Goal: Information Seeking & Learning: Learn about a topic

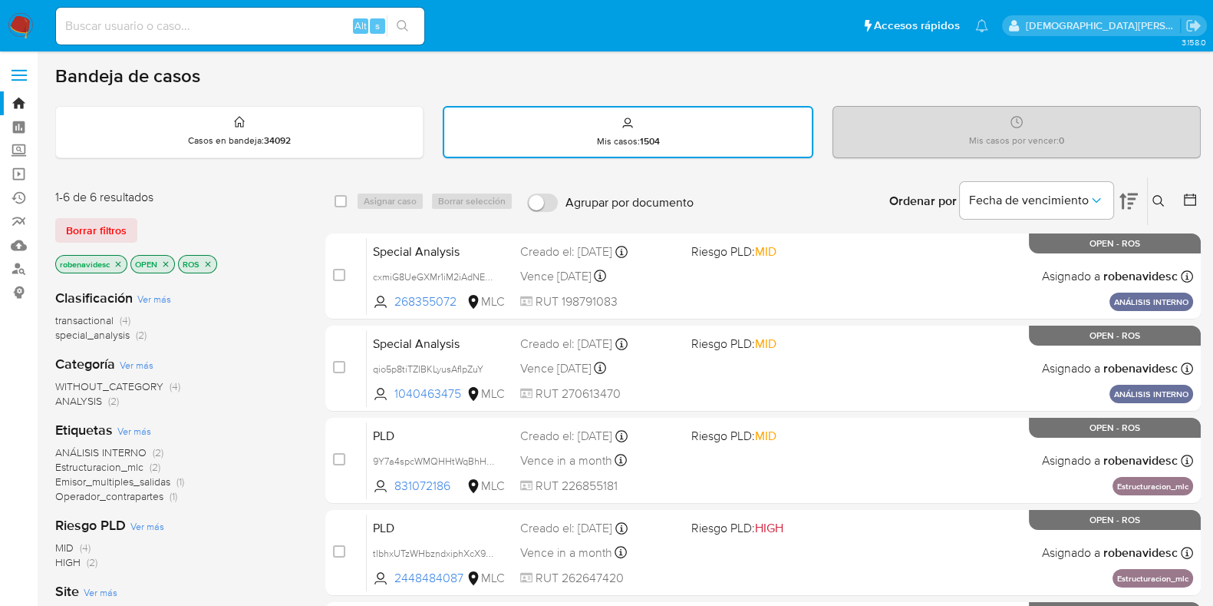
click at [170, 262] on icon "close-filter" at bounding box center [165, 263] width 9 height 9
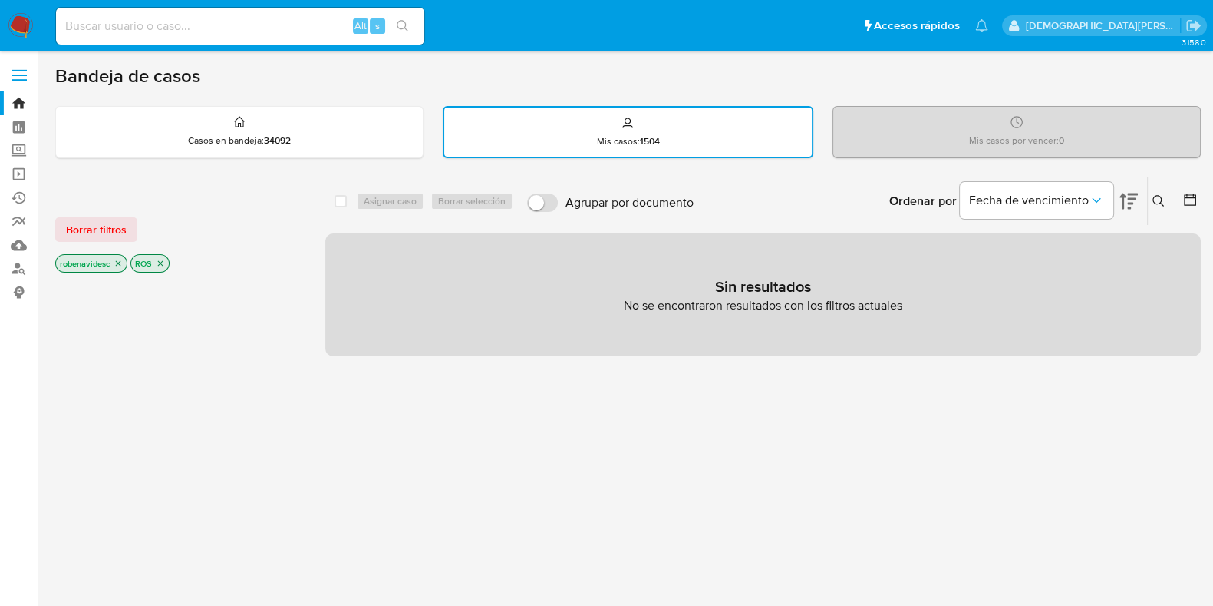
click at [163, 262] on icon "close-filter" at bounding box center [160, 263] width 9 height 9
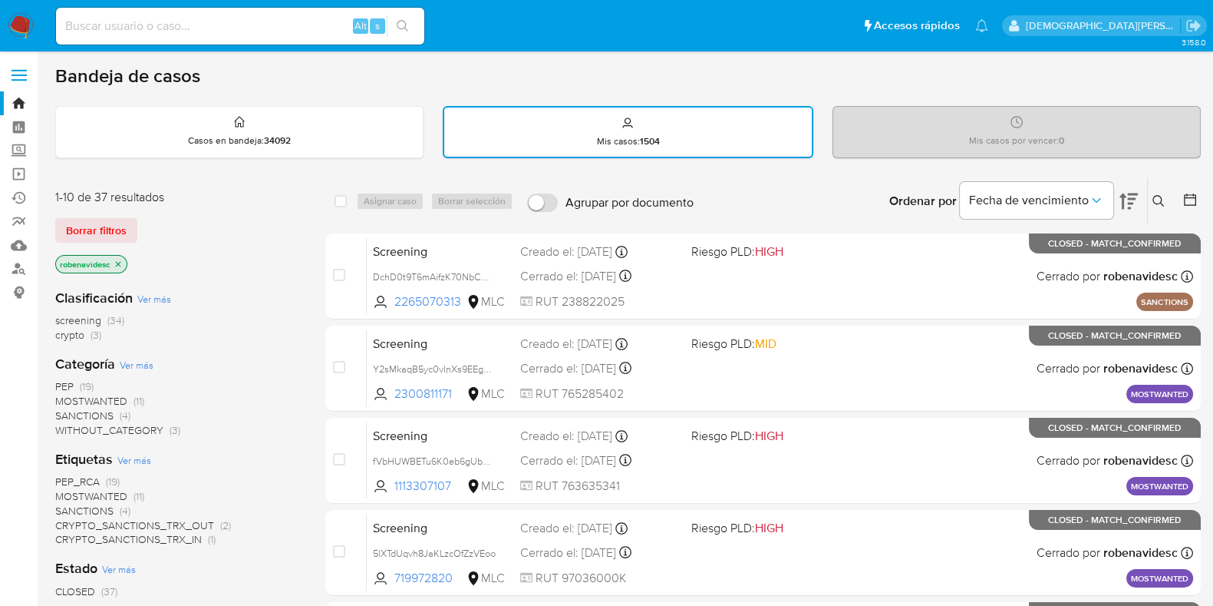
click at [116, 264] on icon "close-filter" at bounding box center [118, 263] width 5 height 5
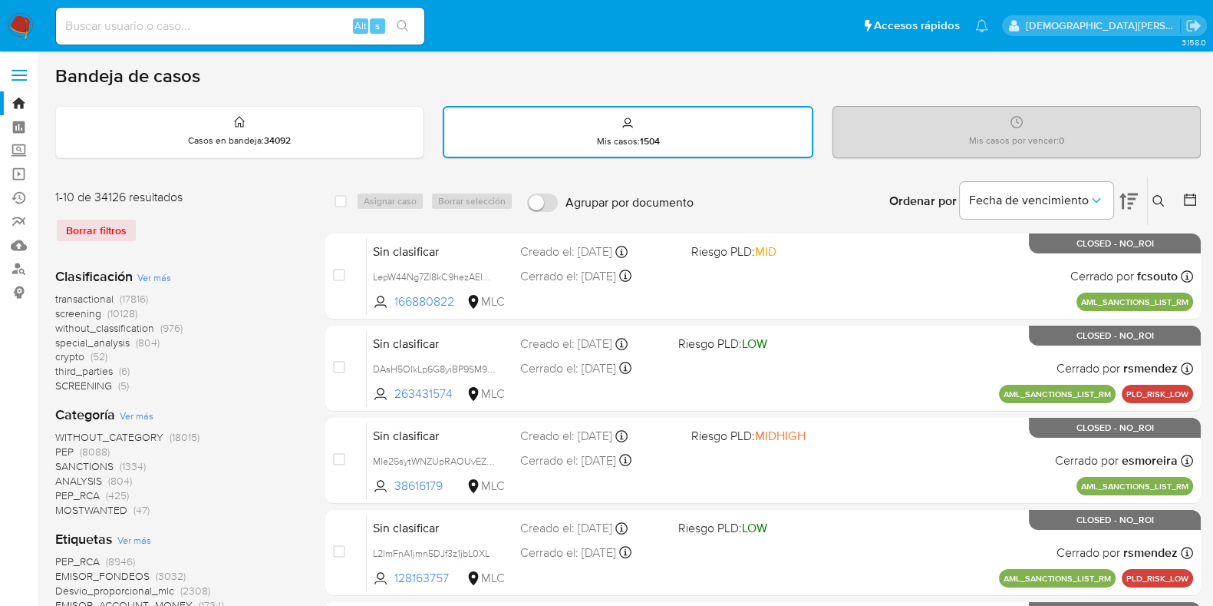
click at [1190, 203] on icon at bounding box center [1190, 199] width 12 height 12
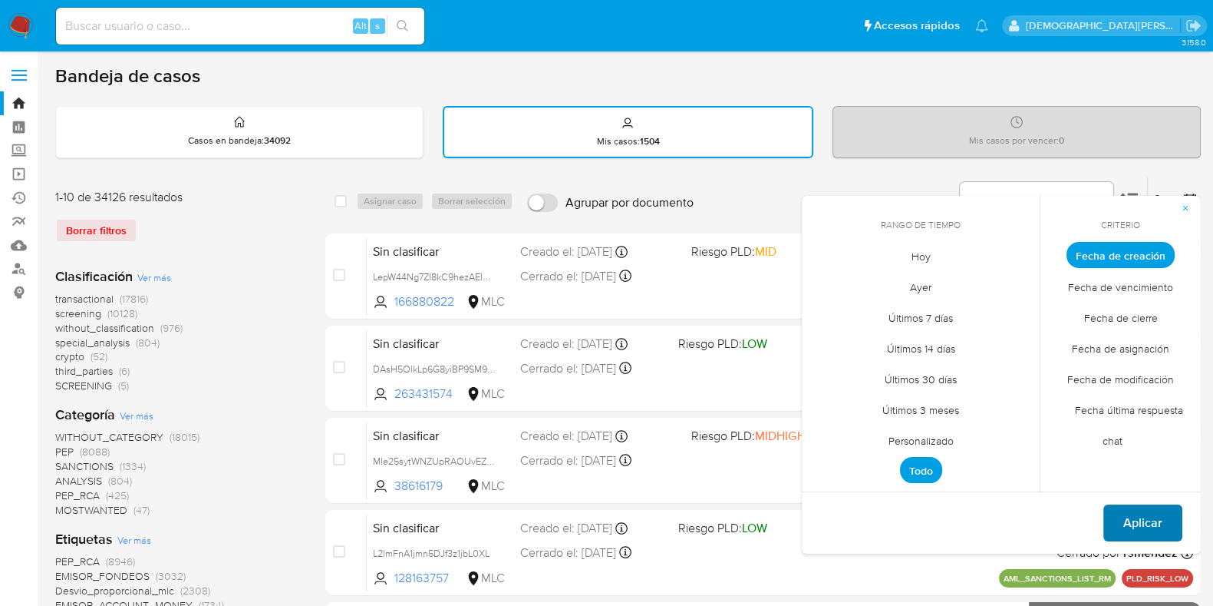
click at [1145, 514] on span "Aplicar" at bounding box center [1143, 523] width 39 height 34
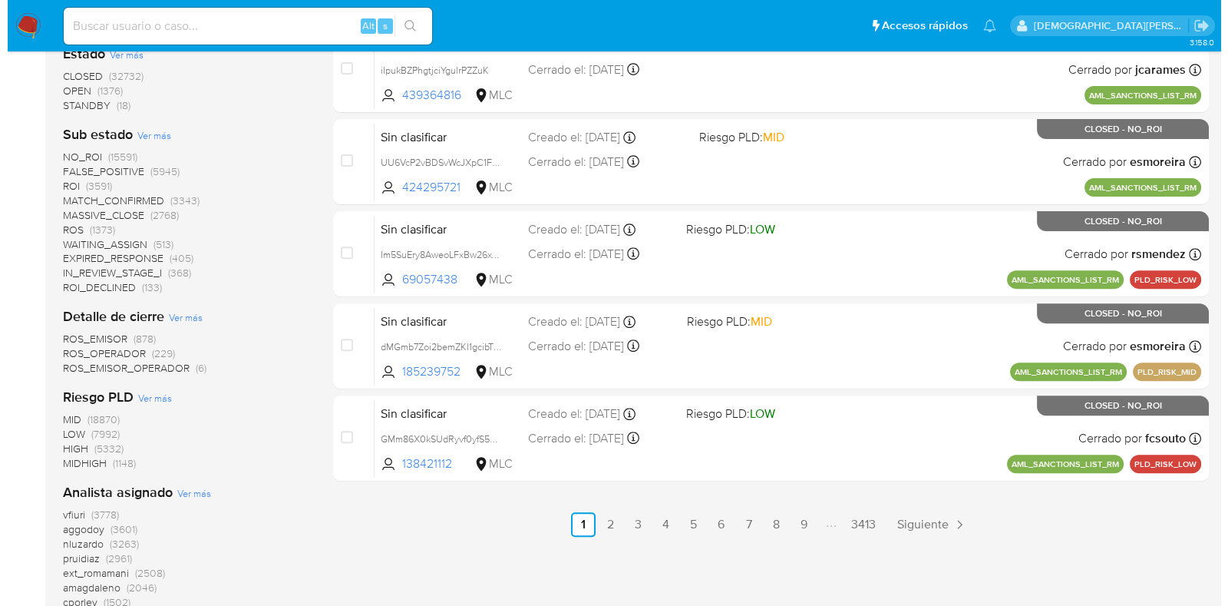
scroll to position [576, 0]
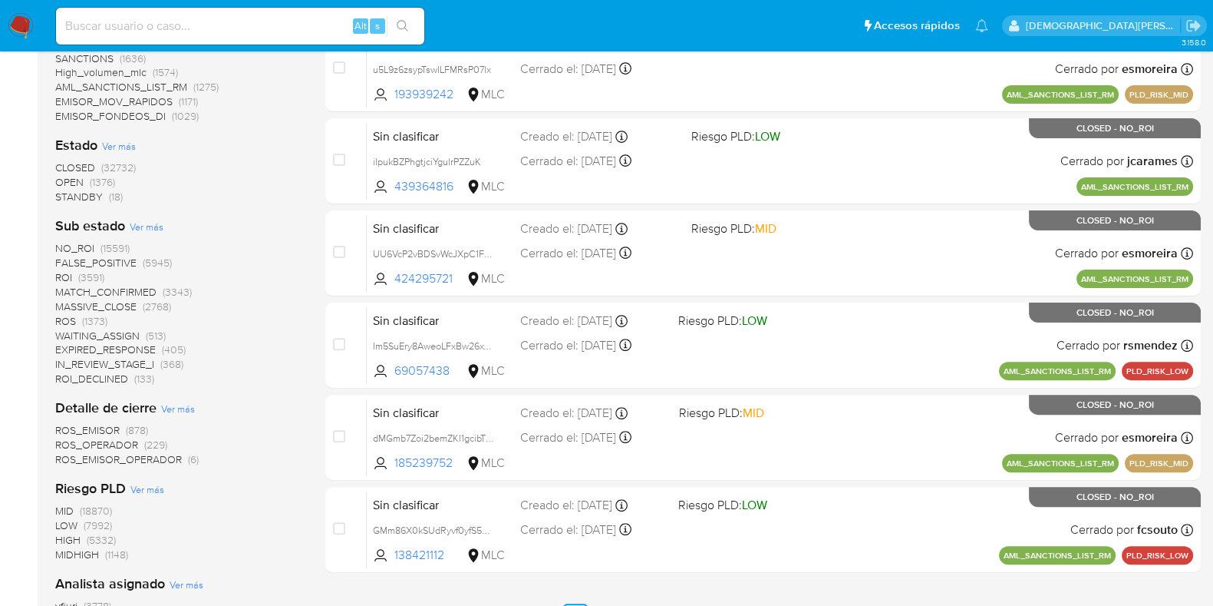
click at [159, 229] on span "Ver más" at bounding box center [147, 226] width 34 height 14
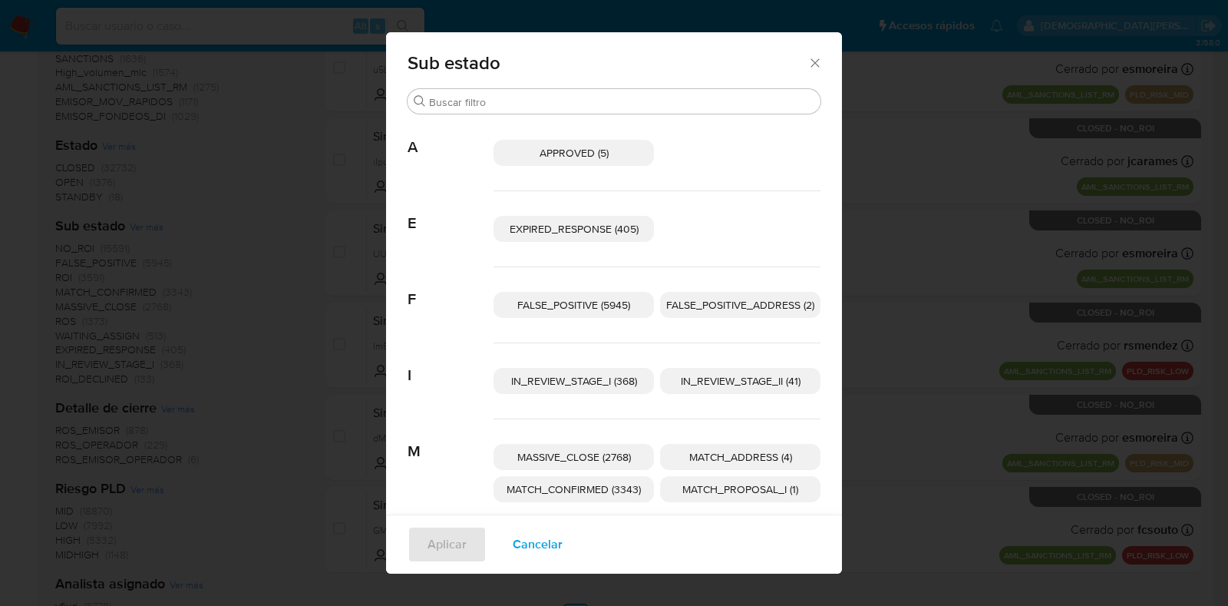
click at [718, 378] on span "IN_REVIEW_STAGE_II (41)" at bounding box center [741, 380] width 120 height 15
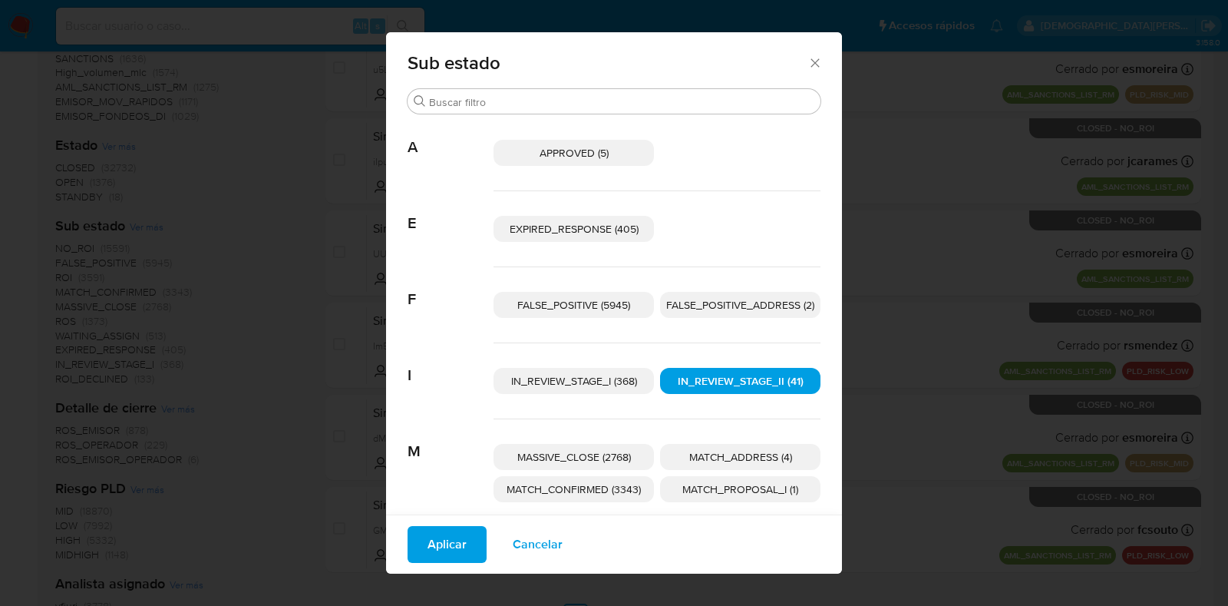
click at [449, 535] on span "Aplicar" at bounding box center [446, 544] width 39 height 34
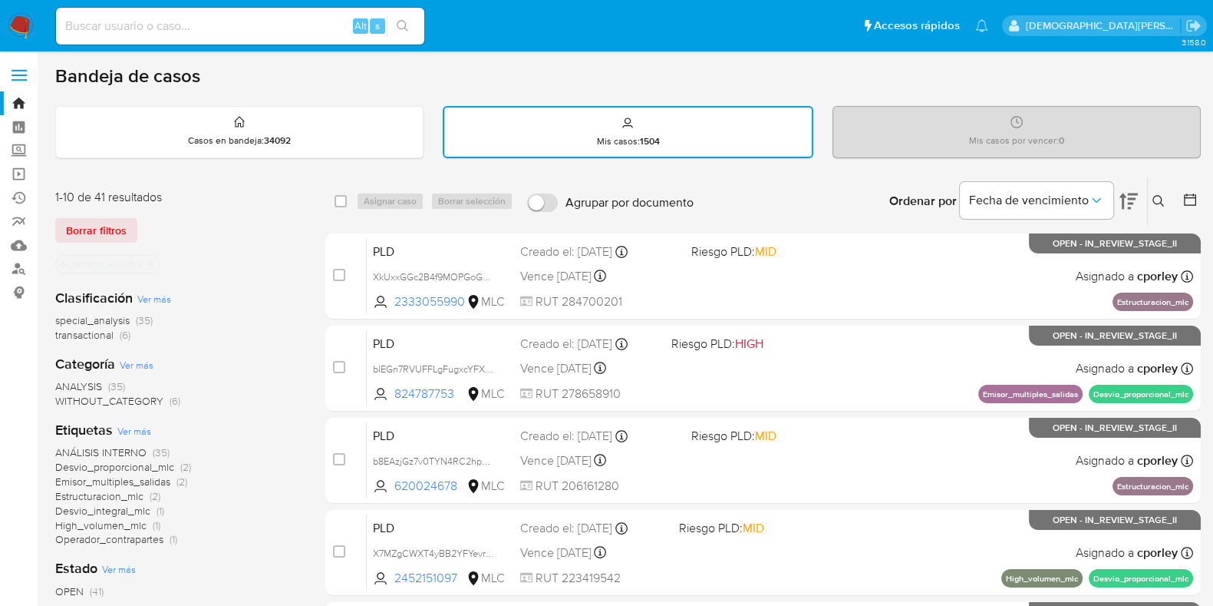
click at [1130, 197] on icon at bounding box center [1129, 201] width 18 height 16
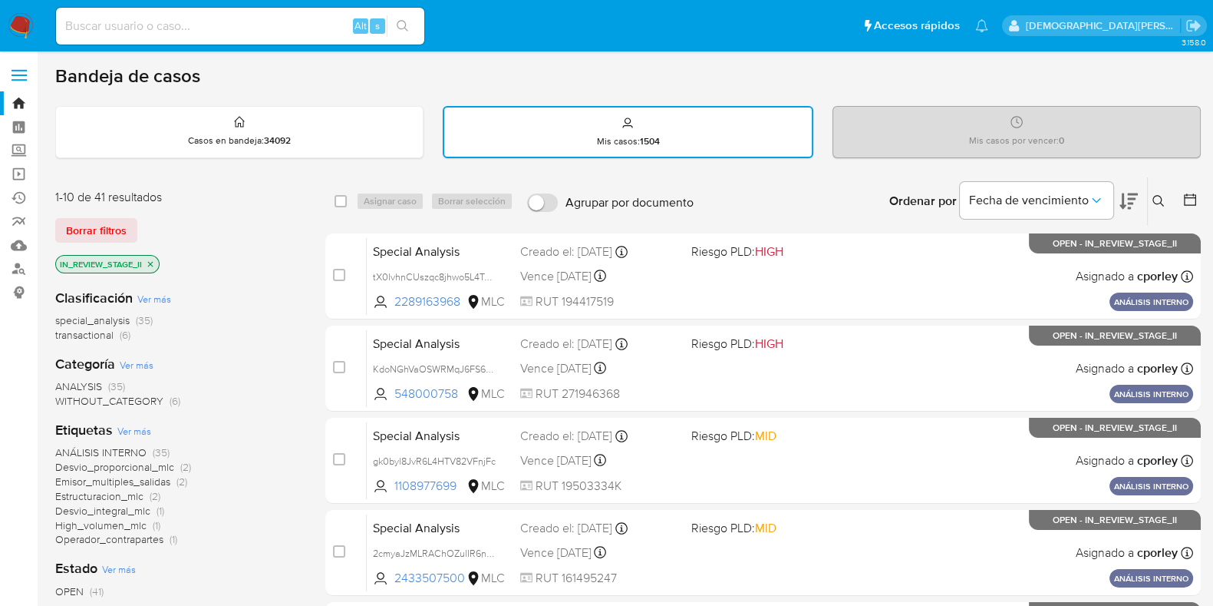
click at [101, 317] on span "special_analysis" at bounding box center [92, 319] width 74 height 15
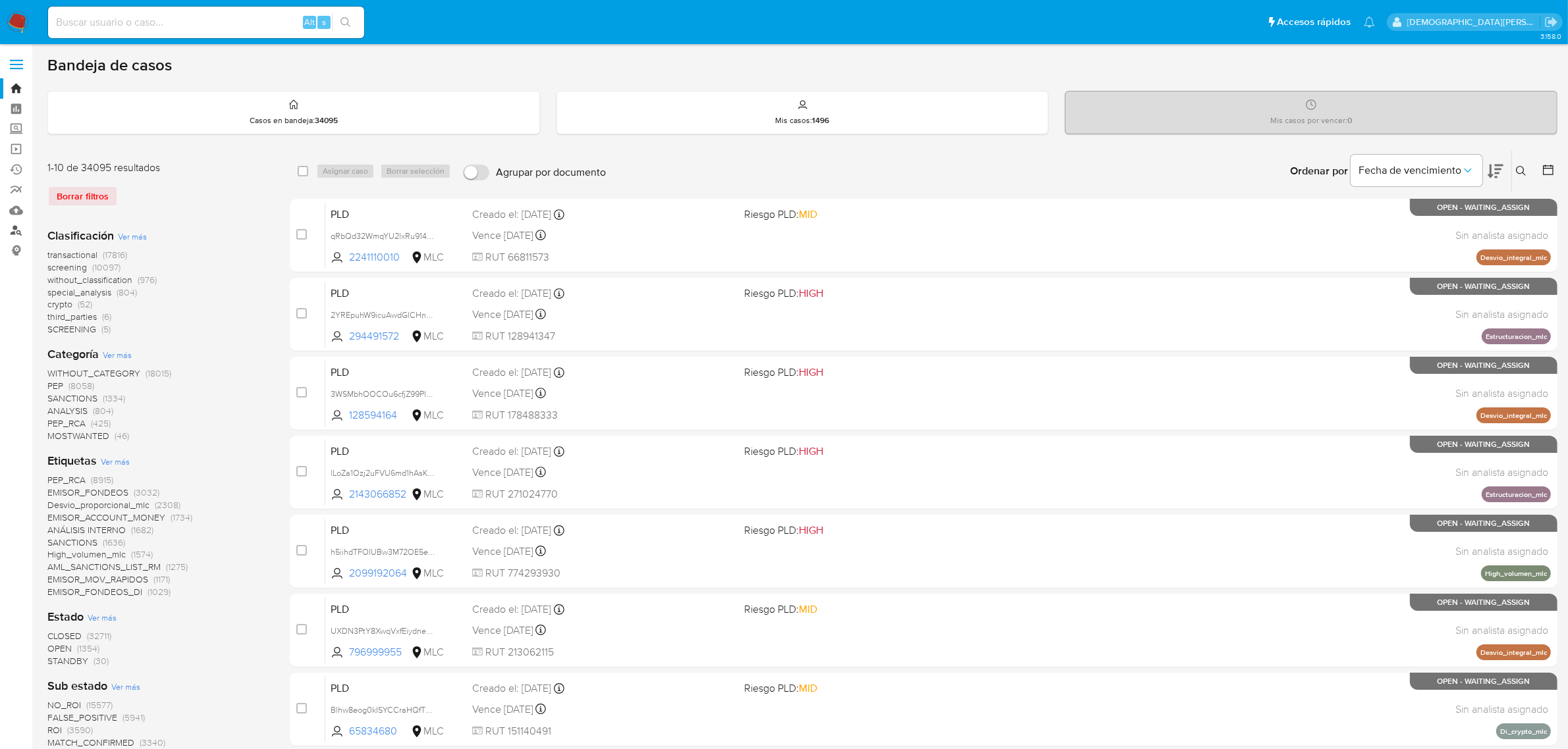
click at [14, 232] on link "Buscador de personas" at bounding box center [78, 231] width 157 height 21
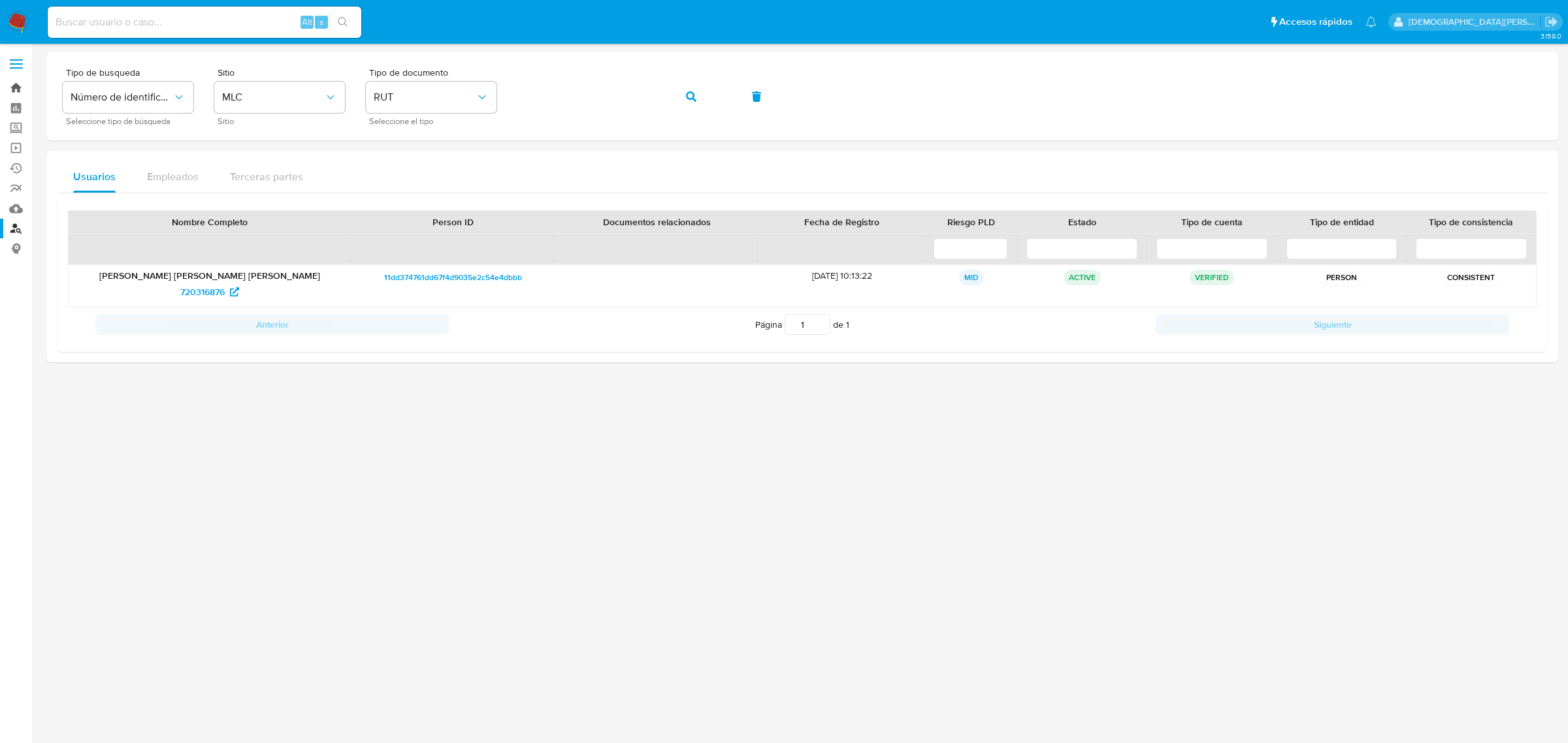
click at [10, 83] on link "Bandeja" at bounding box center [77, 88] width 156 height 20
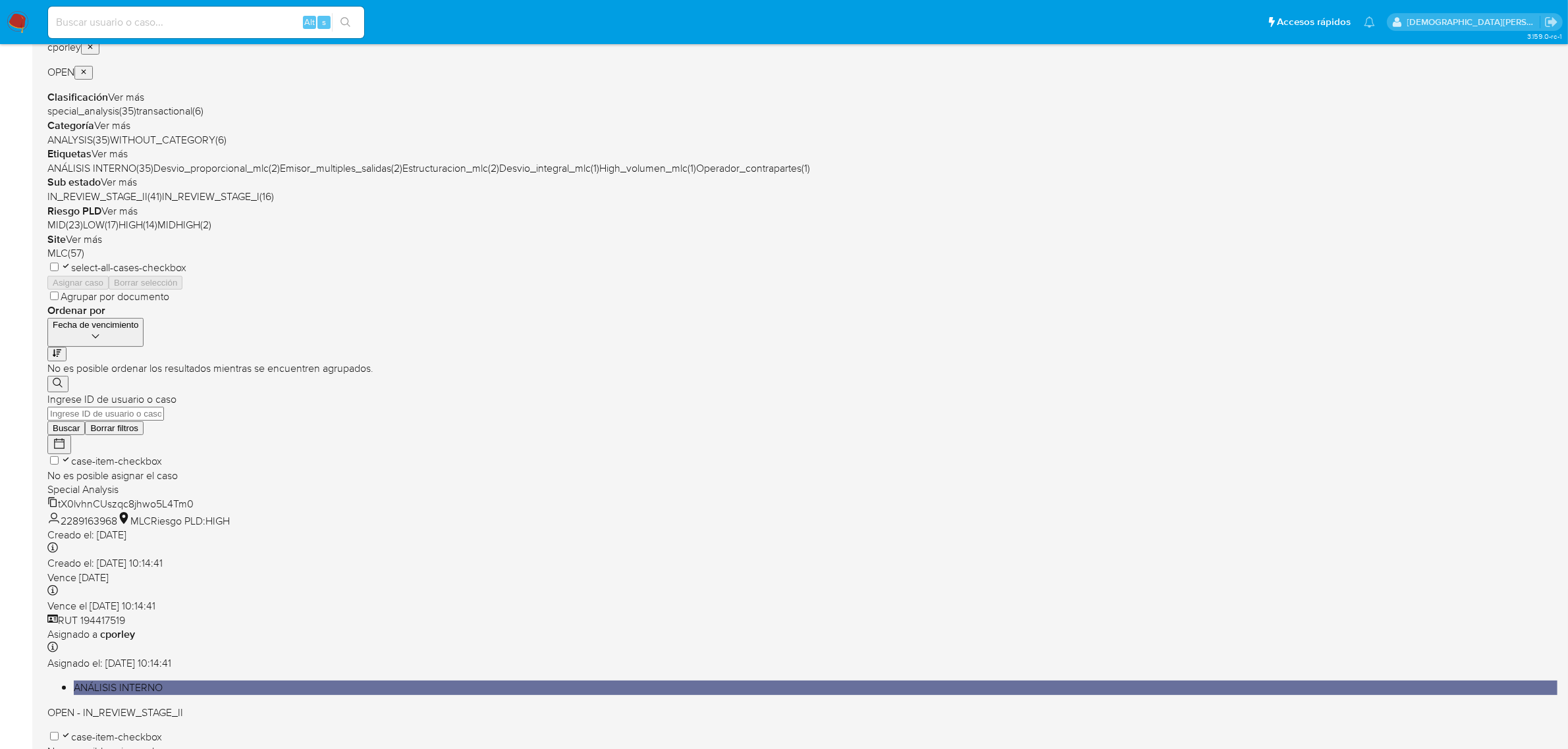
scroll to position [89, 0]
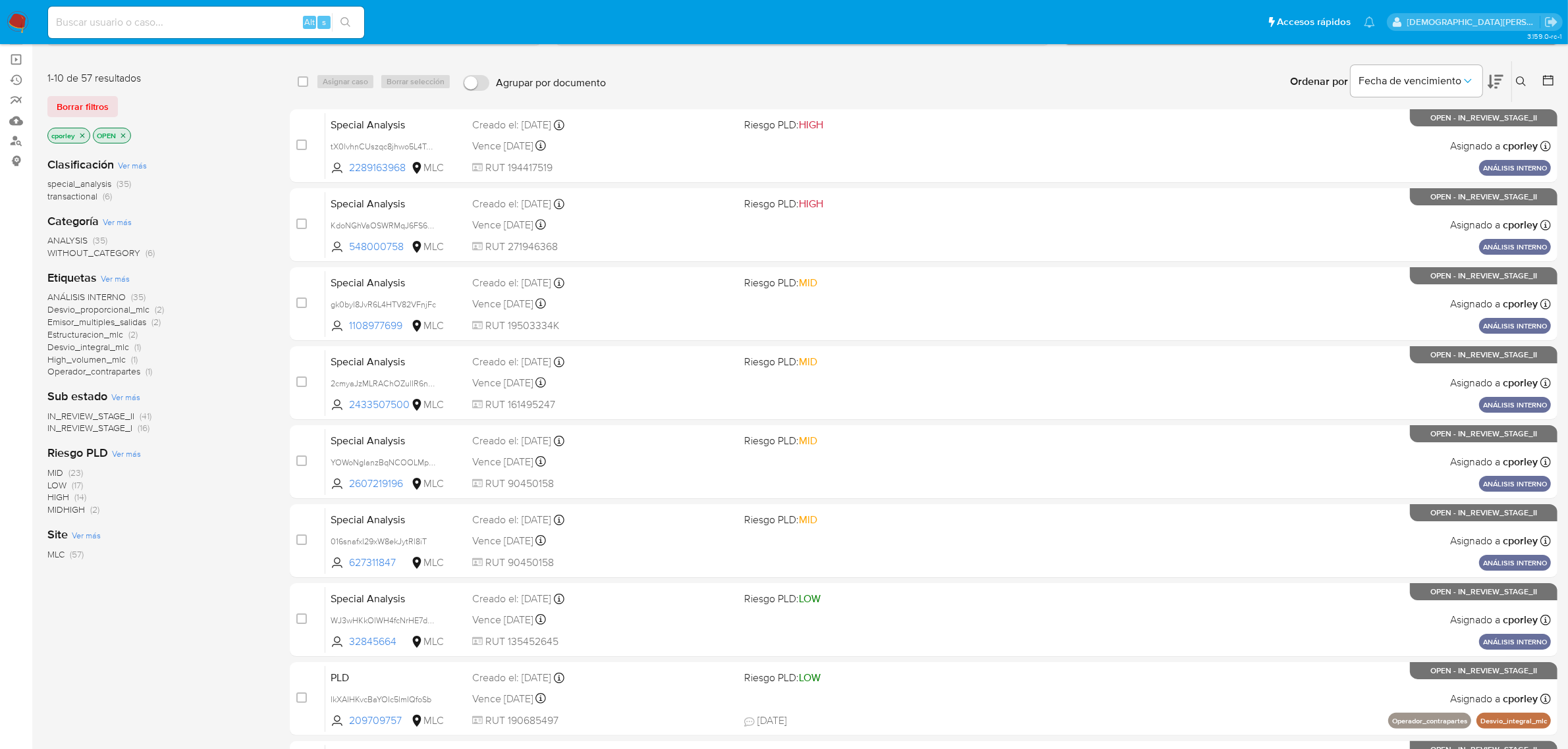
click at [87, 181] on span "special_analysis" at bounding box center [79, 183] width 64 height 13
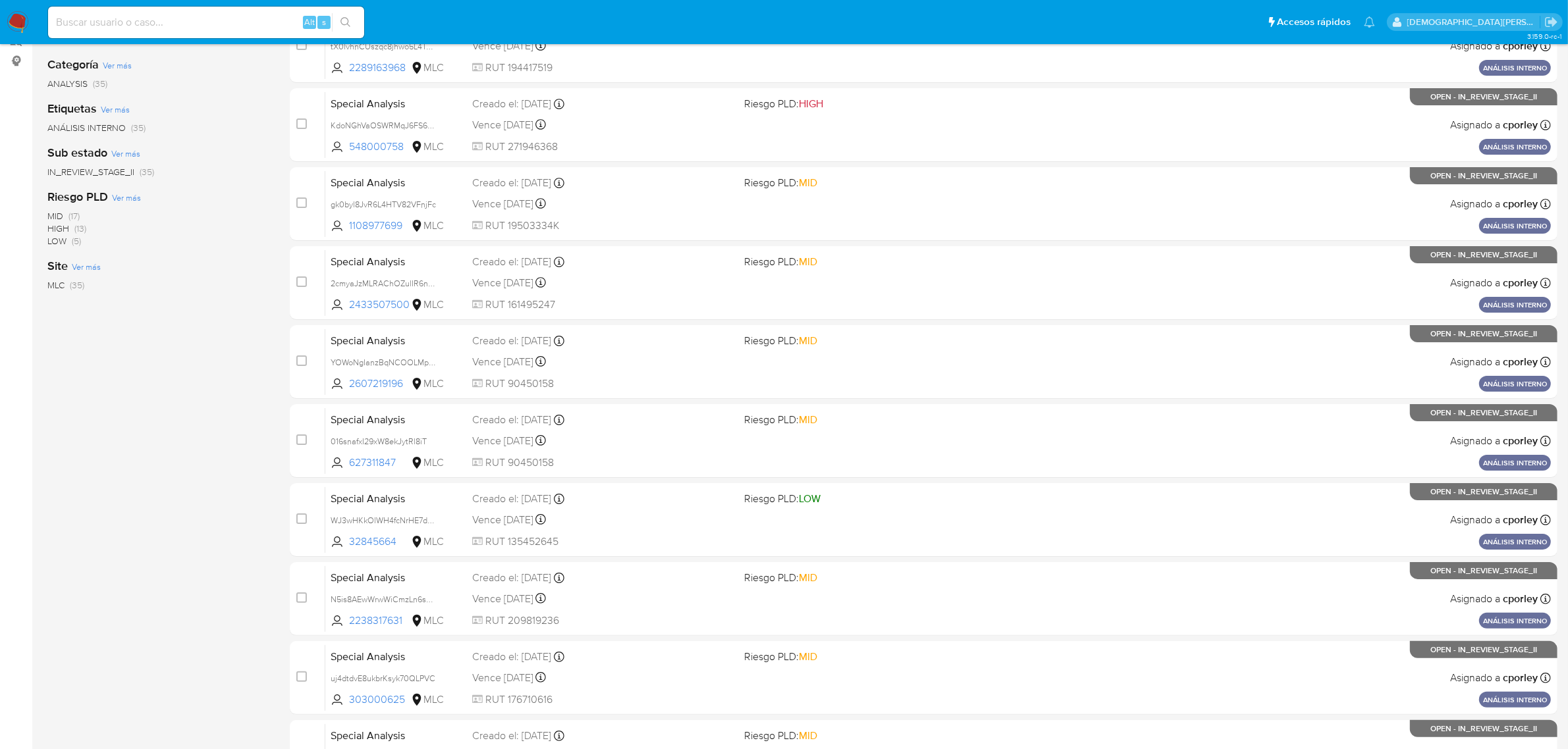
scroll to position [7, 0]
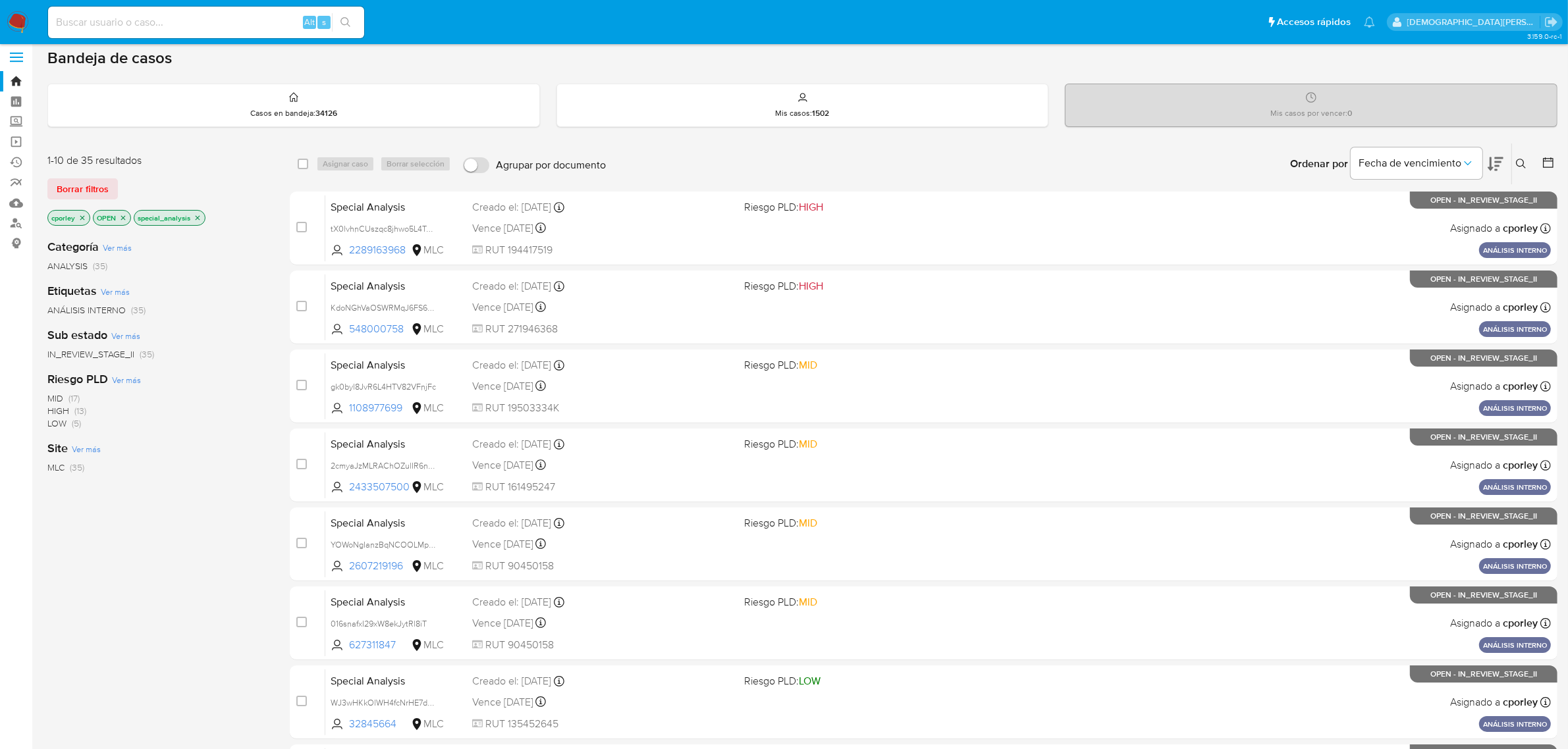
click at [1488, 163] on icon at bounding box center [1496, 164] width 15 height 15
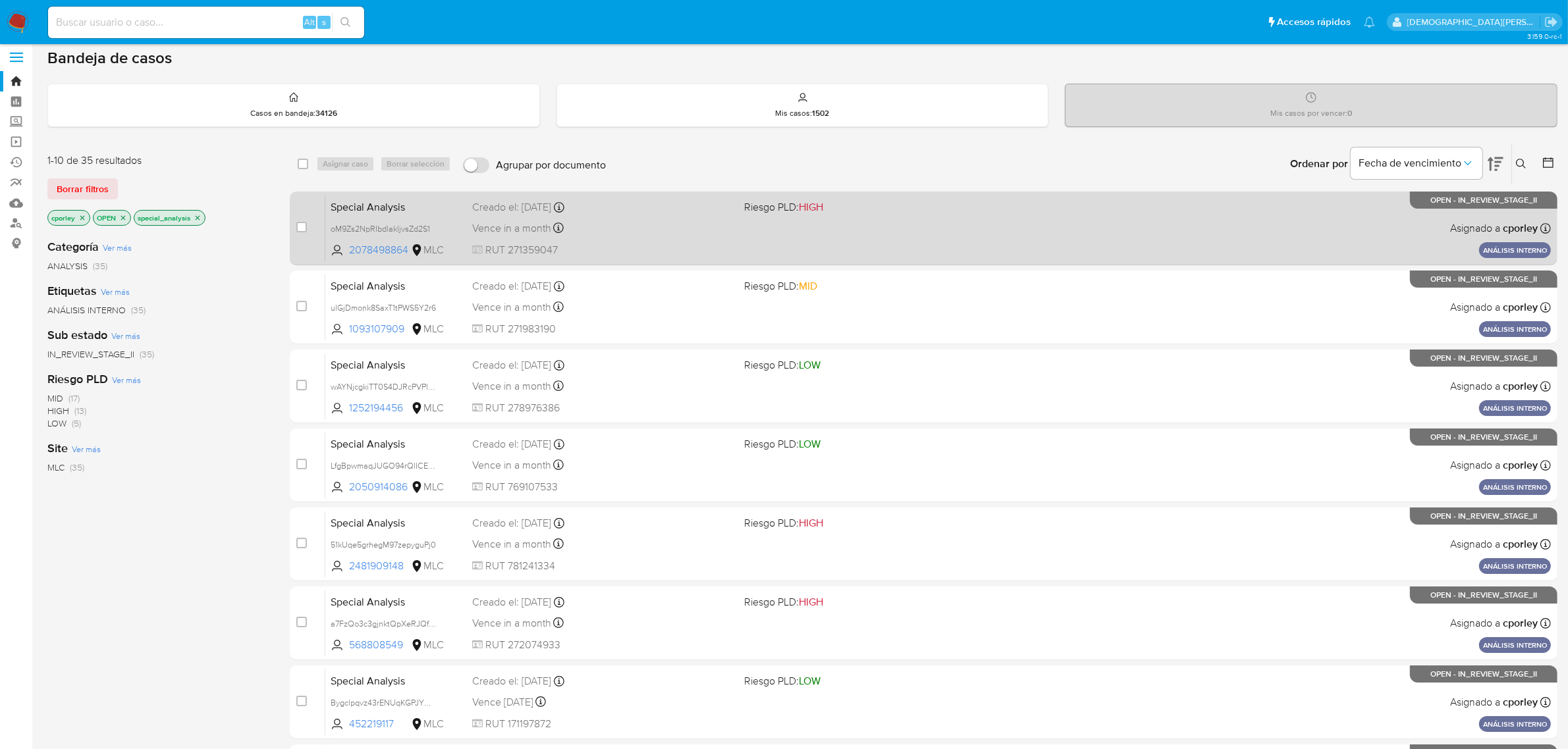
click at [673, 234] on div "Vence in a month Vence el 13/10/2025 11:36:36" at bounding box center [602, 228] width 262 height 18
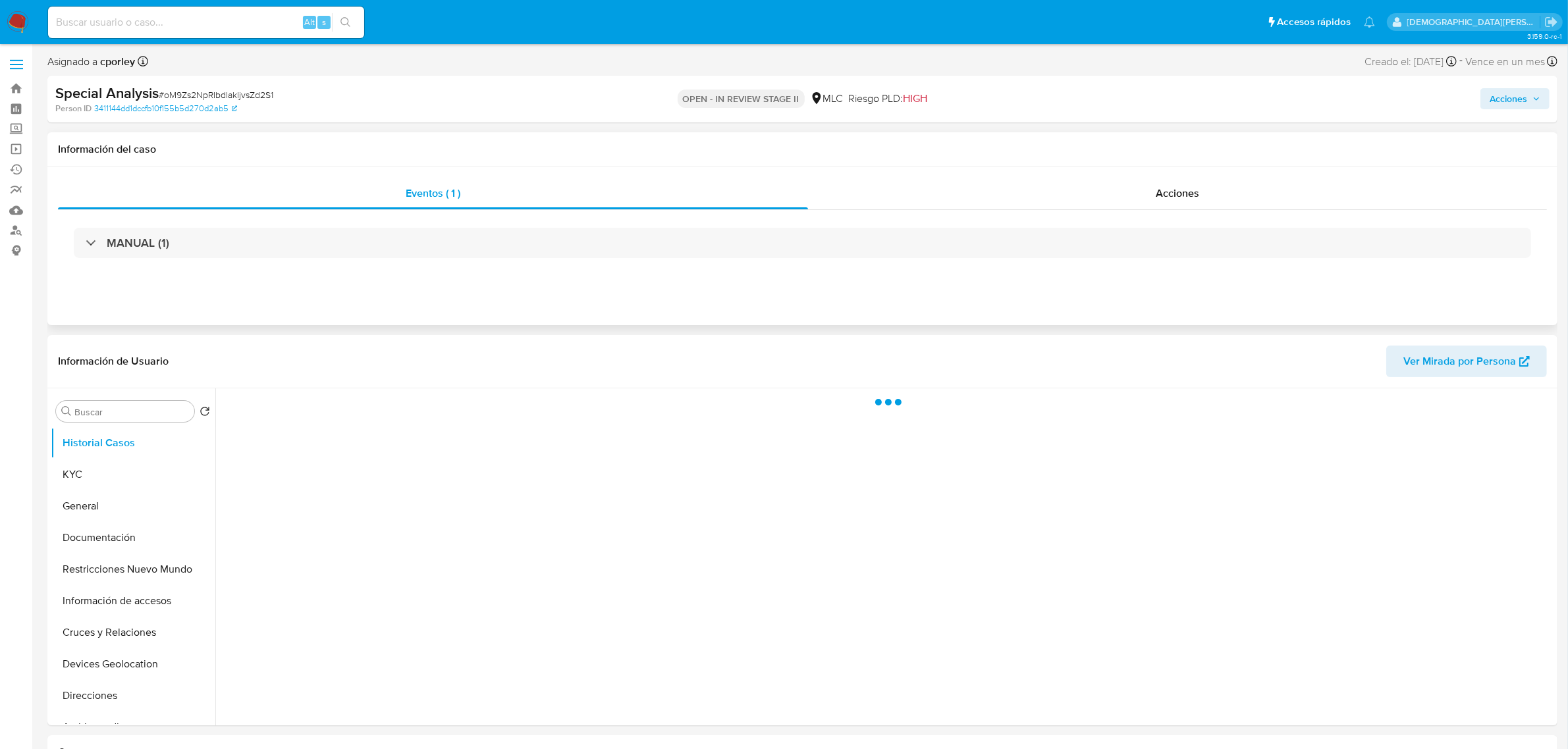
click at [1088, 213] on div "MANUAL (1)" at bounding box center [802, 243] width 1489 height 66
select select "10"
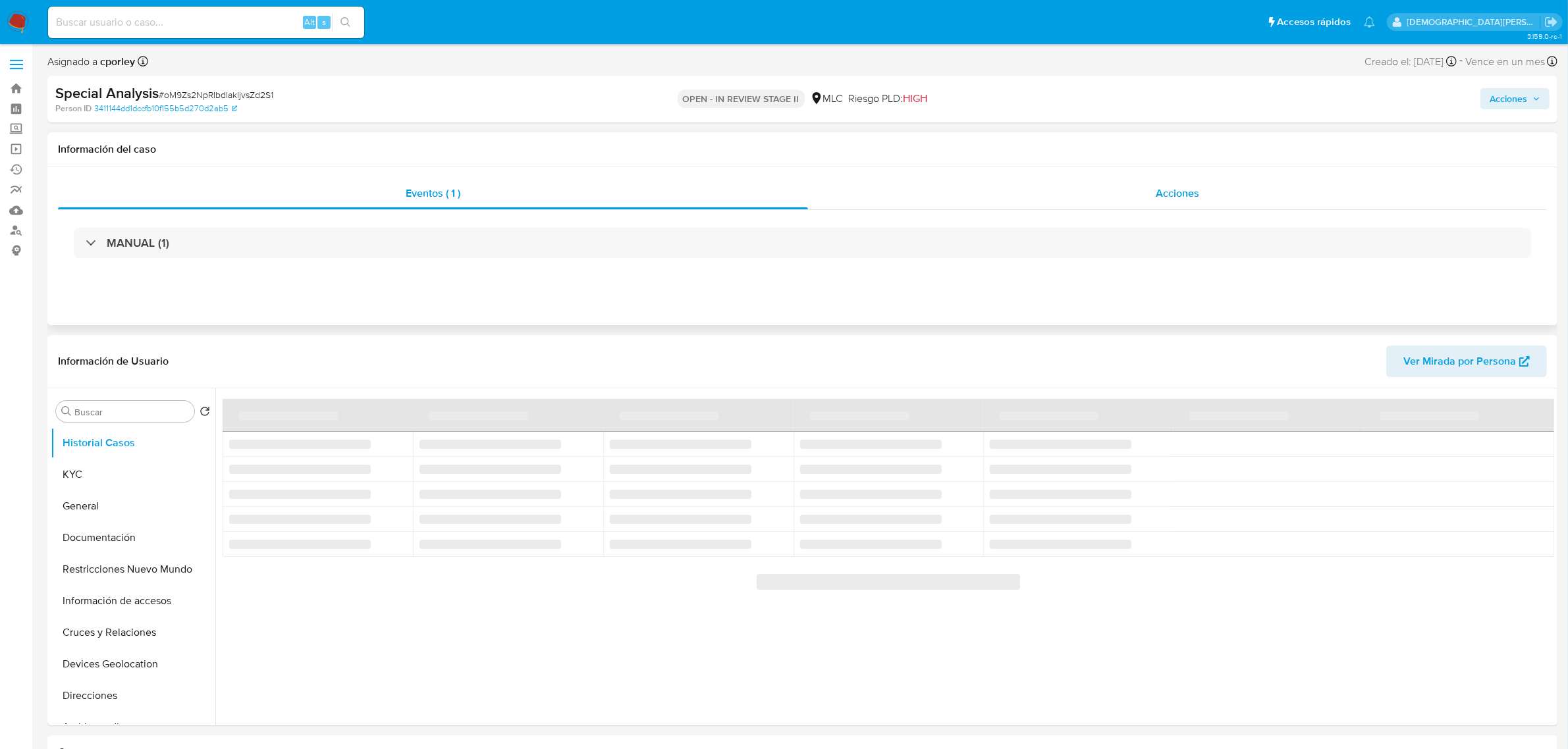
click at [1051, 202] on div "Acciones" at bounding box center [1178, 193] width 739 height 32
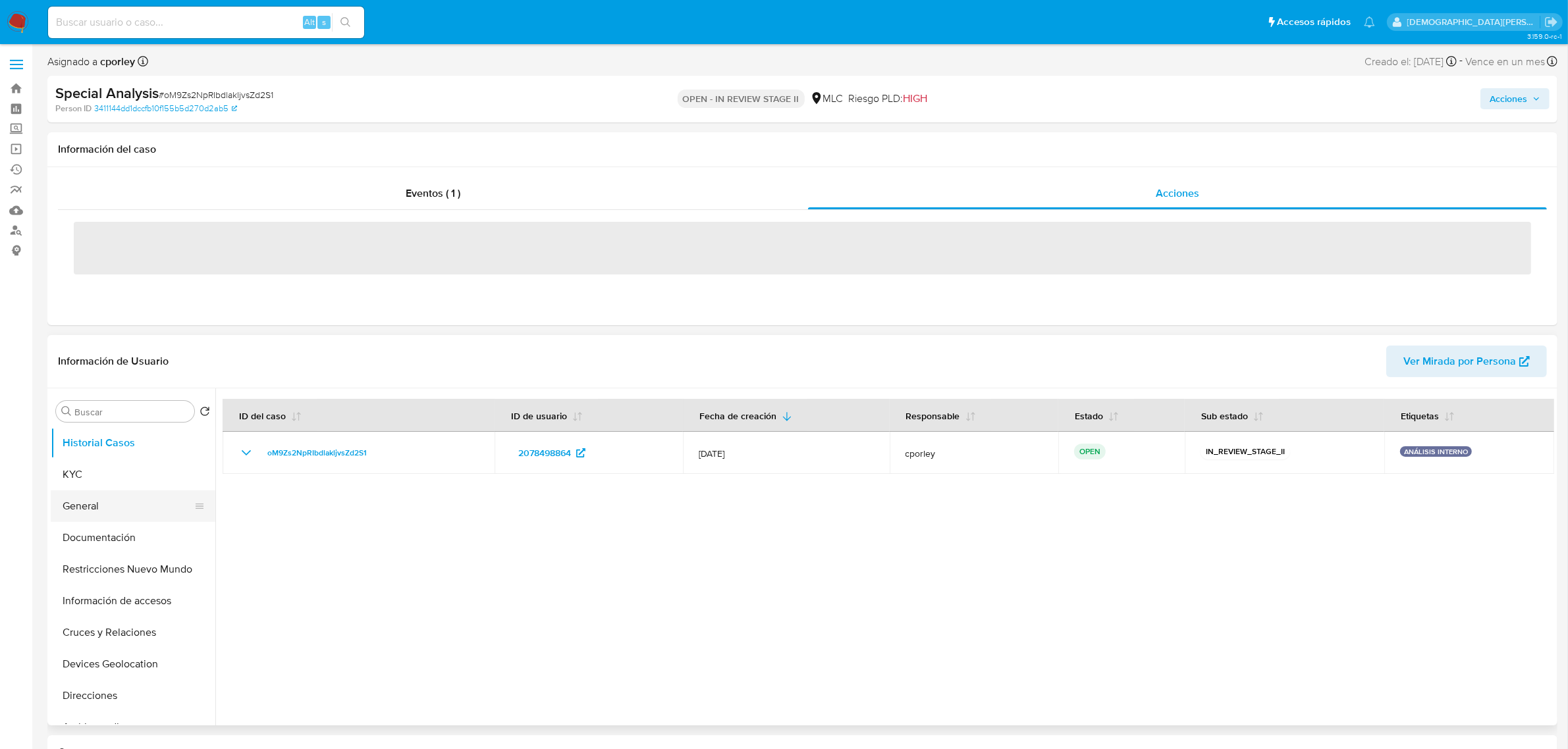
click at [129, 516] on button "General" at bounding box center [128, 506] width 154 height 32
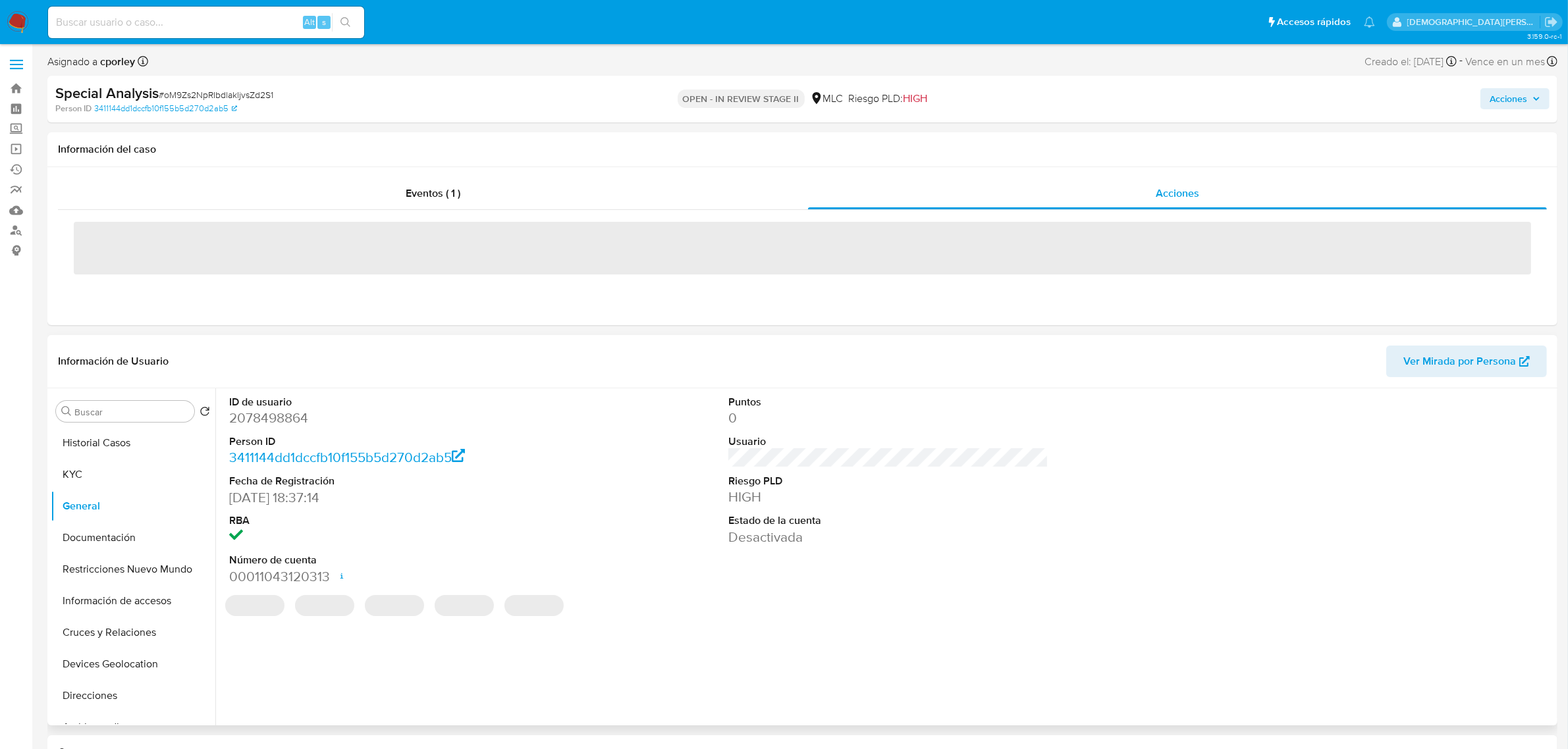
click at [271, 416] on dd "2078498864" at bounding box center [389, 418] width 320 height 18
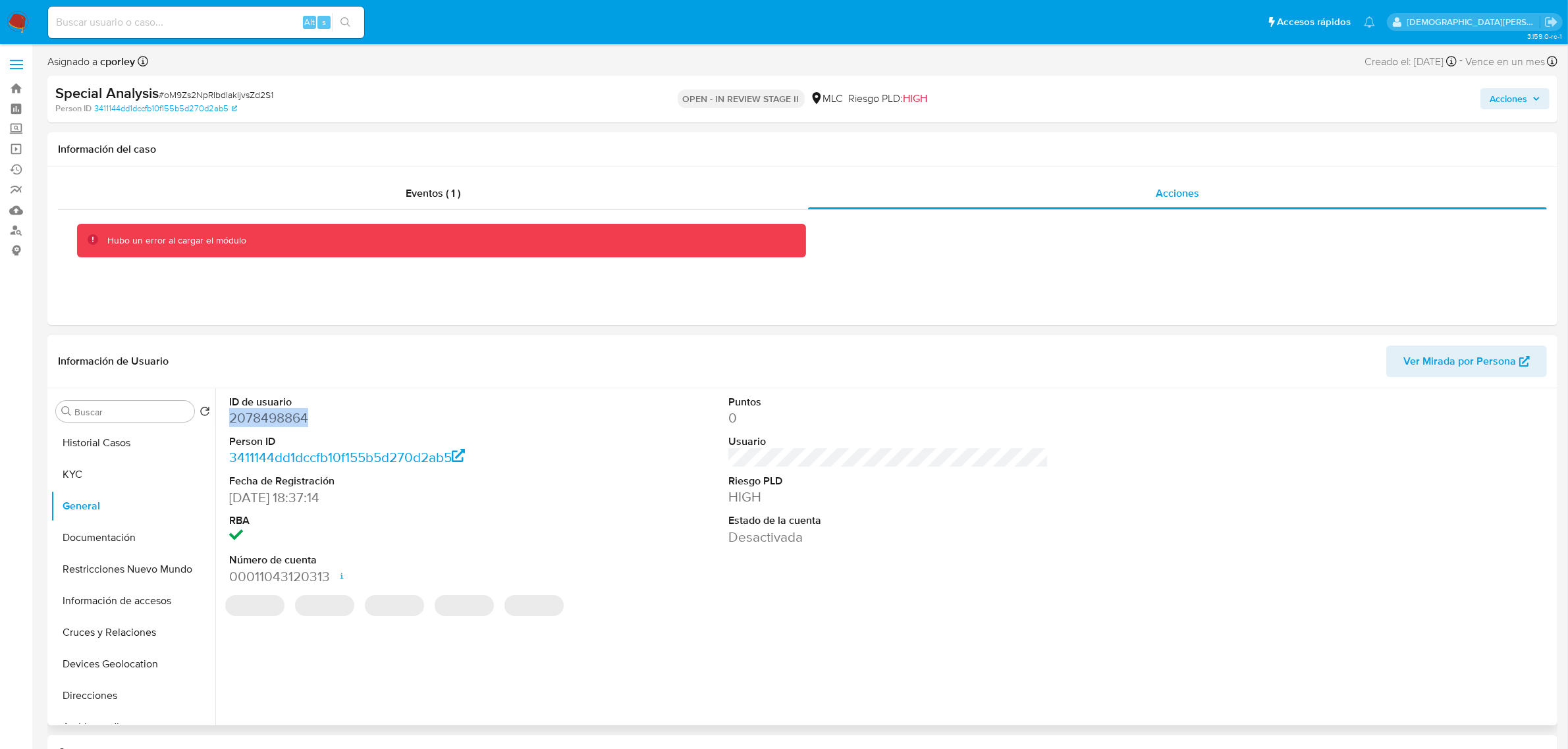
copy dd "2078498864"
click at [687, 202] on div "Eventos ( 1 )" at bounding box center [433, 193] width 750 height 32
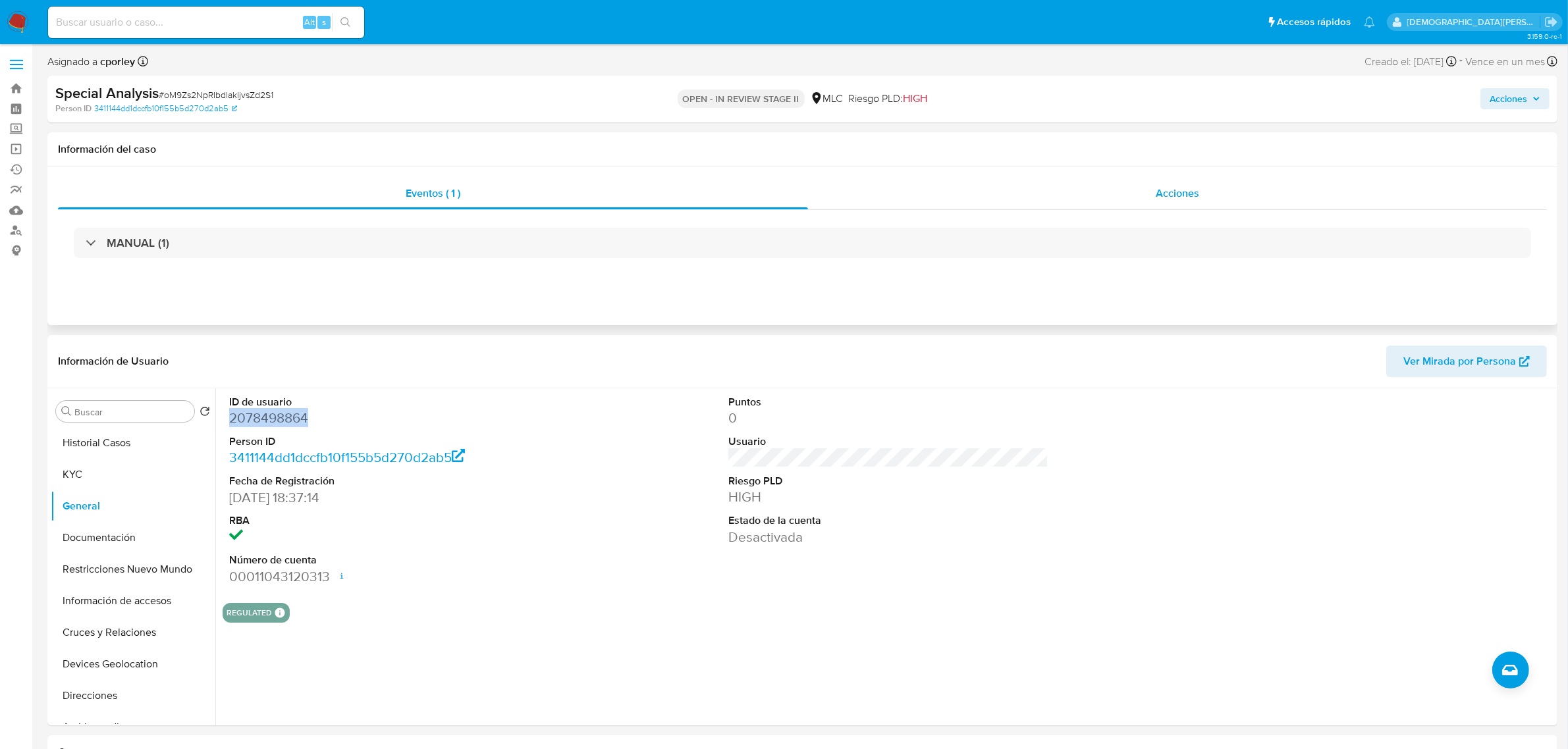
click at [972, 200] on div "Acciones" at bounding box center [1178, 193] width 739 height 32
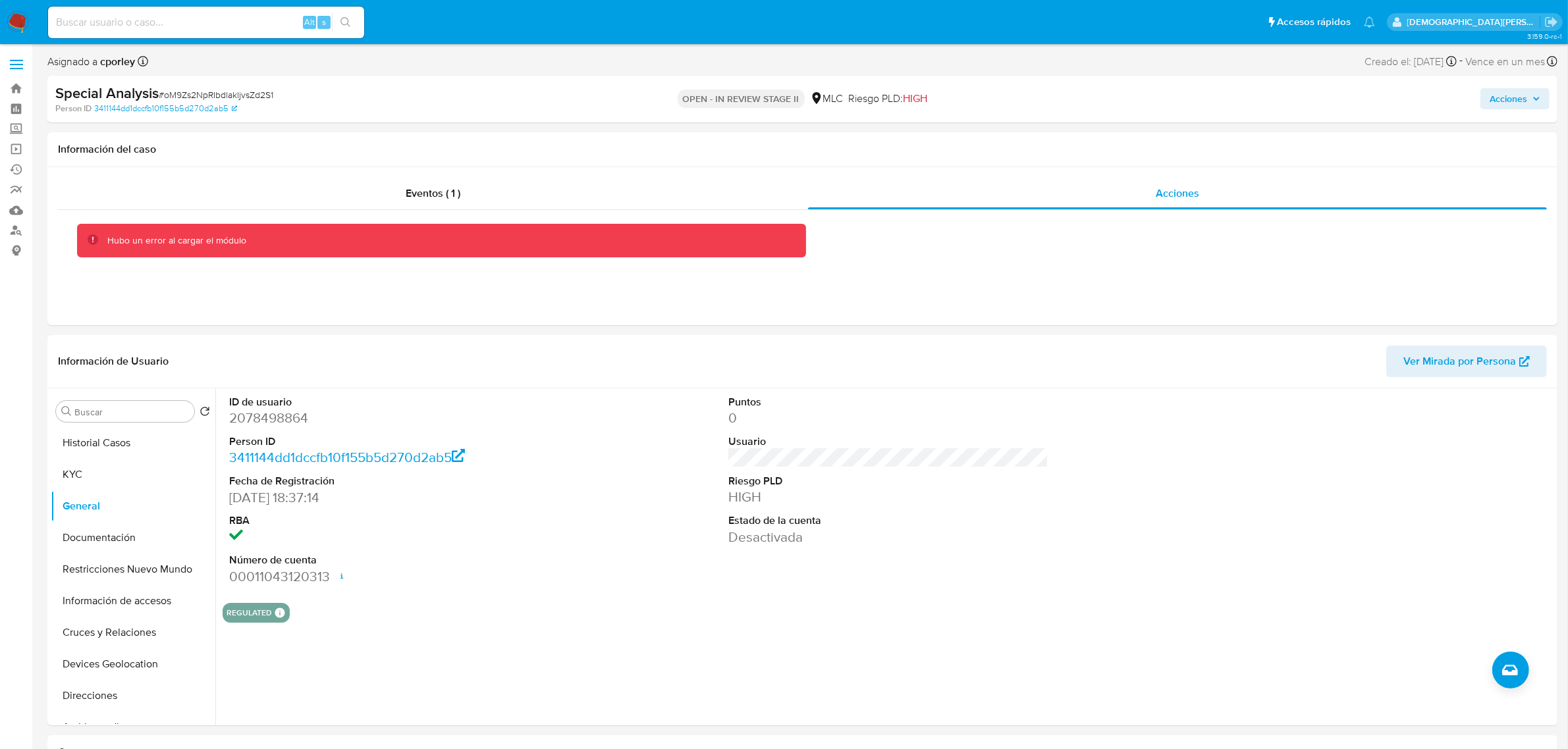
click at [1484, 18] on p "[DEMOGRAPHIC_DATA][PERSON_NAME]" at bounding box center [1474, 21] width 133 height 13
click at [1550, 21] on icon "Salir" at bounding box center [1551, 22] width 12 height 10
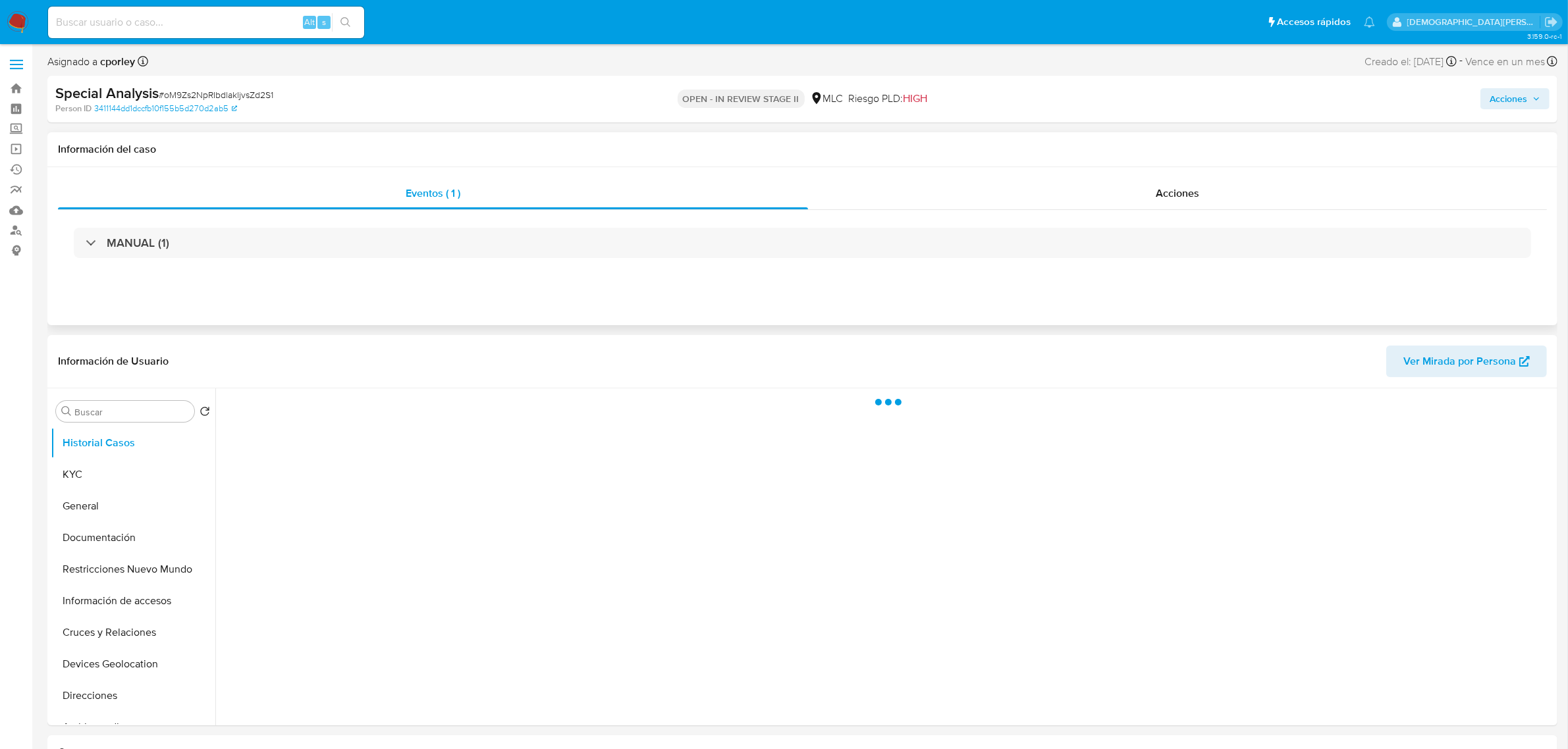
select select "10"
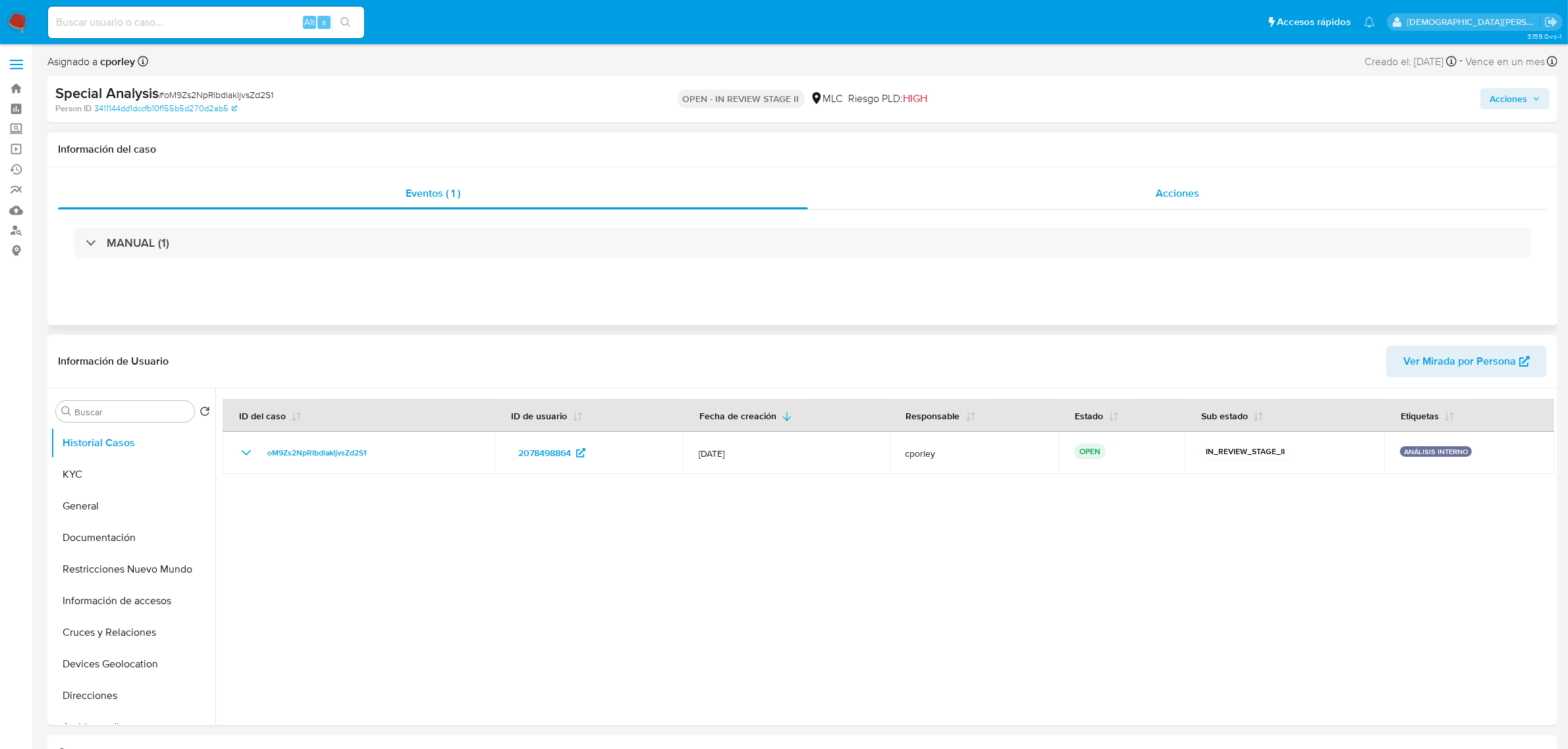
click at [1114, 194] on div "Acciones" at bounding box center [1178, 193] width 739 height 32
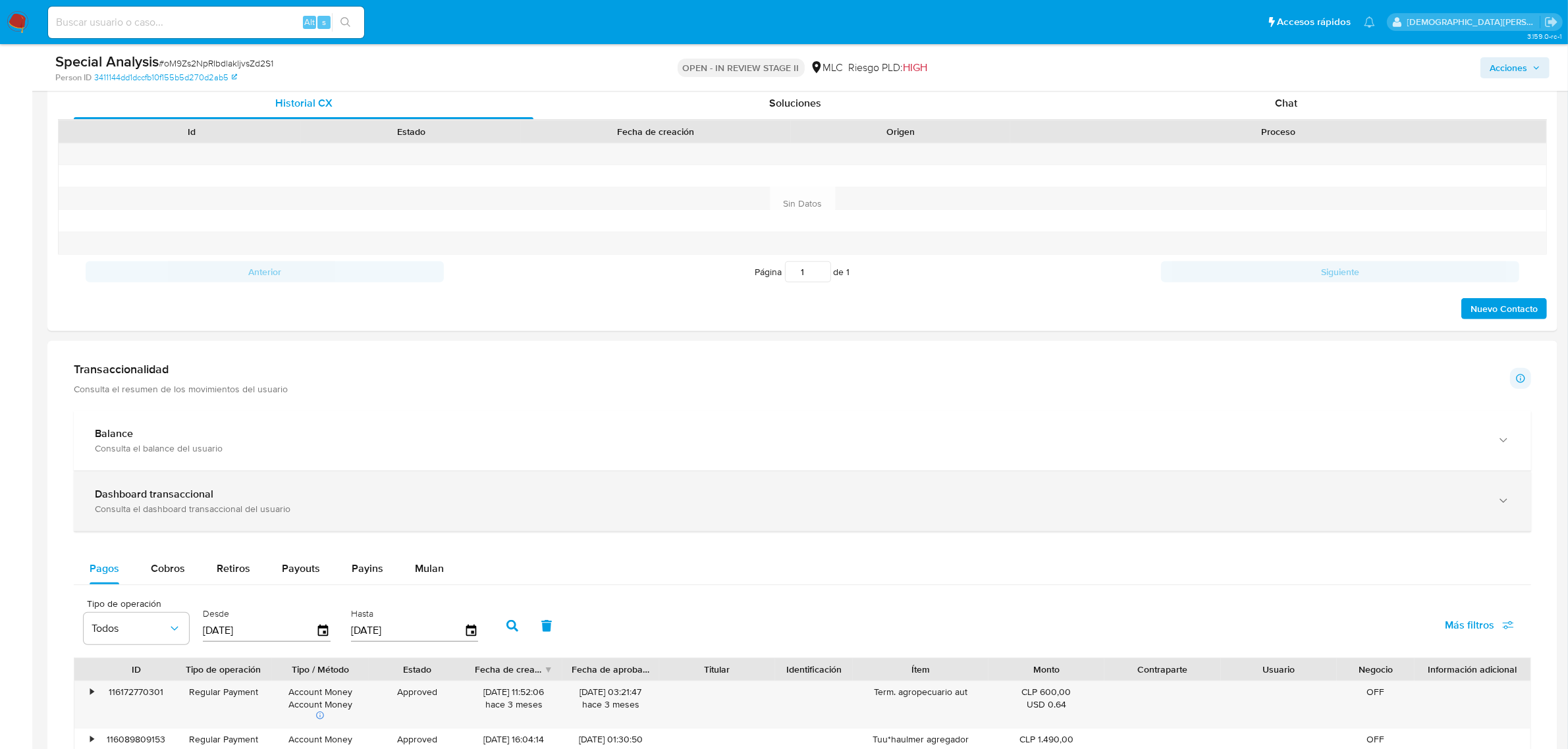
scroll to position [823, 0]
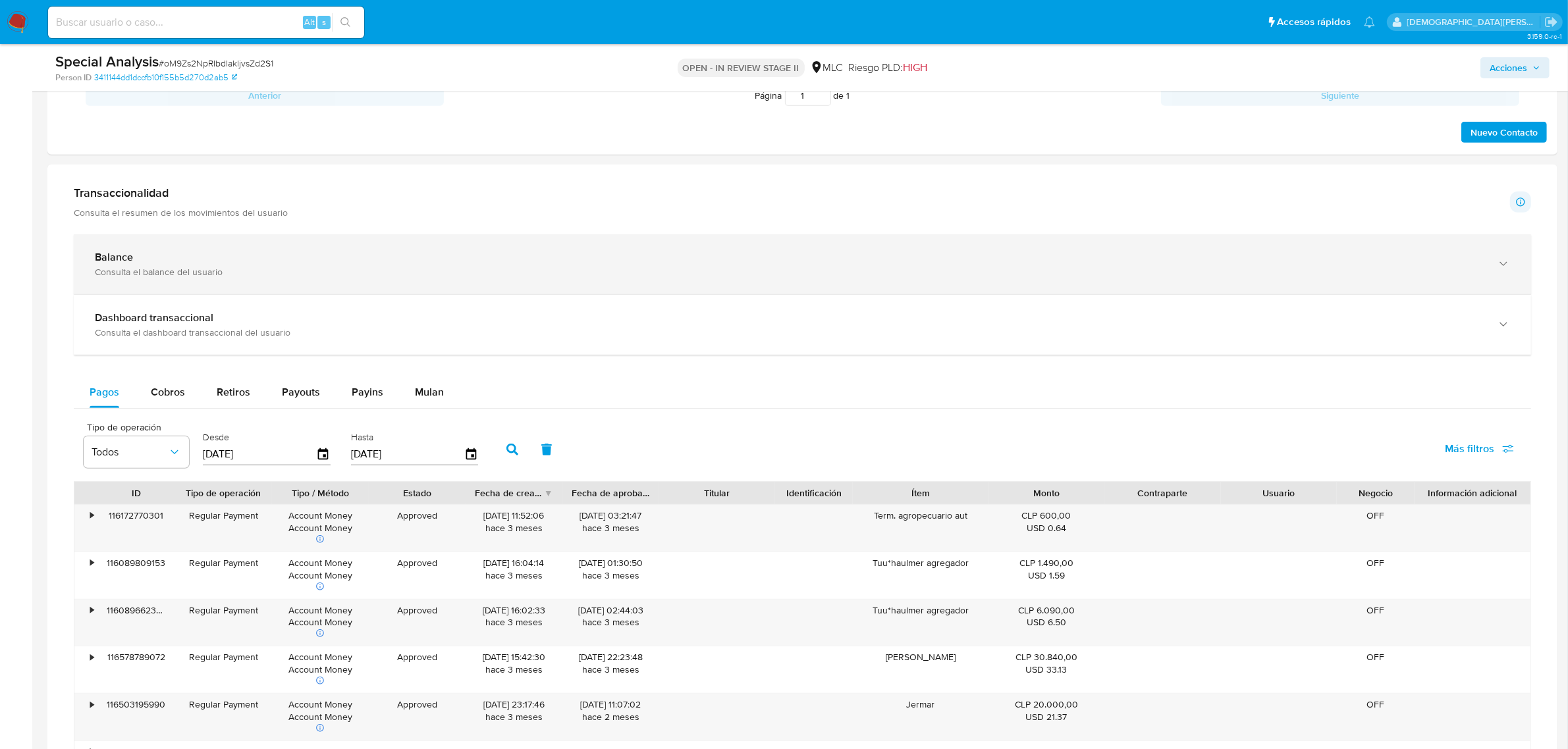
click at [173, 258] on div "Balance" at bounding box center [790, 257] width 1389 height 13
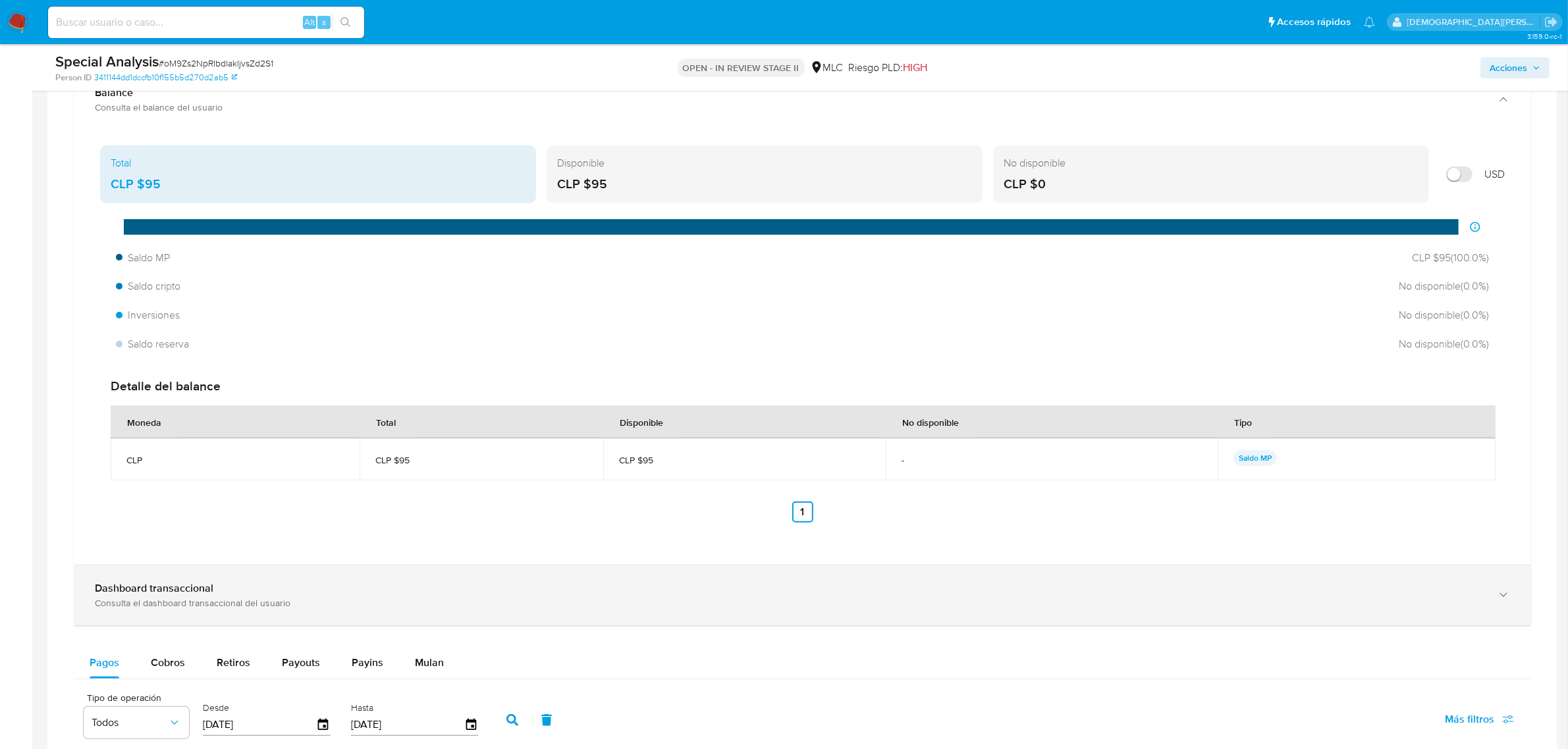
click at [257, 593] on div "Dashboard transaccional" at bounding box center [790, 588] width 1389 height 13
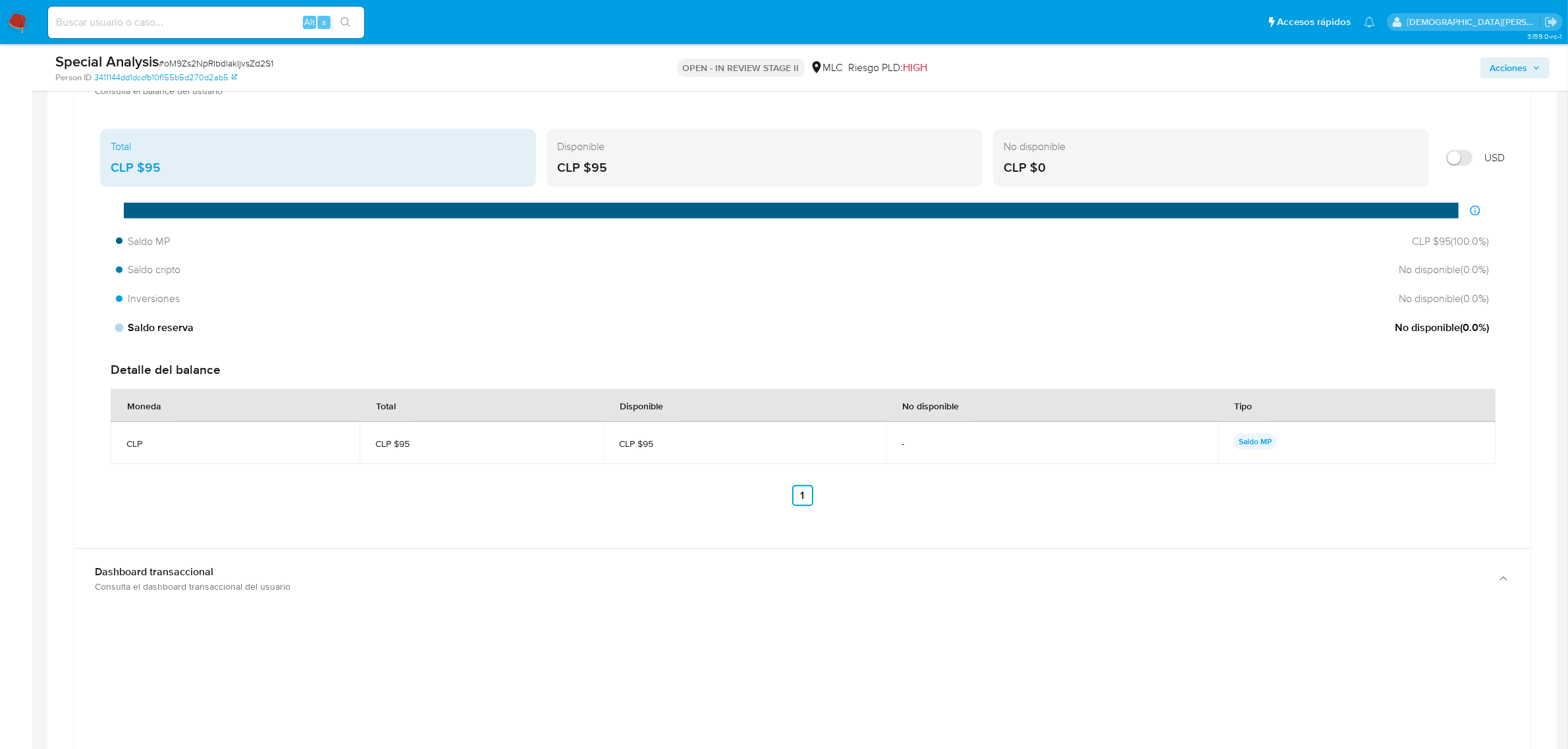
scroll to position [905, 0]
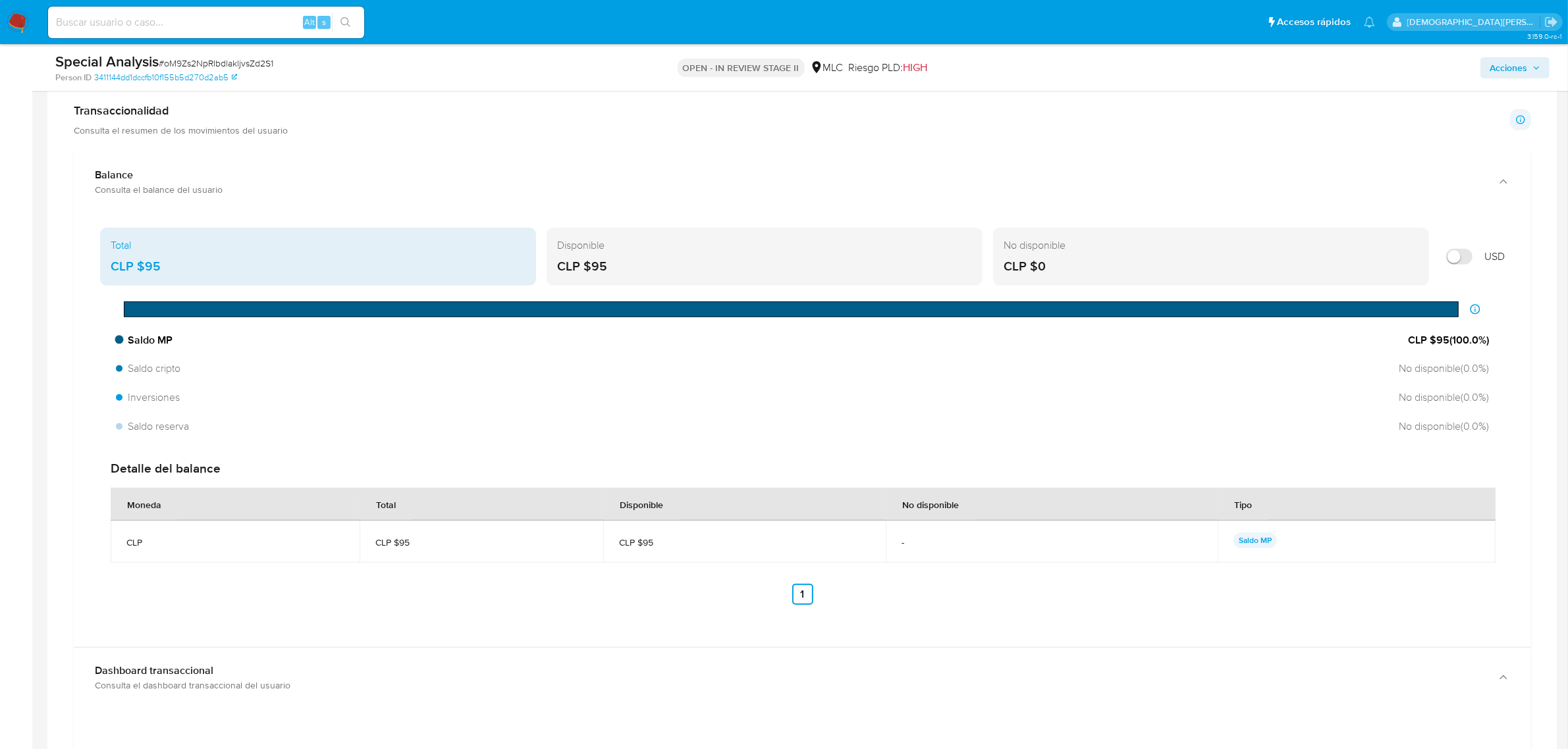
click at [134, 346] on span "Saldo MP" at bounding box center [144, 340] width 57 height 15
click at [124, 338] on span "Saldo MP" at bounding box center [144, 340] width 57 height 15
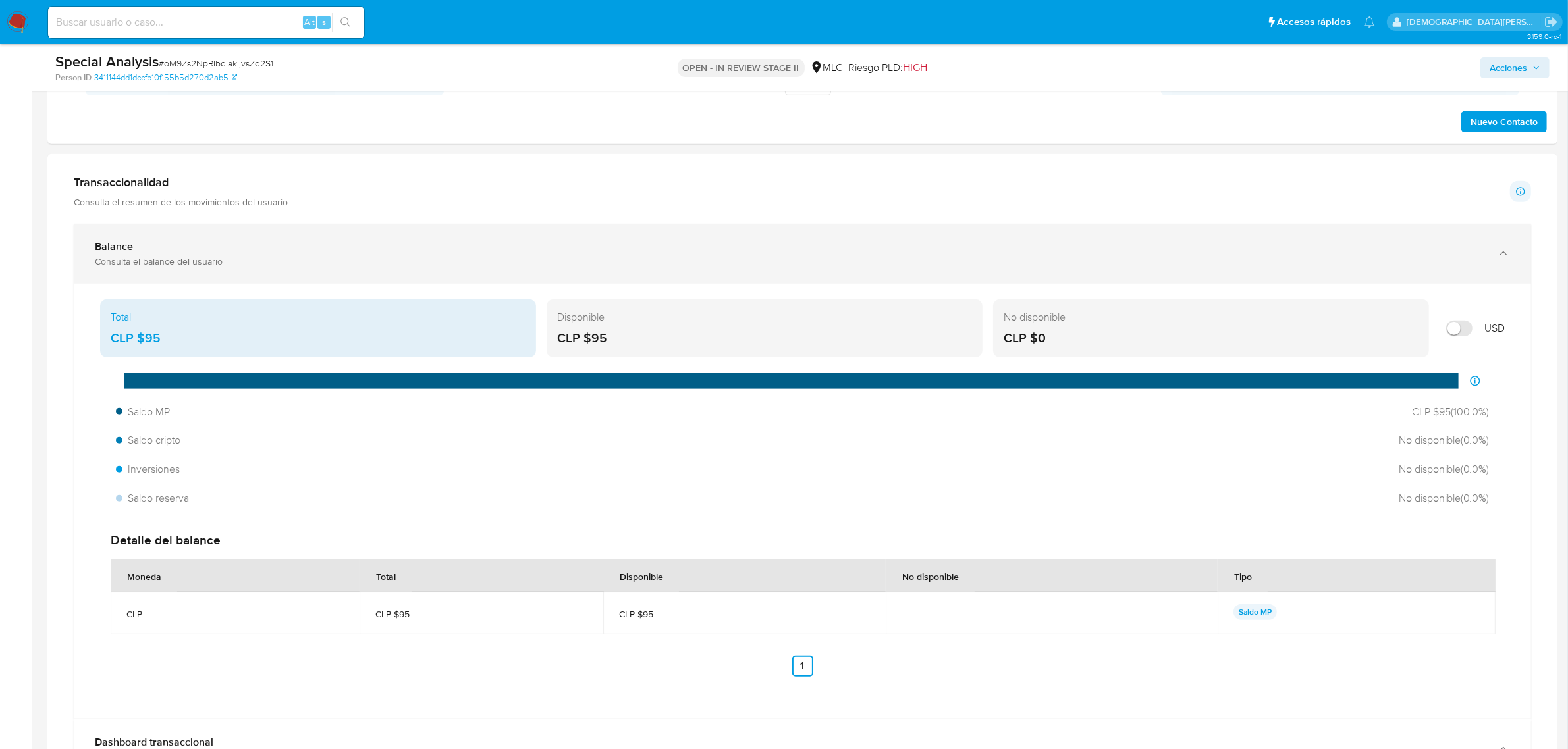
scroll to position [740, 0]
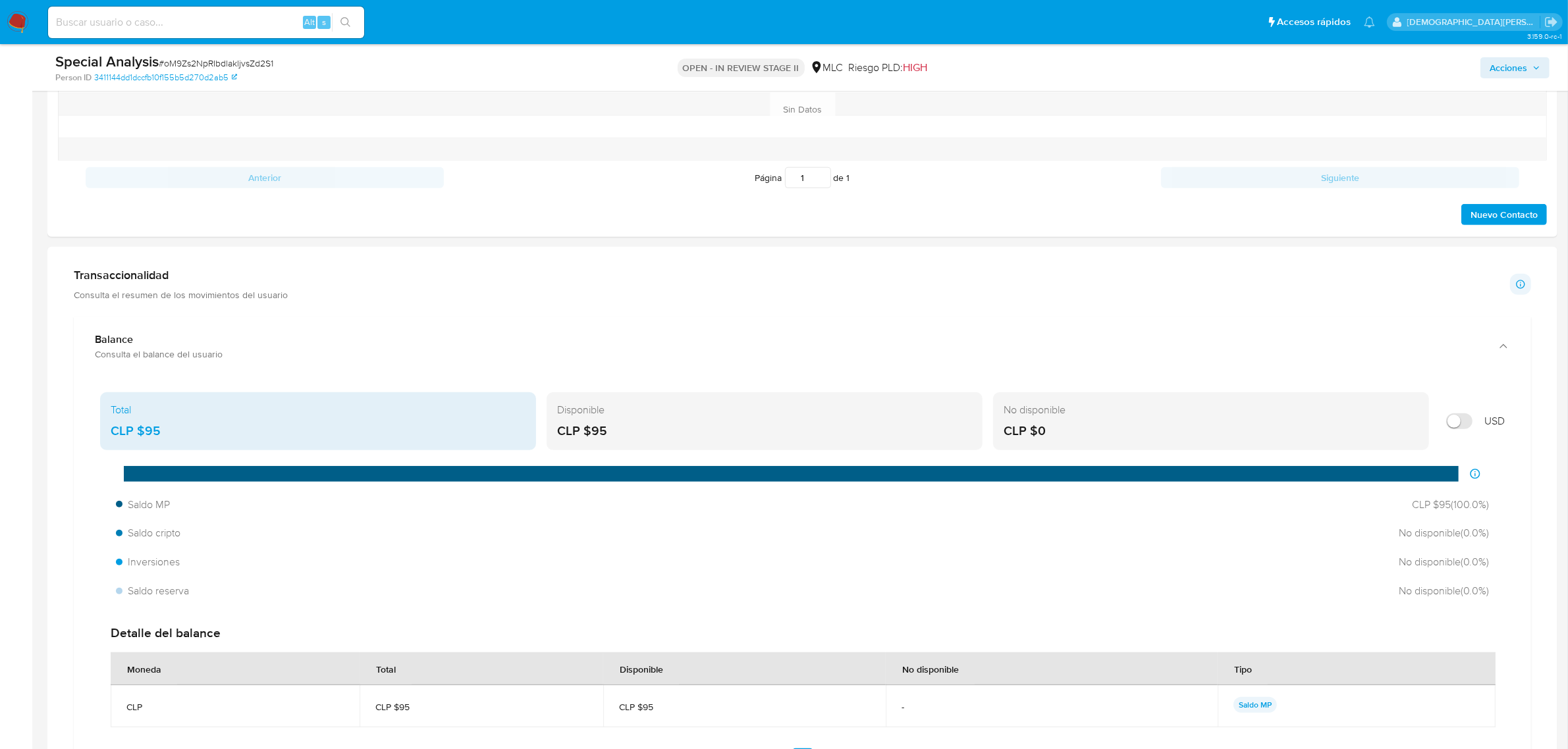
click at [211, 290] on p "Consulta el resumen de los movimientos del usuario" at bounding box center [180, 295] width 214 height 12
drag, startPoint x: 118, startPoint y: 285, endPoint x: 966, endPoint y: 297, distance: 848.1
click at [145, 282] on h1 "Transaccionalidad" at bounding box center [180, 275] width 214 height 15
click at [1513, 285] on p at bounding box center [1521, 284] width 21 height 21
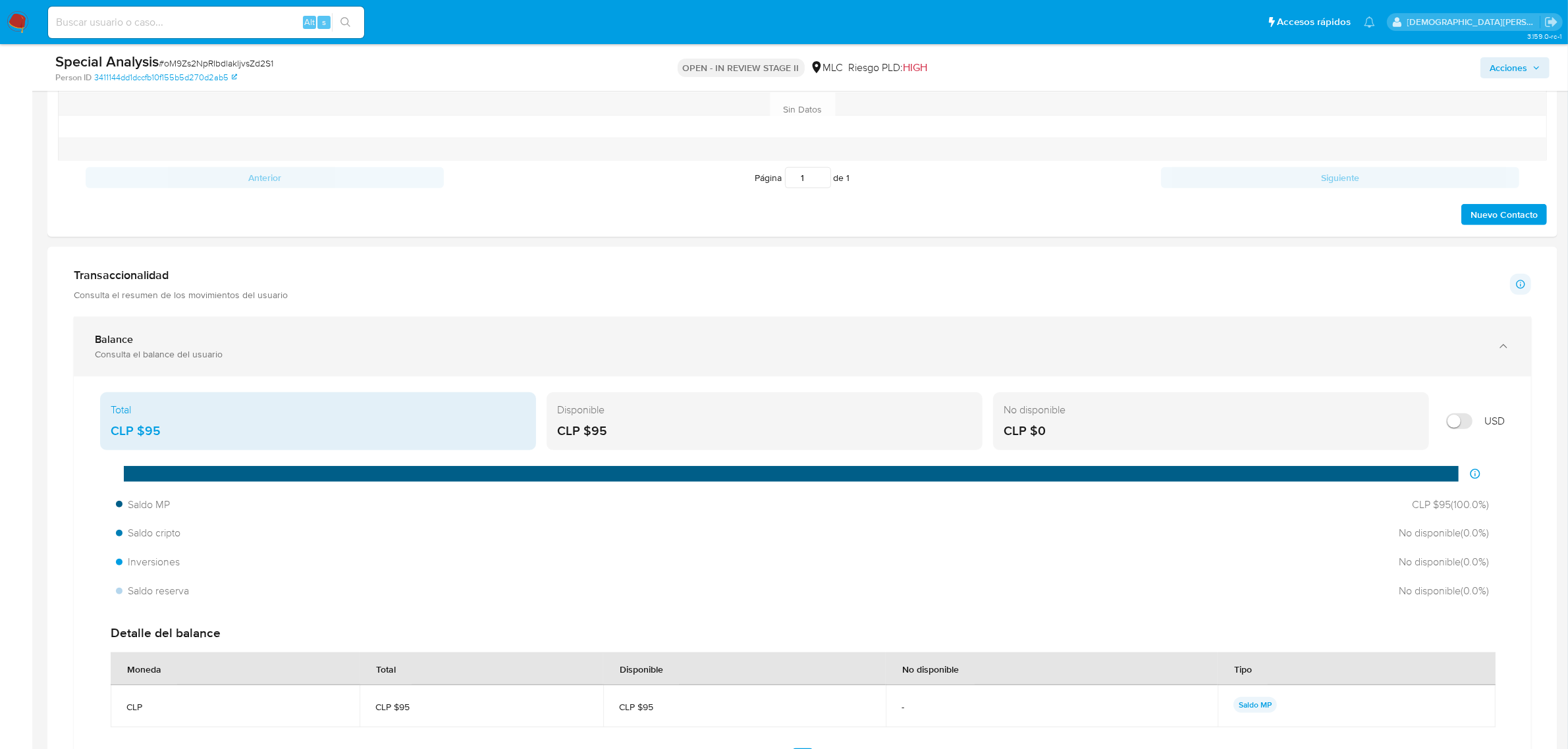
click at [1509, 353] on icon "button" at bounding box center [1503, 346] width 13 height 13
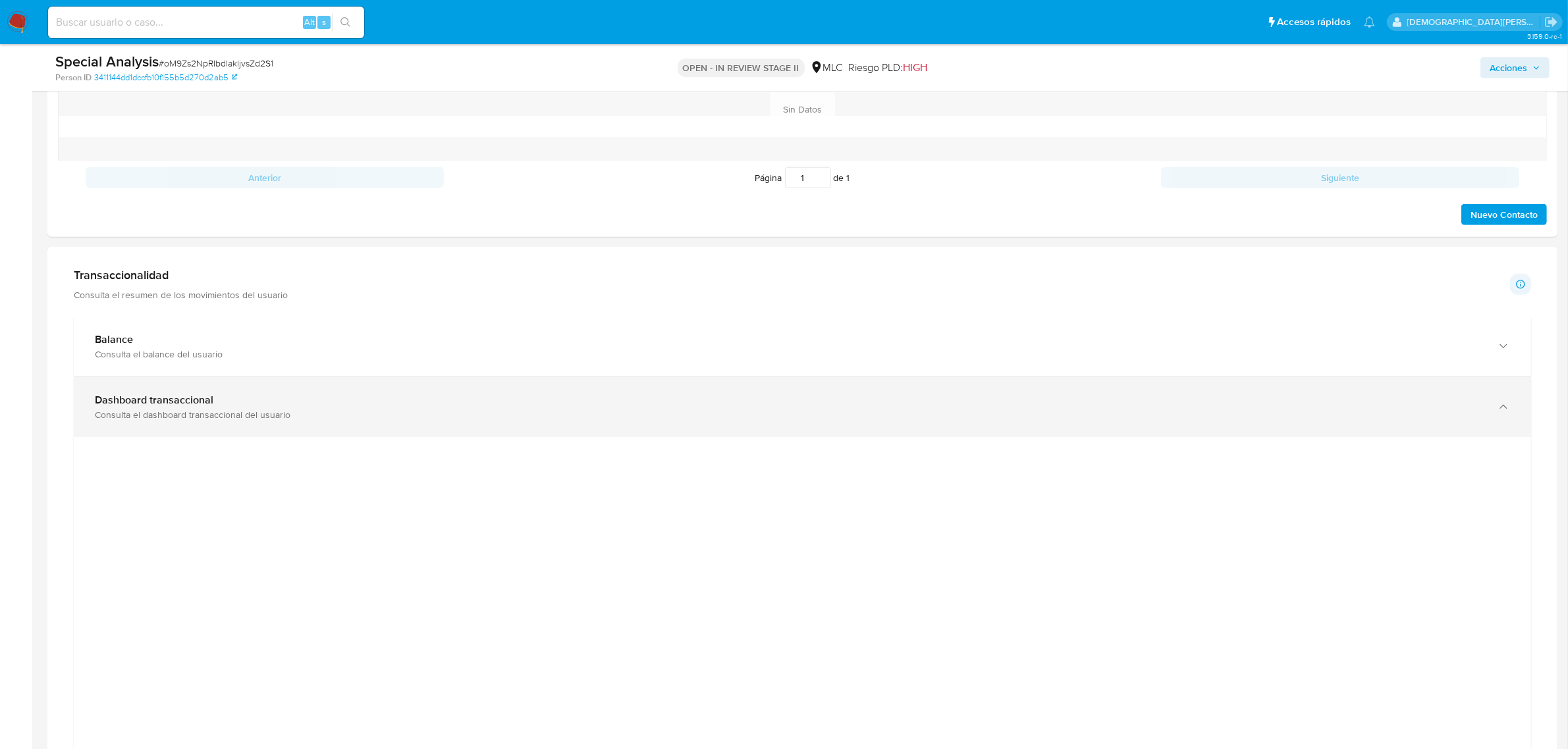
click at [1505, 416] on div "button" at bounding box center [1502, 407] width 15 height 27
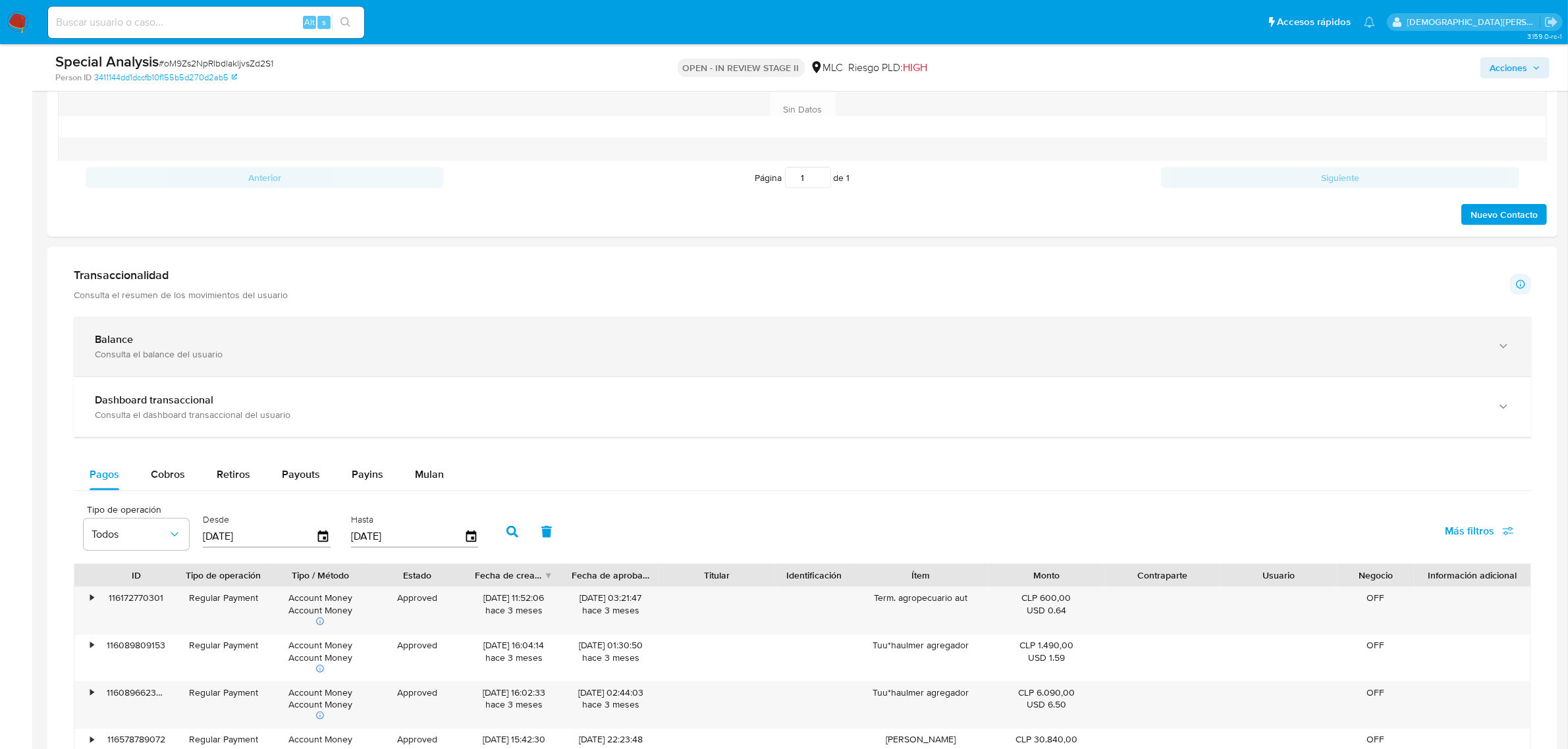
click at [1505, 353] on icon "button" at bounding box center [1503, 346] width 13 height 13
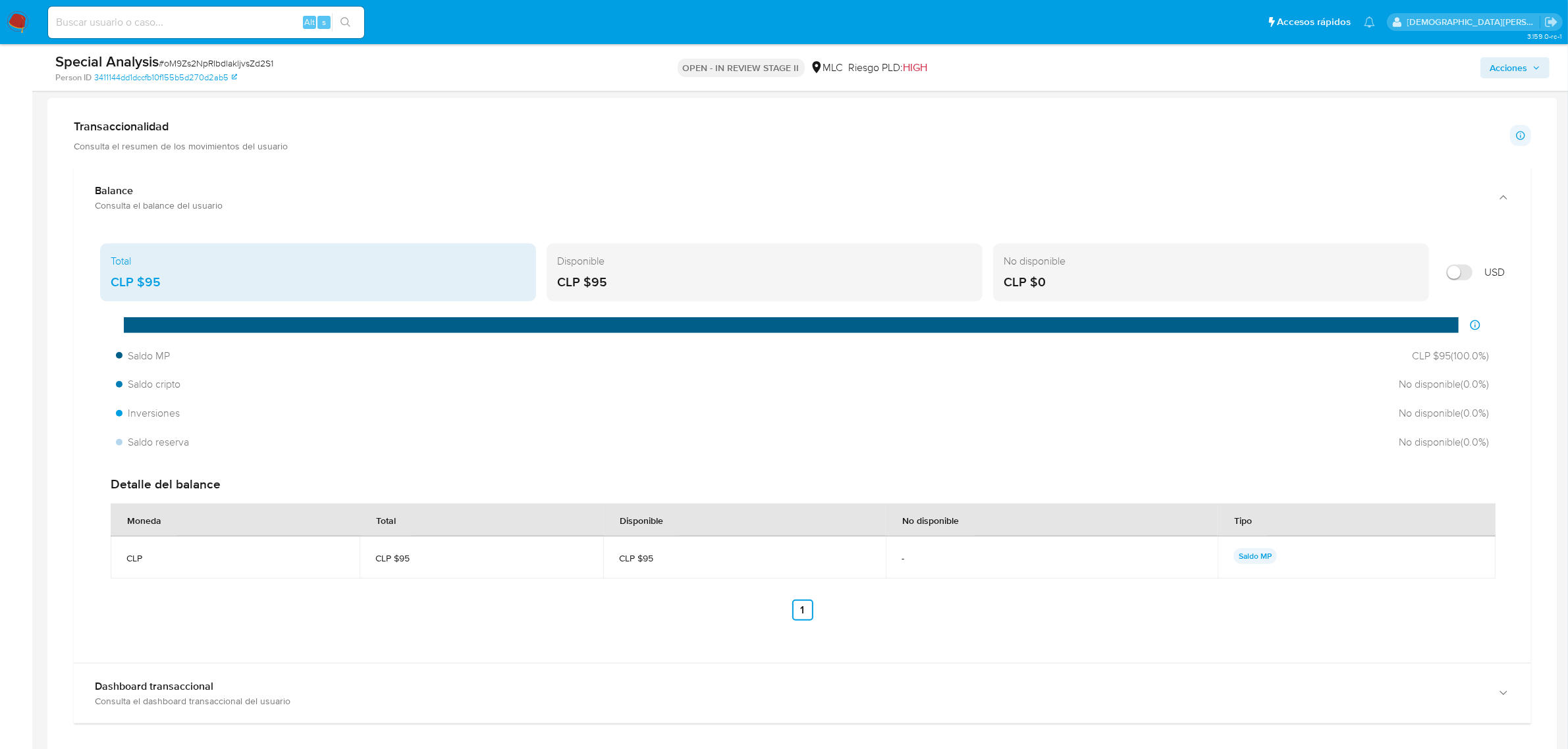
scroll to position [905, 0]
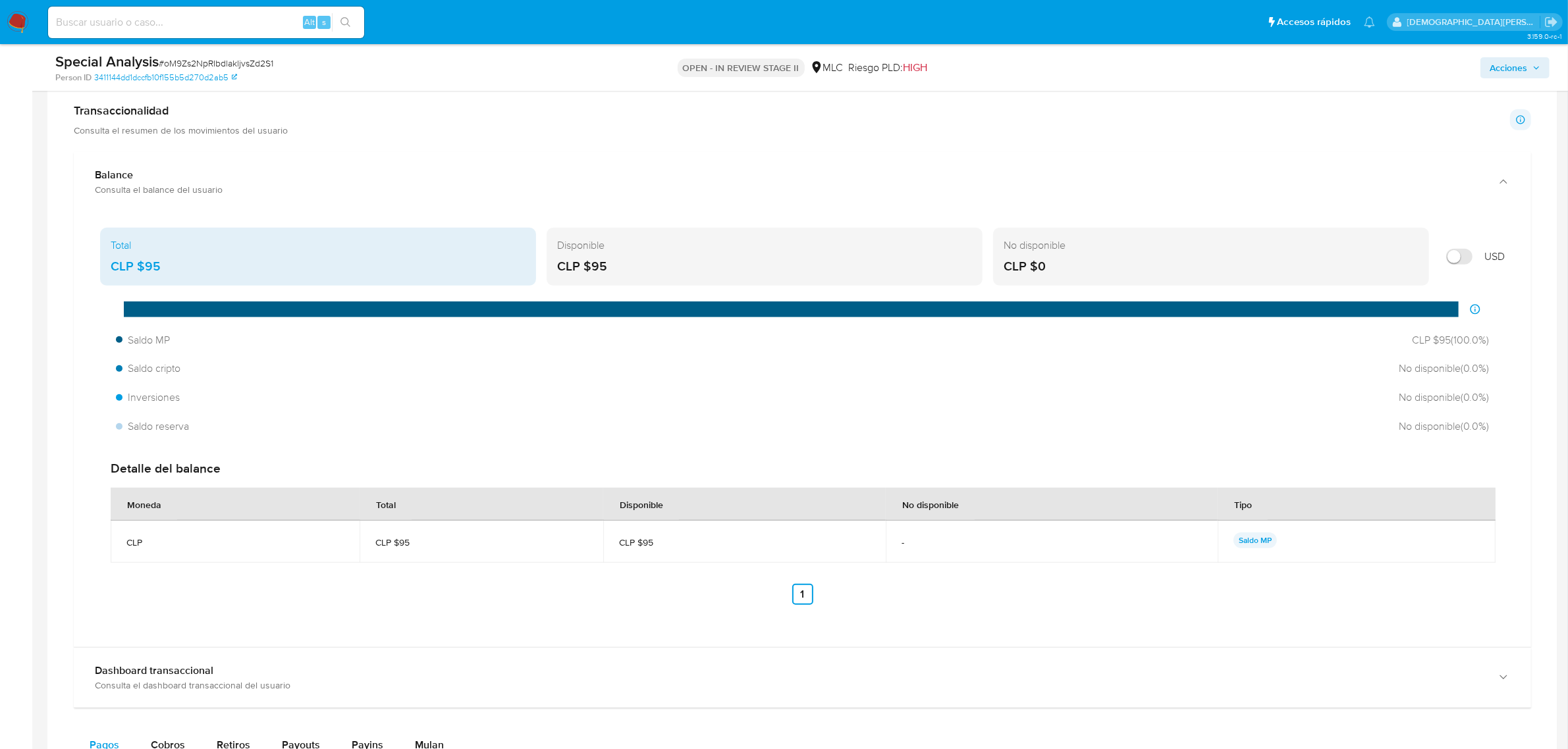
click at [1460, 259] on input "Mostrar en USD" at bounding box center [1459, 257] width 27 height 15
checkbox input "true"
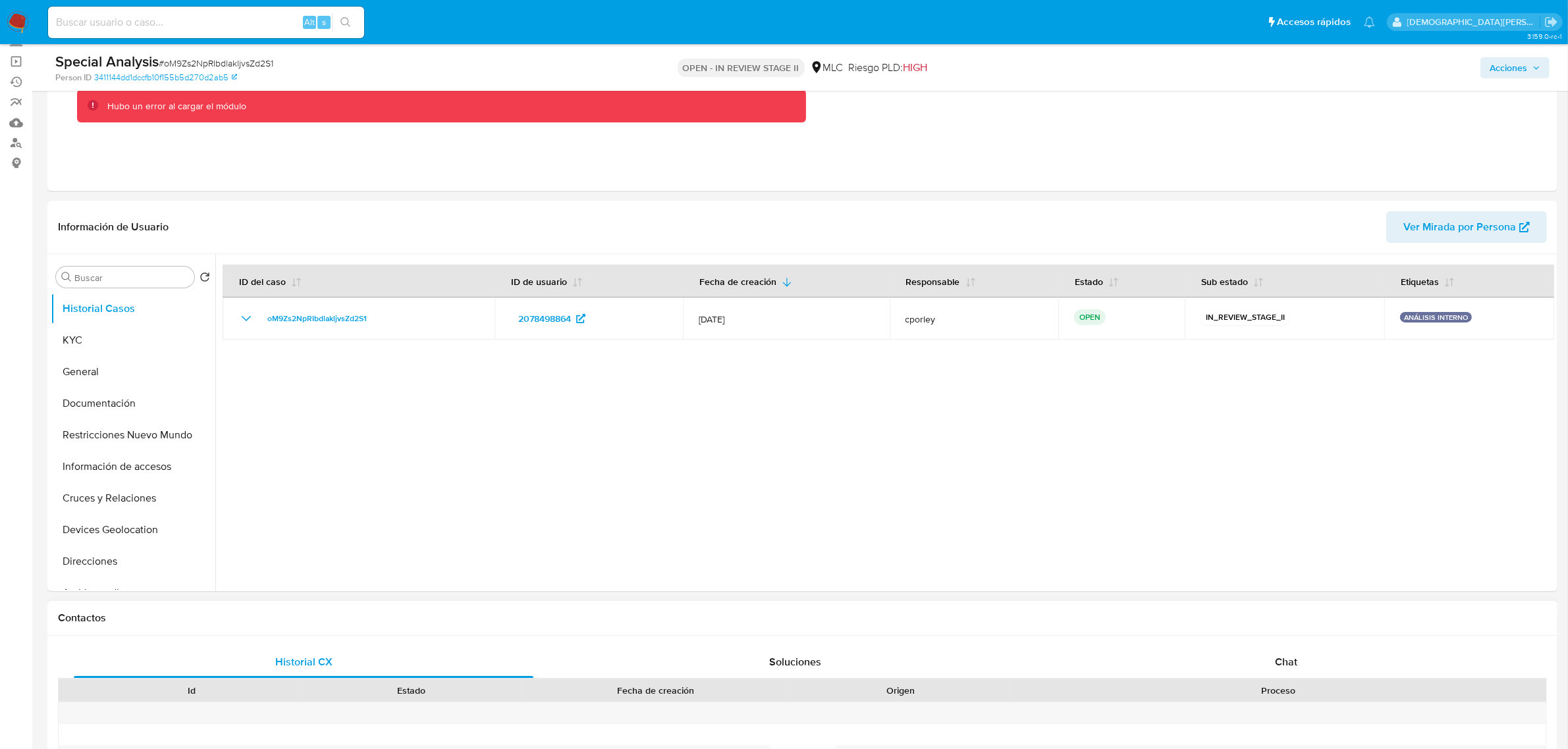
scroll to position [165, 0]
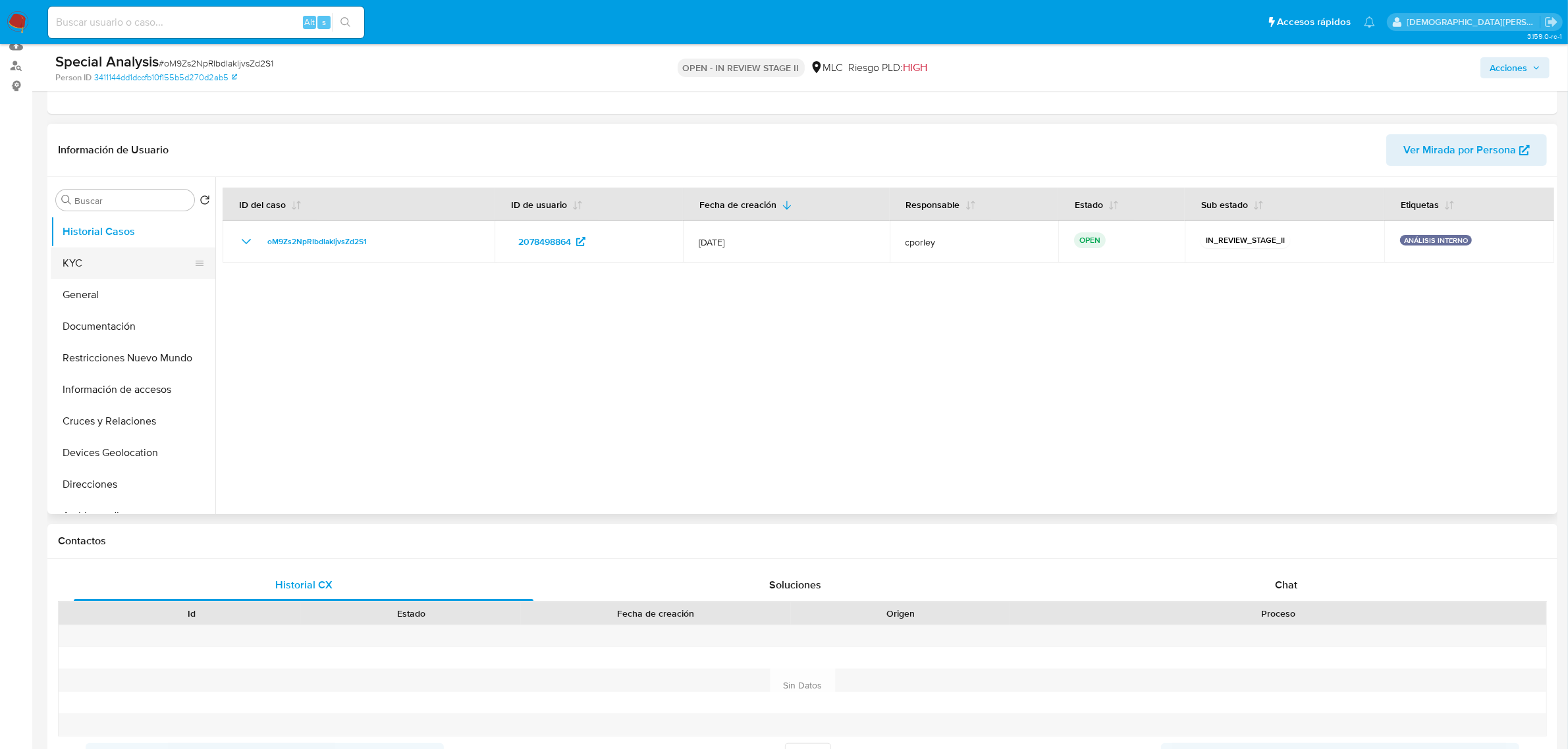
click at [91, 261] on button "KYC" at bounding box center [128, 263] width 154 height 32
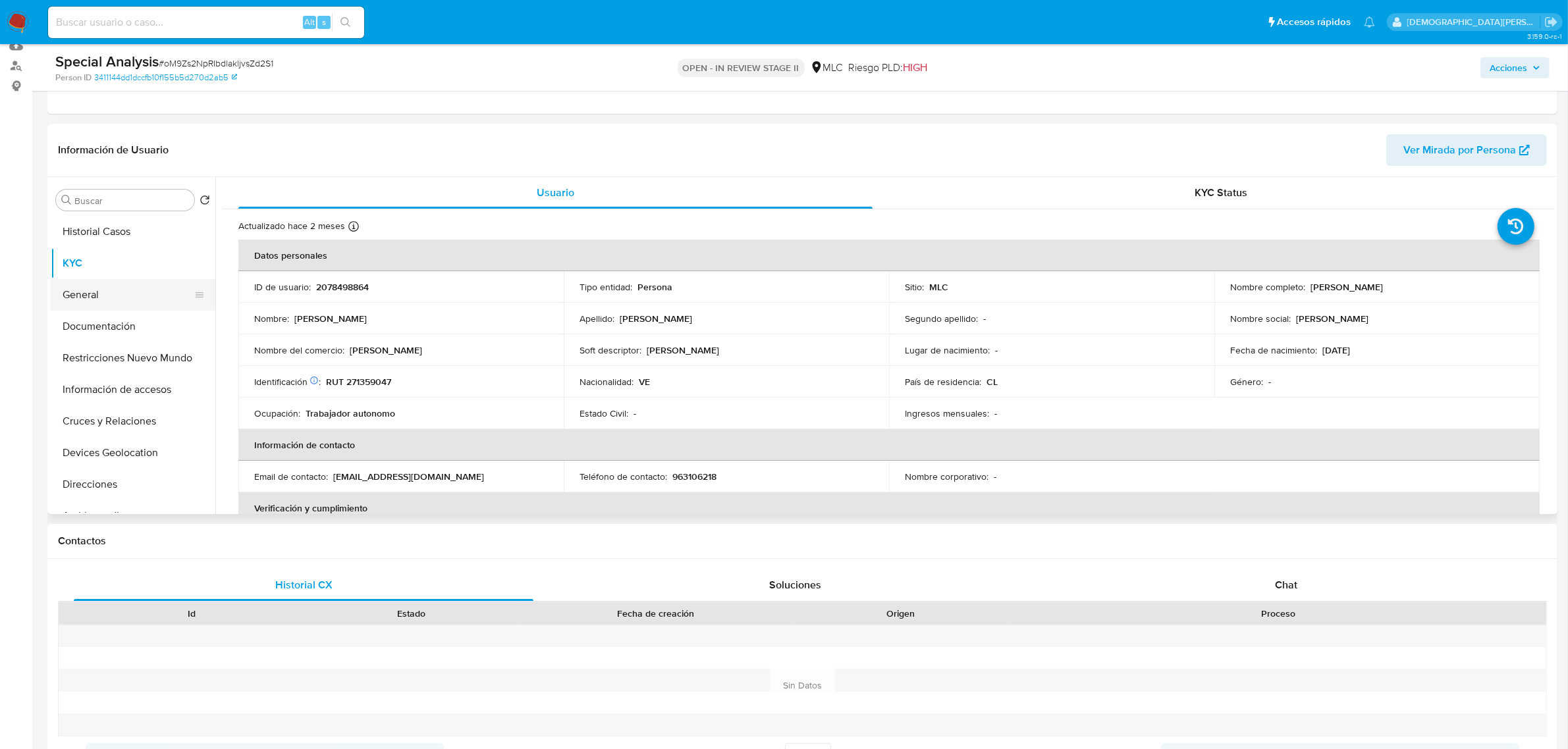
click at [136, 299] on button "General" at bounding box center [128, 294] width 154 height 32
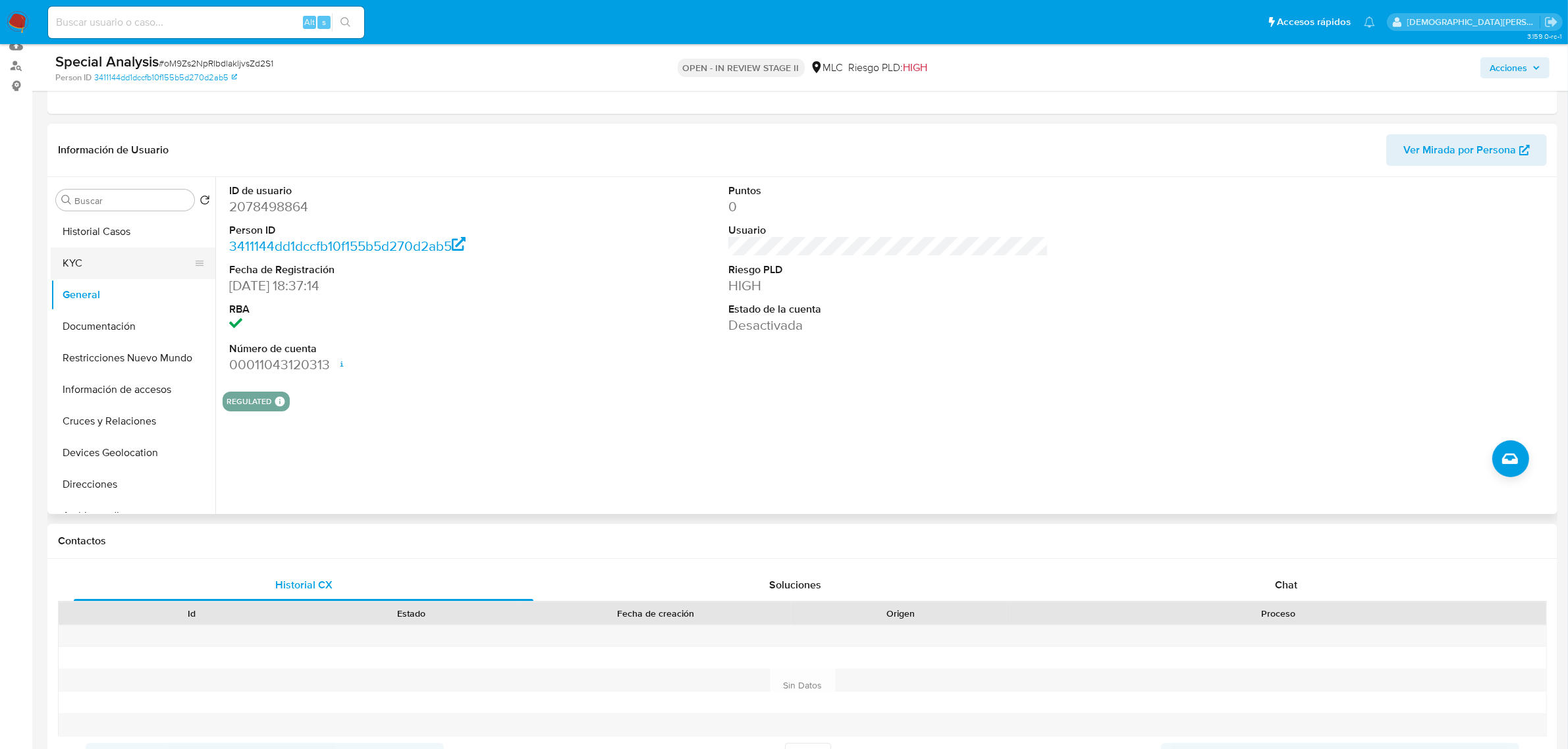
click at [115, 257] on button "KYC" at bounding box center [128, 263] width 154 height 32
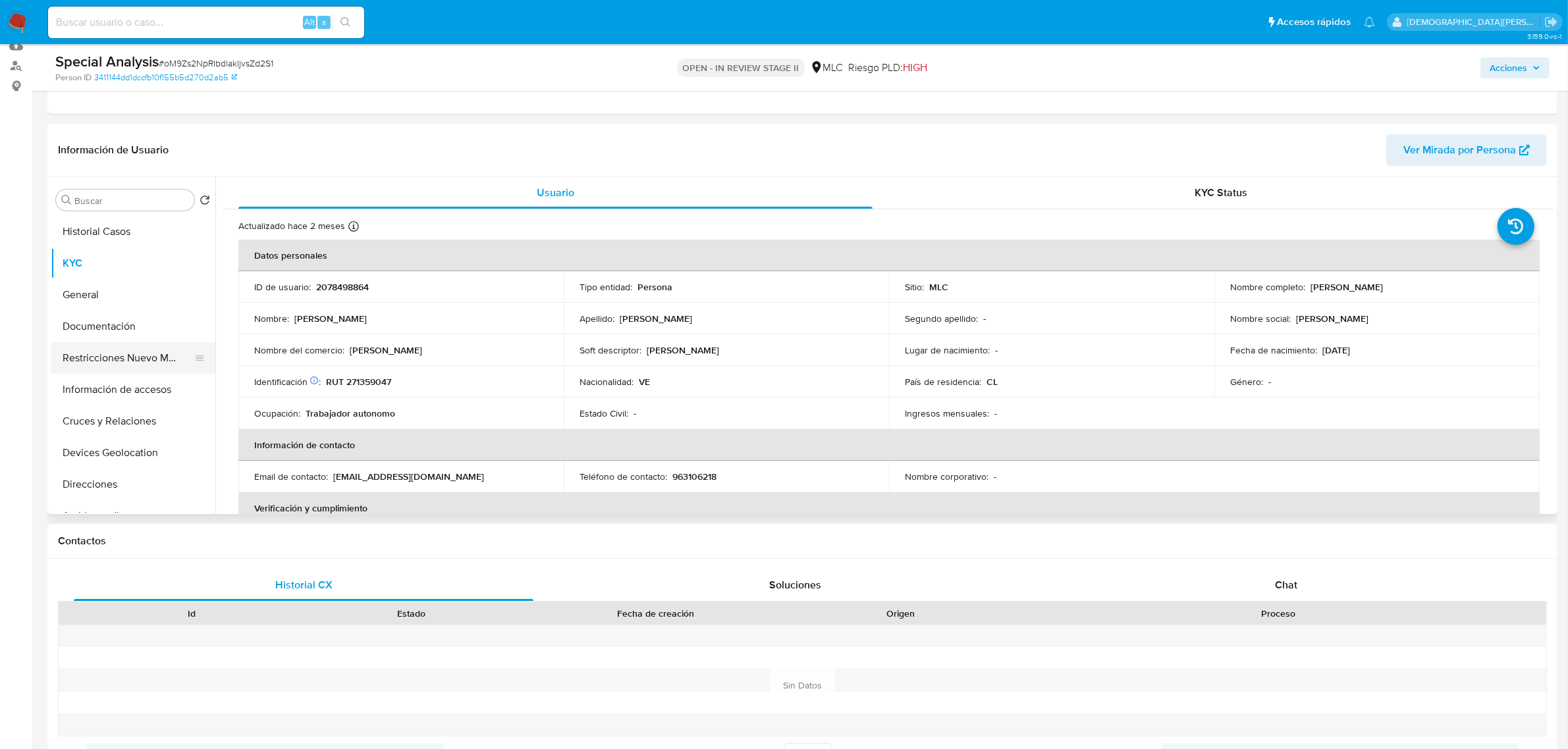
scroll to position [82, 0]
click at [113, 287] on button "Restricciones Nuevo Mundo" at bounding box center [128, 275] width 154 height 32
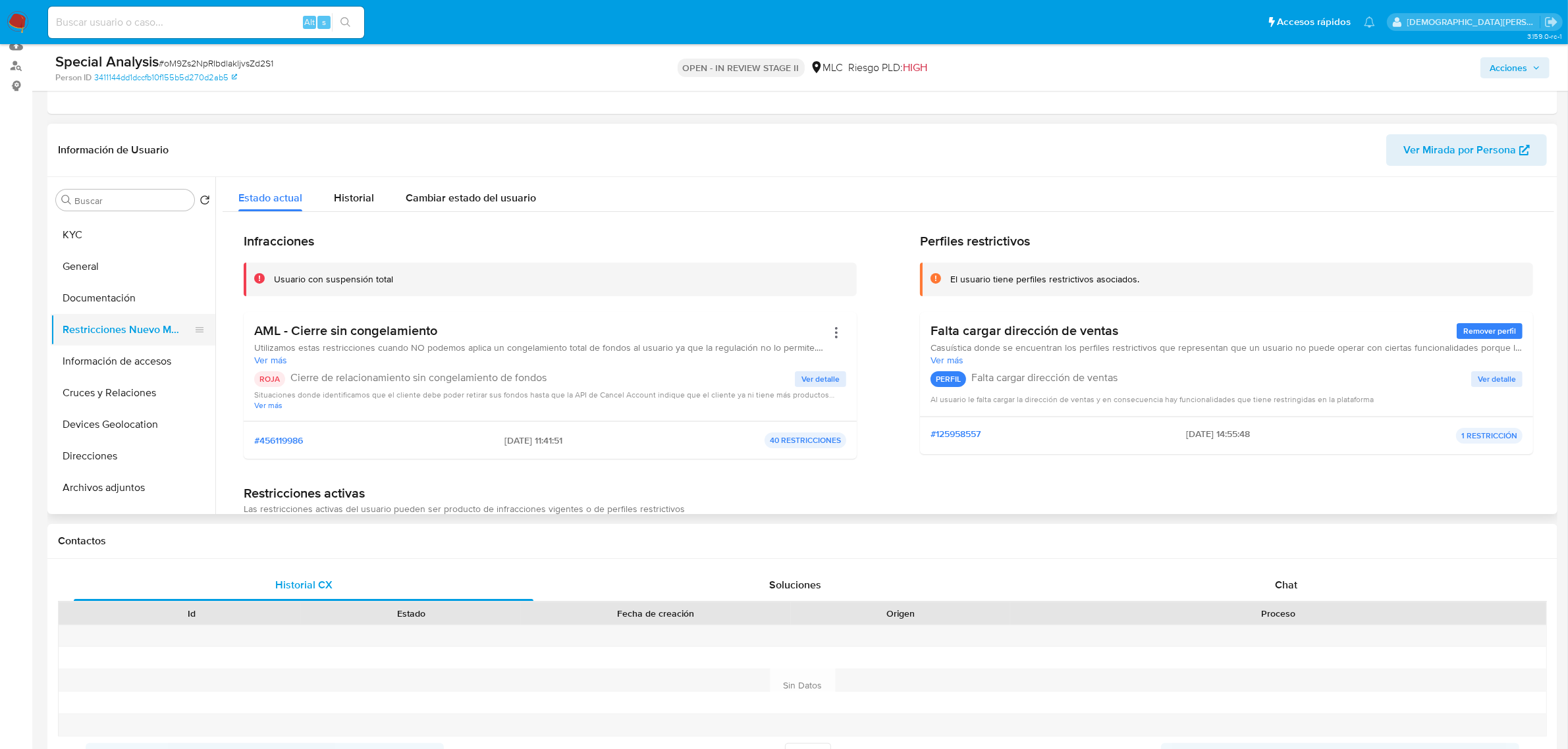
scroll to position [0, 0]
click at [110, 295] on button "General" at bounding box center [128, 294] width 154 height 32
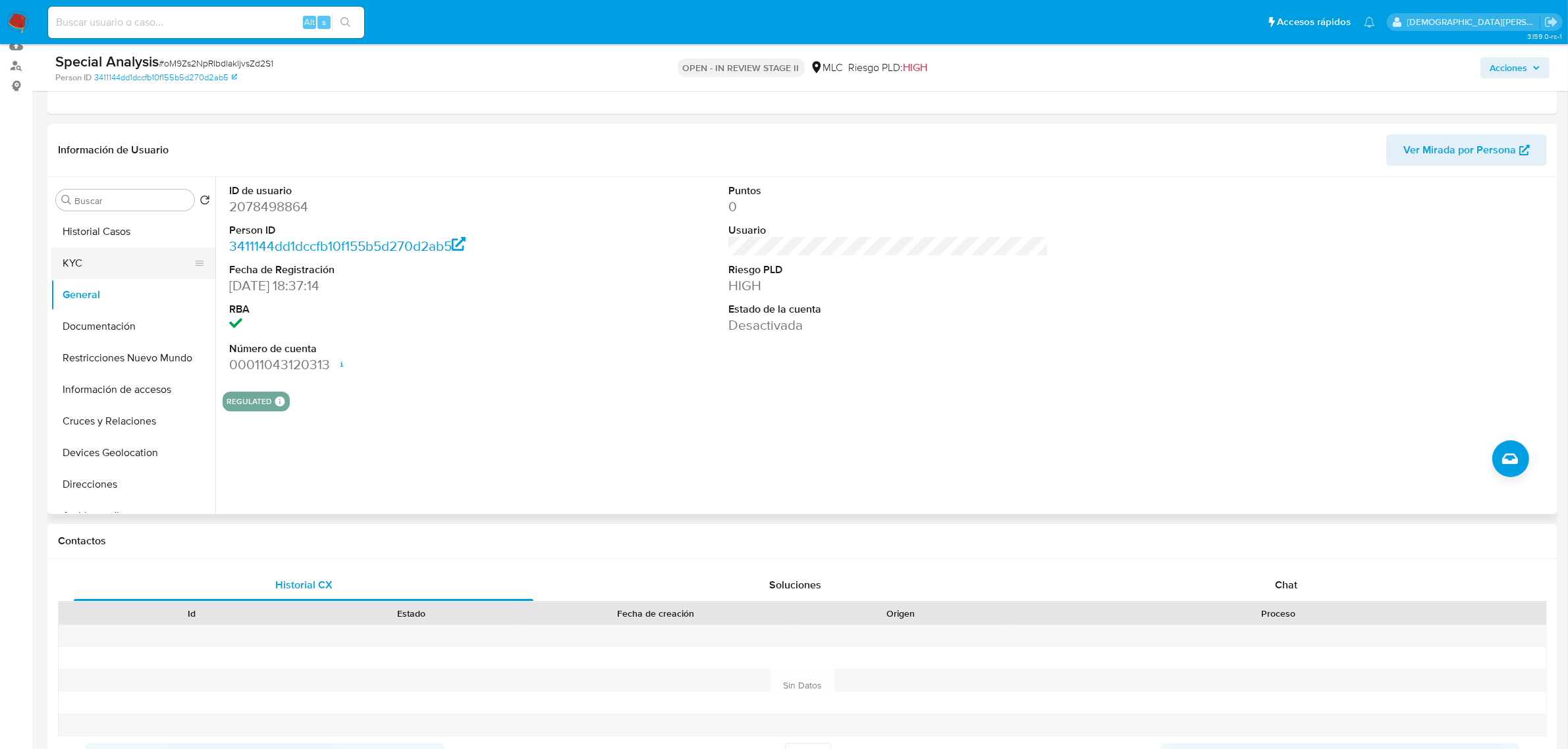
click at [92, 268] on button "KYC" at bounding box center [128, 263] width 154 height 32
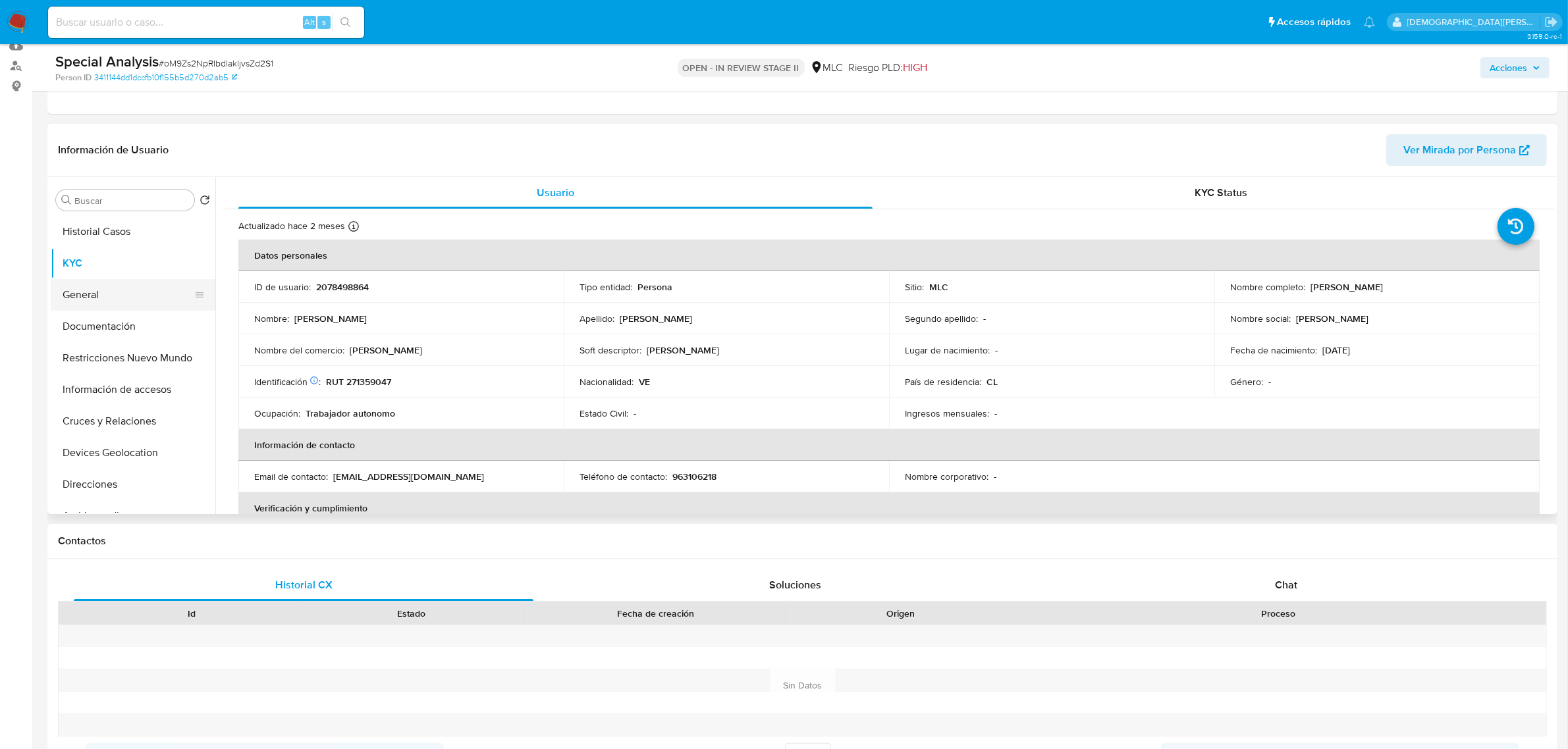
click at [106, 281] on button "General" at bounding box center [128, 294] width 154 height 32
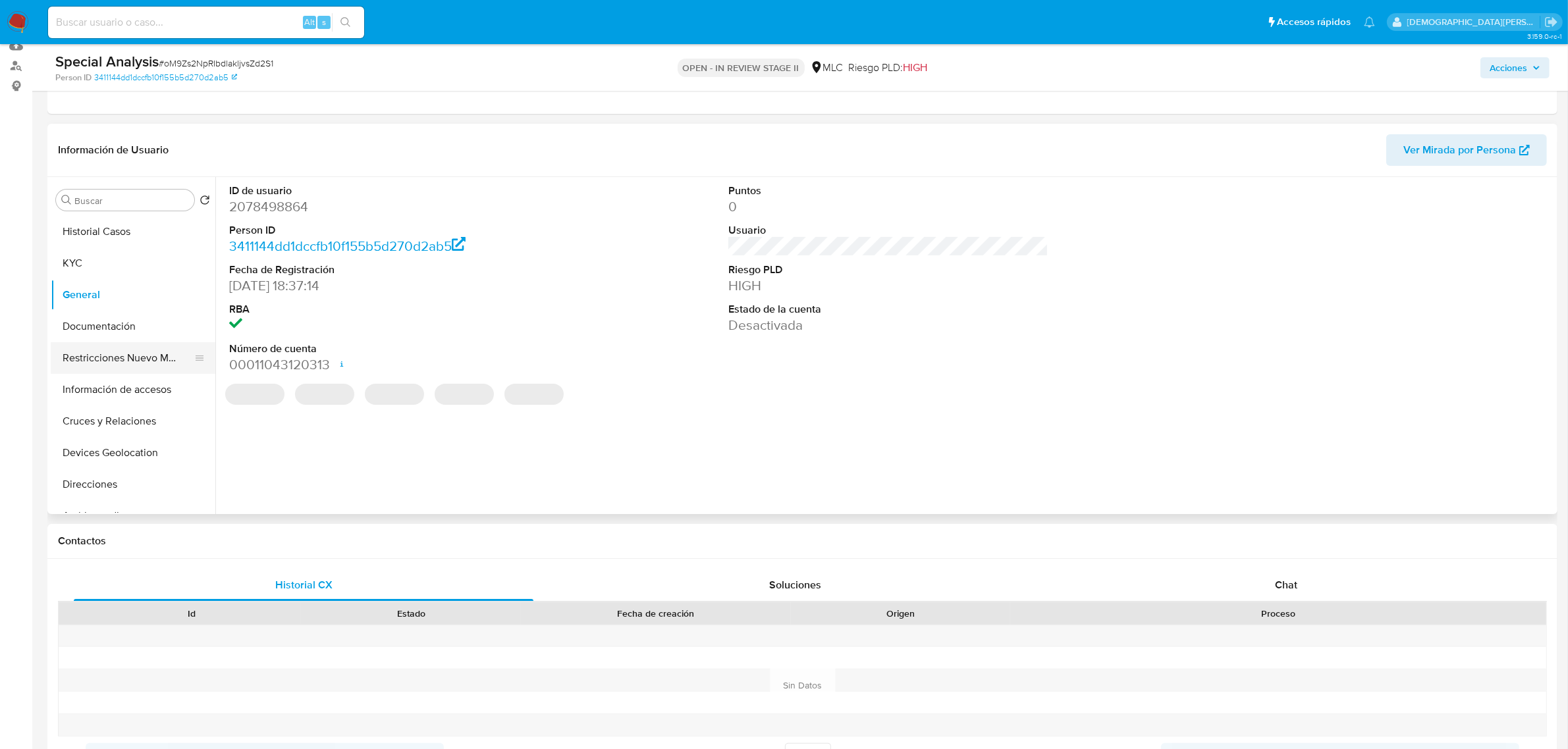
click at [131, 354] on button "Restricciones Nuevo Mundo" at bounding box center [128, 358] width 154 height 32
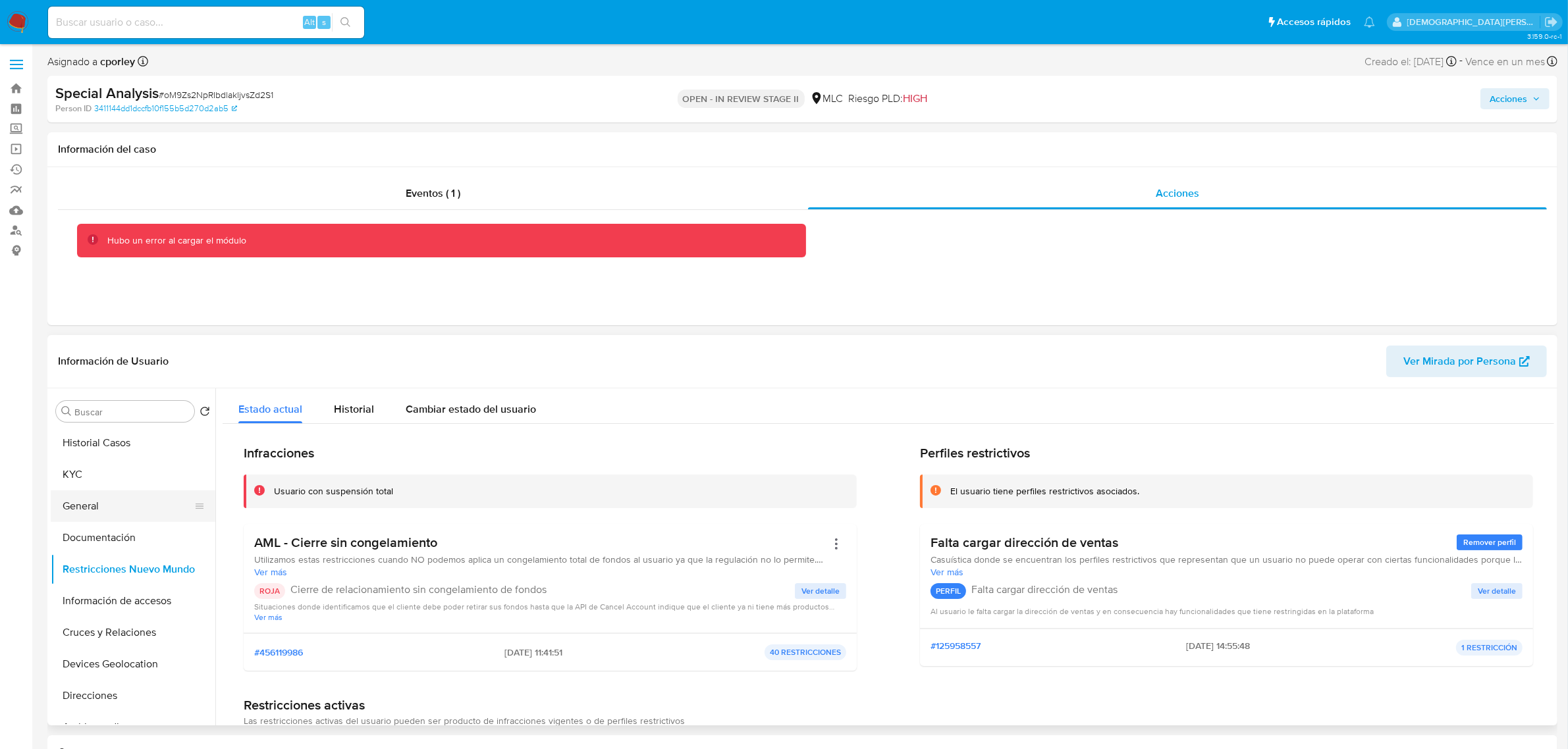
click at [72, 516] on button "General" at bounding box center [128, 506] width 154 height 32
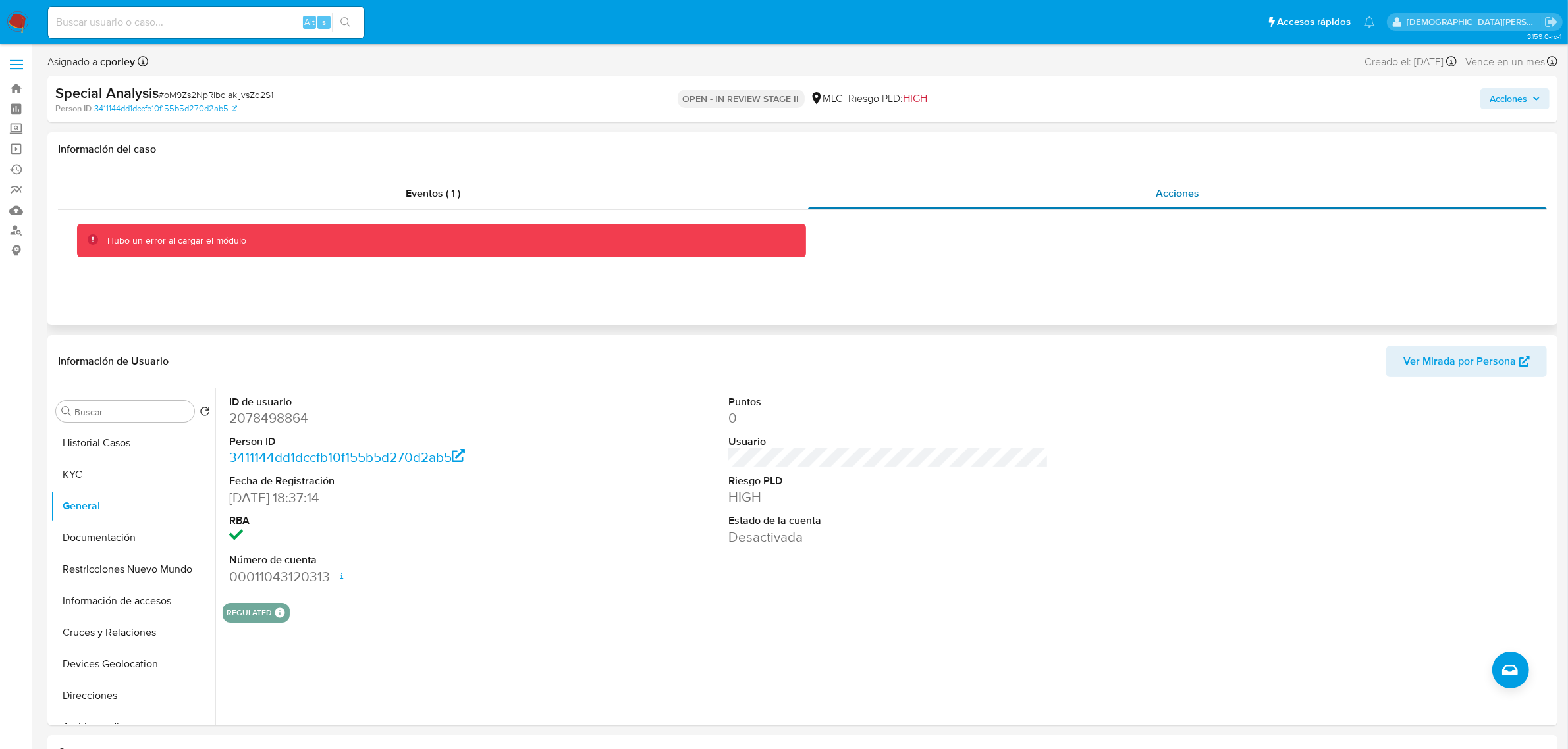
click at [1008, 202] on div "Acciones" at bounding box center [1178, 193] width 739 height 32
click at [471, 179] on div "Eventos ( 1 )" at bounding box center [433, 193] width 750 height 32
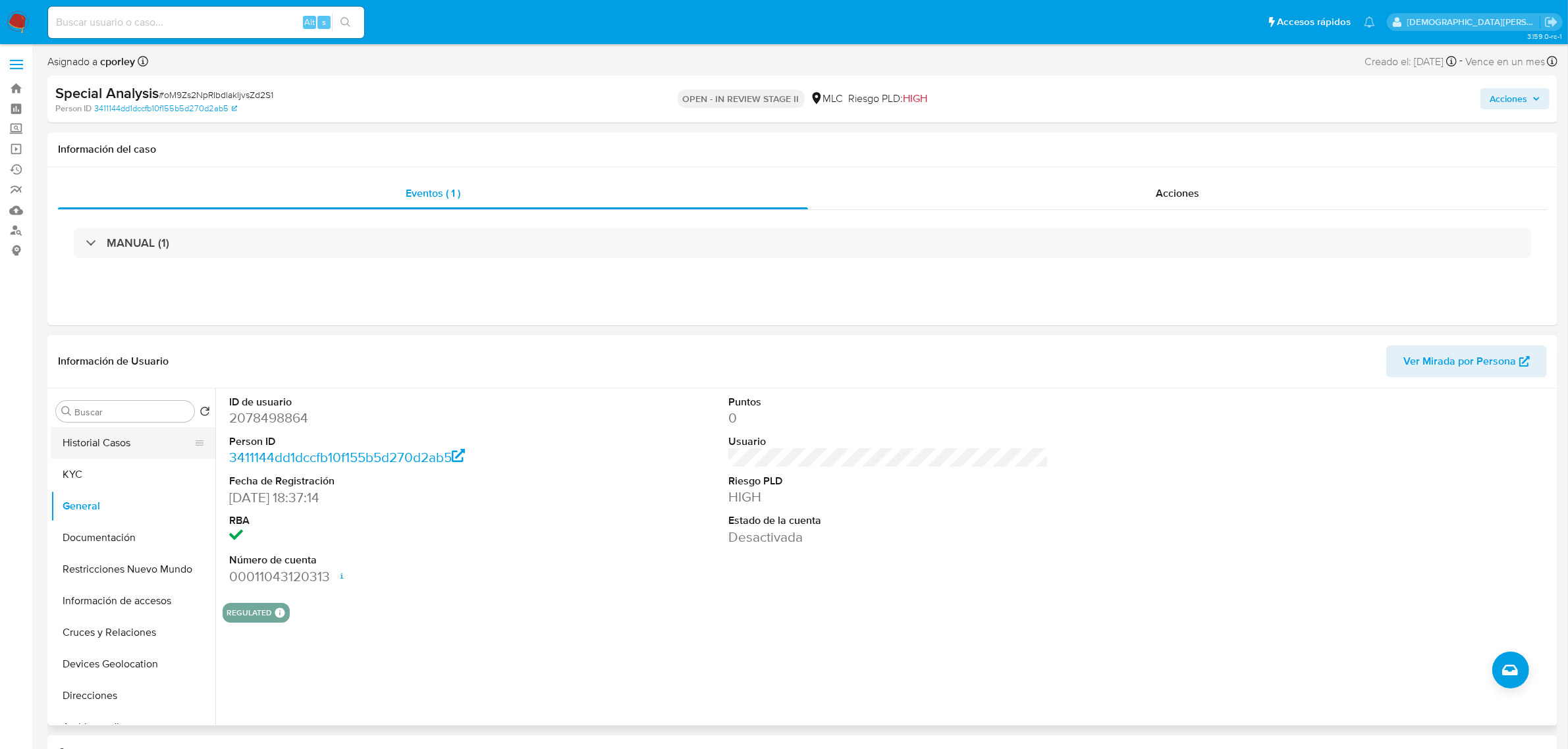
click at [114, 448] on button "Historial Casos" at bounding box center [128, 443] width 154 height 32
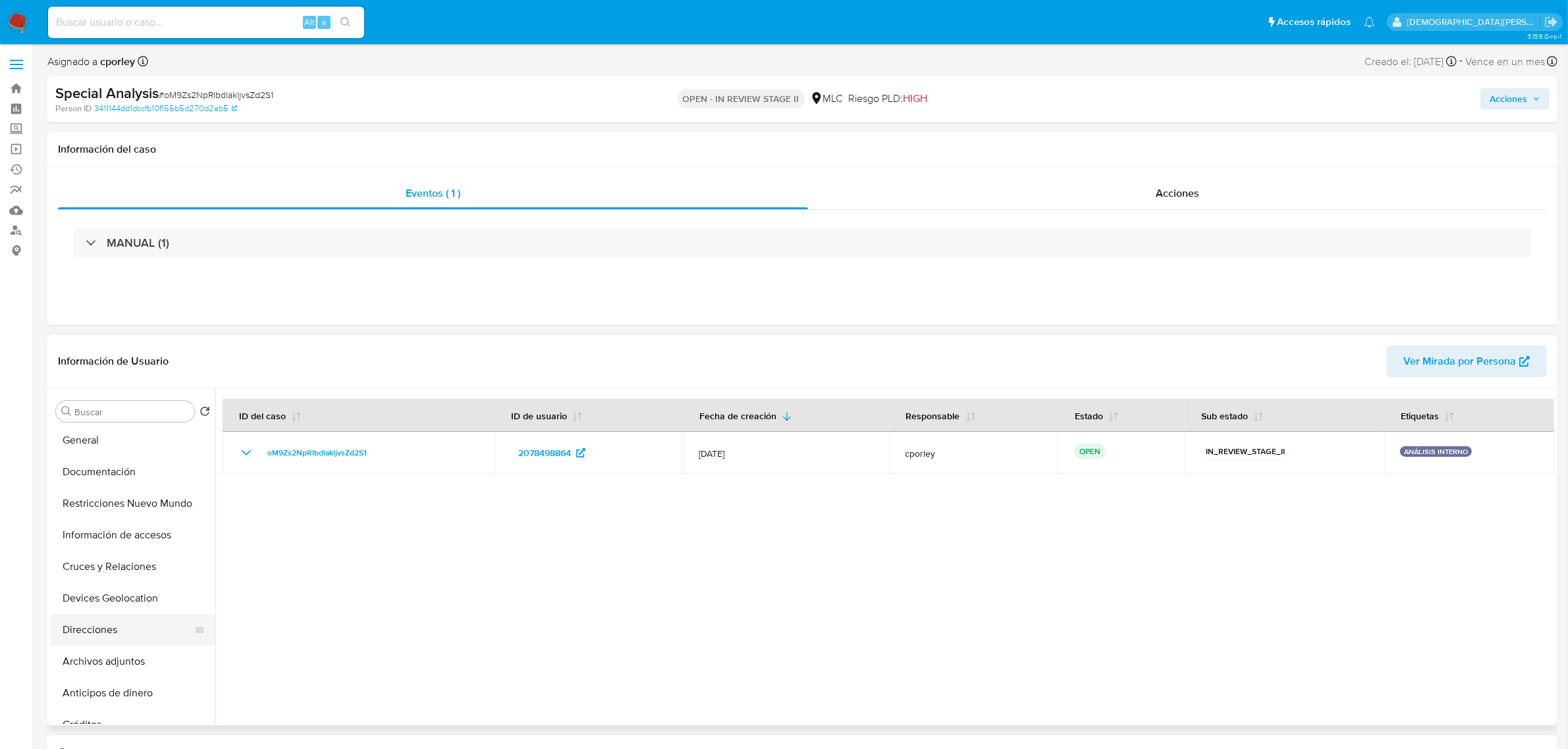
scroll to position [165, 0]
click at [106, 568] on button "Archivos adjuntos" at bounding box center [128, 563] width 154 height 32
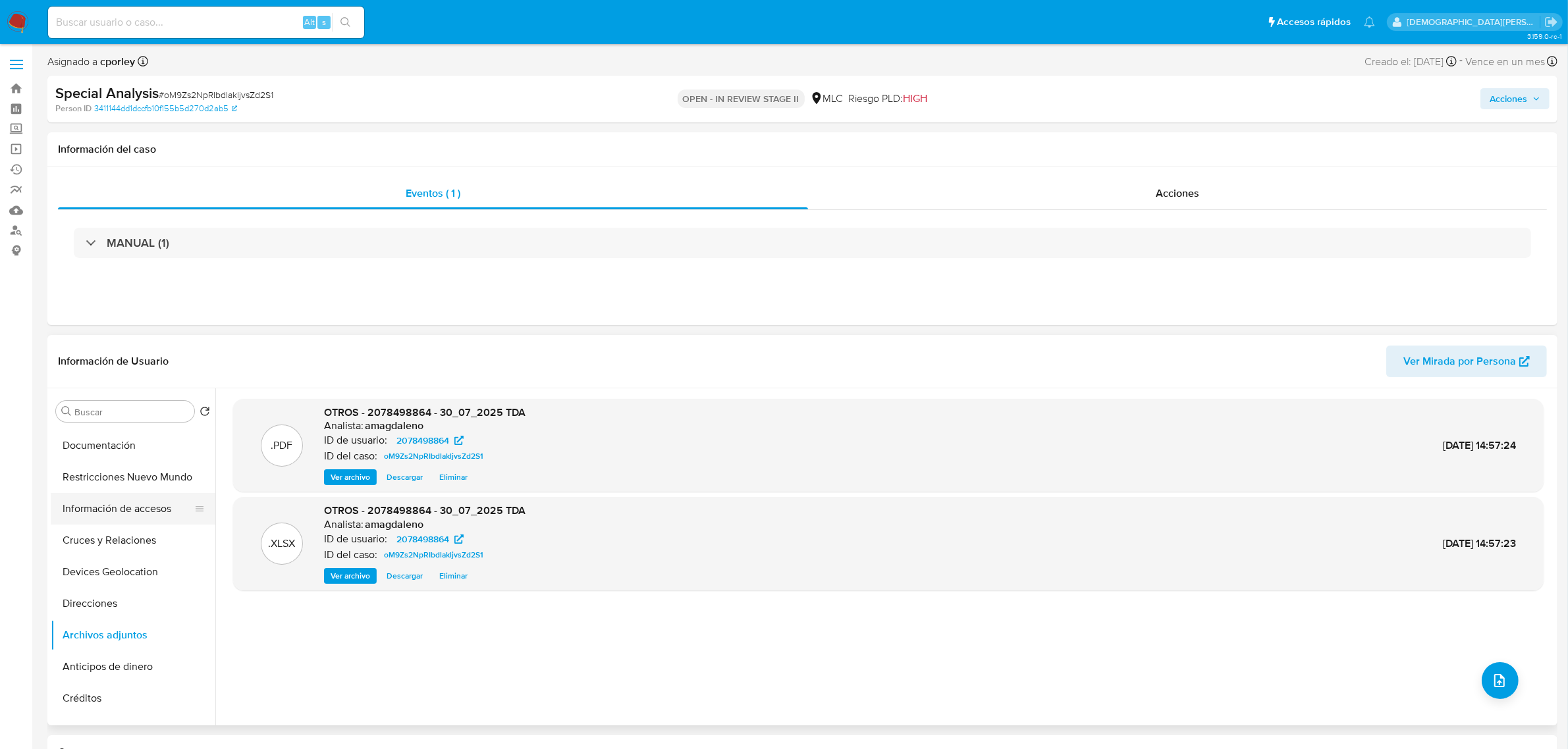
scroll to position [0, 0]
click at [112, 486] on button "KYC" at bounding box center [128, 474] width 154 height 32
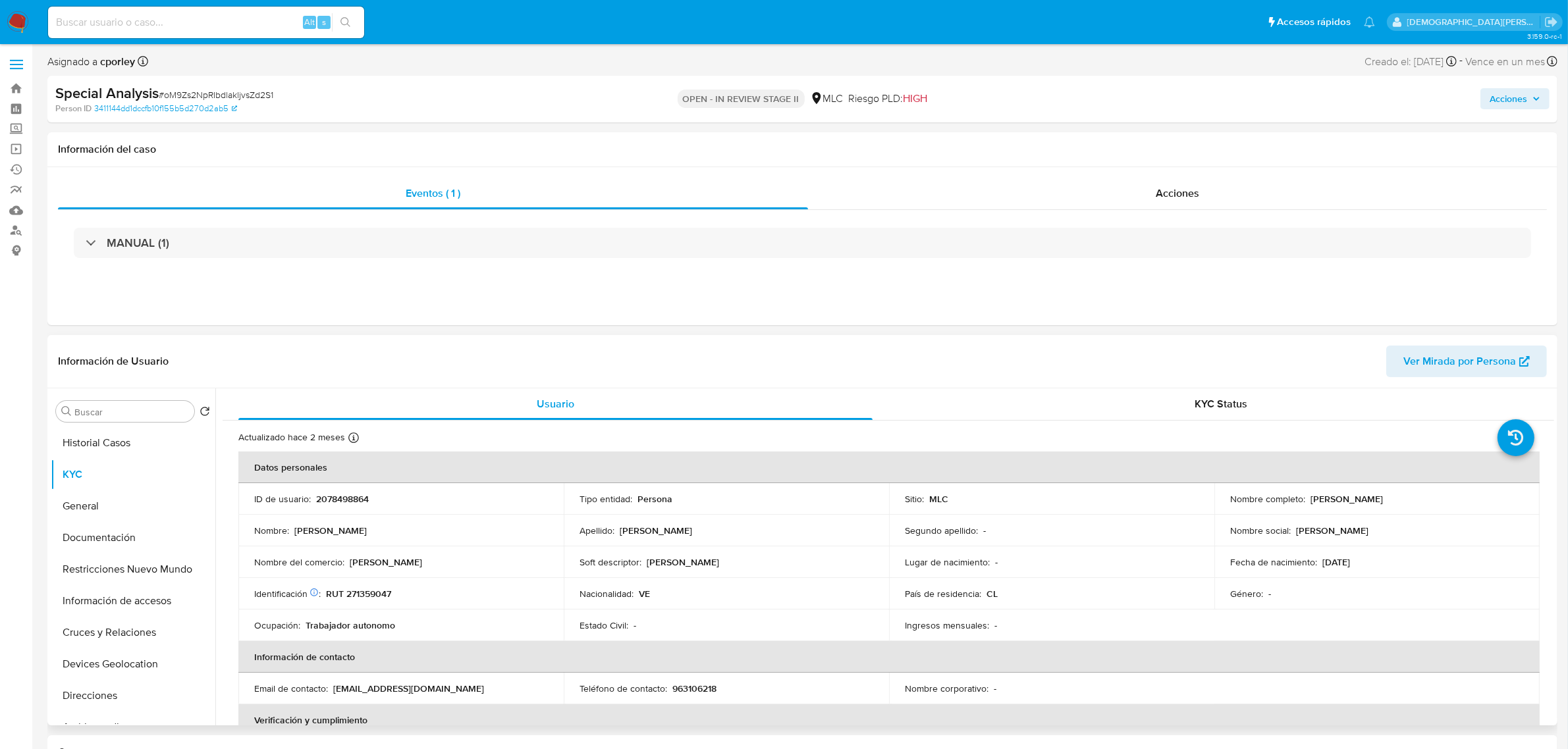
drag, startPoint x: 1305, startPoint y: 504, endPoint x: 1440, endPoint y: 504, distance: 135.0
click at [1440, 504] on div "Nombre completo : Anthony Moises Blanco Nuñez" at bounding box center [1377, 499] width 294 height 12
click at [1460, 508] on td "Nombre completo : Anthony Moises Blanco Nuñez" at bounding box center [1377, 498] width 325 height 32
drag, startPoint x: 1306, startPoint y: 500, endPoint x: 1437, endPoint y: 503, distance: 131.0
click at [1437, 503] on div "Nombre completo : Anthony Moises Blanco Nuñez" at bounding box center [1377, 499] width 294 height 12
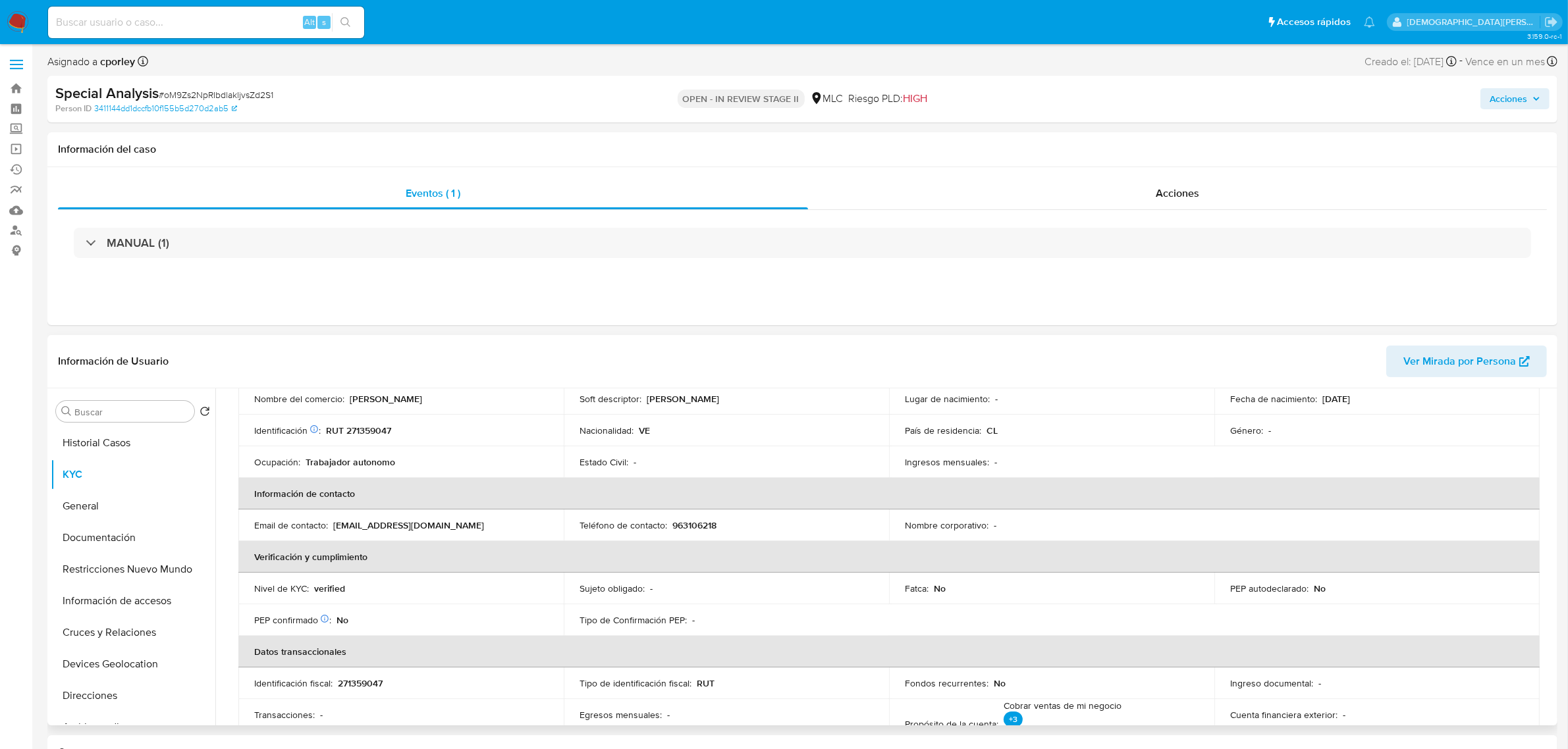
scroll to position [165, 0]
click at [350, 323] on div "Eventos ( 1 ) Acciones MANUAL (1)" at bounding box center [802, 246] width 1510 height 158
click at [87, 499] on button "General" at bounding box center [128, 506] width 154 height 32
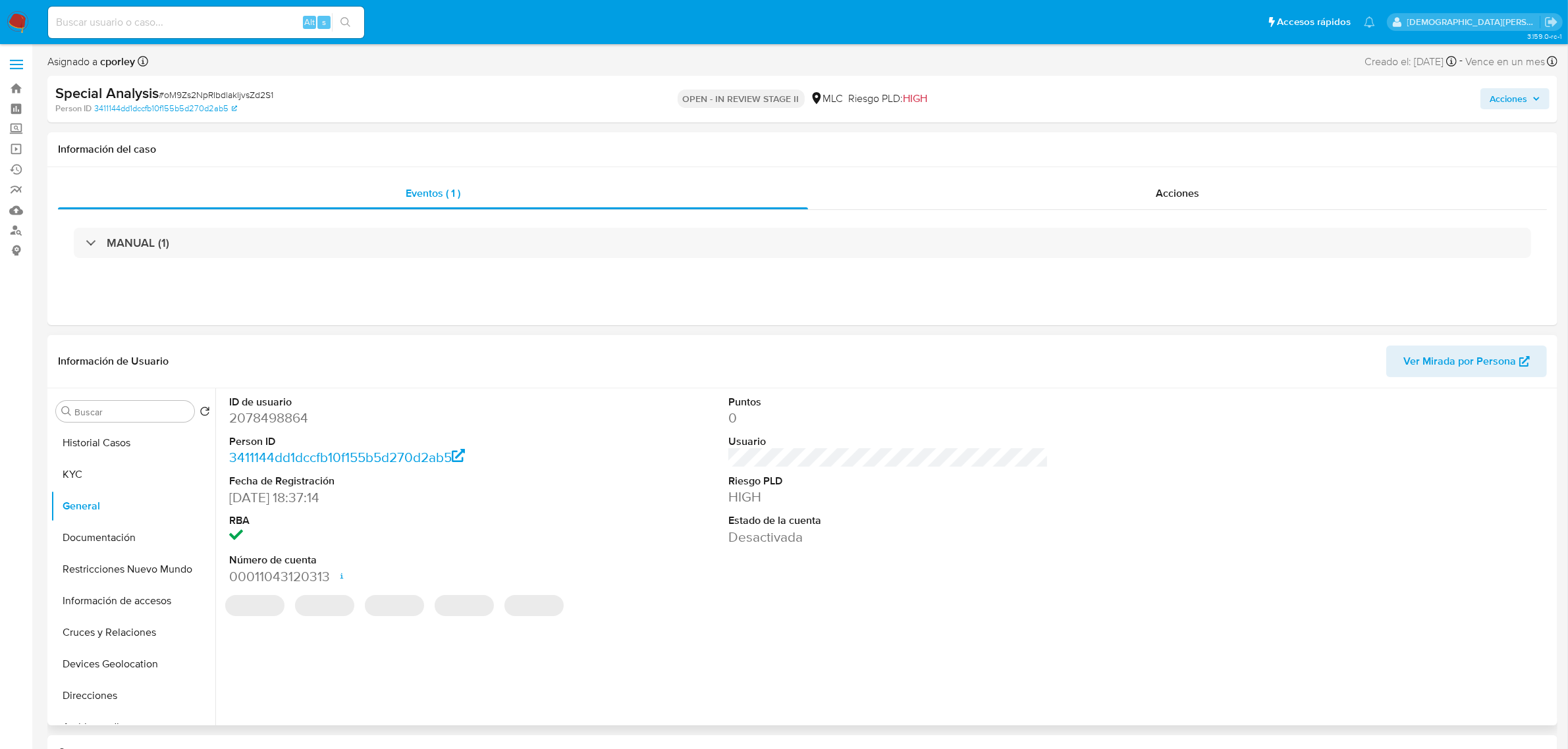
click at [241, 415] on dd "2078498864" at bounding box center [389, 418] width 320 height 18
copy dd "2078498864"
click at [129, 532] on button "Documentación" at bounding box center [128, 538] width 154 height 32
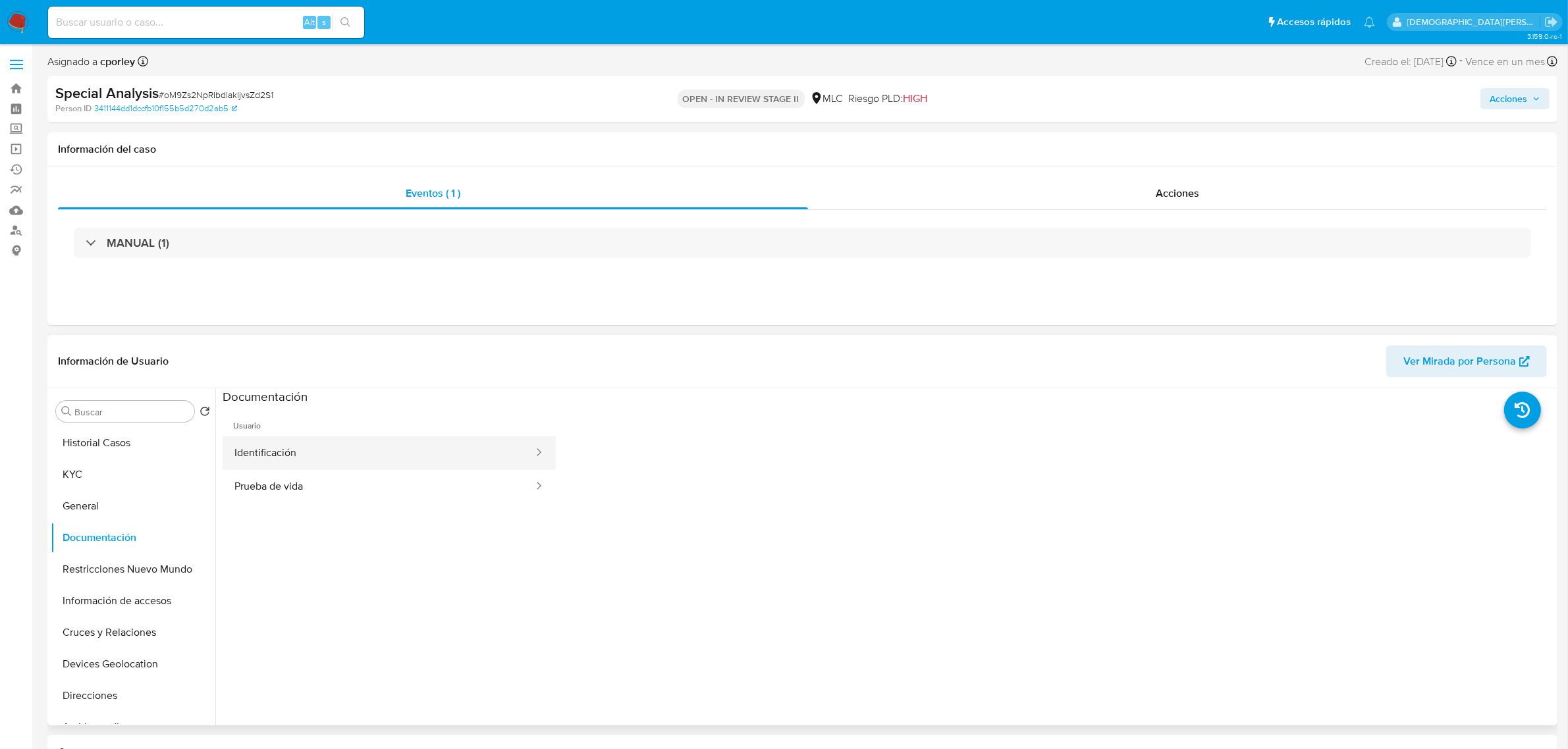
click at [346, 457] on button "Identificación" at bounding box center [378, 453] width 312 height 33
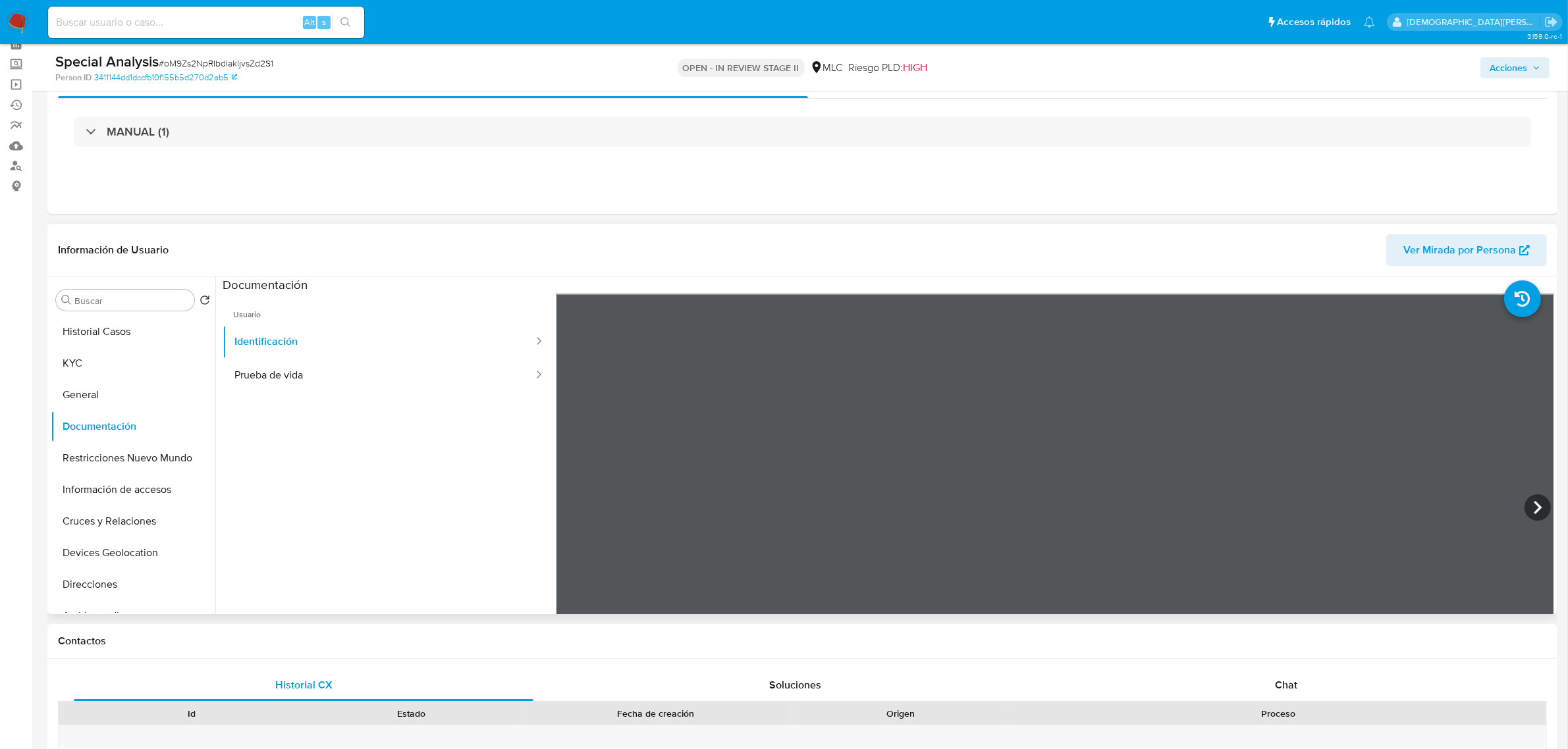
scroll to position [165, 0]
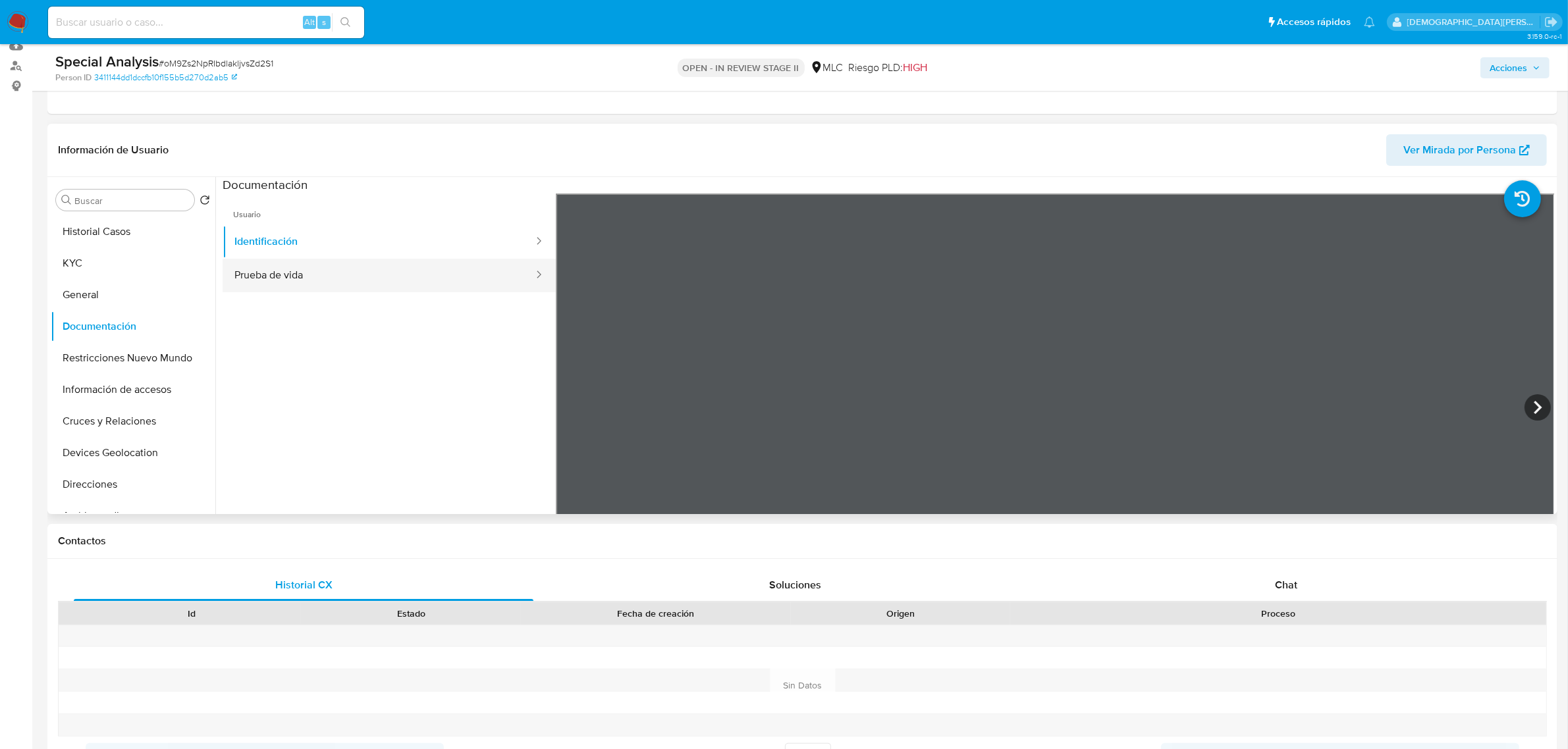
click at [371, 277] on button "Prueba de vida" at bounding box center [378, 275] width 312 height 33
click at [318, 238] on button "Identificación" at bounding box center [378, 241] width 312 height 33
click at [353, 279] on button "Prueba de vida" at bounding box center [378, 275] width 312 height 33
click at [100, 353] on button "Restricciones Nuevo Mundo" at bounding box center [128, 358] width 154 height 32
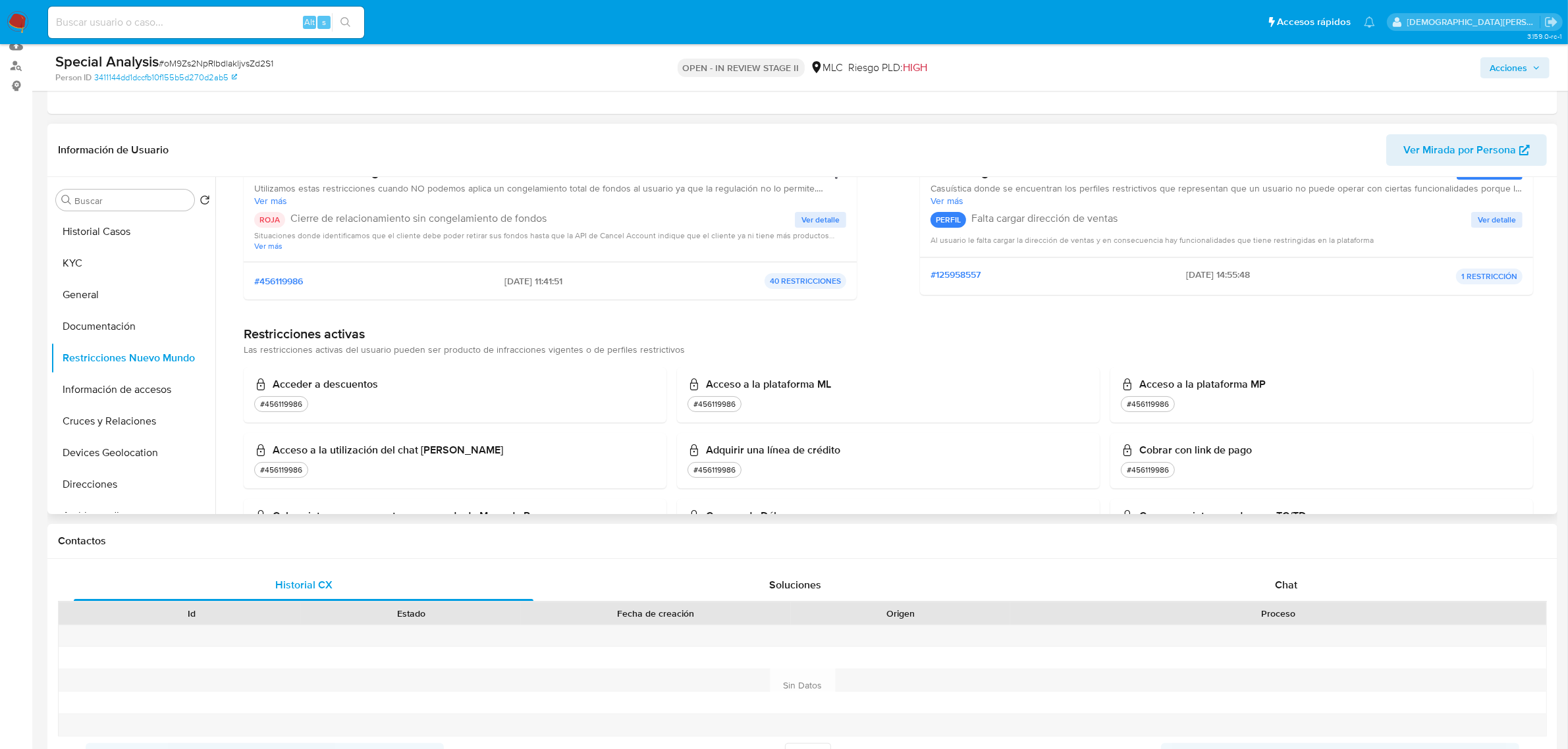
scroll to position [412, 0]
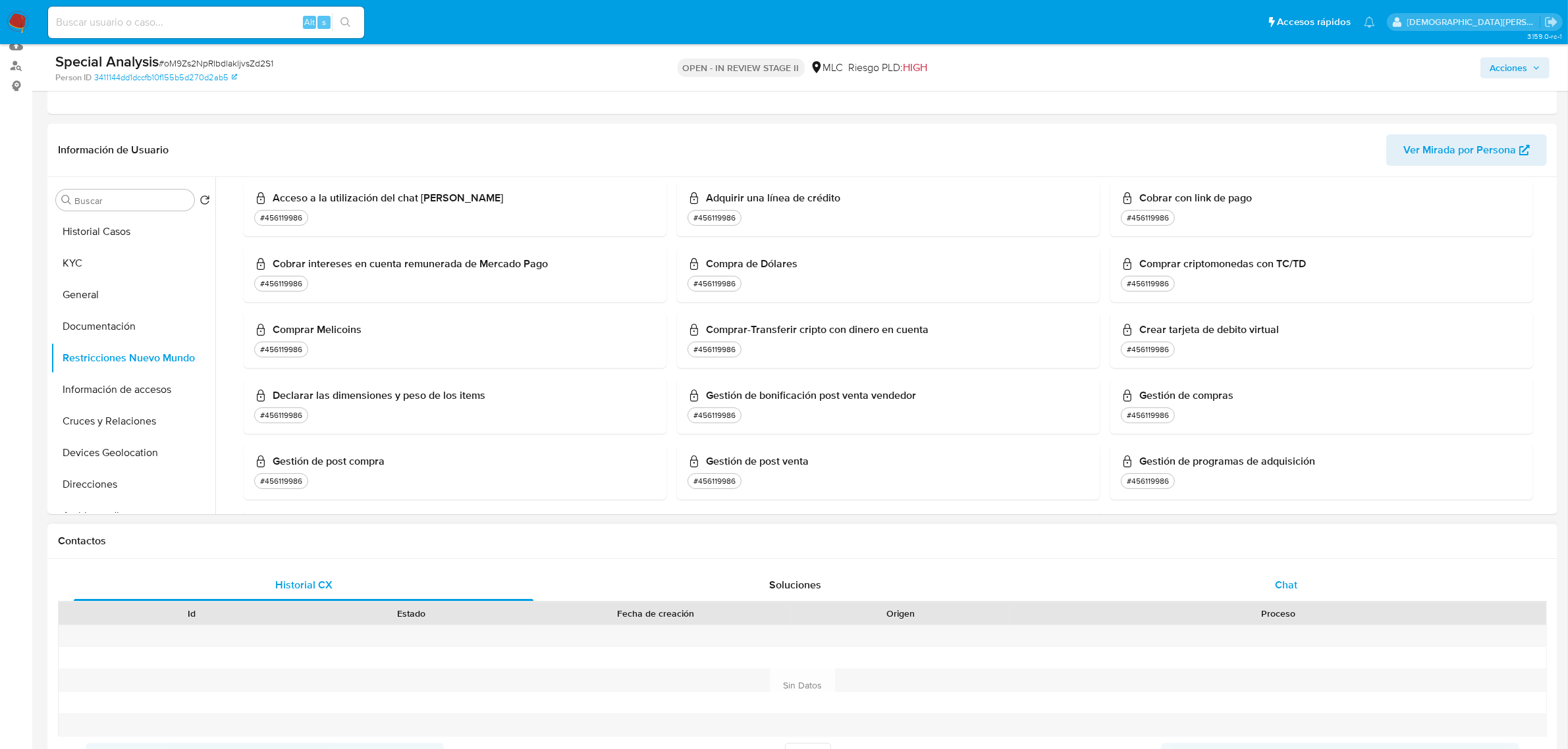
click at [1275, 593] on div "Chat" at bounding box center [1286, 585] width 460 height 32
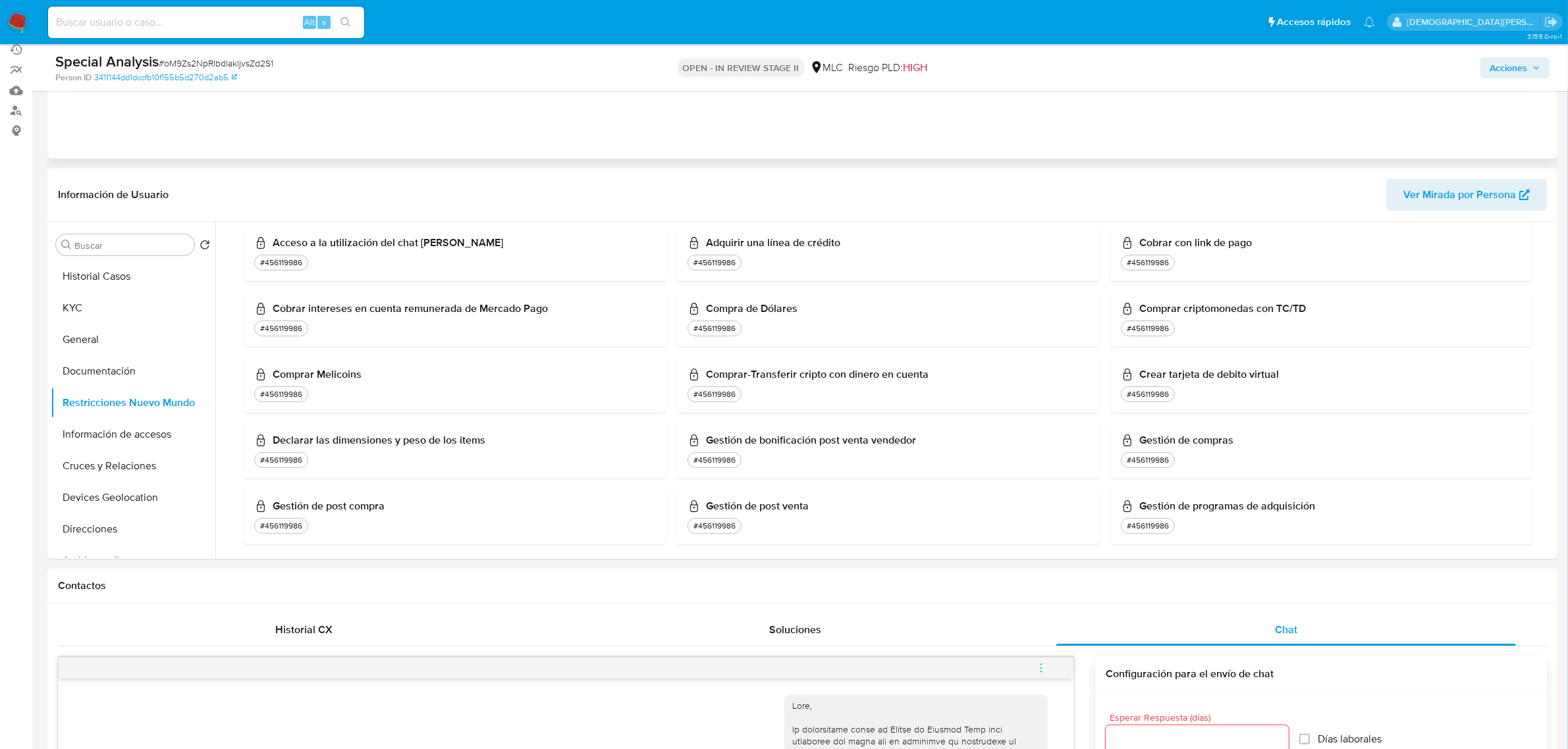
scroll to position [0, 0]
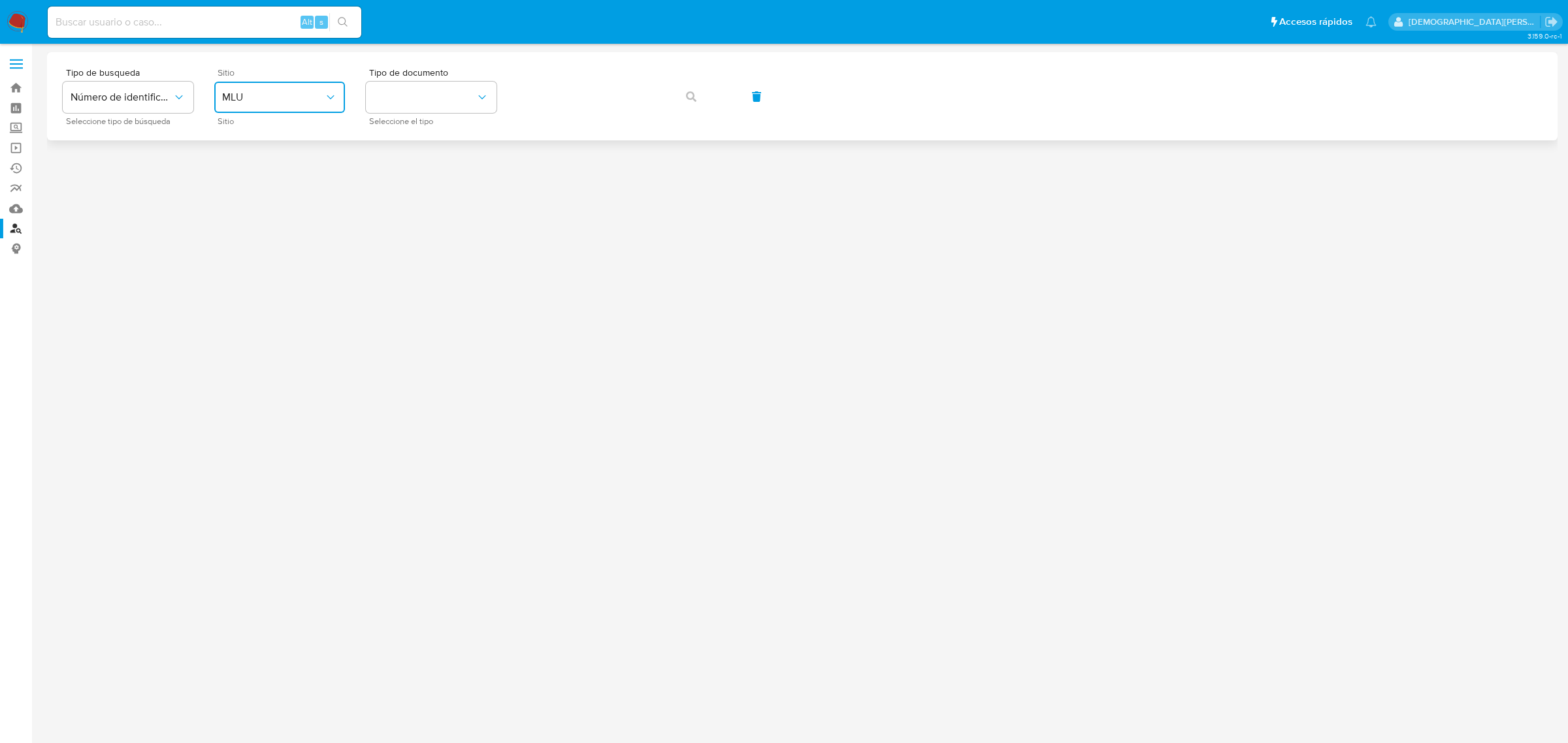
click at [253, 94] on span "MLU" at bounding box center [273, 97] width 102 height 13
click at [254, 312] on div "MLC" at bounding box center [276, 320] width 107 height 31
click at [405, 100] on button "identificationType" at bounding box center [431, 97] width 130 height 31
click at [415, 142] on div "RUT RUT" at bounding box center [427, 139] width 107 height 44
click at [686, 91] on icon "button" at bounding box center [691, 96] width 10 height 10
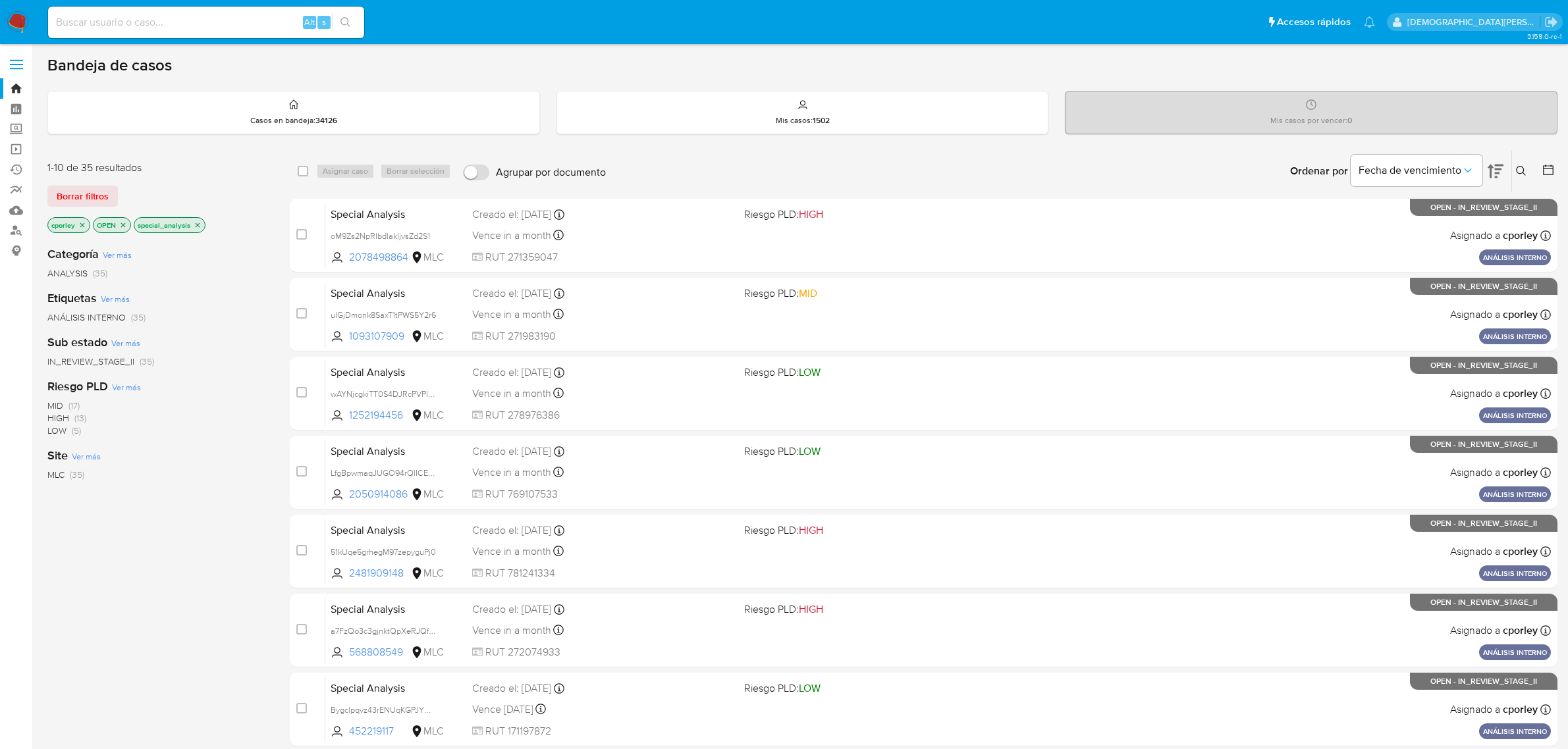
scroll to position [7, 0]
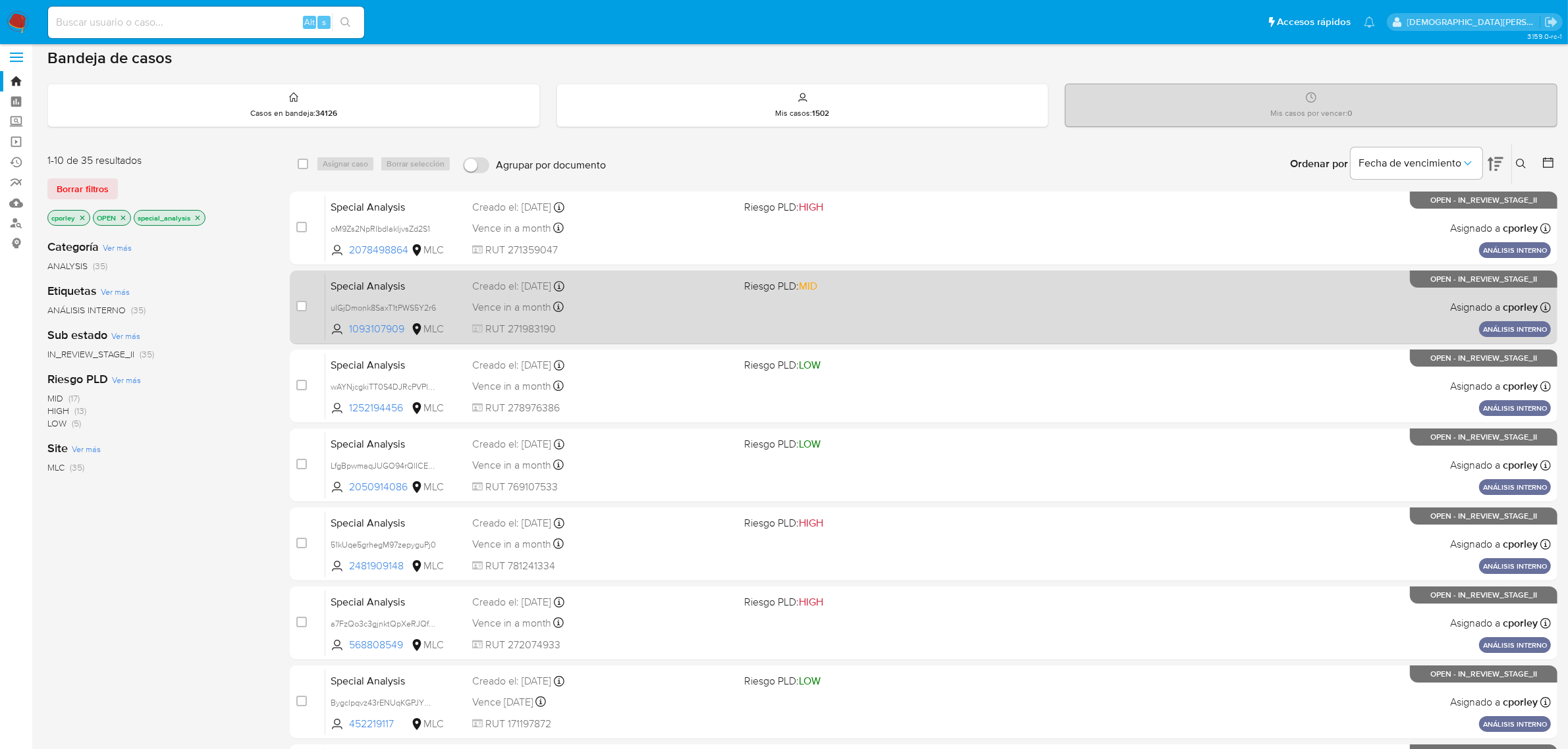
click at [613, 311] on div "Vence in a month Vence el [DATE] 11:37:33" at bounding box center [602, 307] width 262 height 18
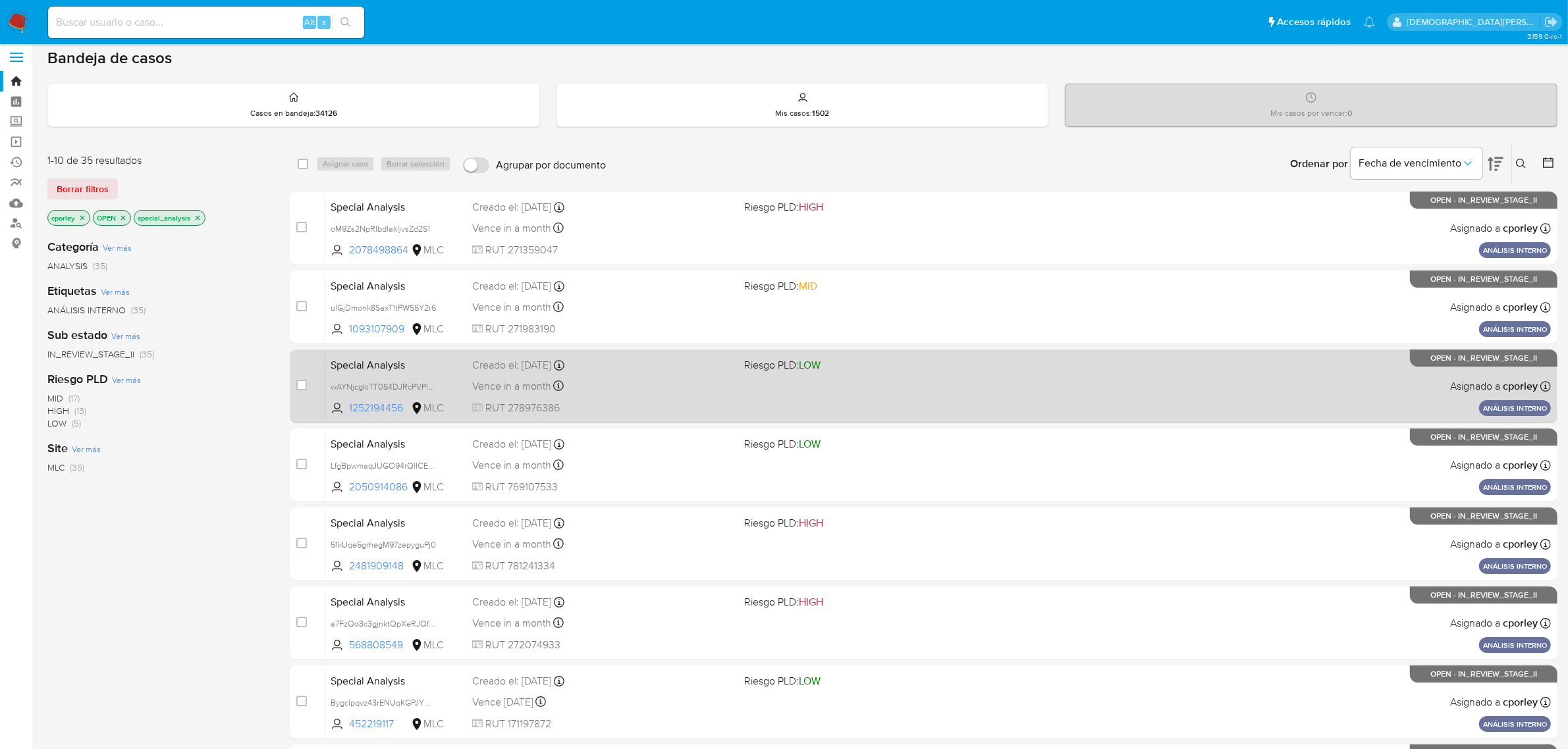
click at [654, 406] on span "RUT 278976386" at bounding box center [602, 408] width 262 height 15
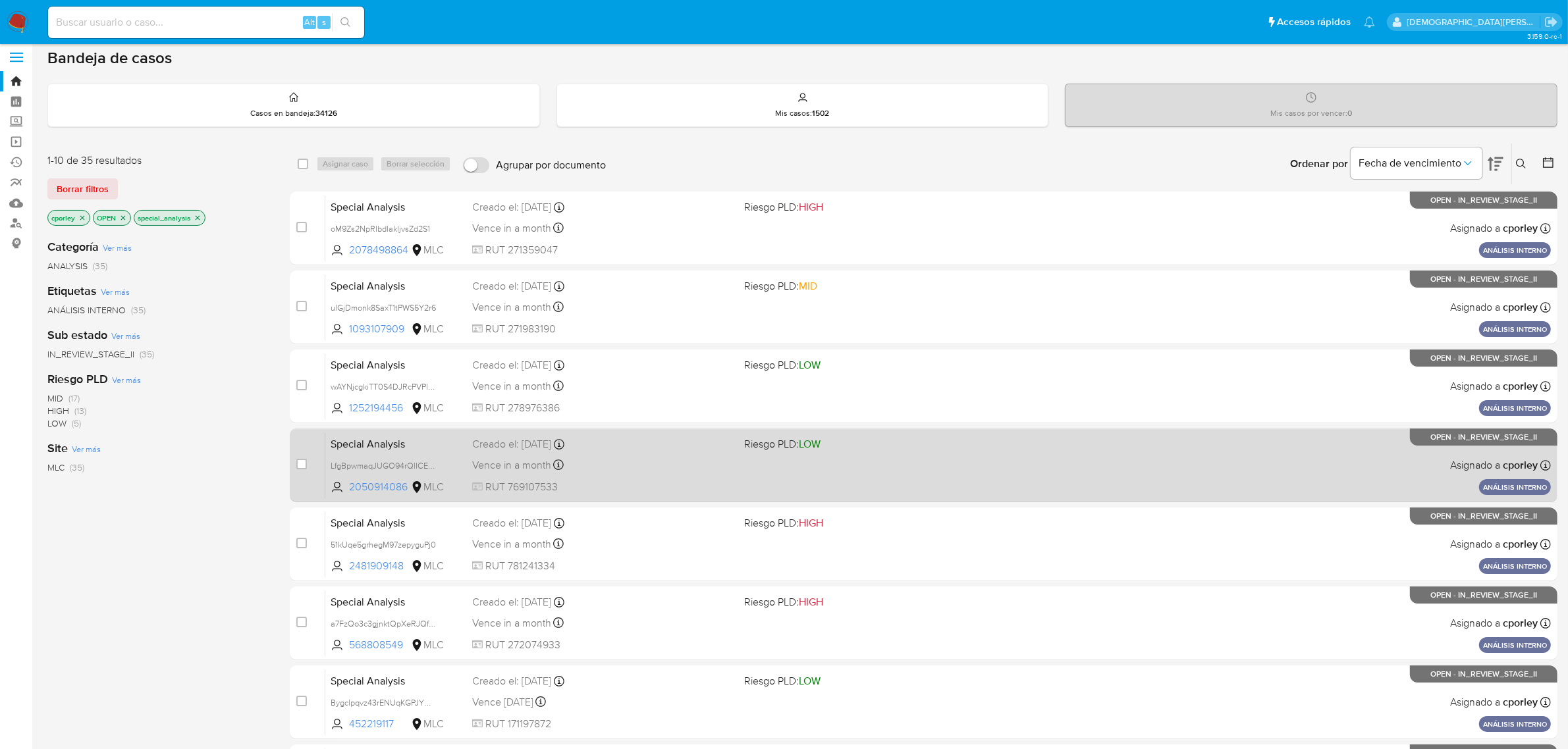
click at [646, 474] on div "Special Analysis LfgBpwmaqJUGO94rQlICEx1j 2050914086 MLC Riesgo PLD: LOW Creado…" at bounding box center [938, 465] width 1226 height 67
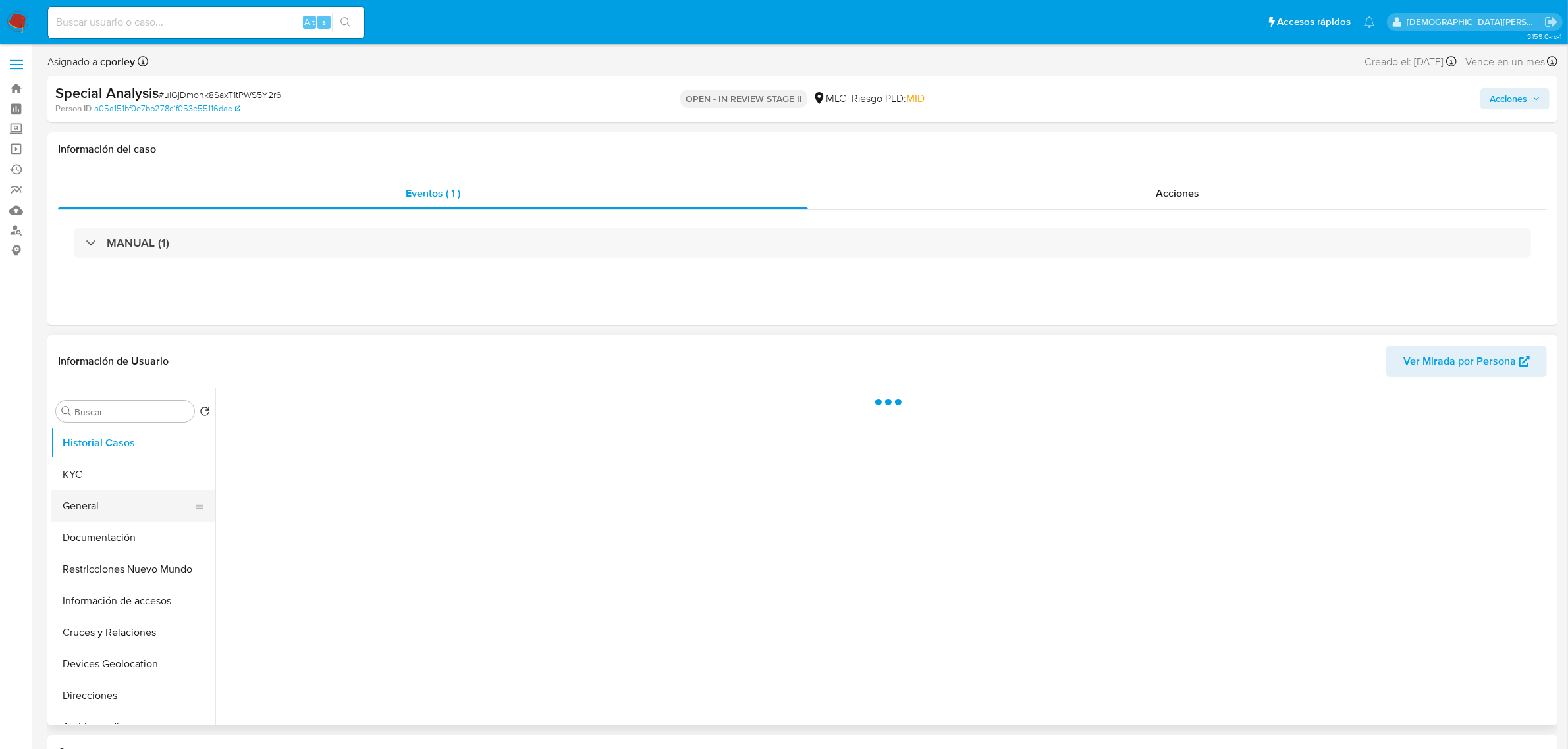
click at [109, 502] on button "General" at bounding box center [128, 506] width 154 height 32
select select "10"
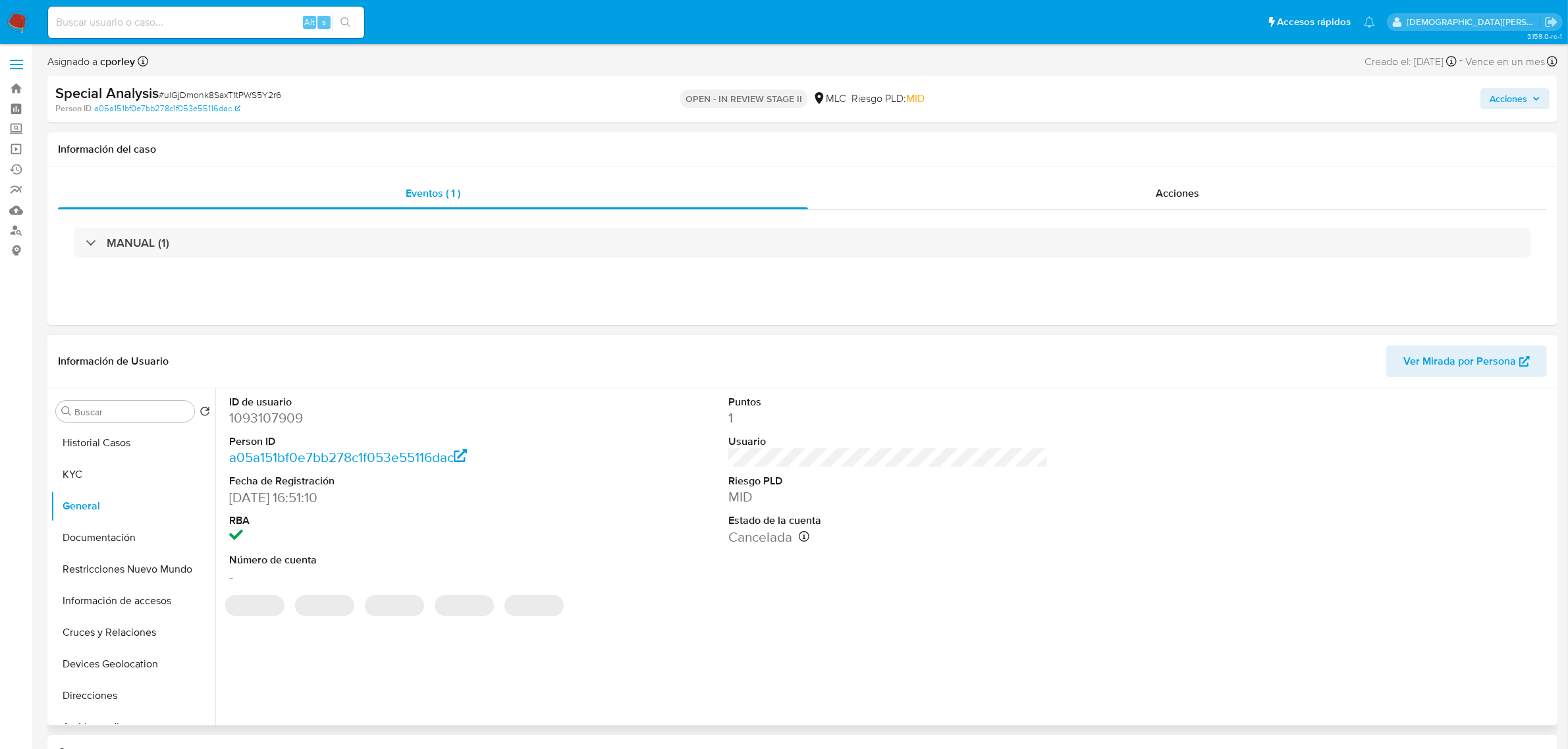
click at [256, 417] on dd "1093107909" at bounding box center [389, 418] width 320 height 18
copy dd "1093107909"
click at [1167, 193] on span "Acciones" at bounding box center [1178, 193] width 44 height 15
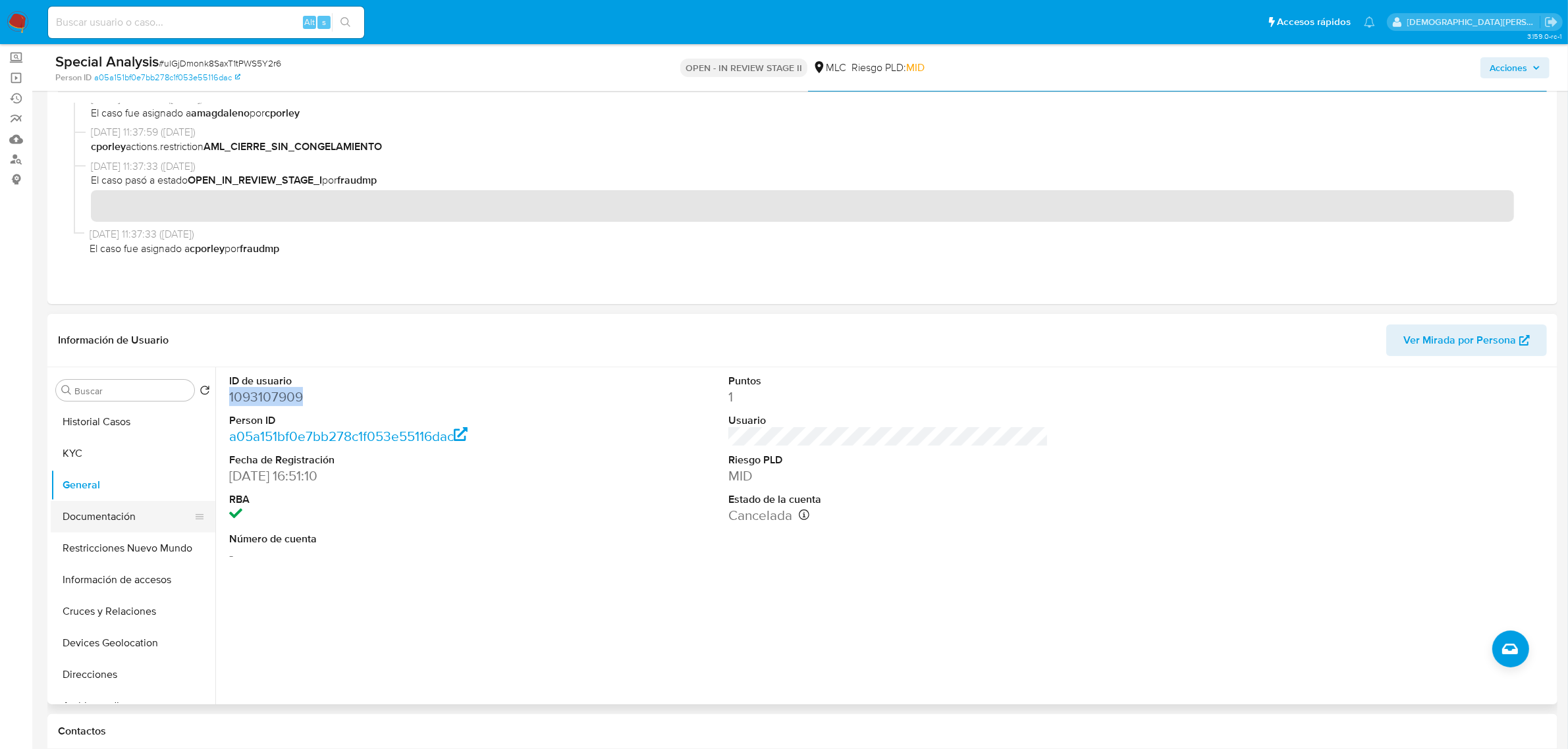
scroll to position [165, 0]
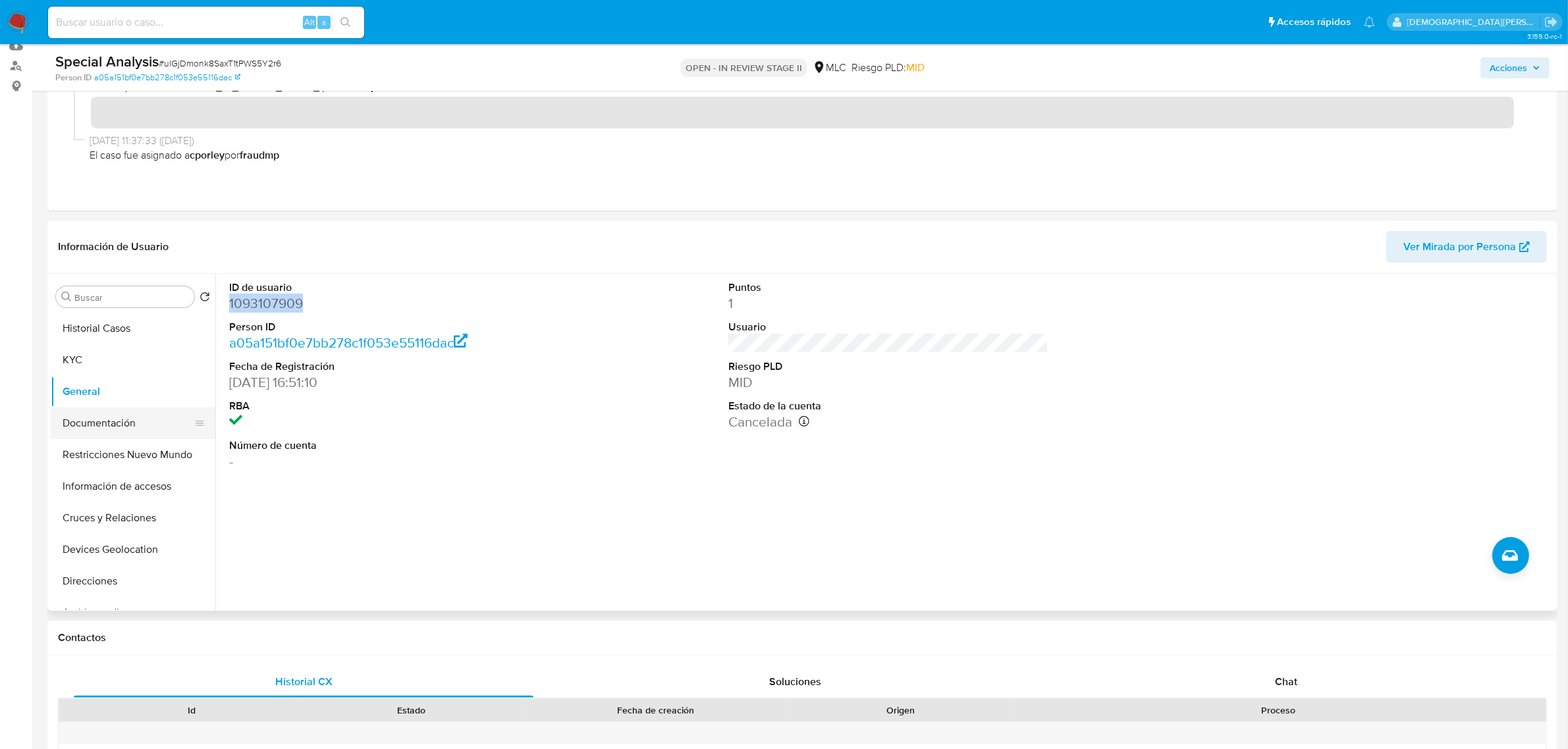
click at [95, 420] on button "Documentación" at bounding box center [128, 423] width 154 height 32
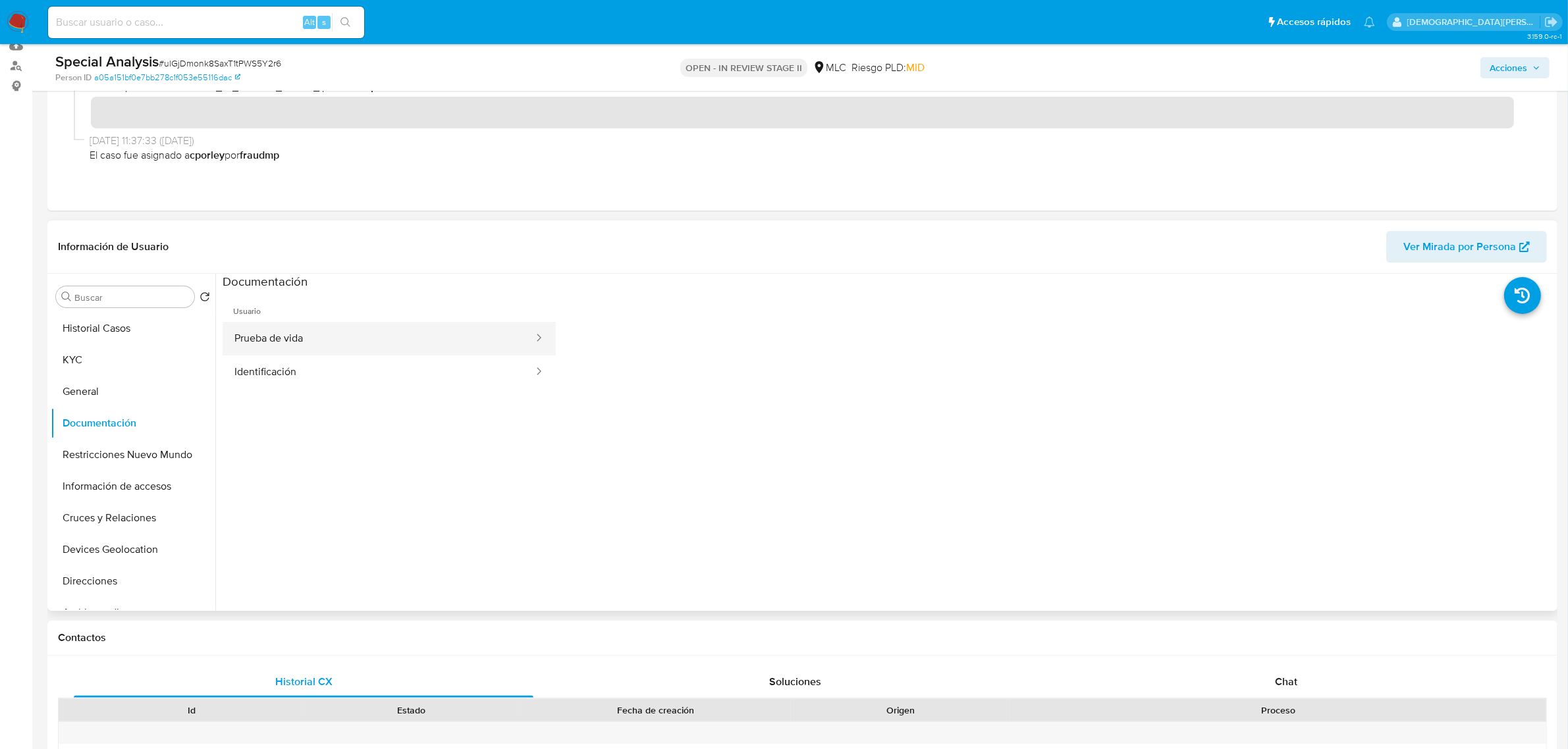
click at [415, 339] on button "Prueba de vida" at bounding box center [378, 338] width 312 height 33
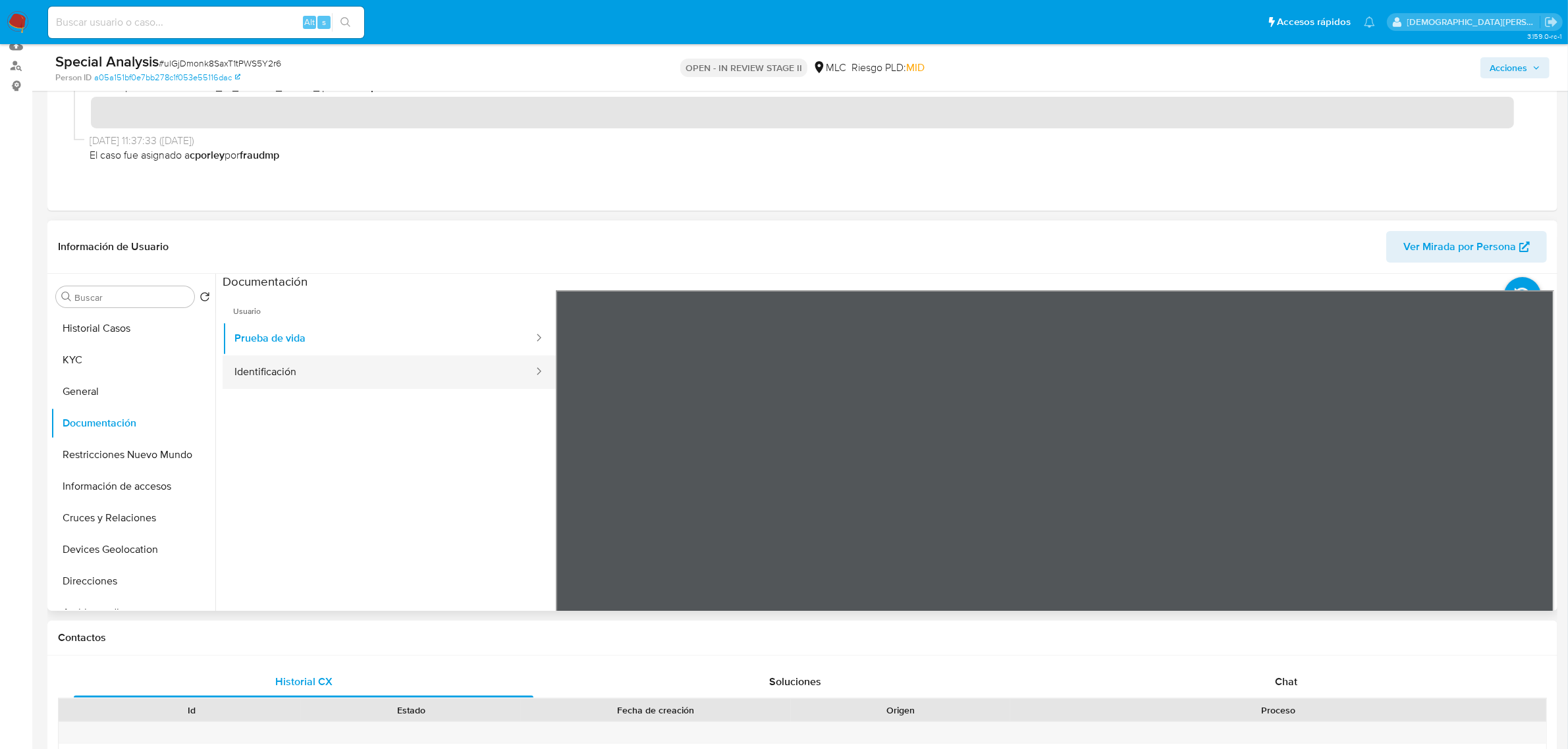
click at [285, 366] on button "Identificación" at bounding box center [378, 371] width 312 height 33
click at [120, 364] on button "KYC" at bounding box center [128, 359] width 154 height 32
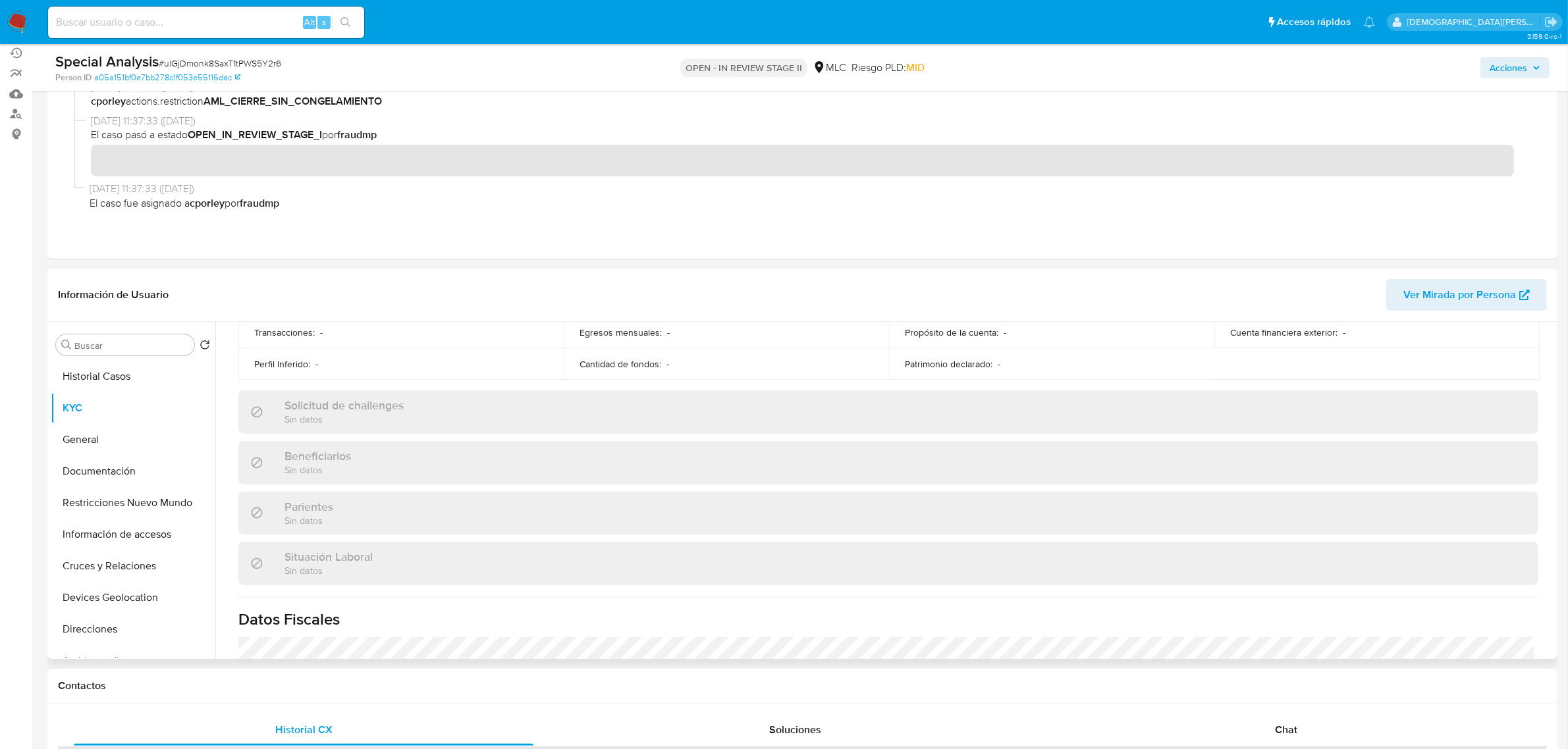
scroll to position [0, 0]
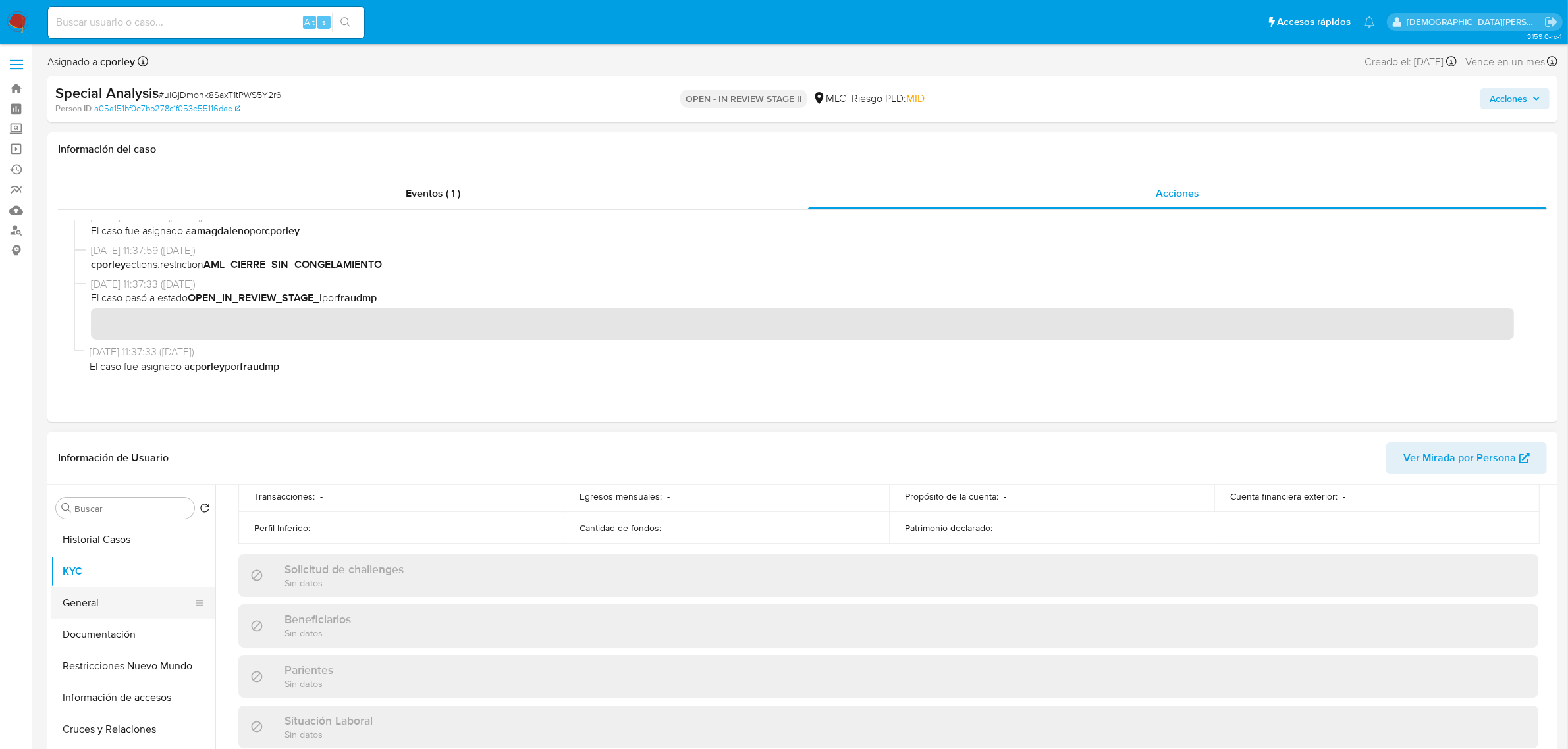
click at [119, 593] on button "General" at bounding box center [128, 603] width 154 height 32
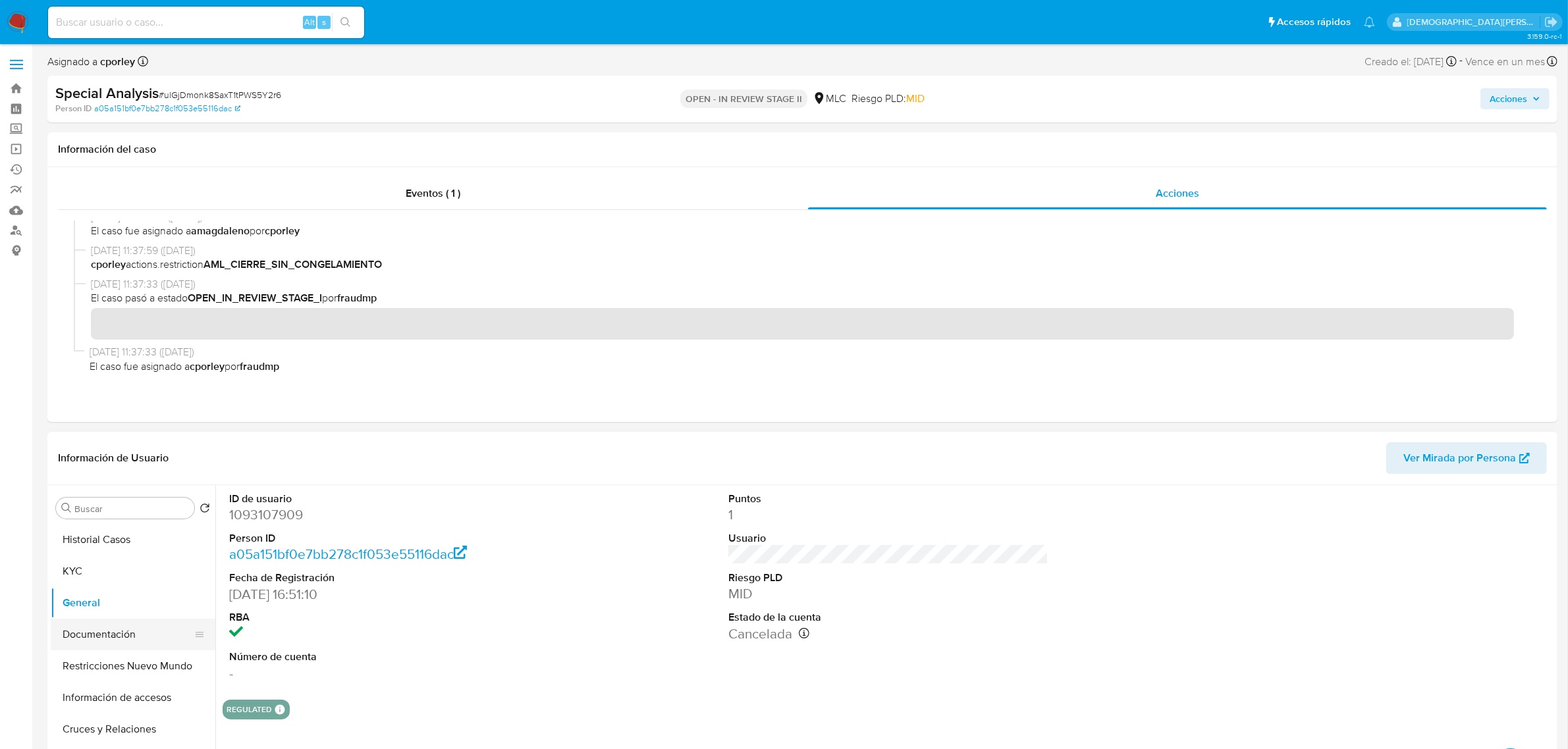
click at [120, 599] on button "Documentación" at bounding box center [128, 634] width 154 height 32
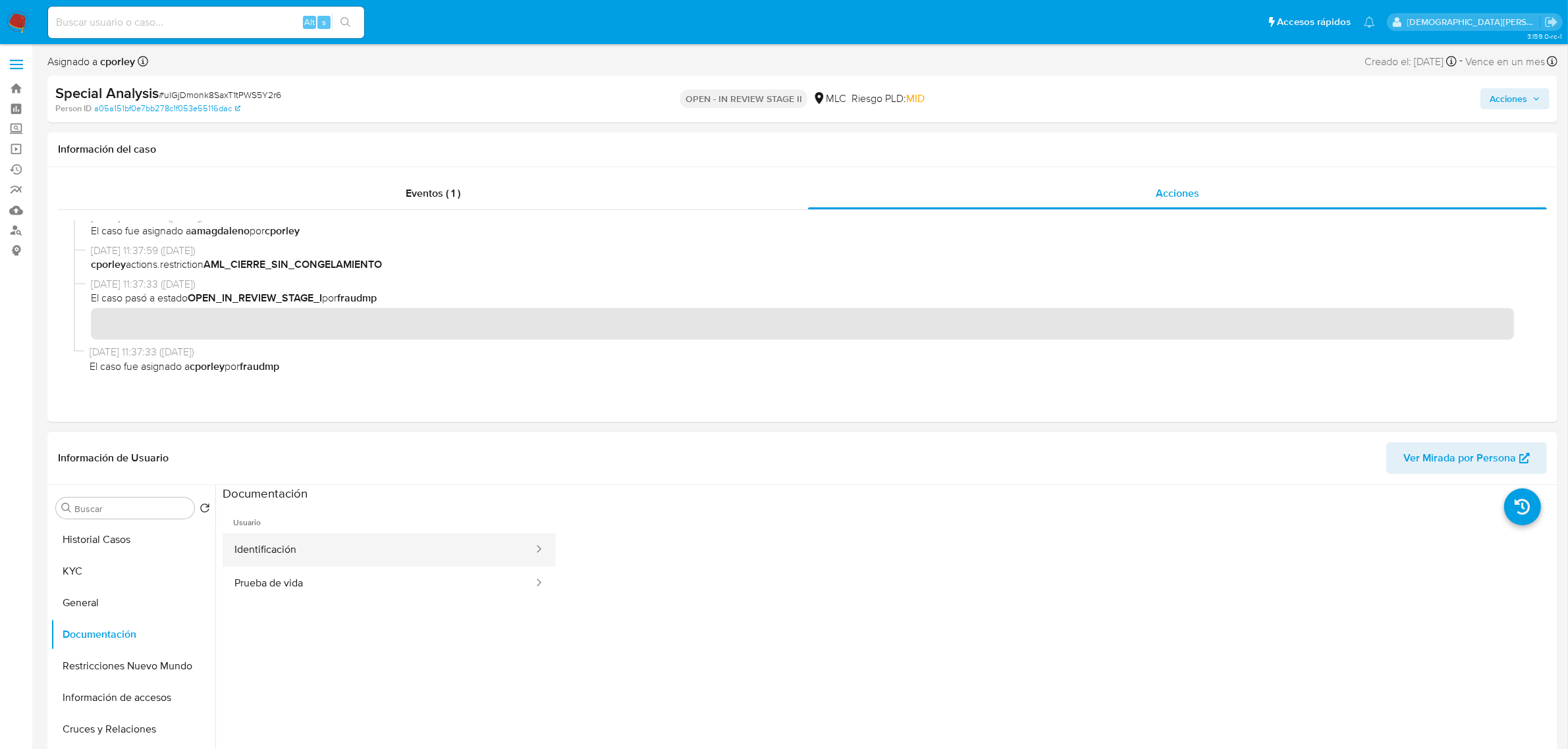
click at [295, 553] on button "Identificación" at bounding box center [378, 550] width 312 height 33
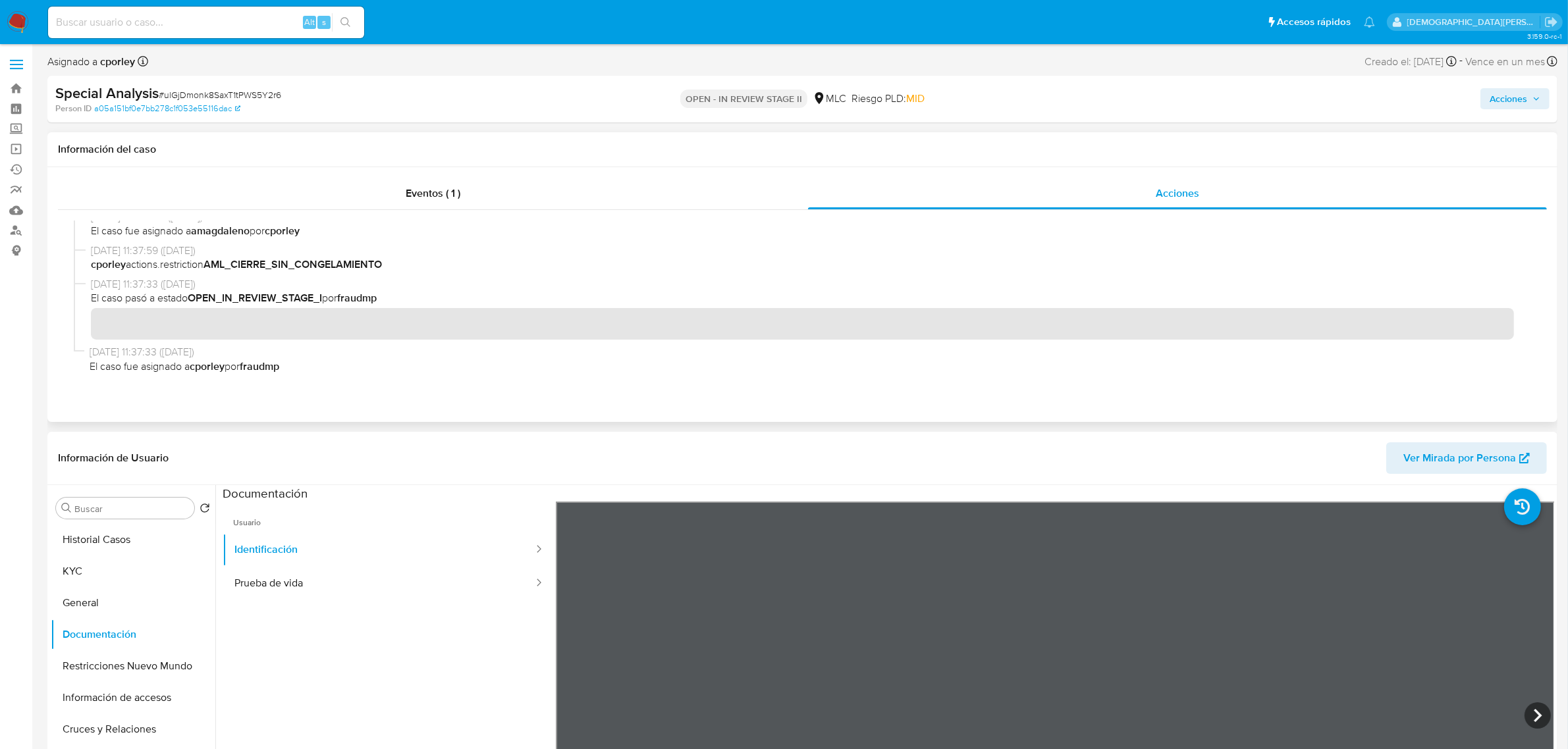
scroll to position [82, 0]
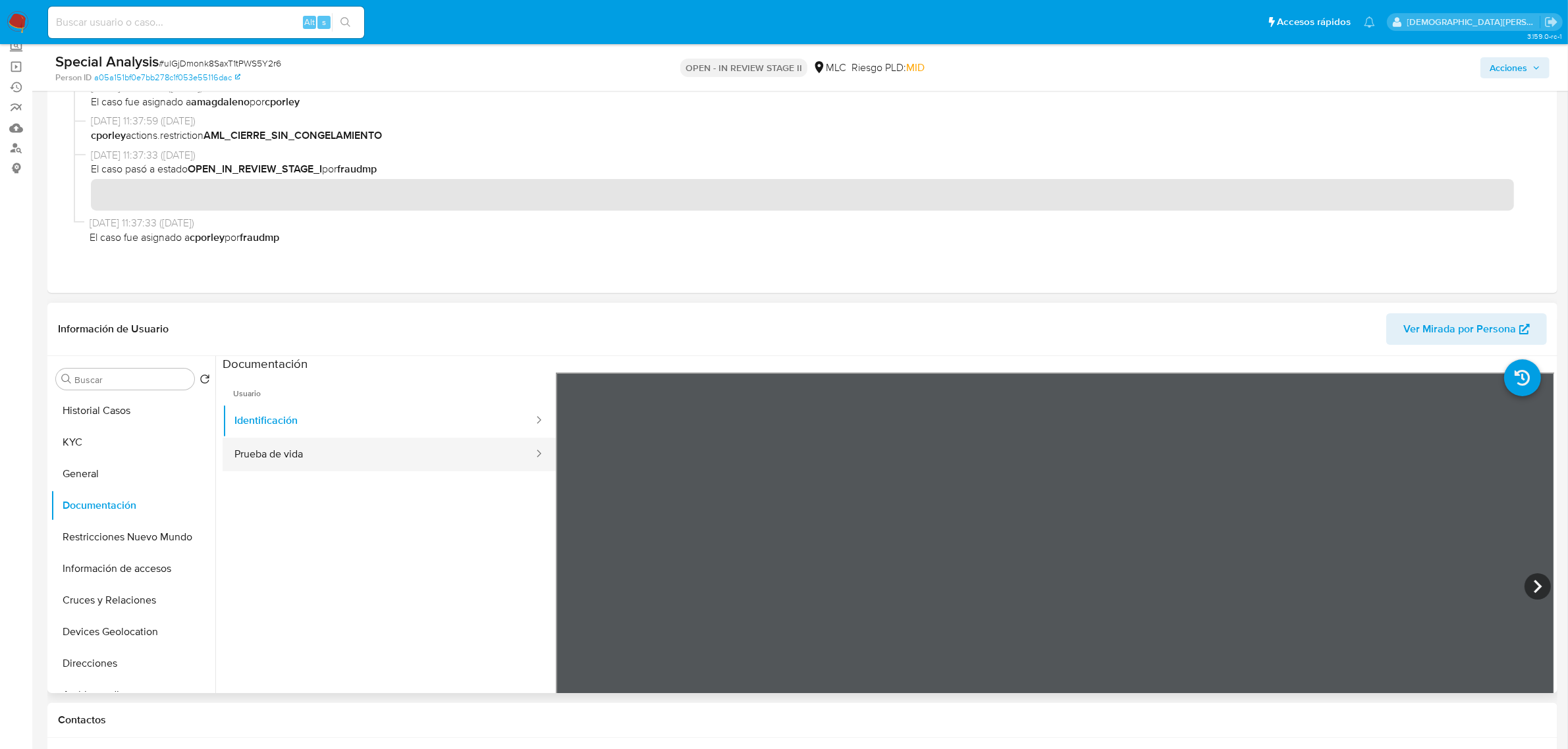
click at [380, 455] on button "Prueba de vida" at bounding box center [378, 454] width 312 height 33
click at [103, 466] on button "General" at bounding box center [128, 474] width 154 height 32
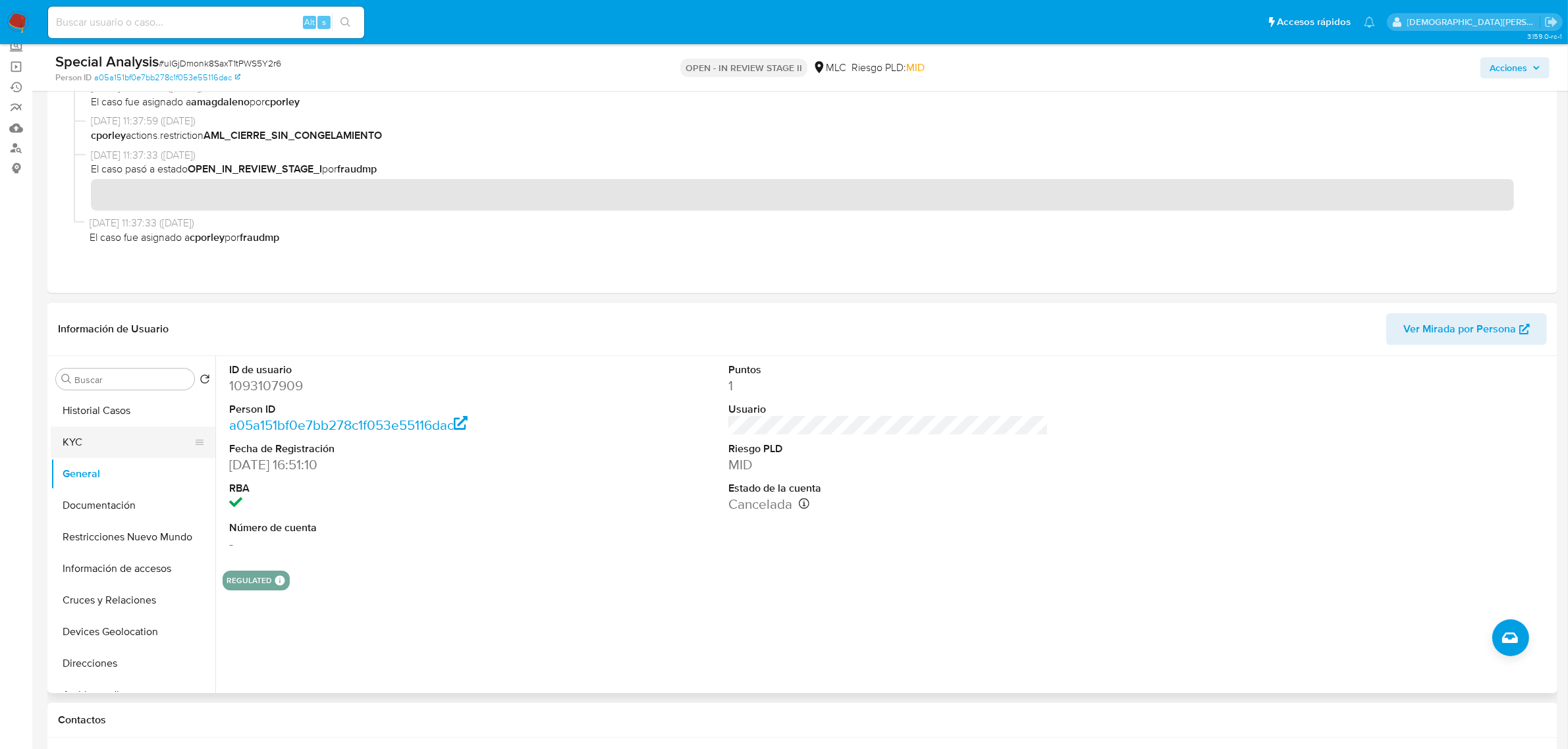
click at [107, 438] on button "KYC" at bounding box center [128, 442] width 154 height 32
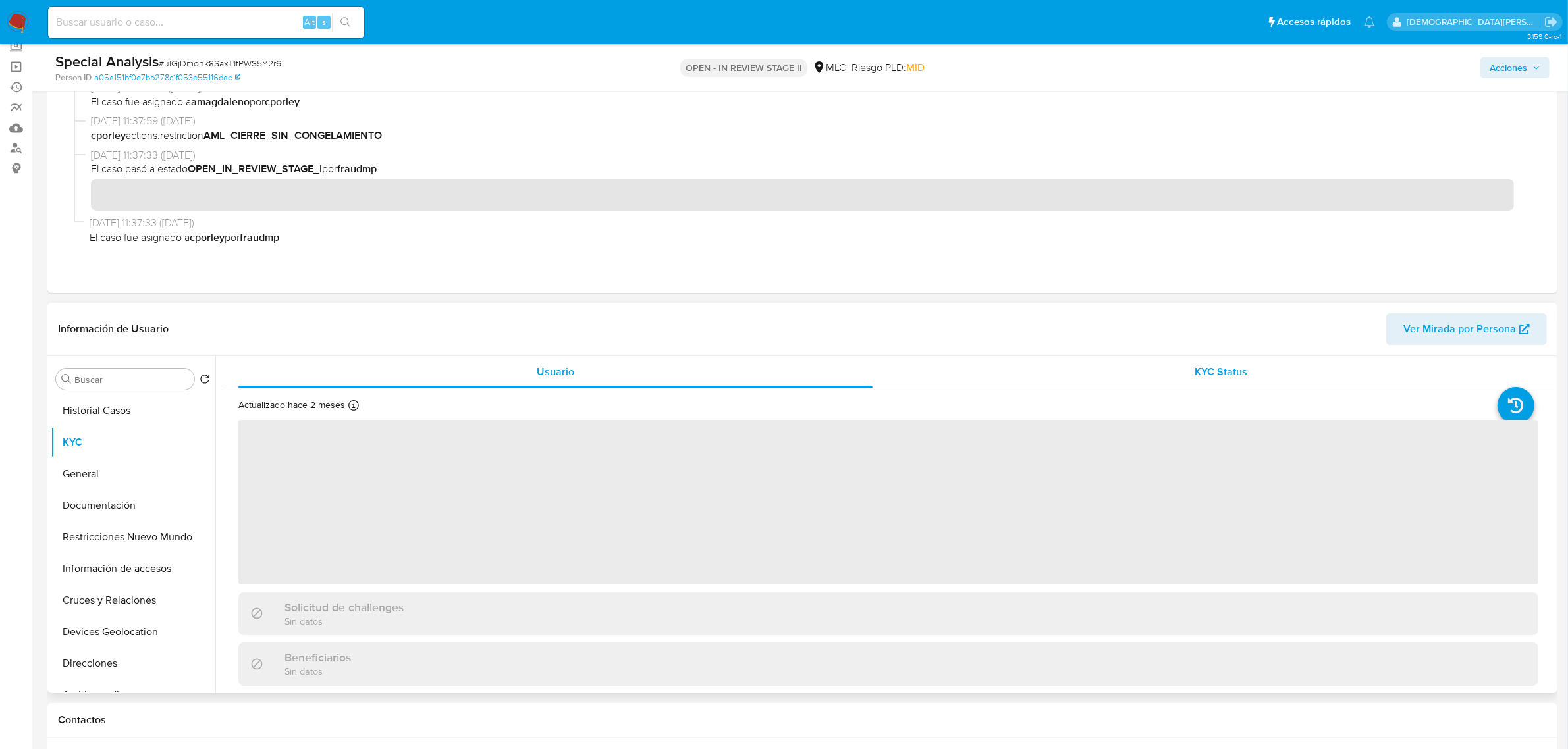
scroll to position [82, 0]
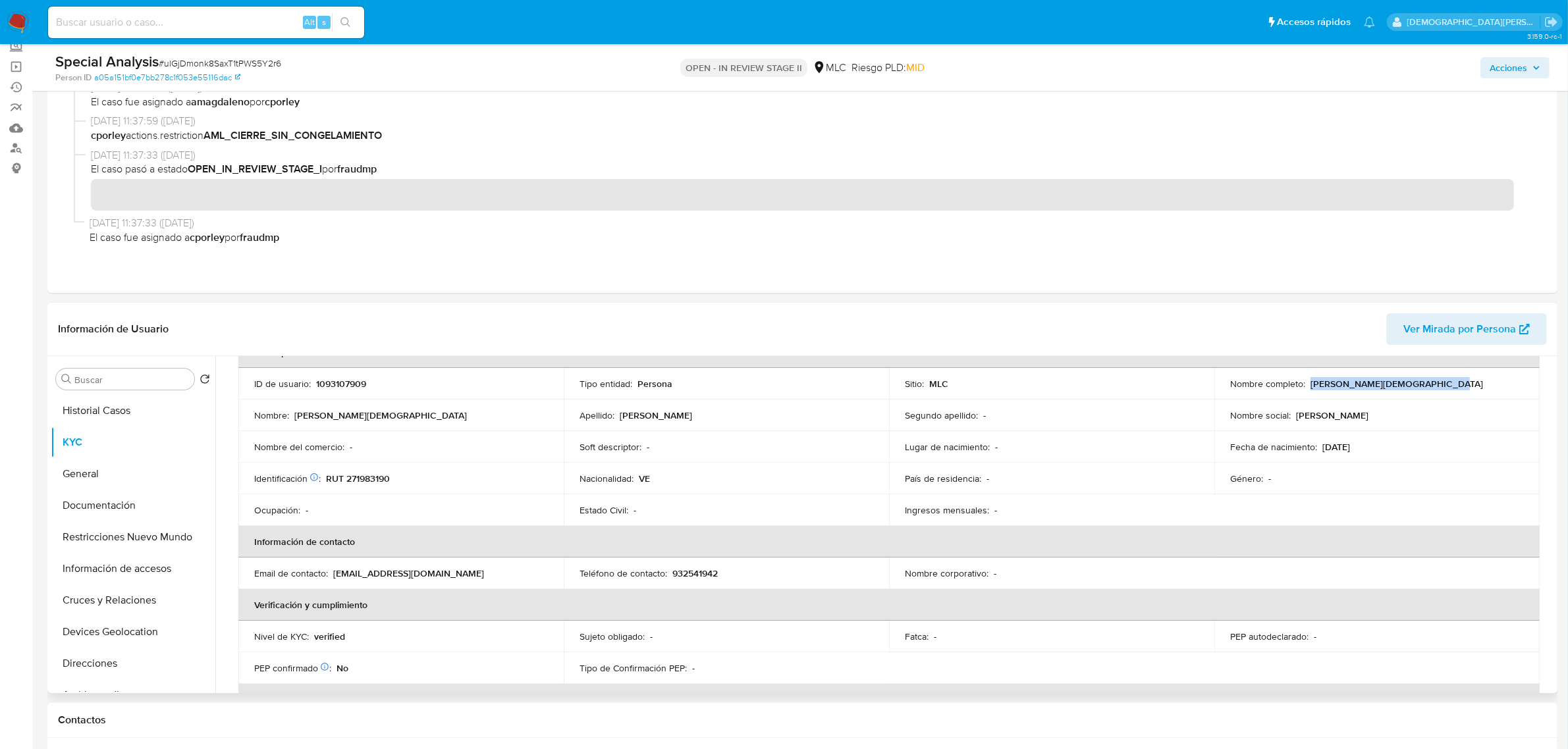
drag, startPoint x: 1437, startPoint y: 387, endPoint x: 1306, endPoint y: 386, distance: 131.0
click at [1264, 386] on div "Nombre completo : Franklin Jesus Espina Espina" at bounding box center [1377, 384] width 294 height 12
click at [116, 512] on button "Documentación" at bounding box center [128, 505] width 154 height 32
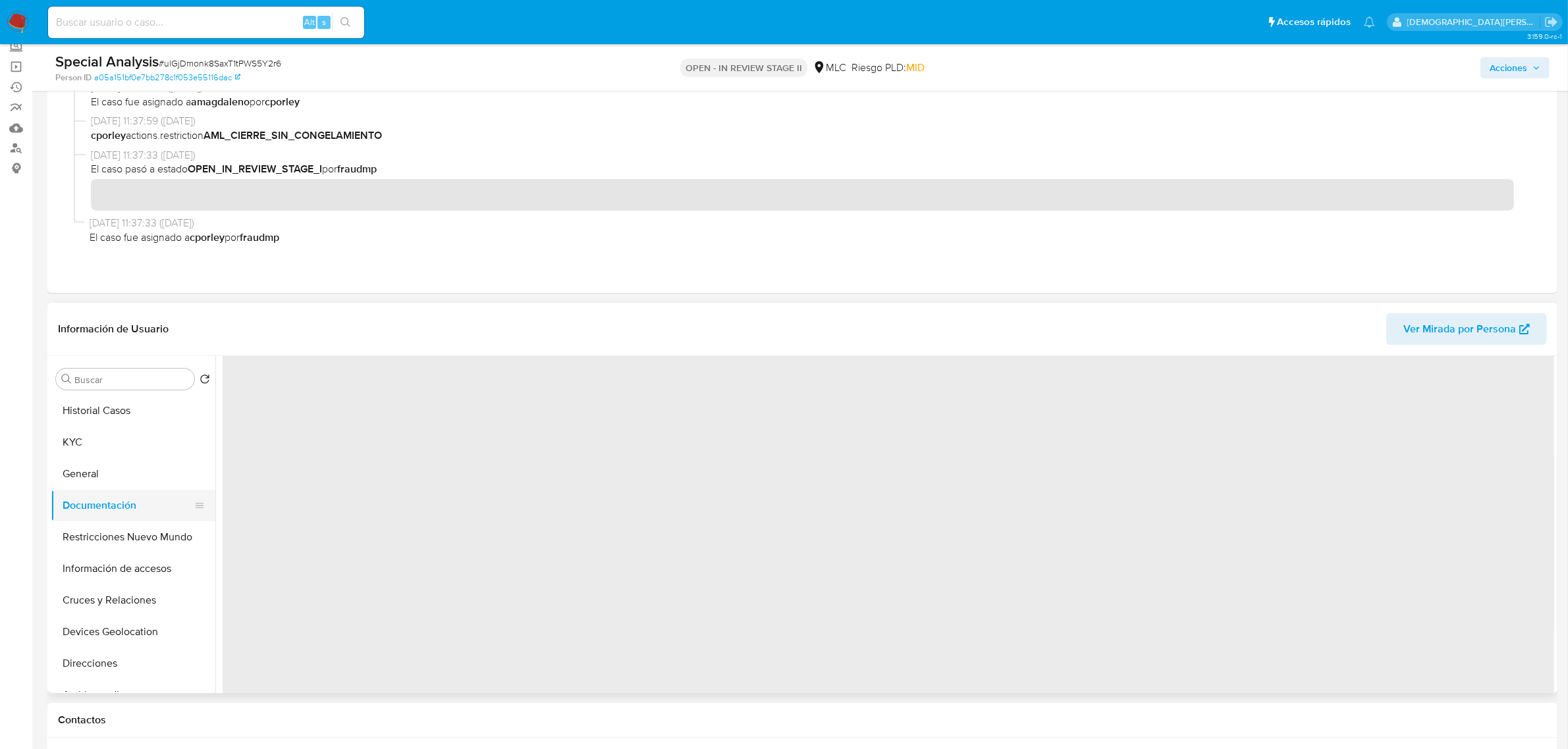
scroll to position [0, 0]
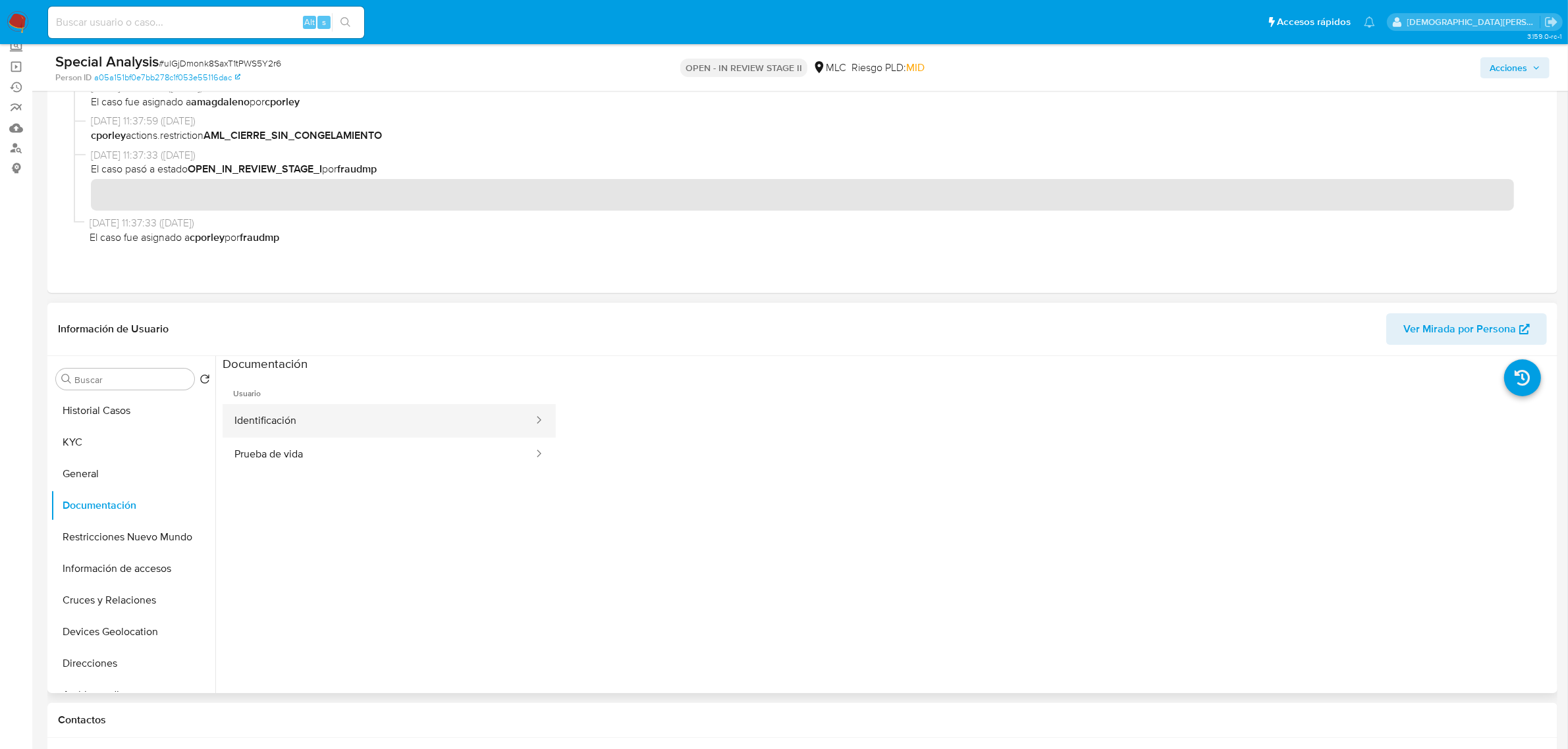
click at [359, 426] on button "Identificación" at bounding box center [378, 420] width 312 height 33
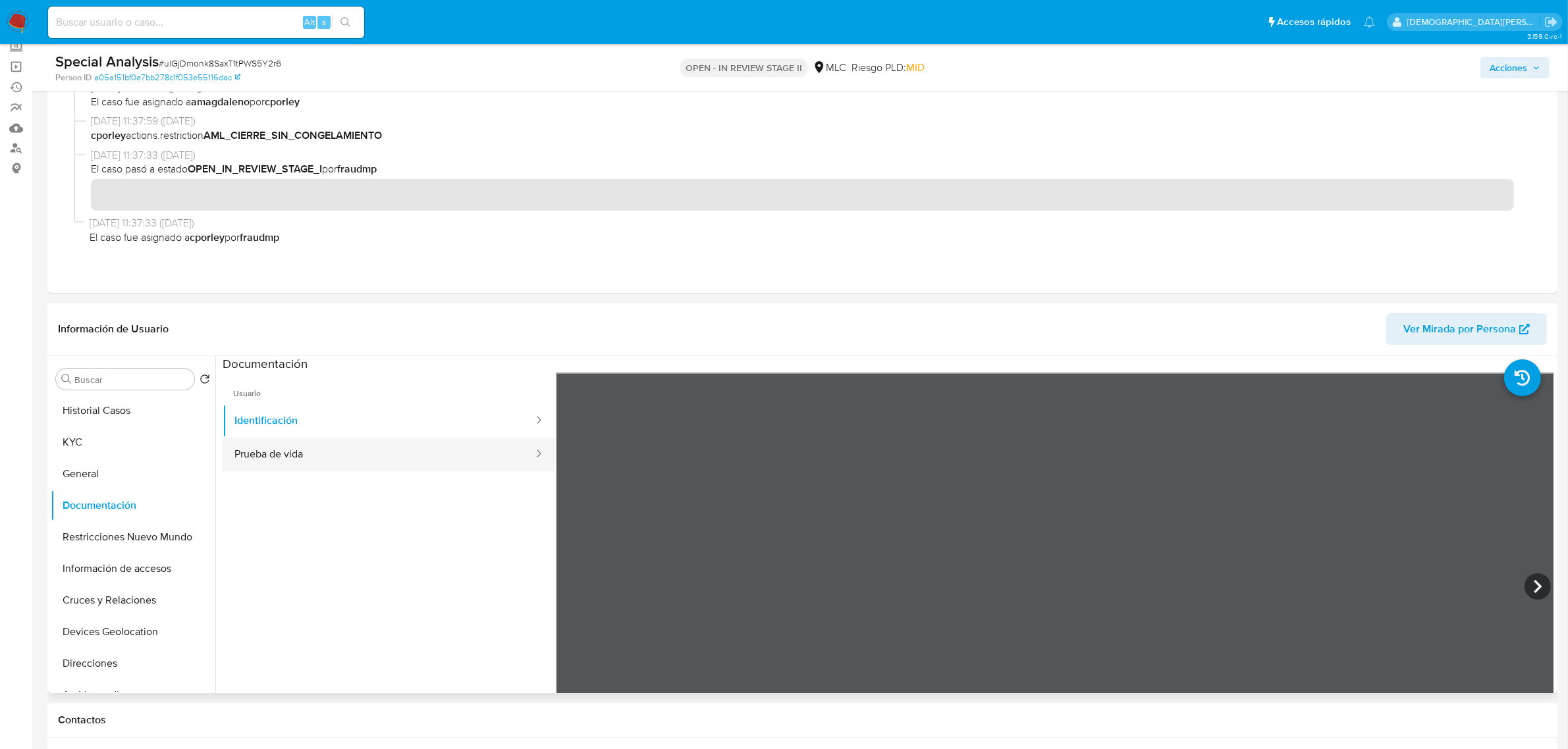
click at [353, 455] on button "Prueba de vida" at bounding box center [378, 454] width 312 height 33
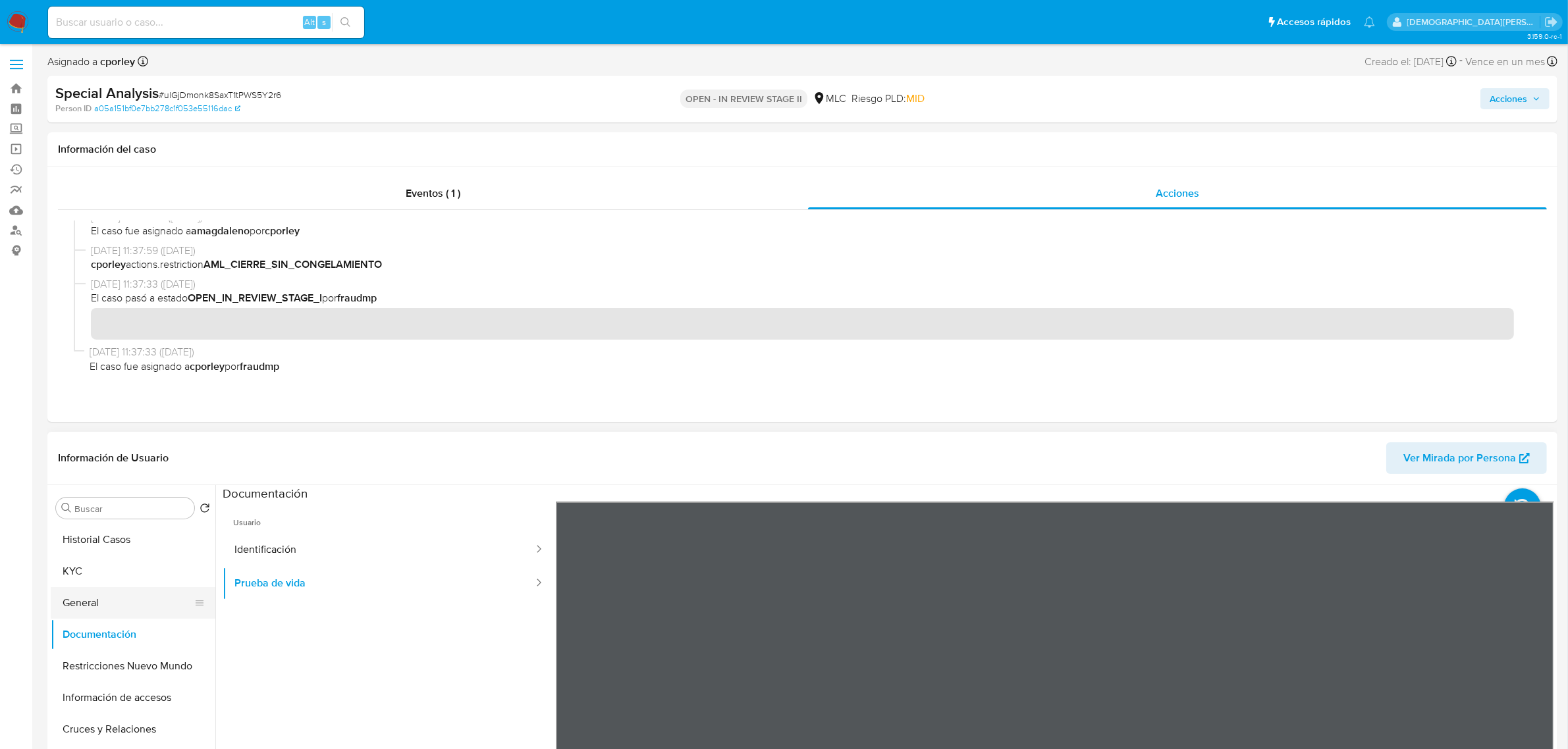
click at [86, 597] on button "General" at bounding box center [128, 603] width 154 height 32
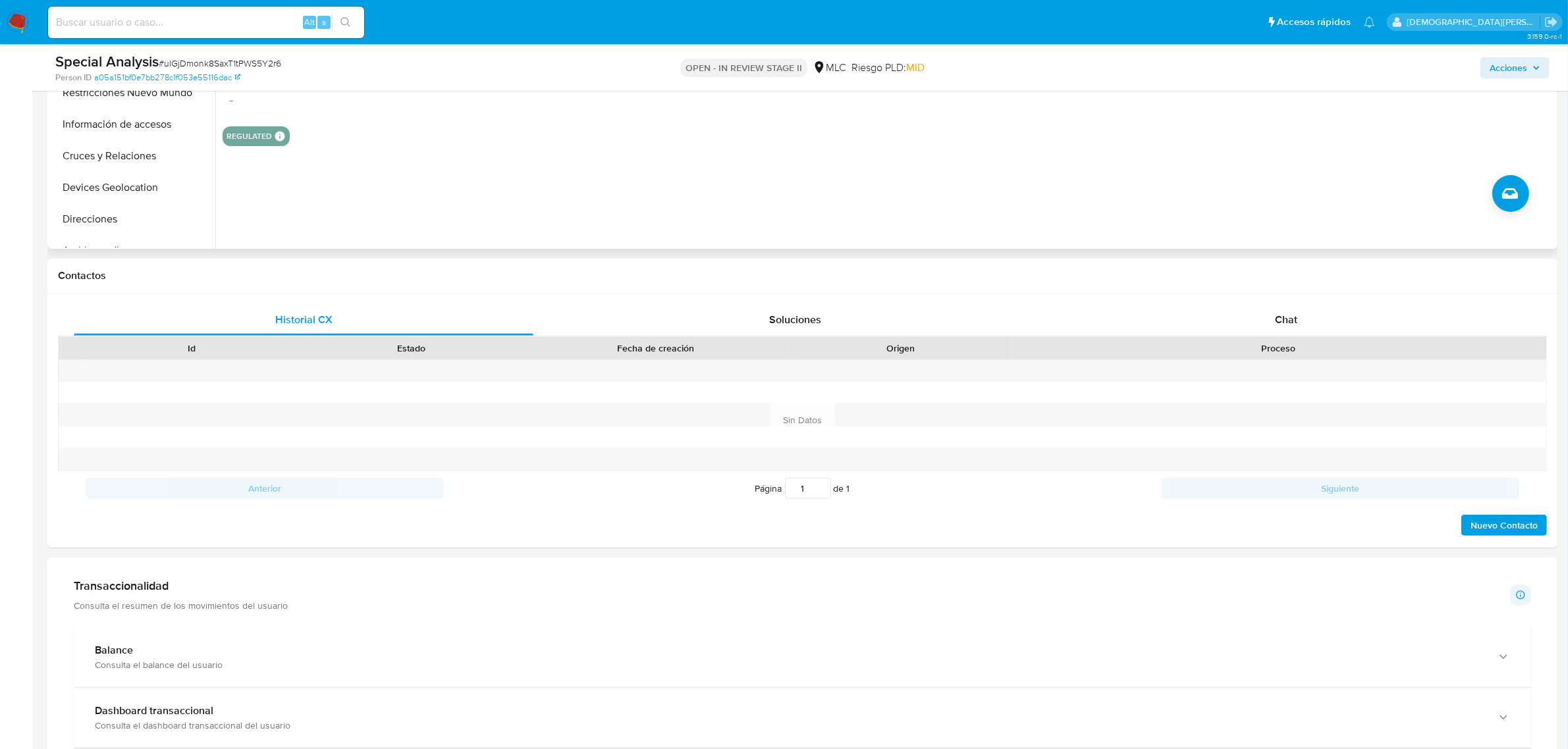
scroll to position [231, 0]
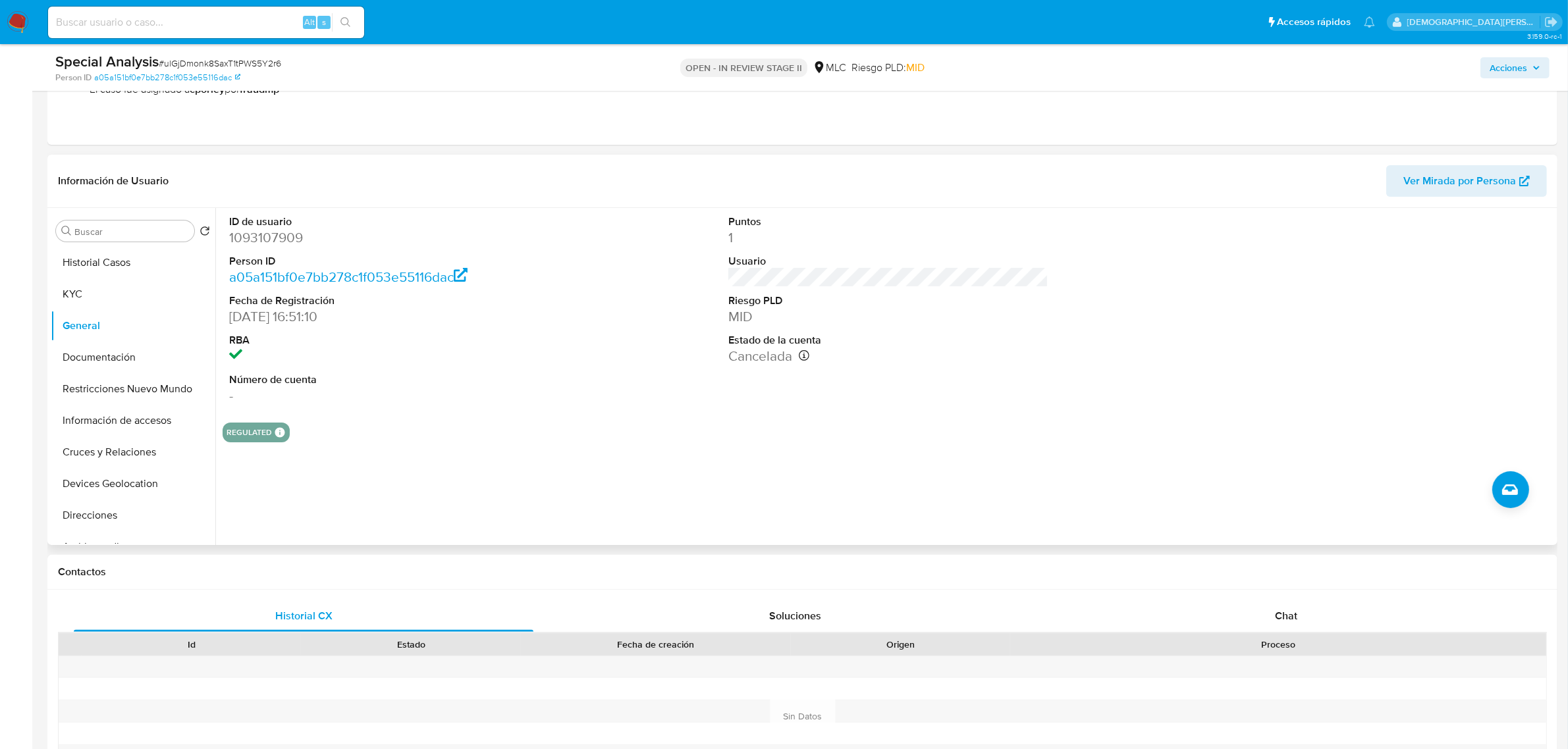
click at [259, 245] on dd "1093107909" at bounding box center [389, 237] width 320 height 18
copy dd "1093107909"
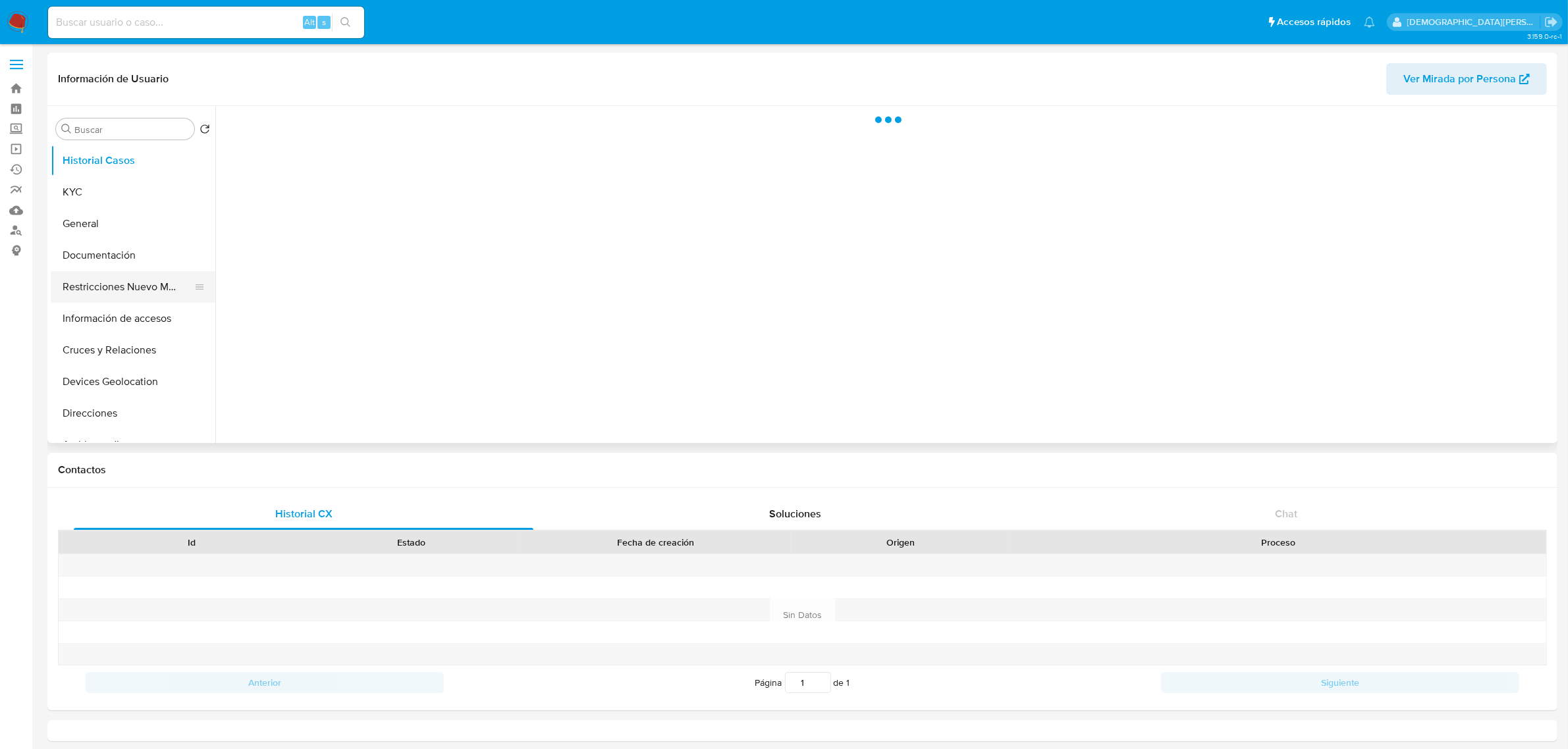
select select "10"
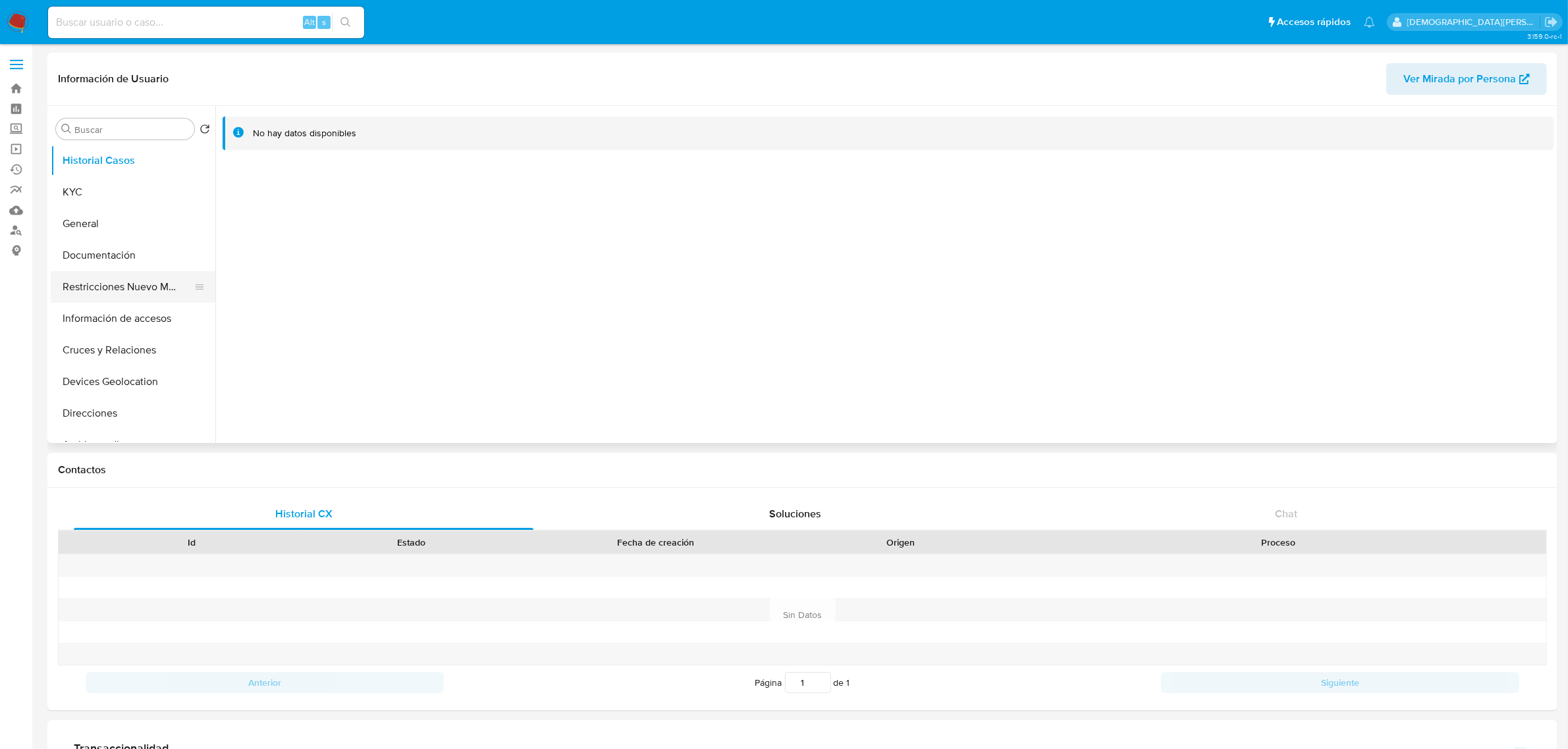
click at [143, 284] on button "Restricciones Nuevo Mundo" at bounding box center [128, 287] width 154 height 32
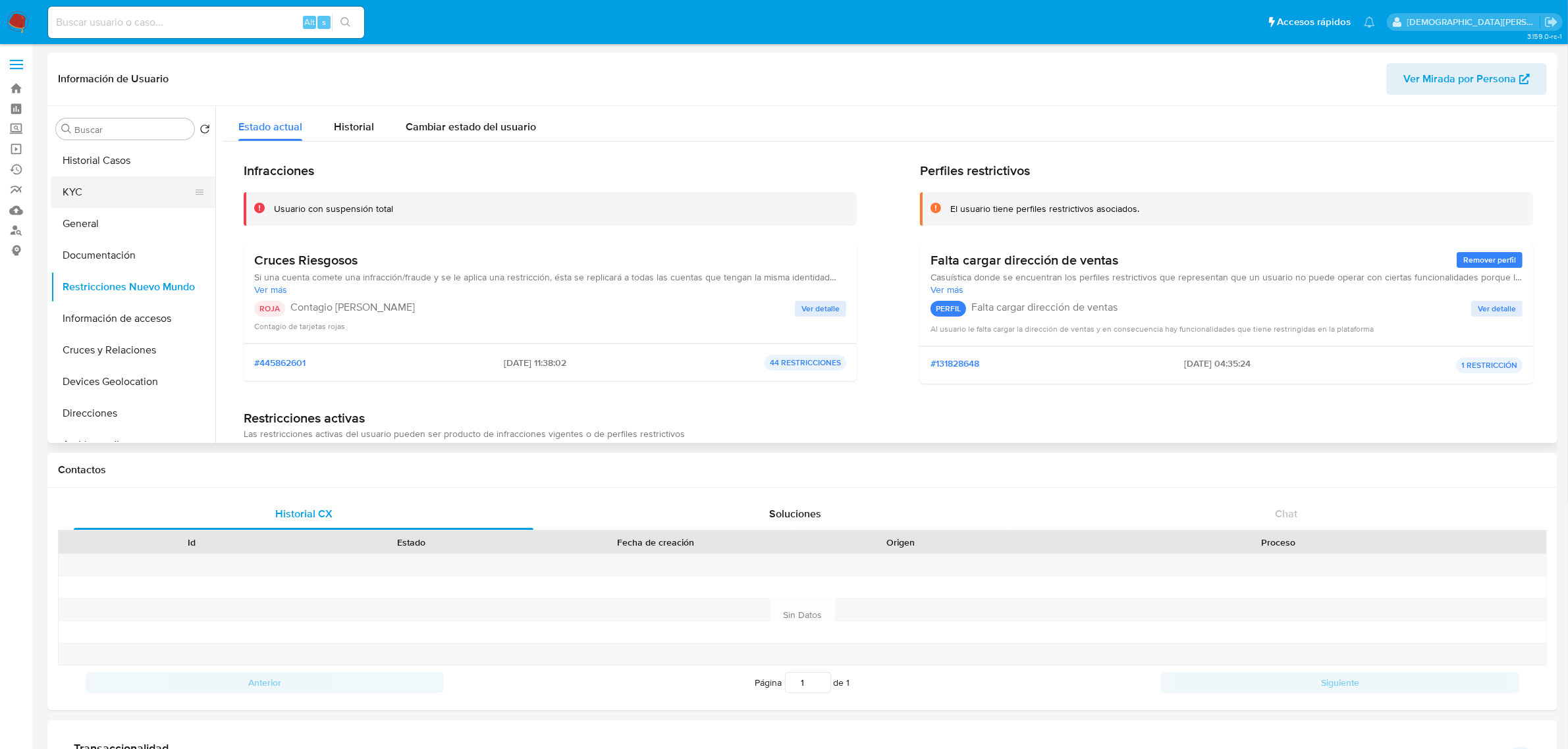
click at [115, 195] on button "KYC" at bounding box center [128, 192] width 154 height 32
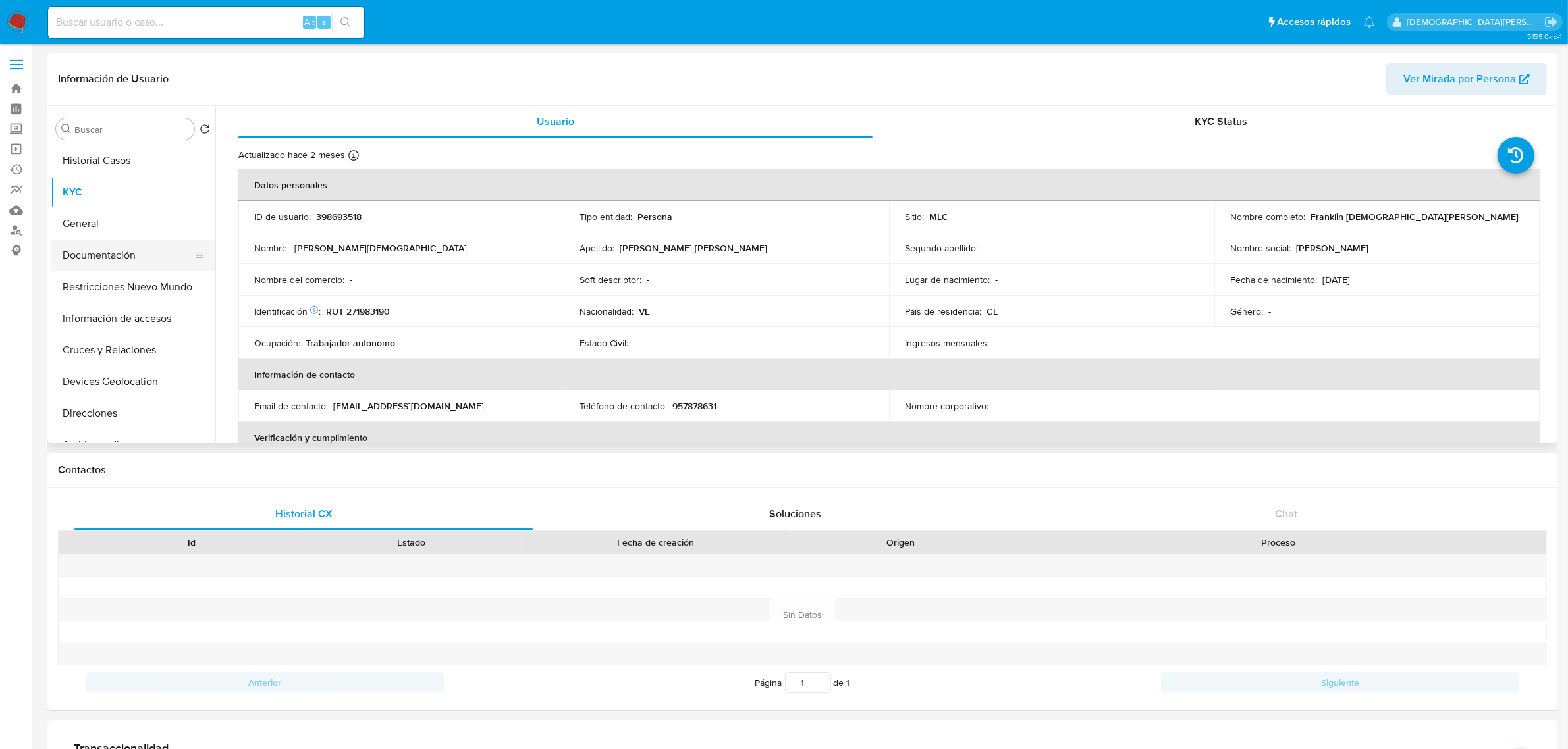
click at [119, 248] on button "Documentación" at bounding box center [128, 255] width 154 height 32
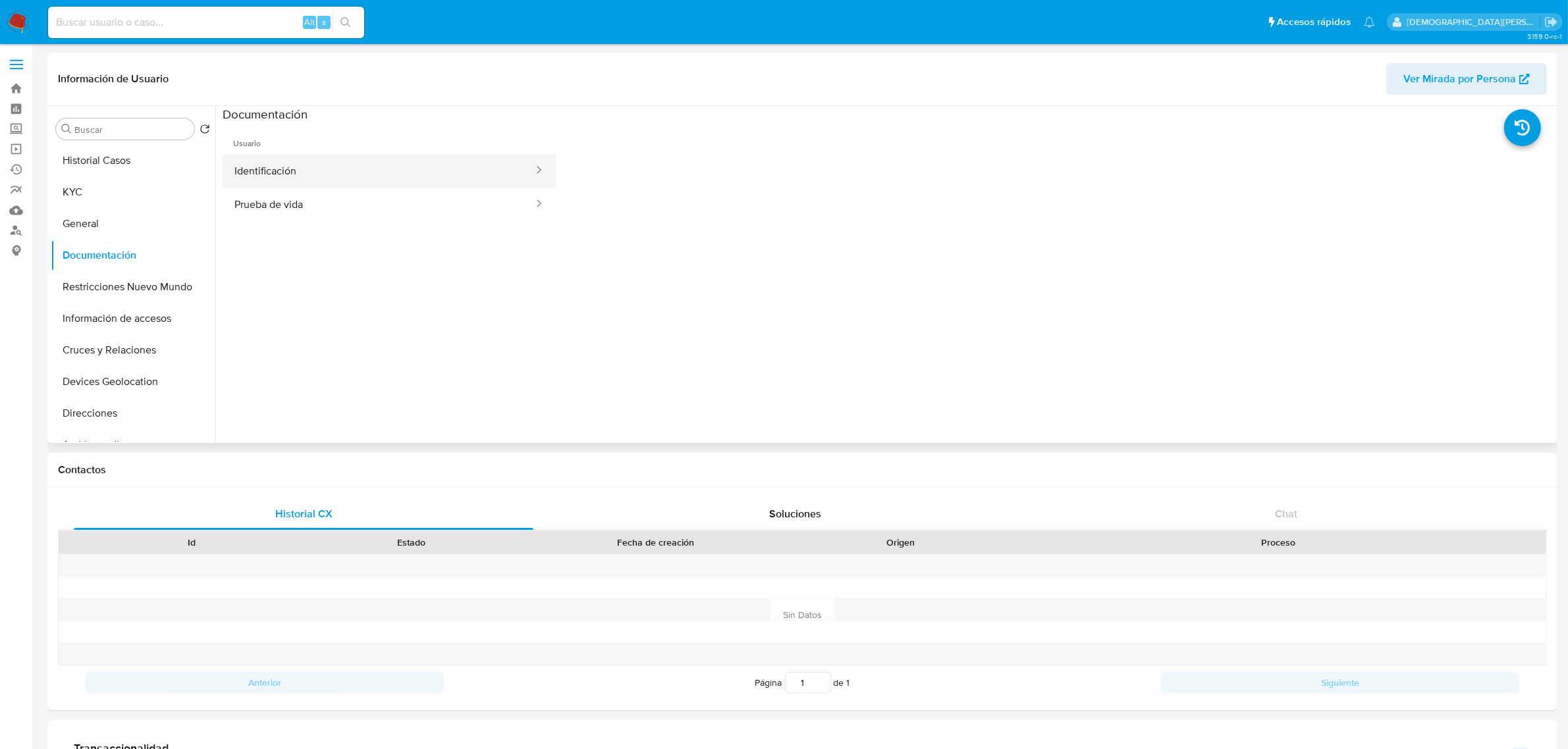
click at [271, 183] on button "Identificación" at bounding box center [378, 171] width 312 height 33
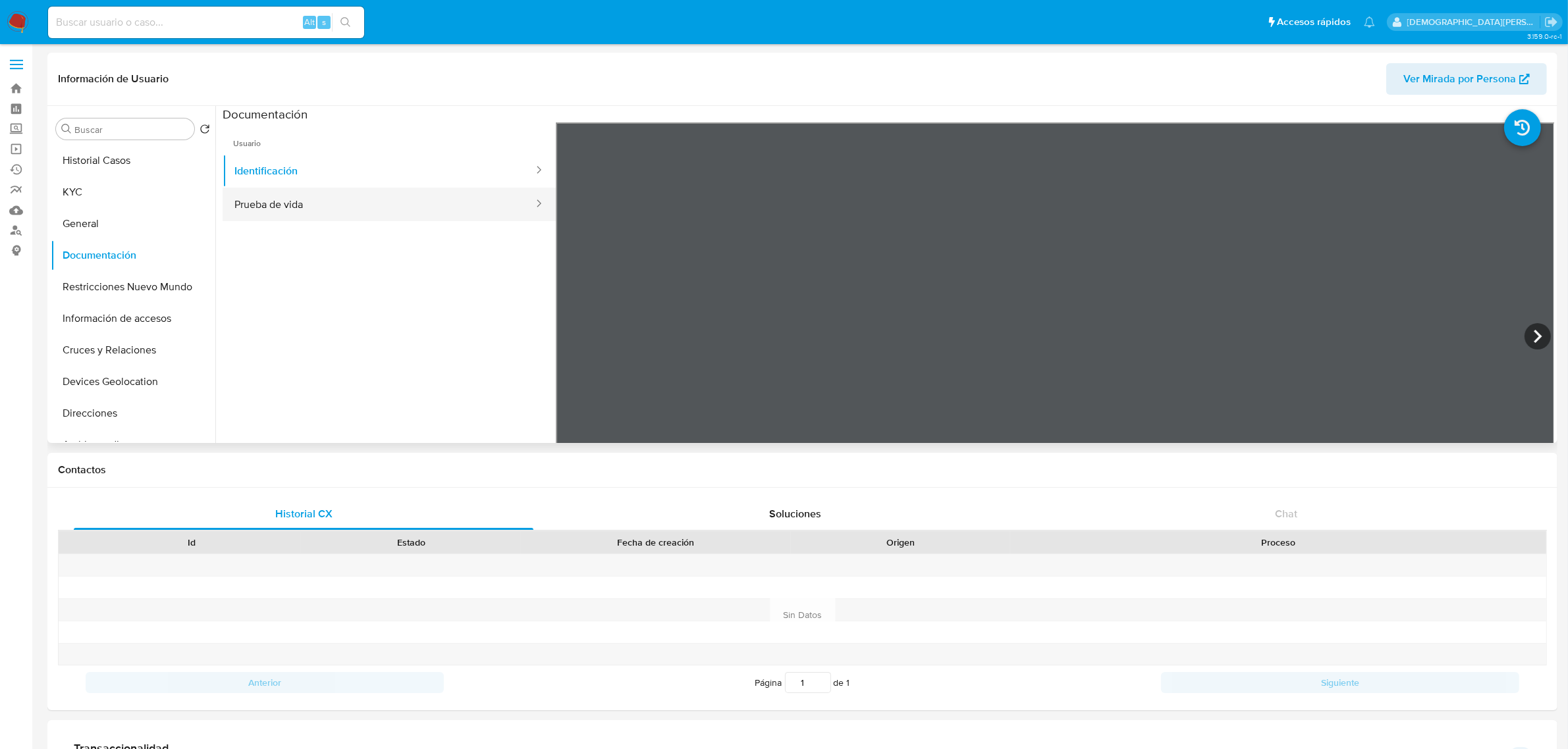
click at [330, 200] on button "Prueba de vida" at bounding box center [378, 204] width 312 height 33
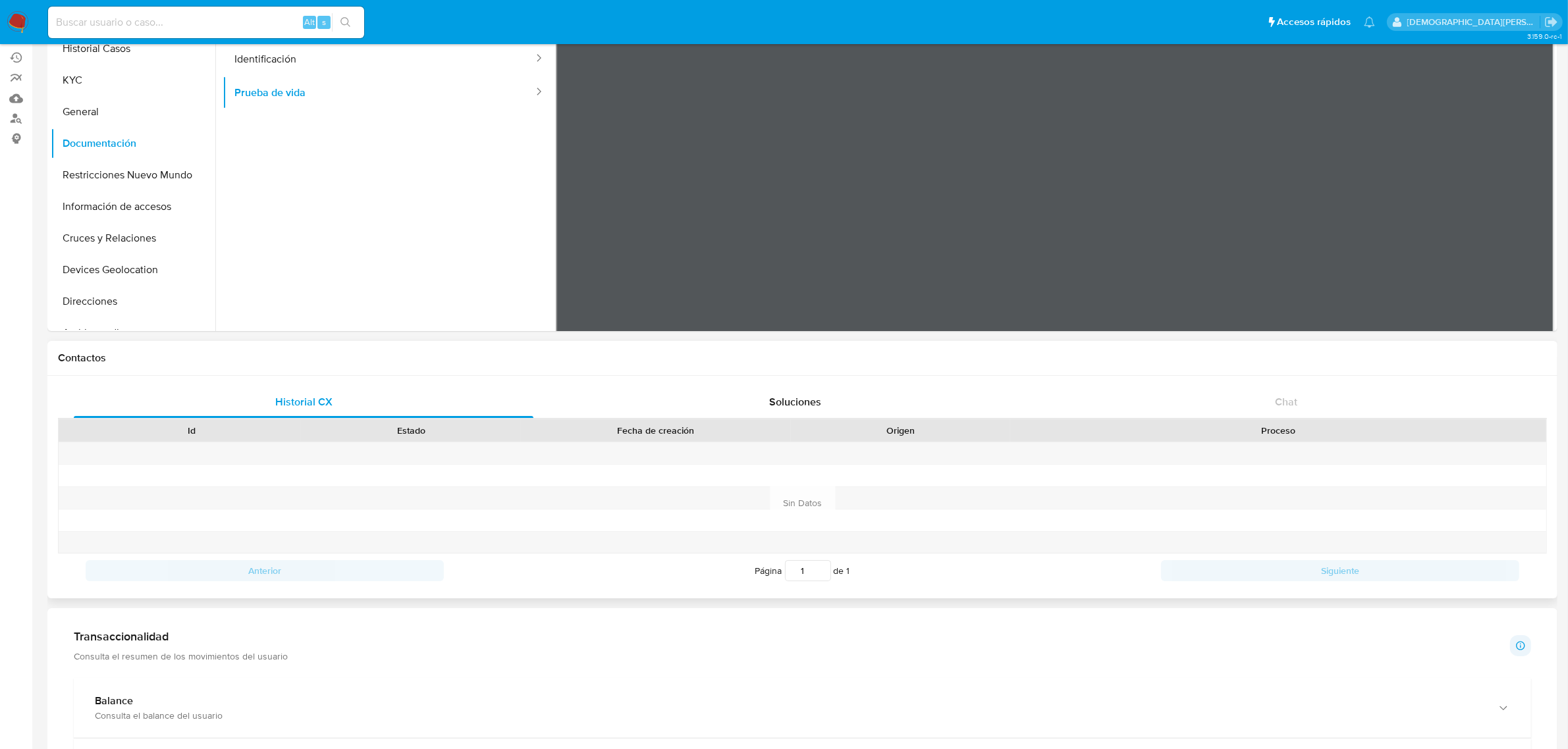
scroll to position [82, 0]
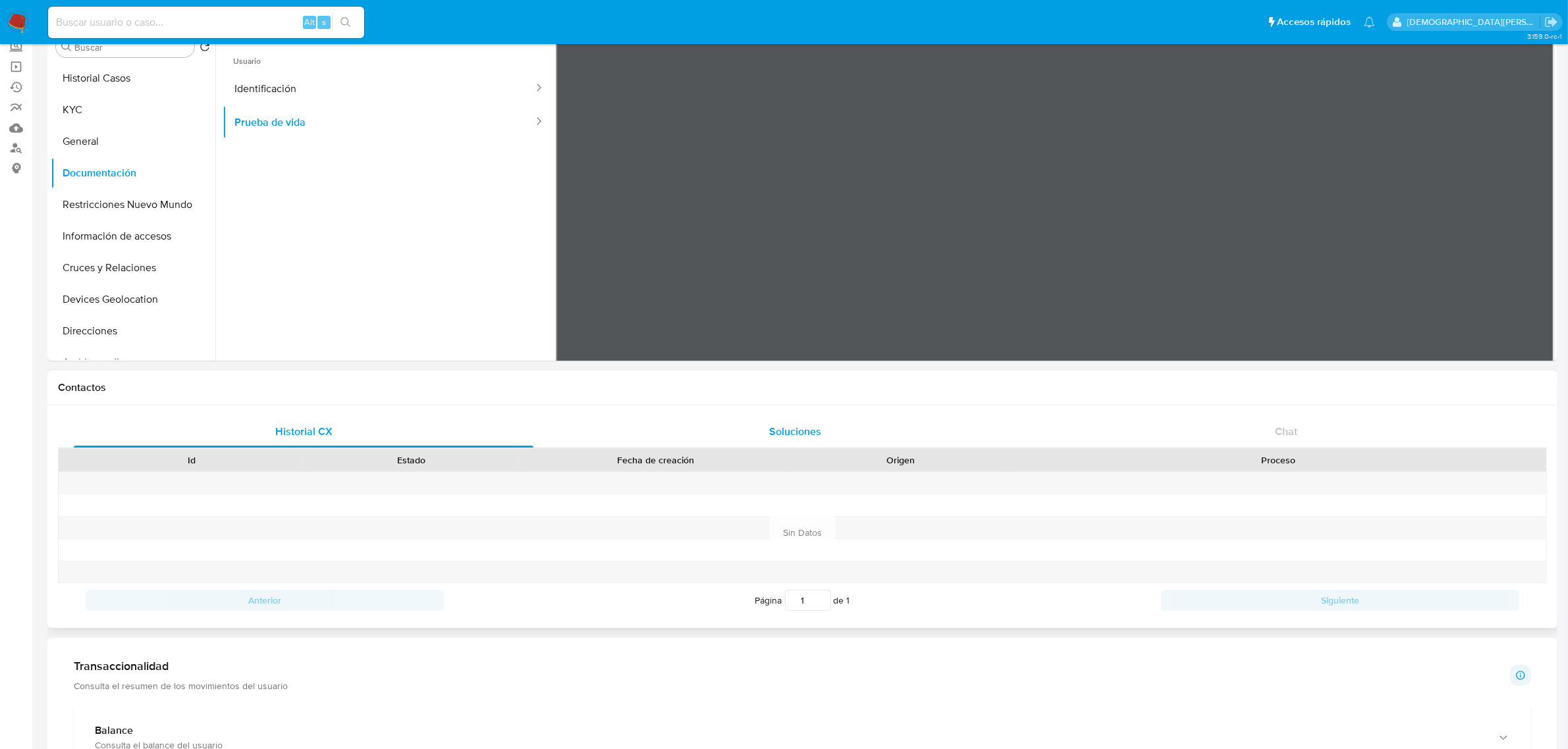
click at [627, 440] on div "Soluciones" at bounding box center [795, 432] width 460 height 32
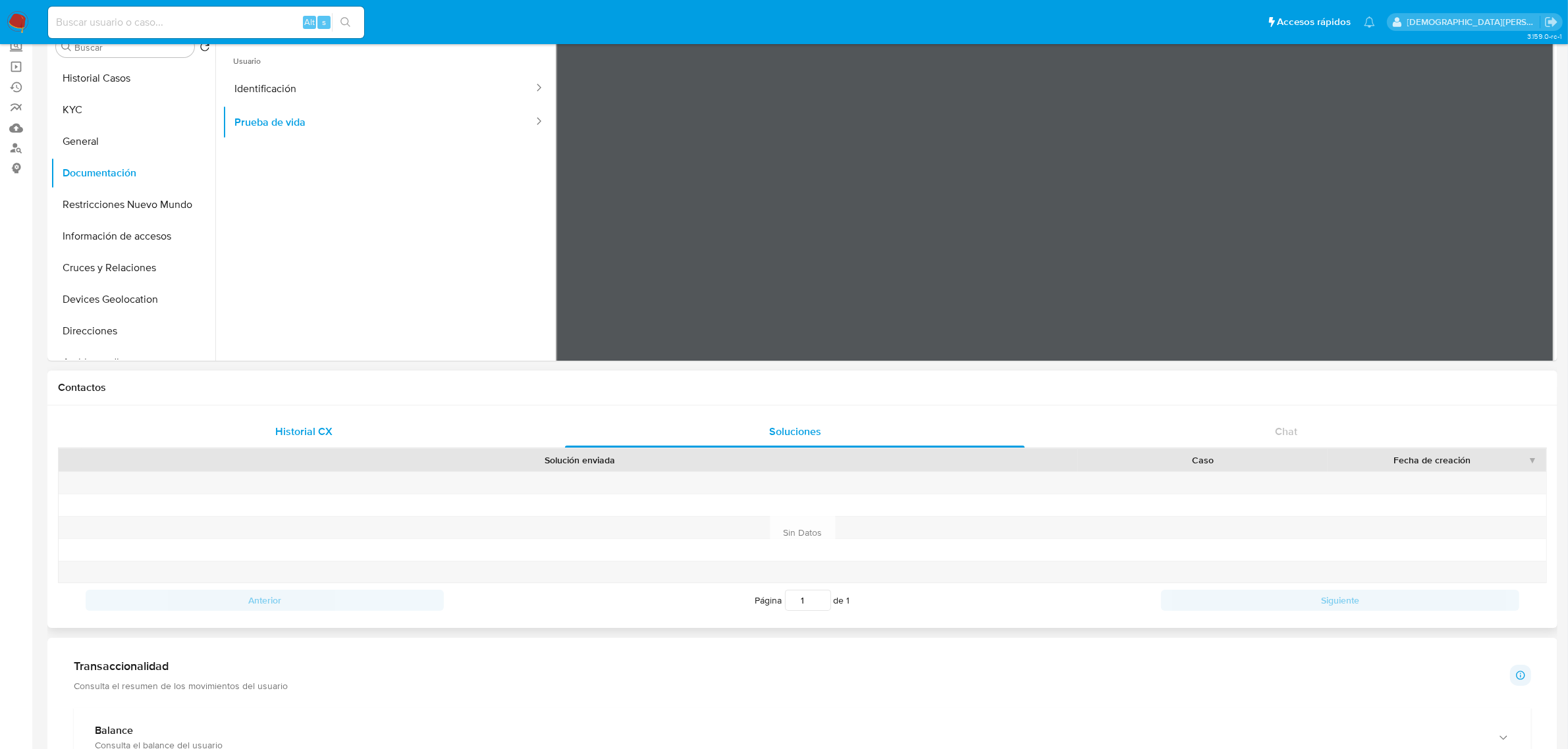
click at [231, 435] on div "Historial CX" at bounding box center [304, 432] width 460 height 32
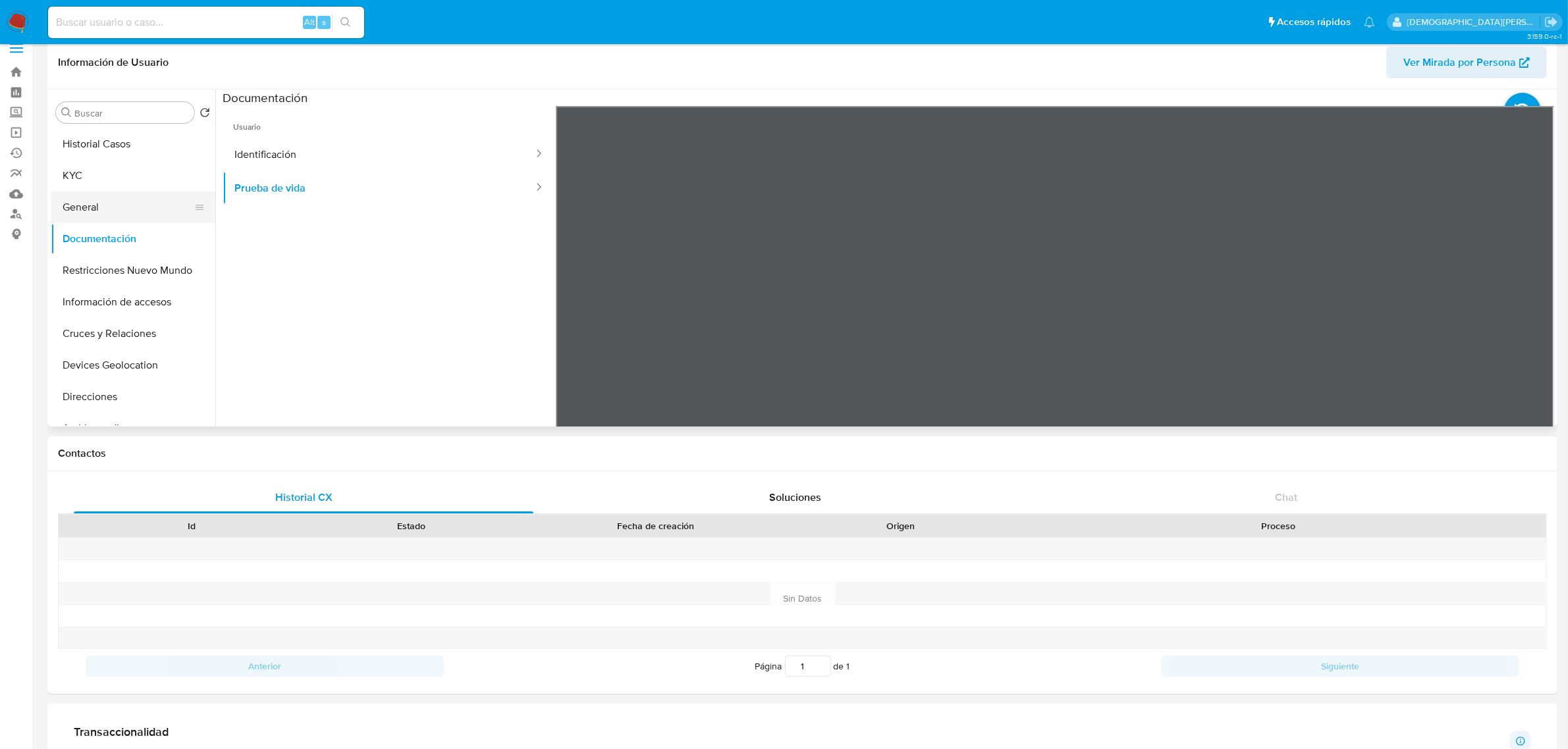
scroll to position [0, 0]
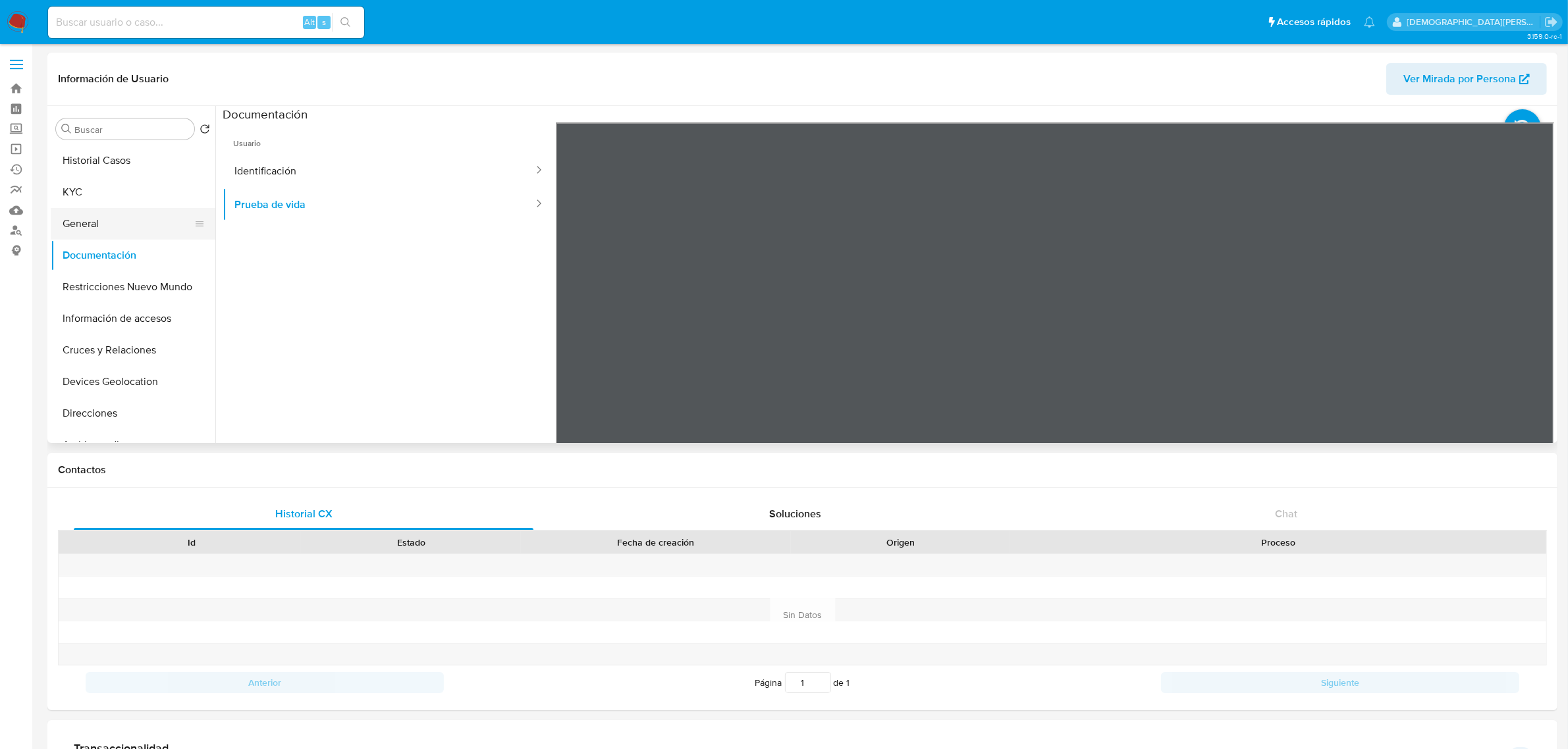
click at [96, 212] on button "General" at bounding box center [128, 224] width 154 height 32
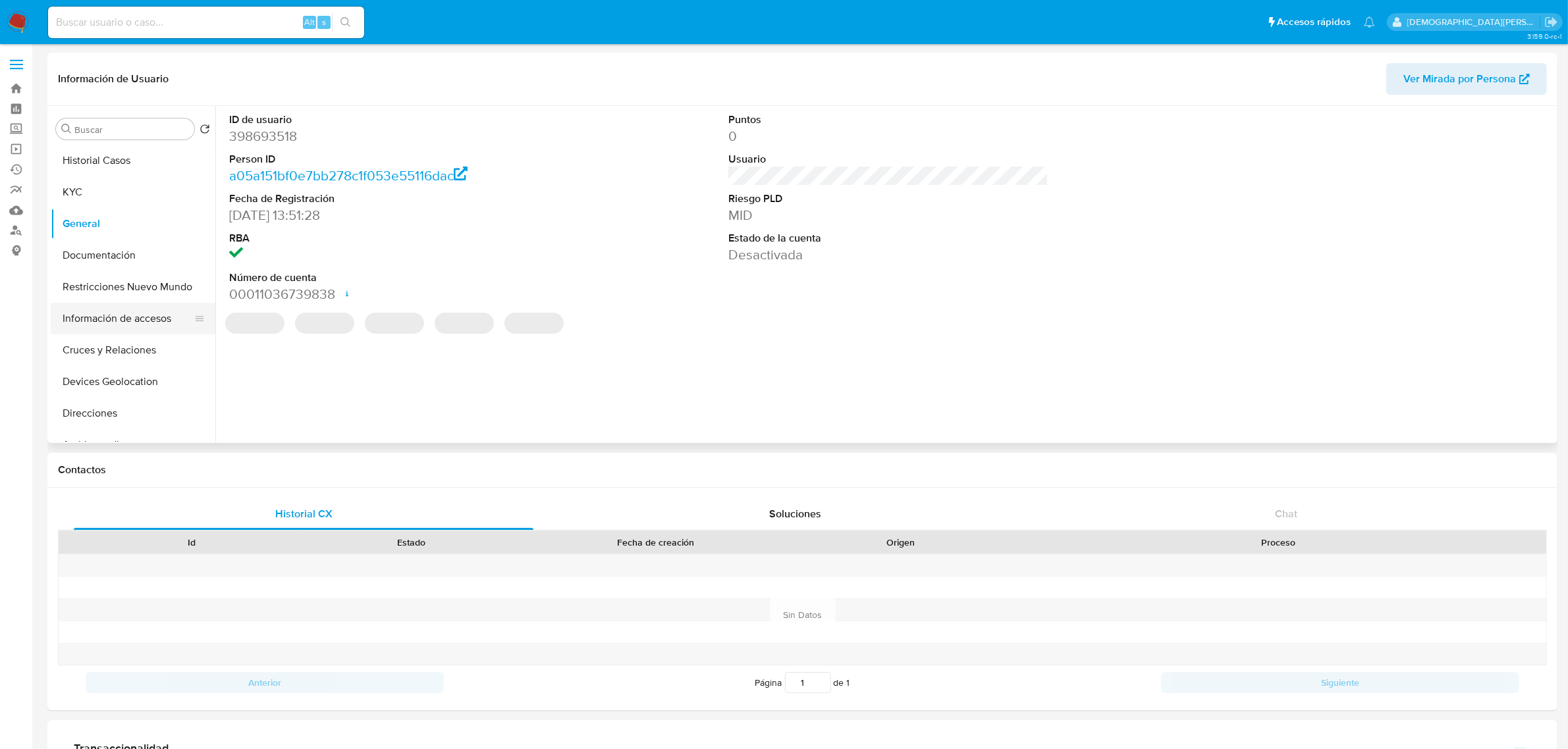
click at [110, 315] on button "Información de accesos" at bounding box center [128, 318] width 154 height 32
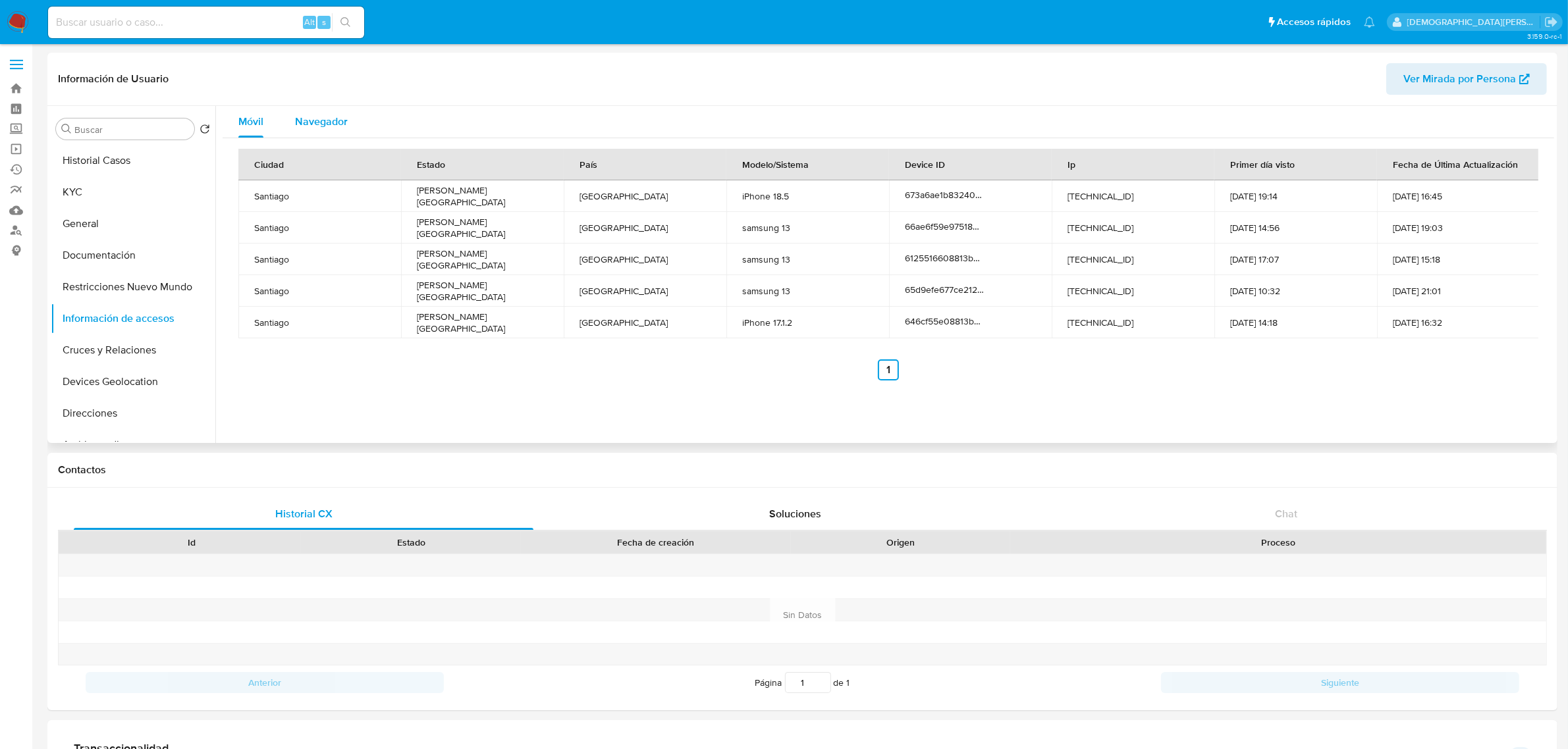
click at [323, 120] on span "Navegador" at bounding box center [321, 122] width 52 height 15
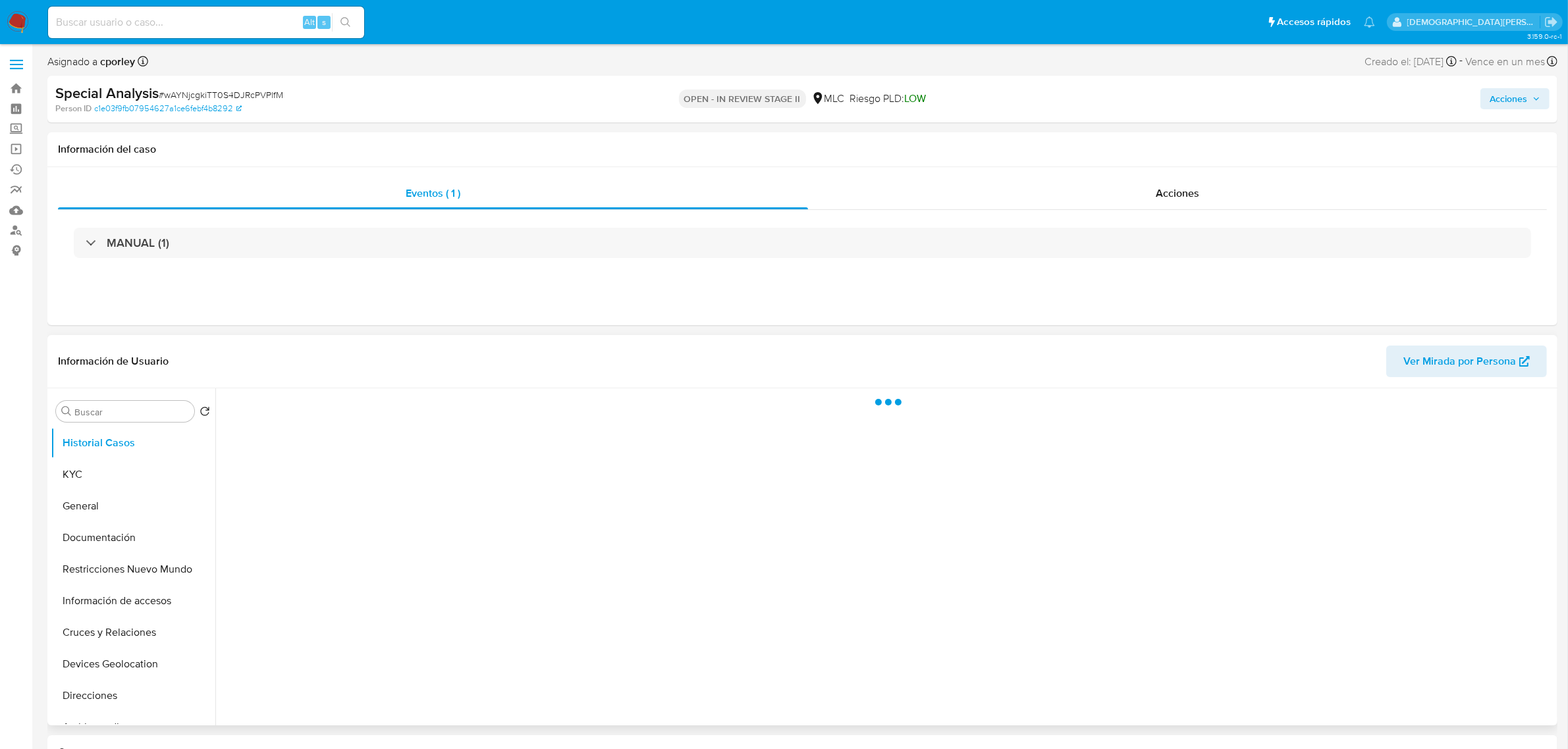
select select "10"
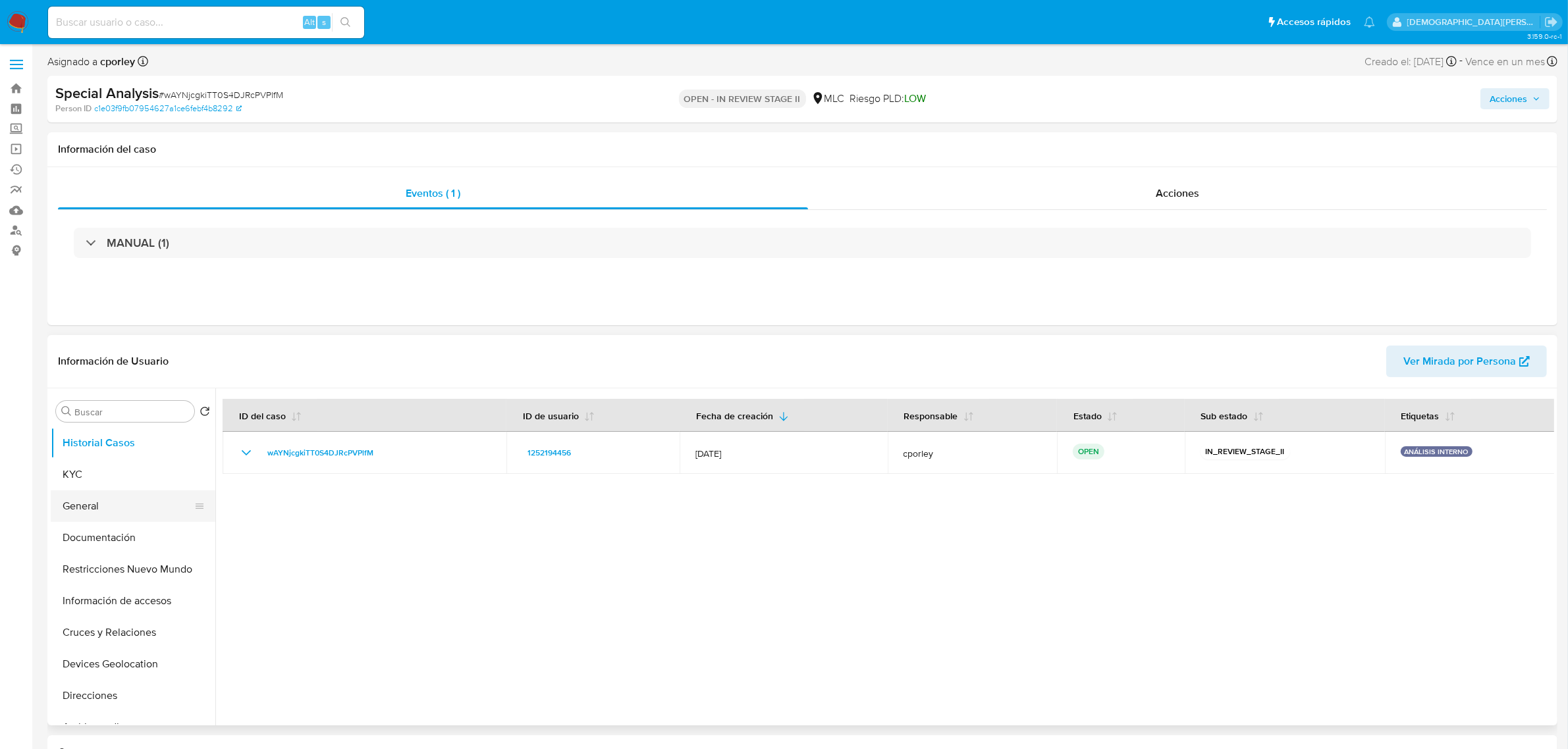
click at [124, 514] on button "General" at bounding box center [128, 506] width 154 height 32
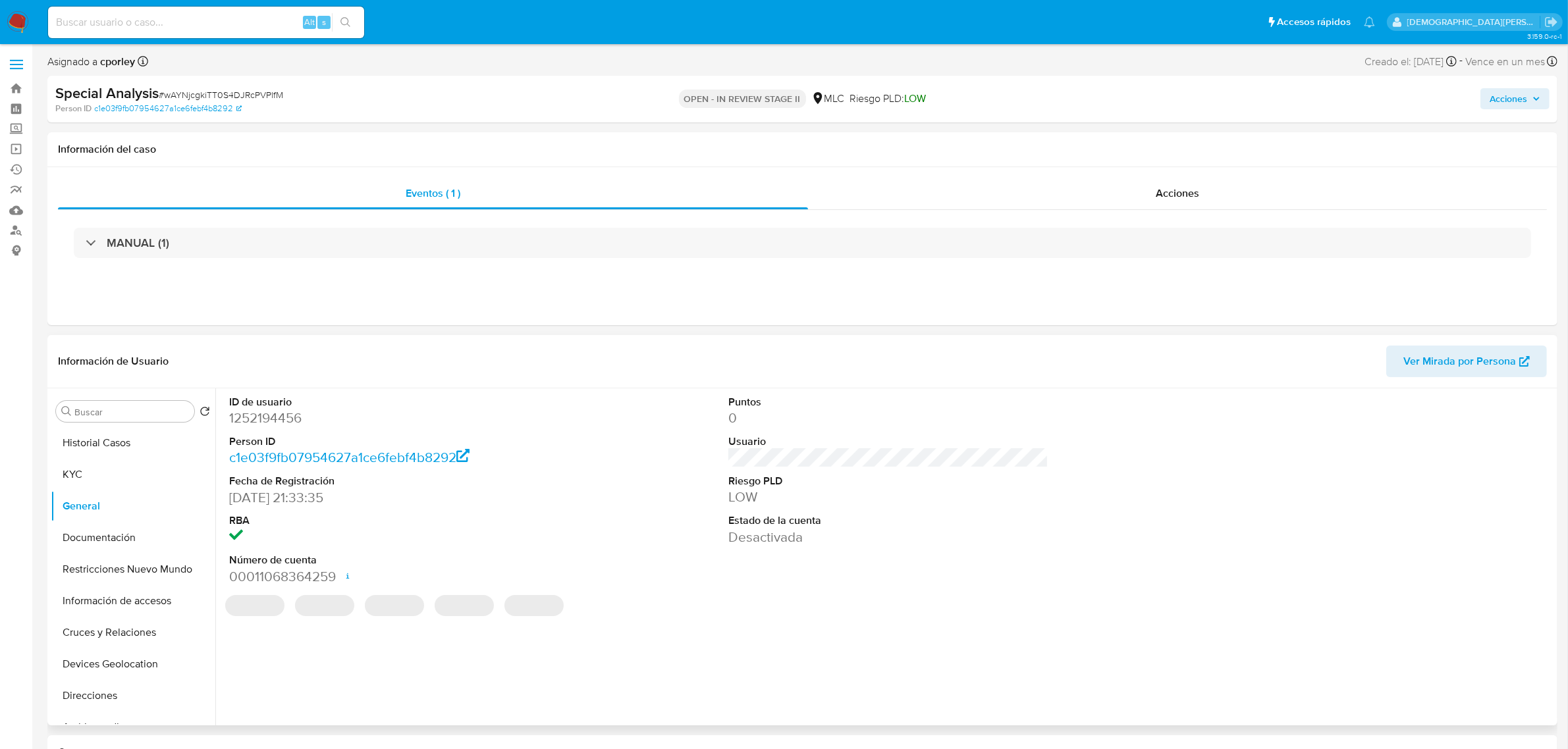
click at [275, 414] on dd "1252194456" at bounding box center [389, 418] width 320 height 18
copy dd "1252194456"
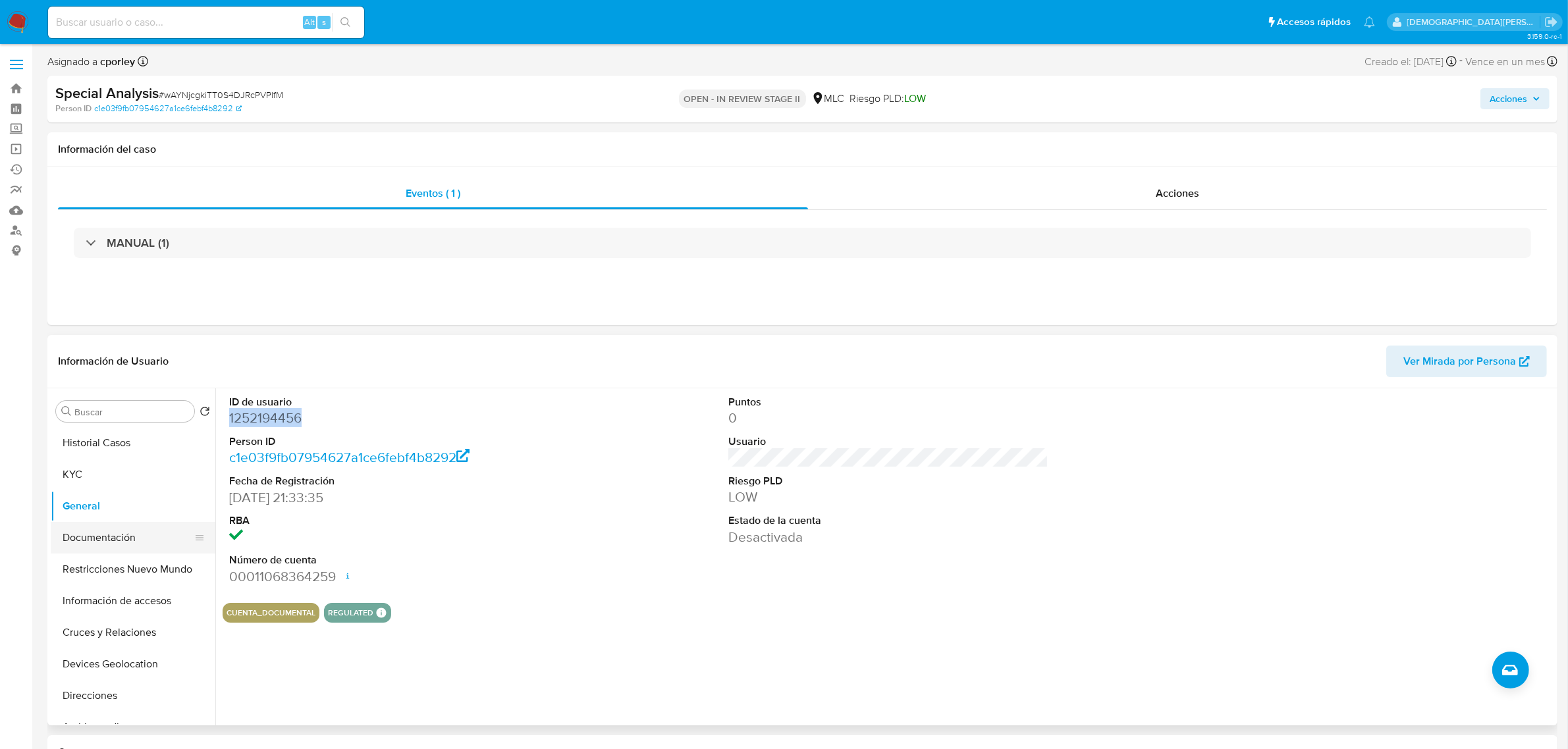
click at [87, 534] on button "Documentación" at bounding box center [128, 538] width 154 height 32
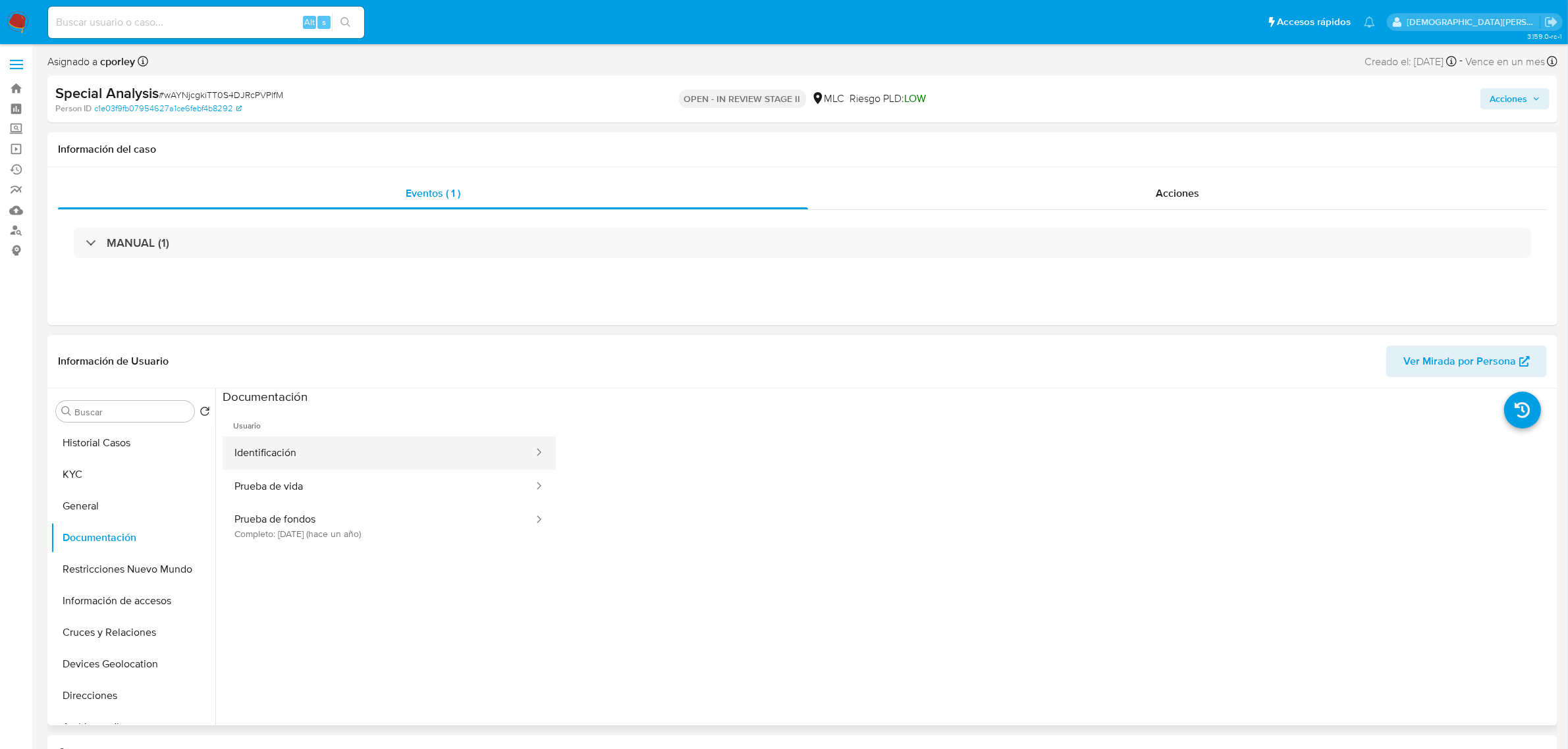
click at [290, 455] on button "Identificación" at bounding box center [378, 453] width 312 height 33
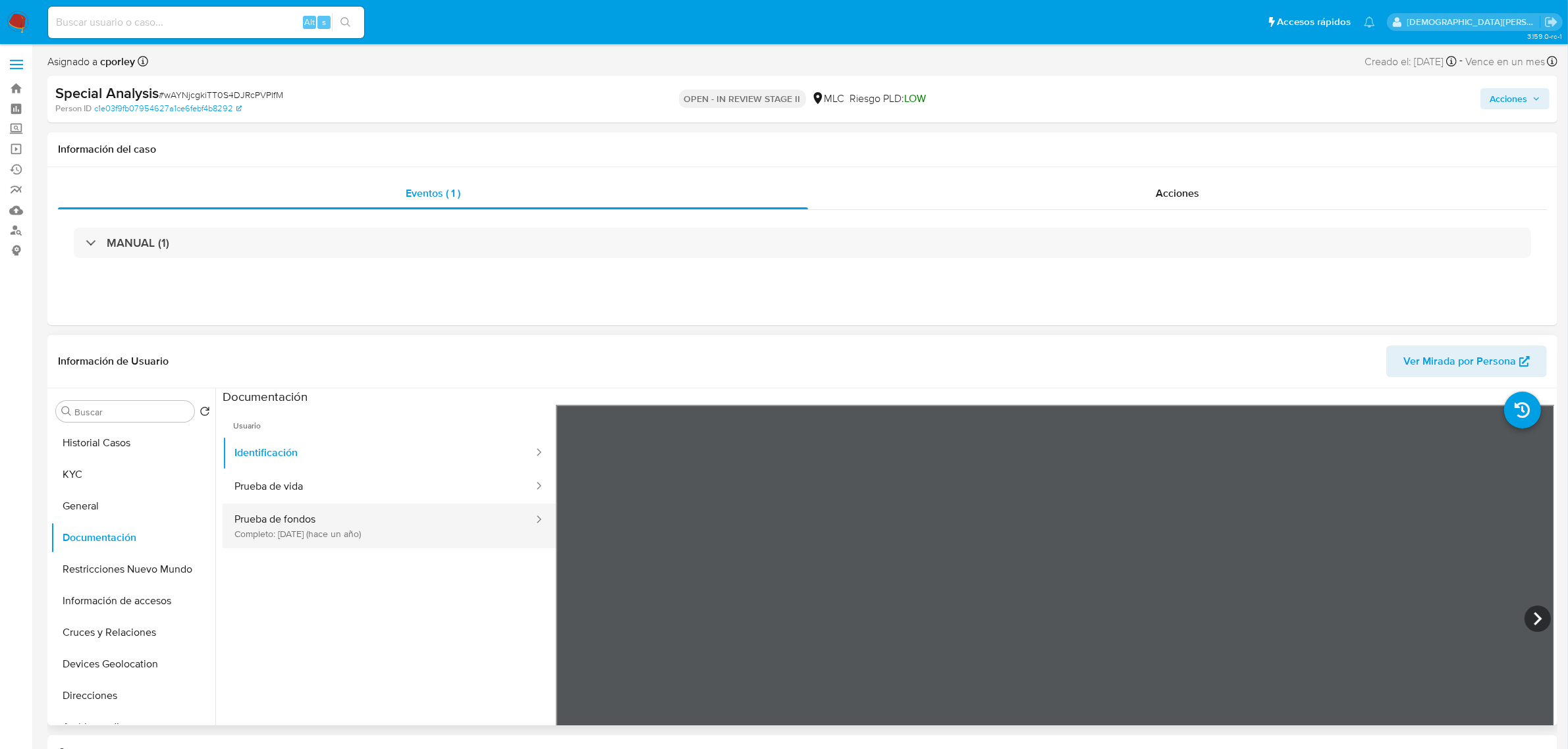
scroll to position [82, 0]
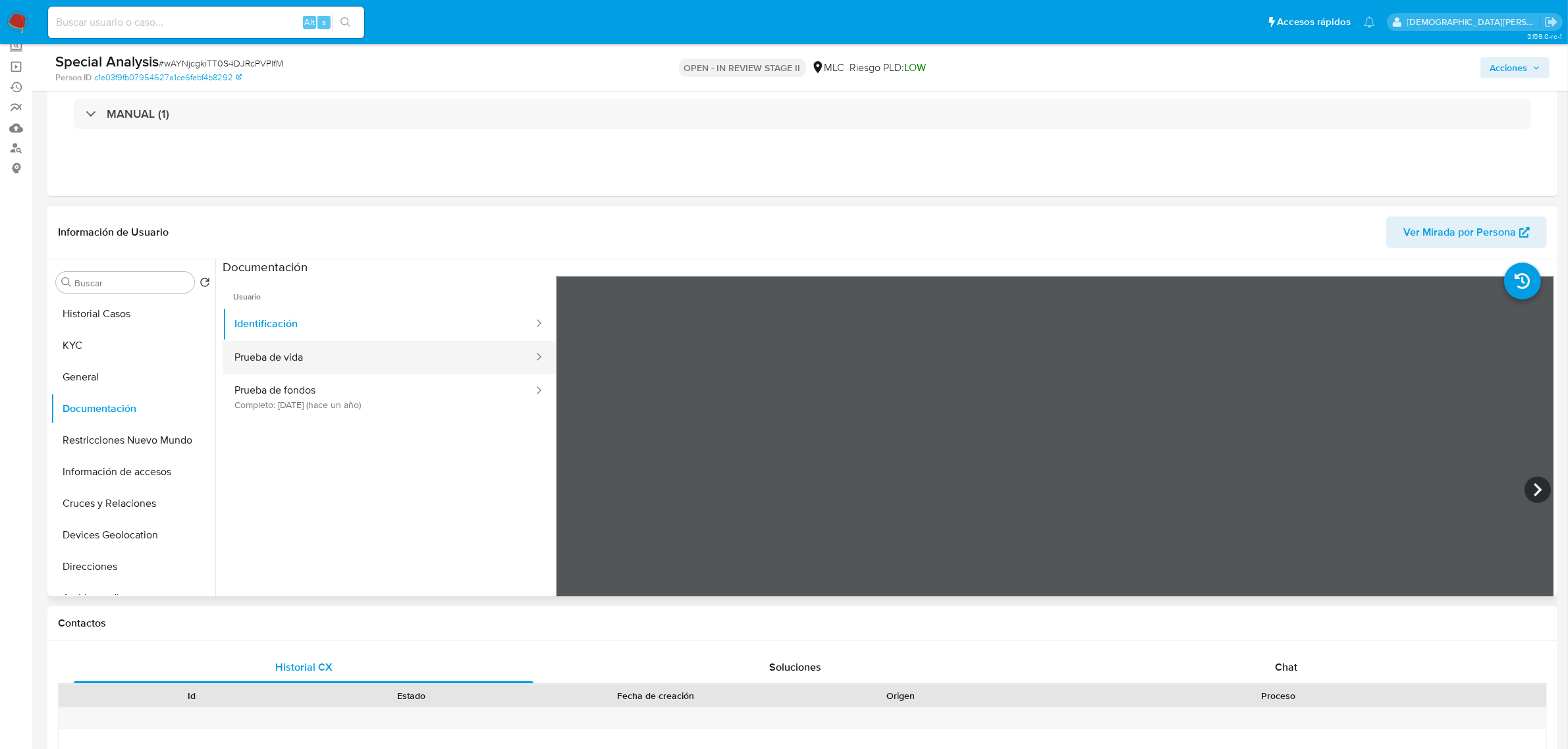
click at [386, 356] on button "Prueba de vida" at bounding box center [378, 358] width 312 height 33
click at [436, 400] on button "Prueba de fondos Completo: 09/06/2024 (hace un año)" at bounding box center [378, 397] width 312 height 45
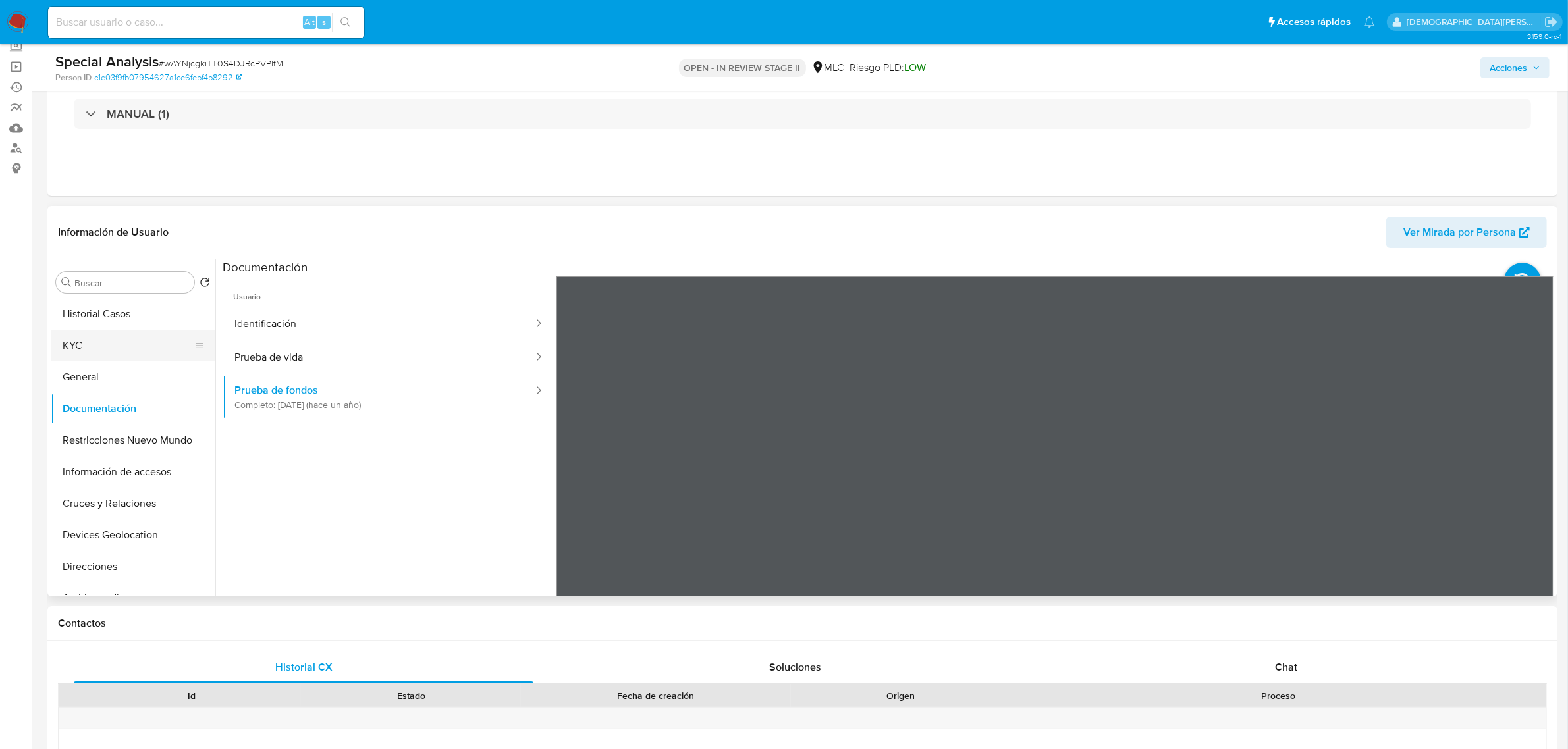
click at [146, 344] on button "KYC" at bounding box center [128, 345] width 154 height 32
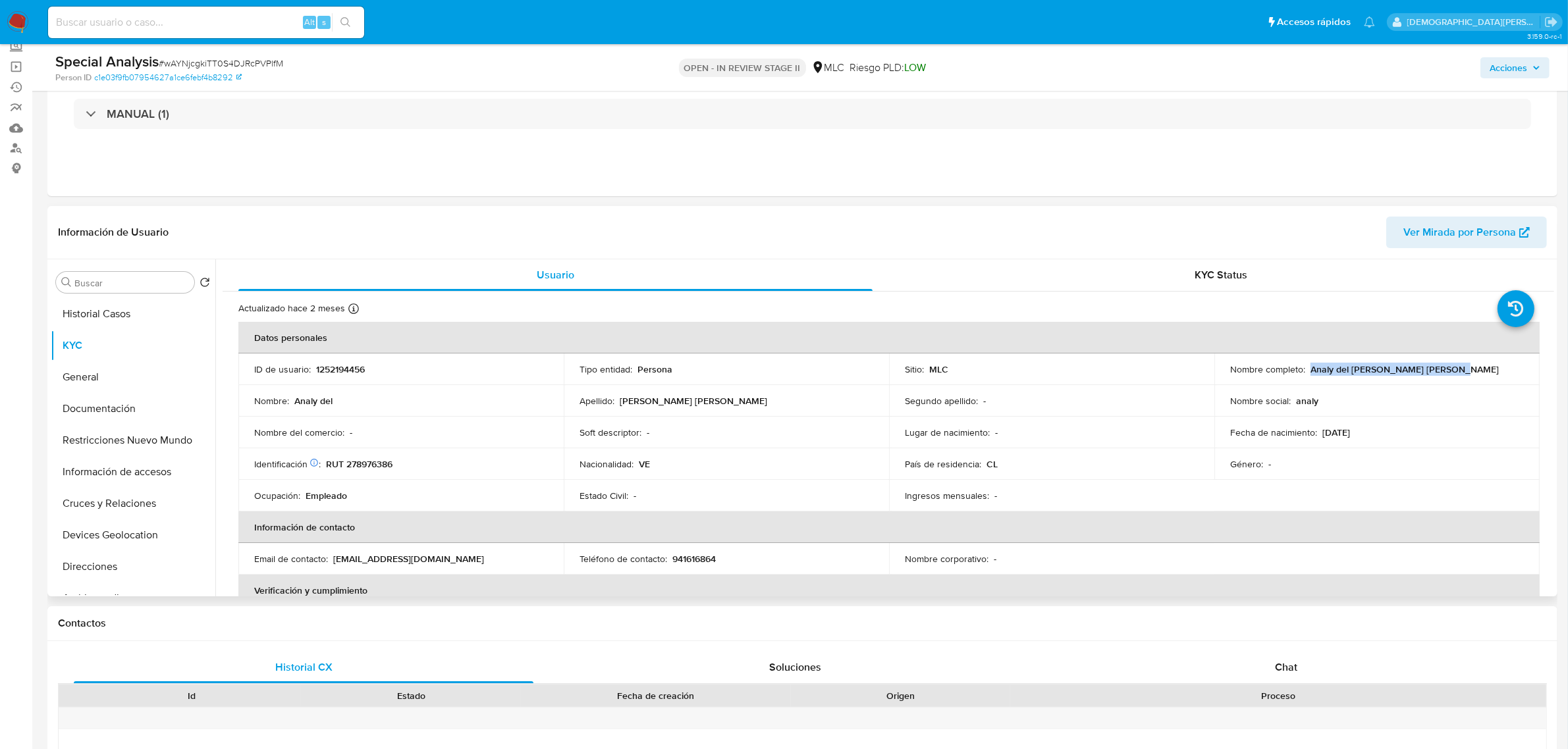
drag, startPoint x: 1307, startPoint y: 370, endPoint x: 1482, endPoint y: 374, distance: 175.0
click at [1482, 374] on div "Nombre completo : Analy del Carmen Sanchez Morales" at bounding box center [1377, 370] width 294 height 12
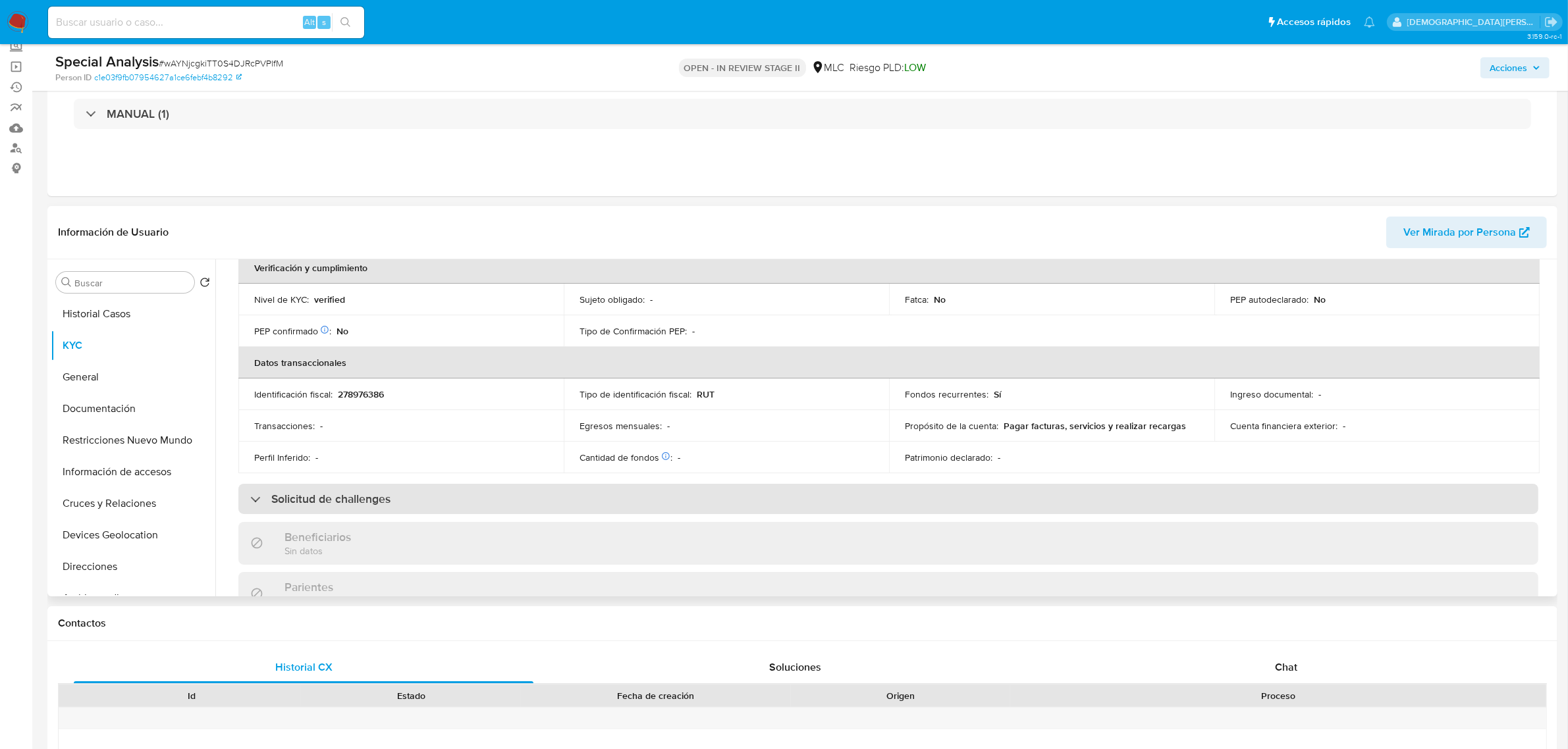
scroll to position [329, 0]
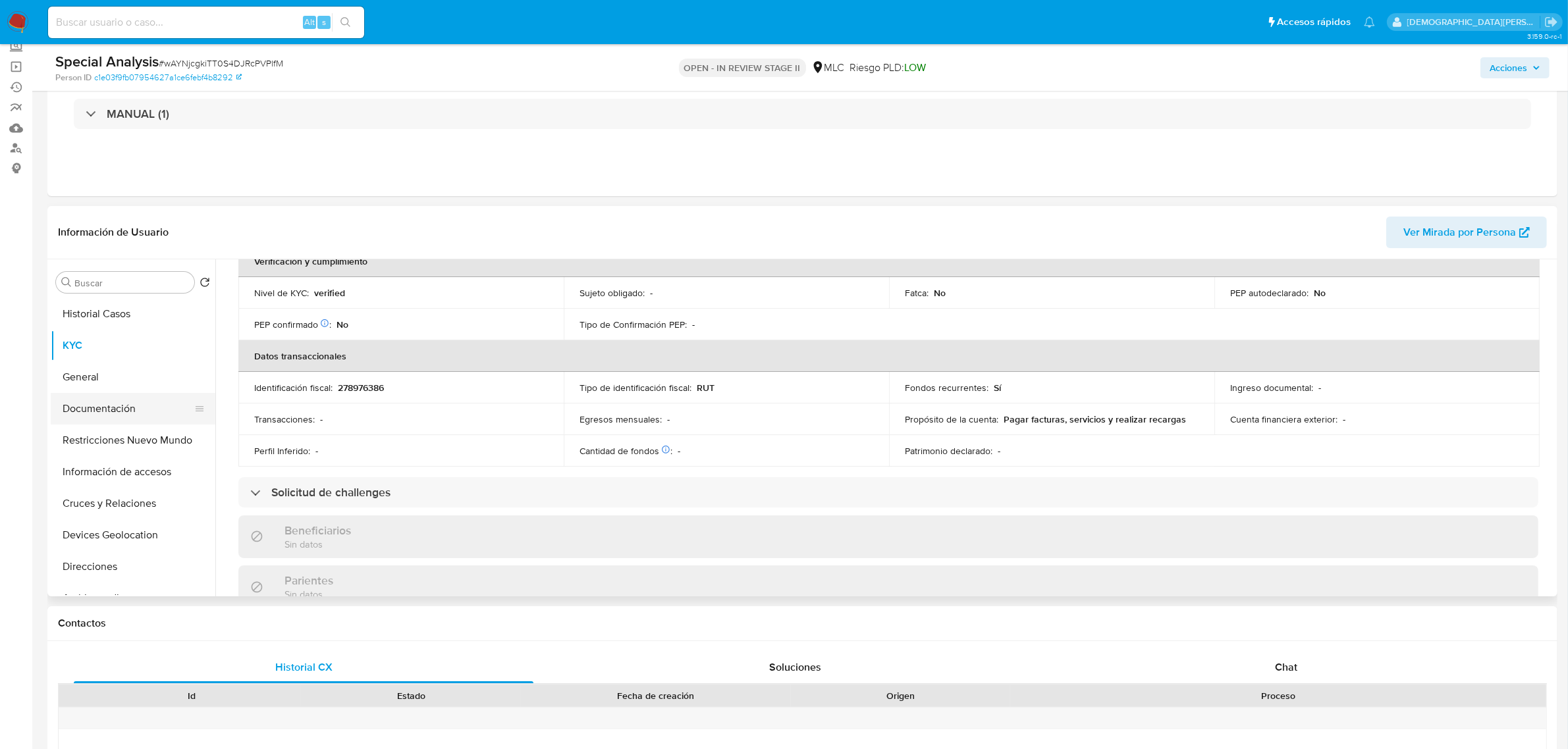
click at [107, 407] on button "Documentación" at bounding box center [128, 408] width 154 height 32
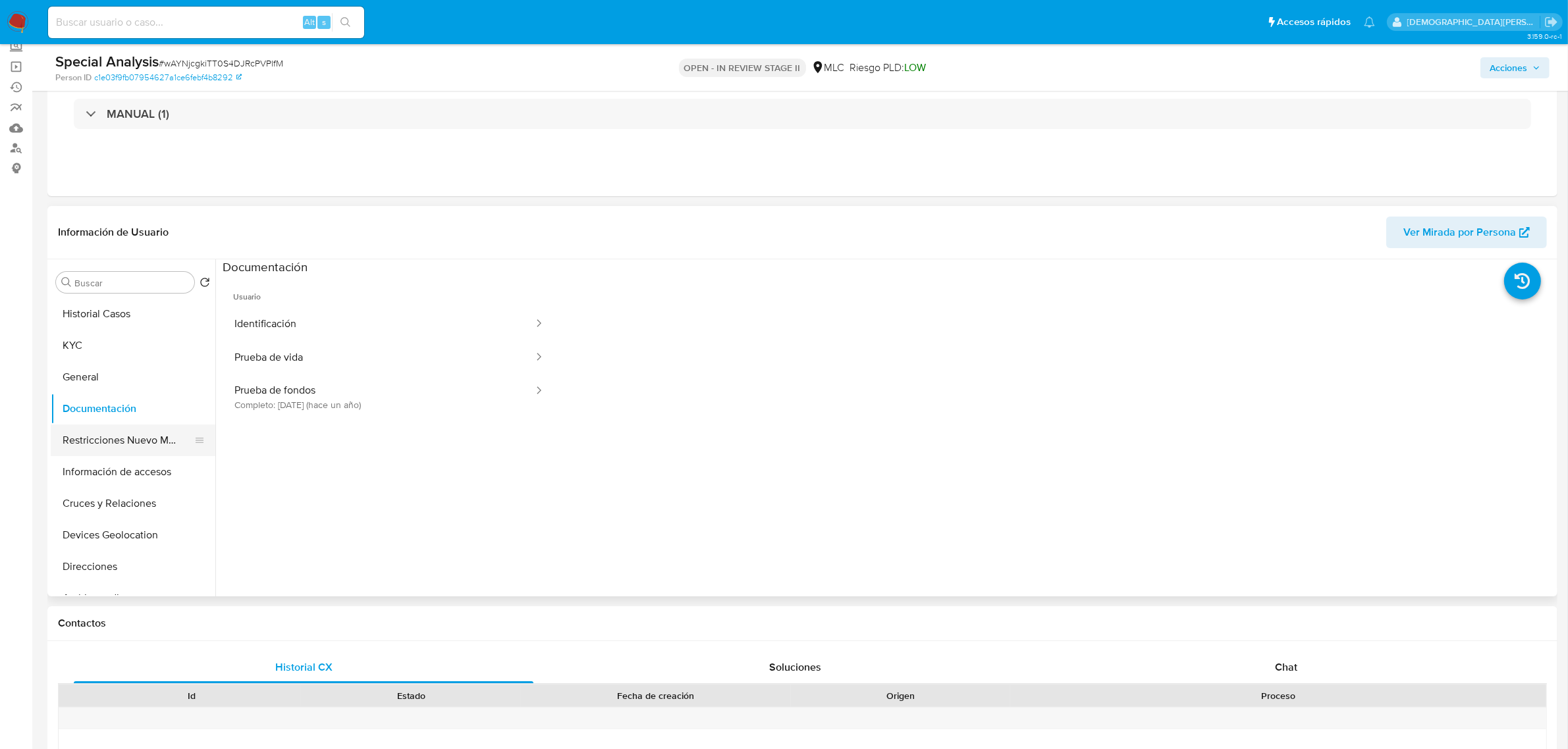
click at [132, 437] on button "Restricciones Nuevo Mundo" at bounding box center [128, 440] width 154 height 32
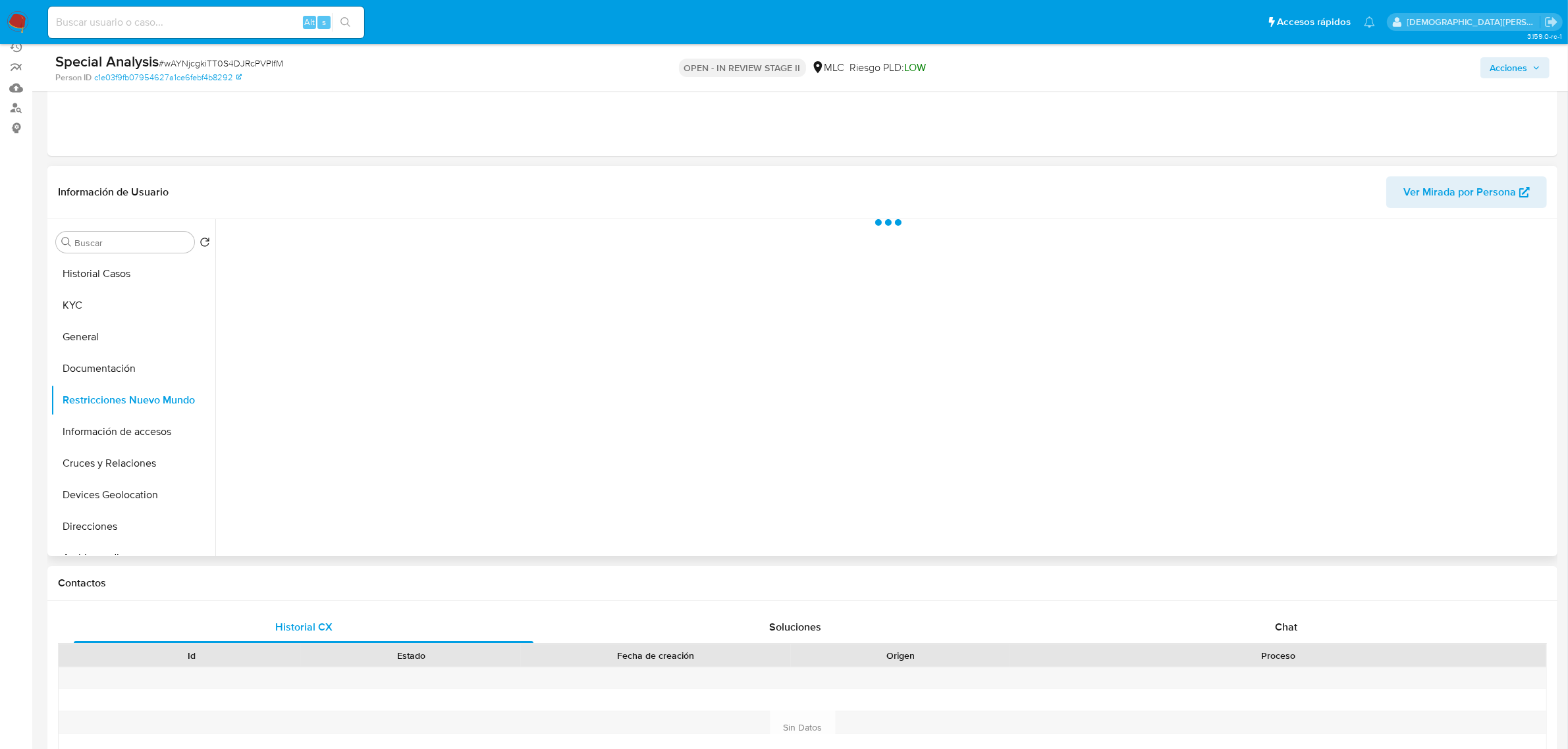
scroll to position [82, 0]
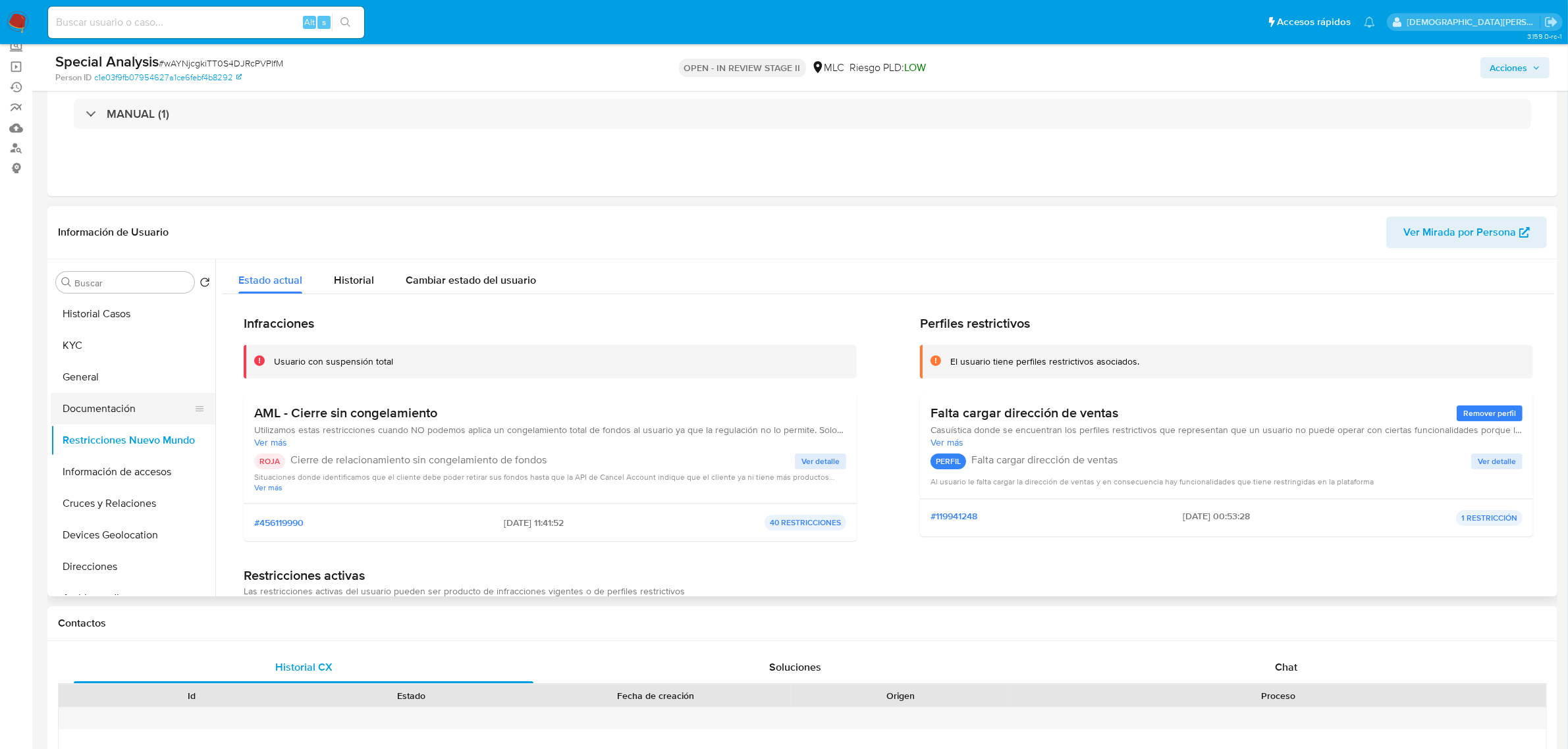
click at [103, 409] on button "Documentación" at bounding box center [128, 408] width 154 height 32
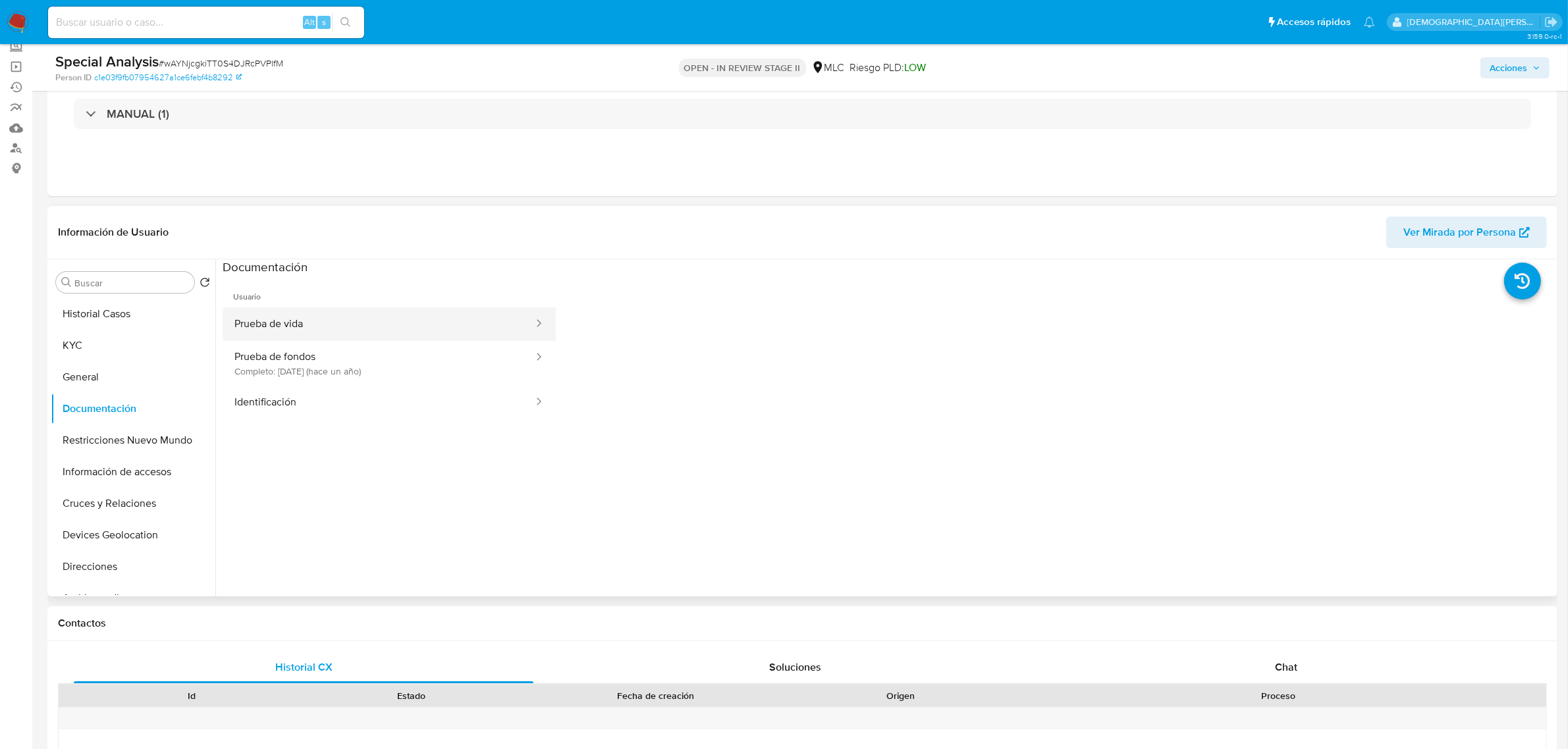
click at [369, 310] on button "Prueba de vida" at bounding box center [378, 323] width 312 height 33
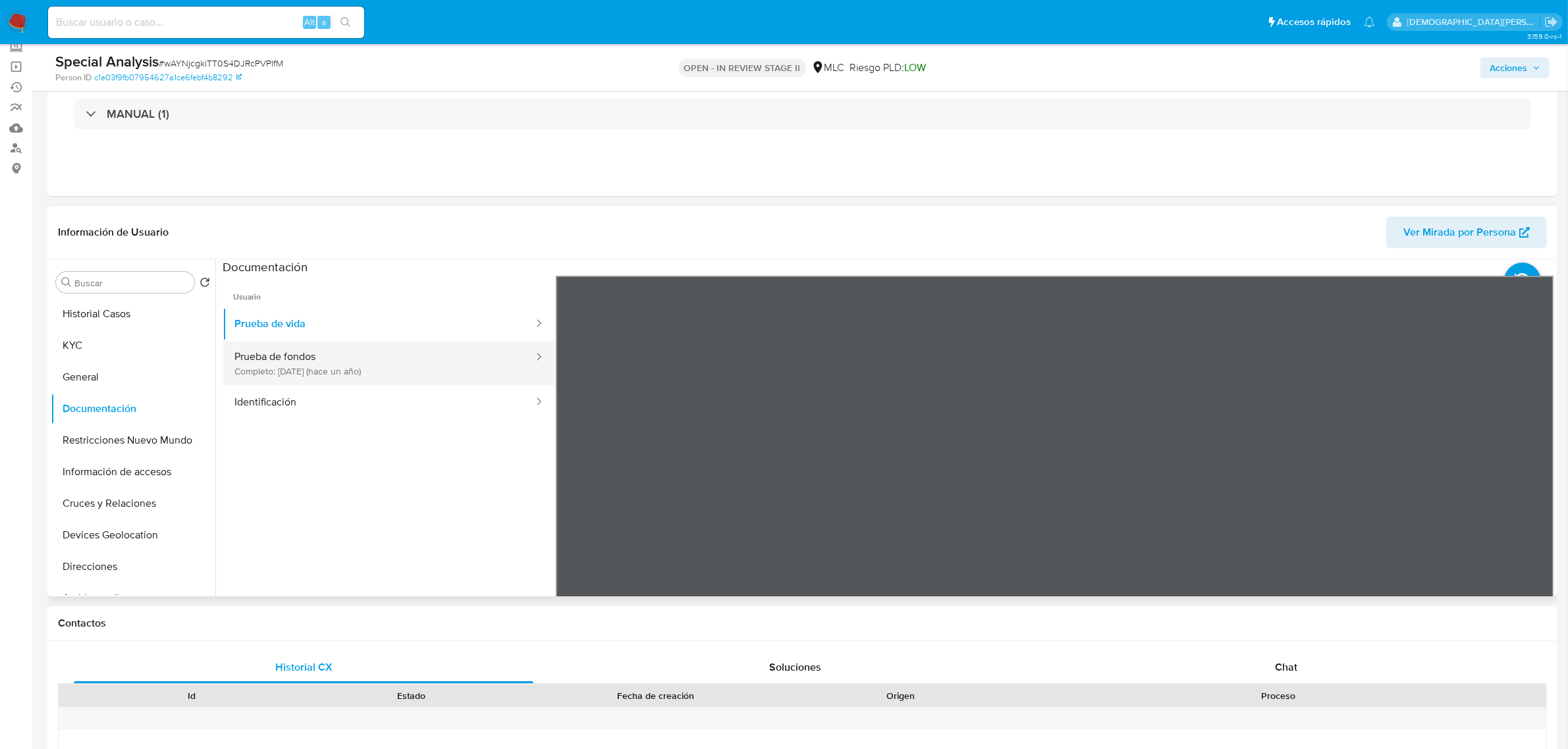
click at [392, 366] on button "Prueba de fondos Completo: 09/06/2024 (hace un año)" at bounding box center [378, 364] width 312 height 45
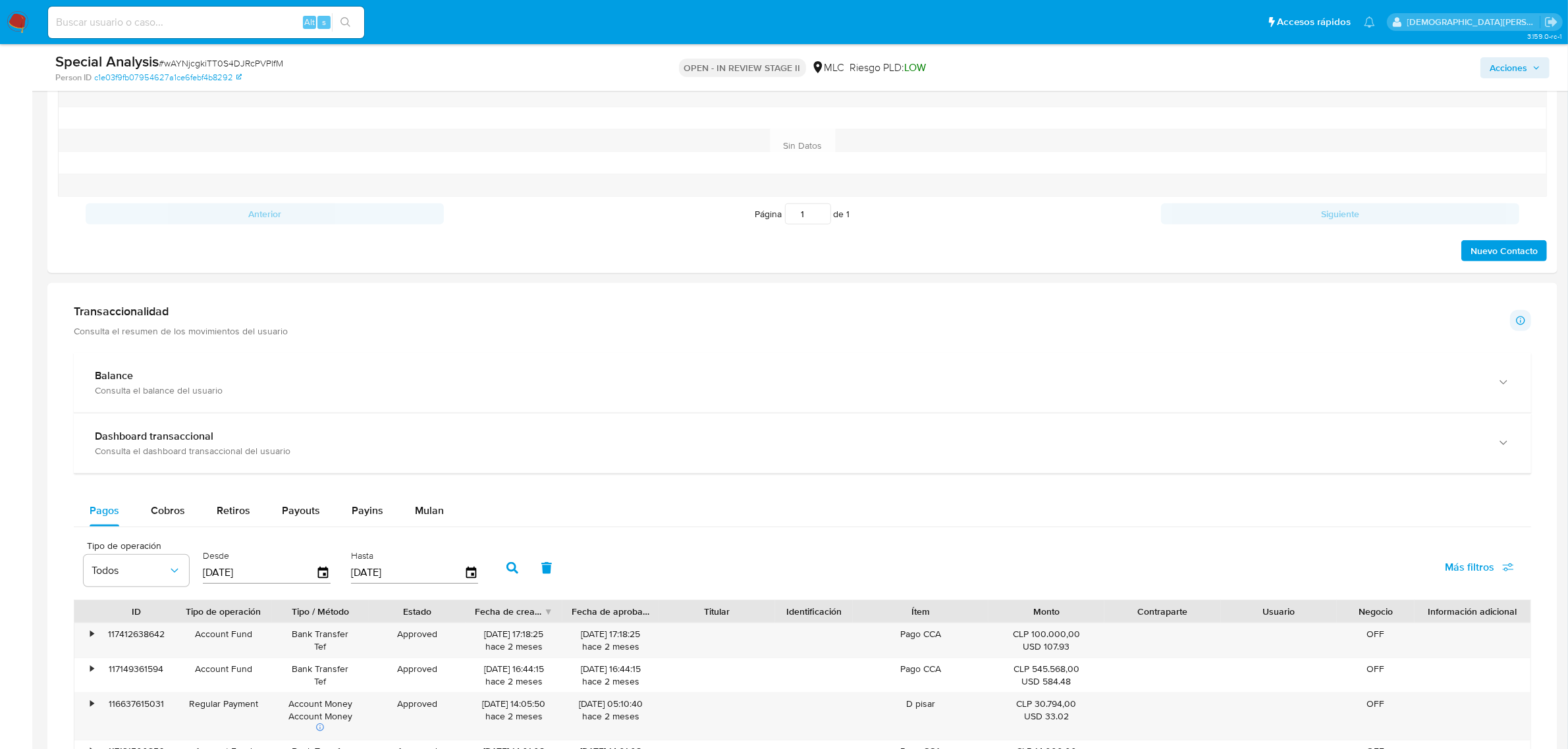
scroll to position [494, 0]
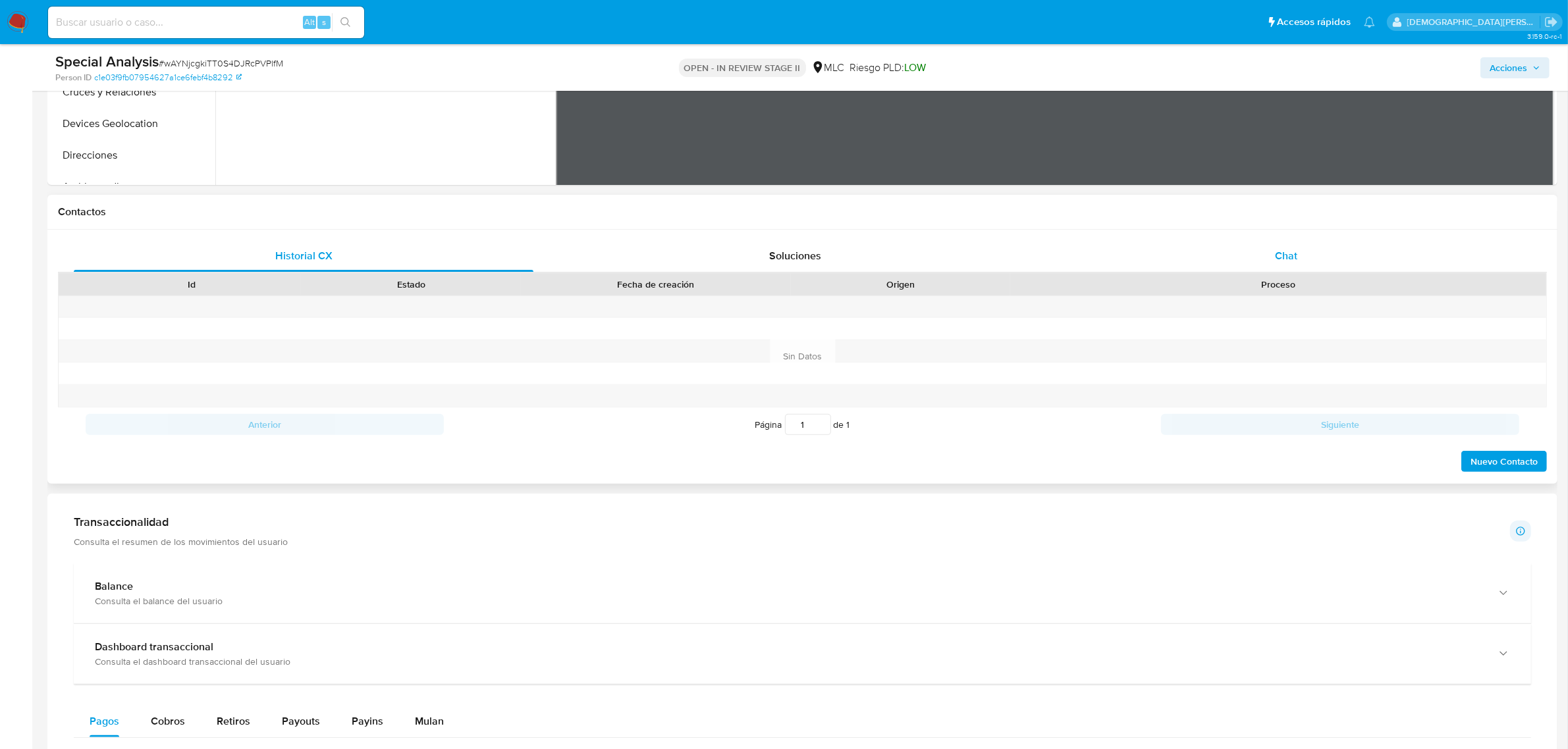
click at [1268, 258] on div "Chat" at bounding box center [1286, 256] width 460 height 32
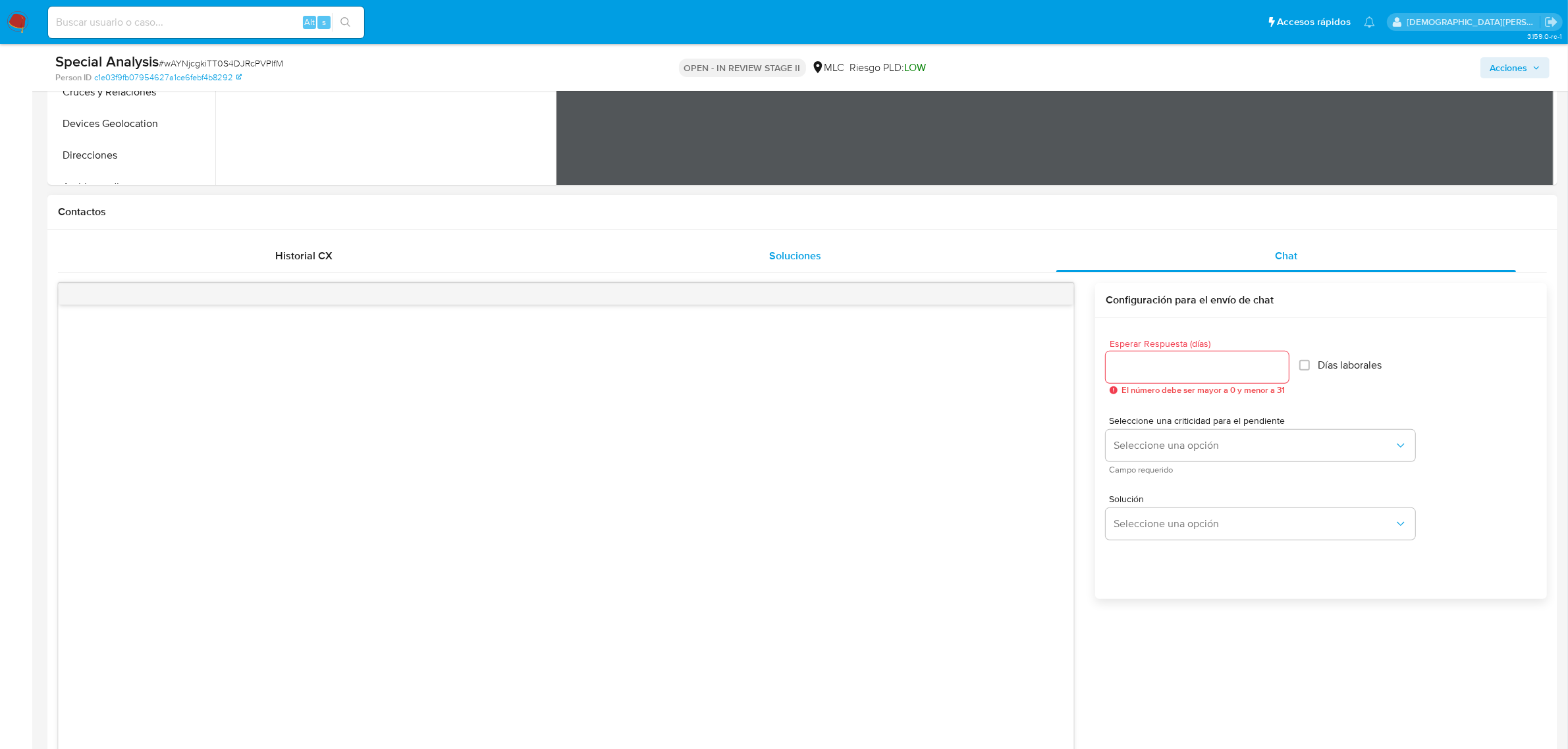
click at [798, 257] on span "Soluciones" at bounding box center [795, 256] width 52 height 15
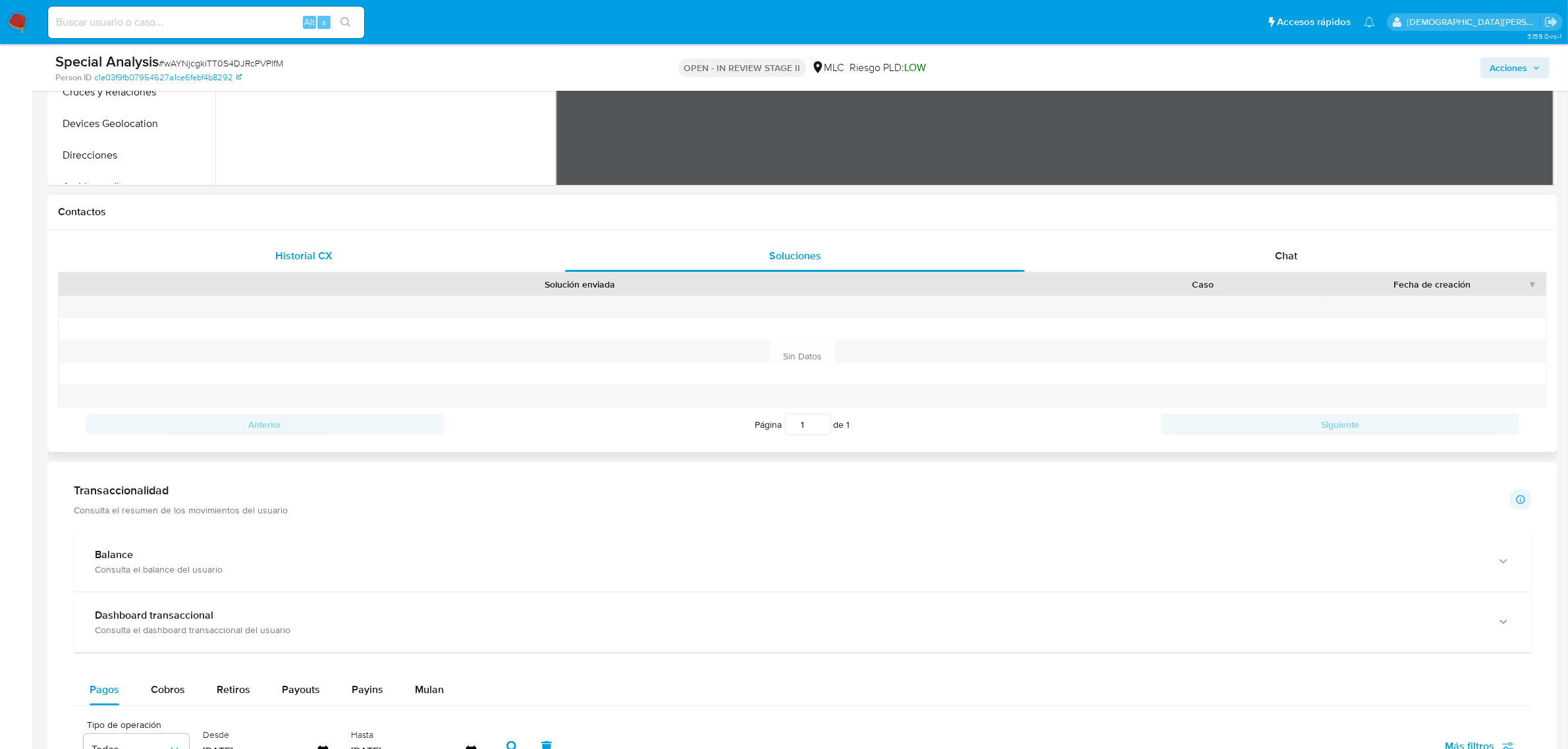
click at [310, 257] on span "Historial CX" at bounding box center [304, 256] width 58 height 15
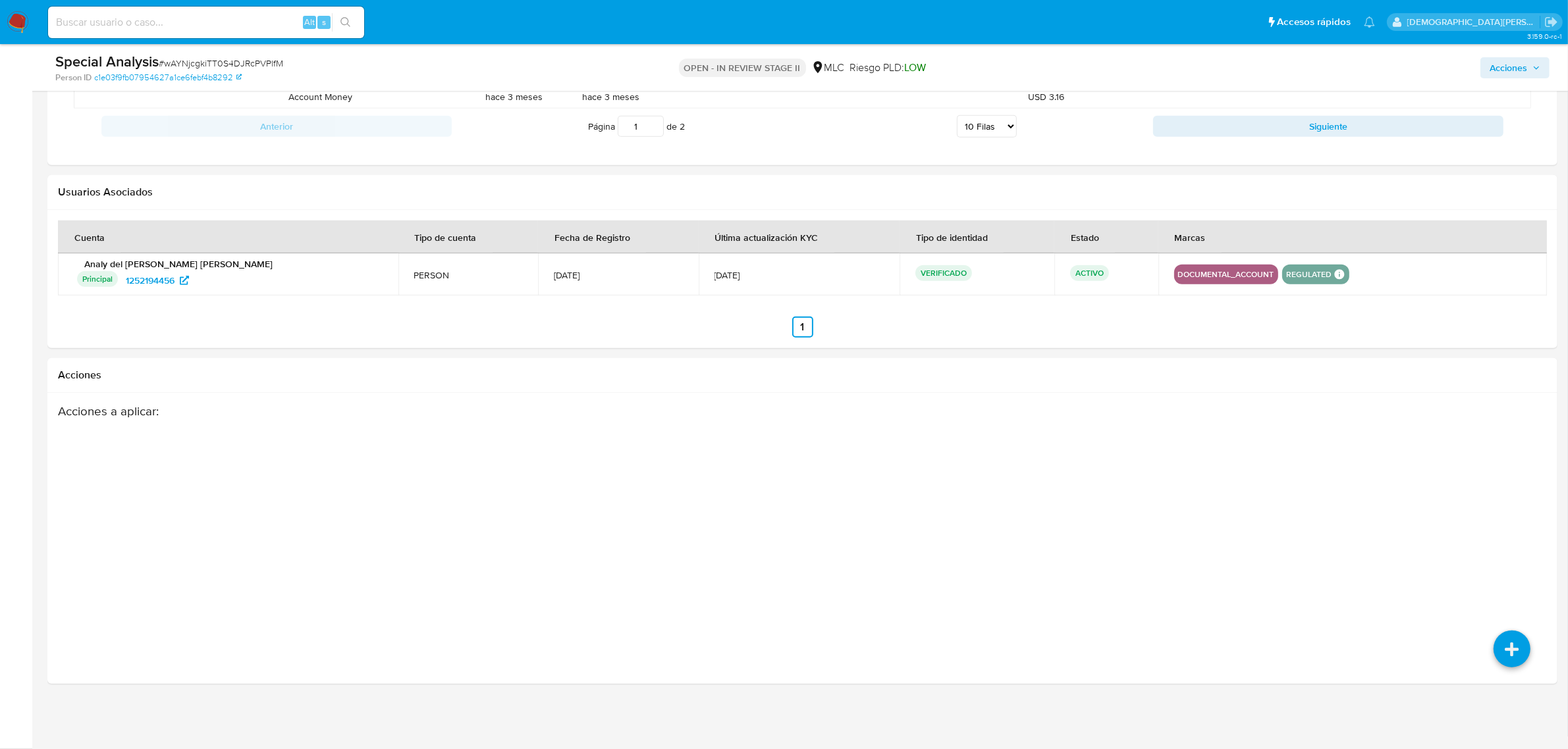
scroll to position [1609, 0]
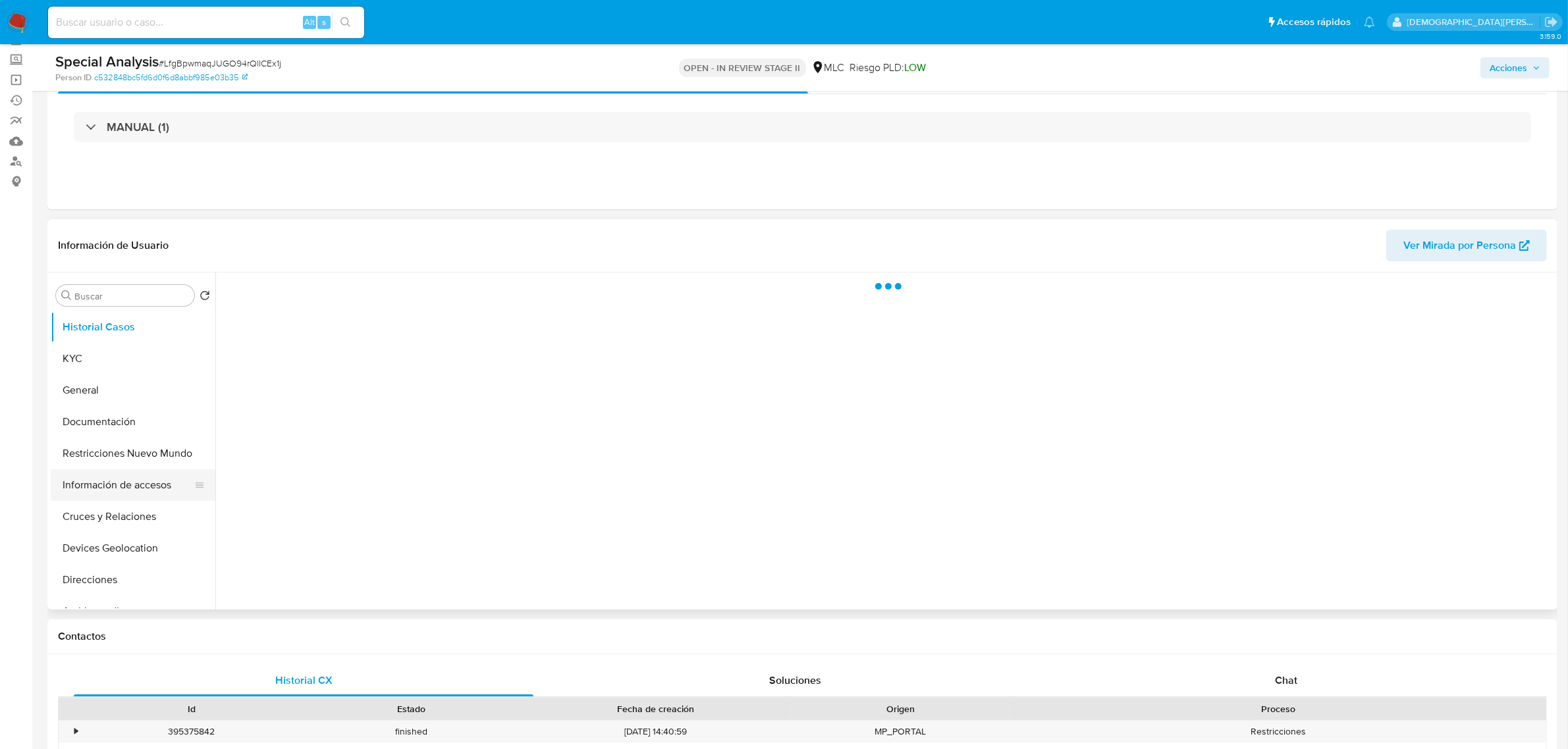
scroll to position [165, 0]
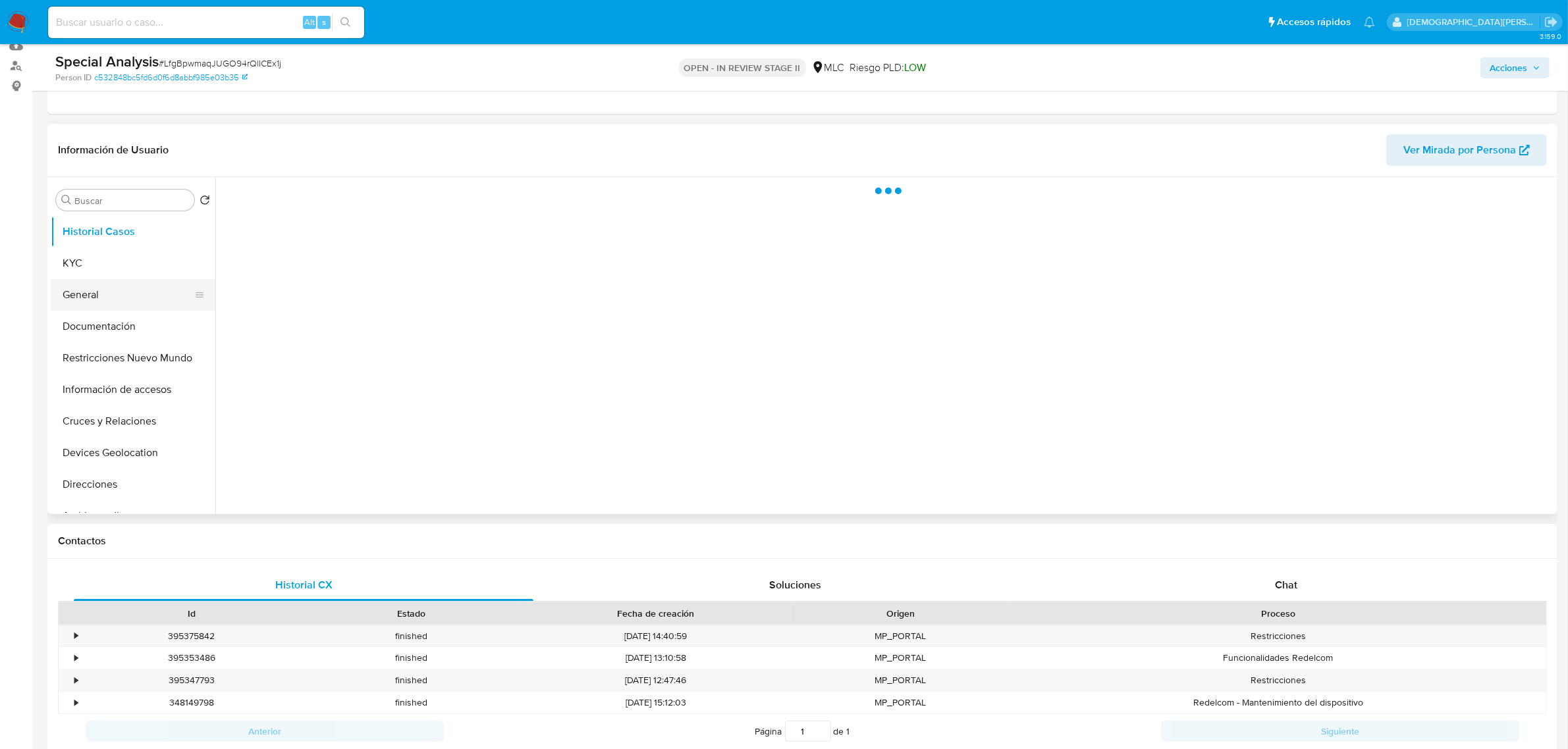
click at [93, 296] on button "General" at bounding box center [128, 294] width 154 height 32
select select "10"
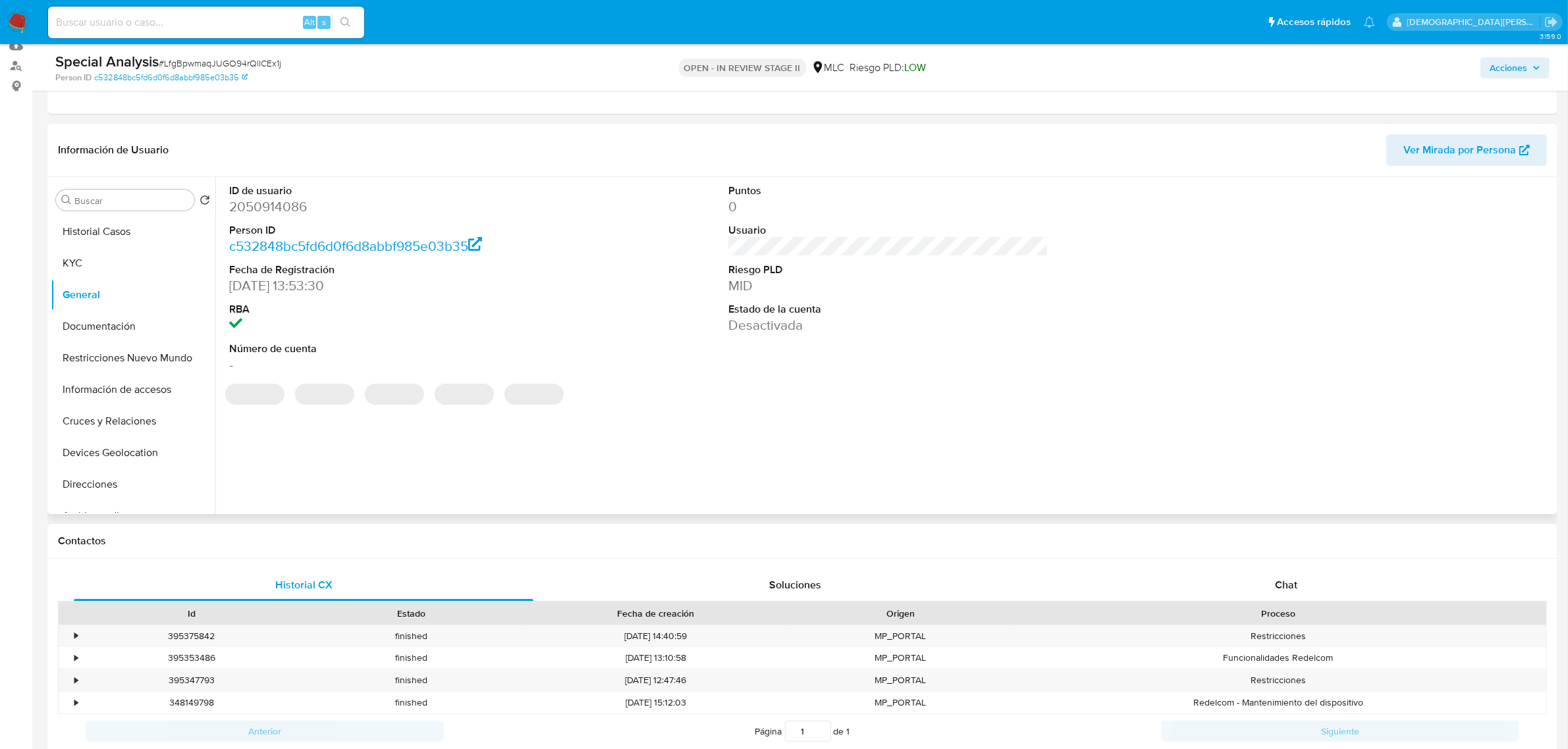
click at [295, 211] on dd "2050914086" at bounding box center [389, 206] width 320 height 18
copy dd "2050914086"
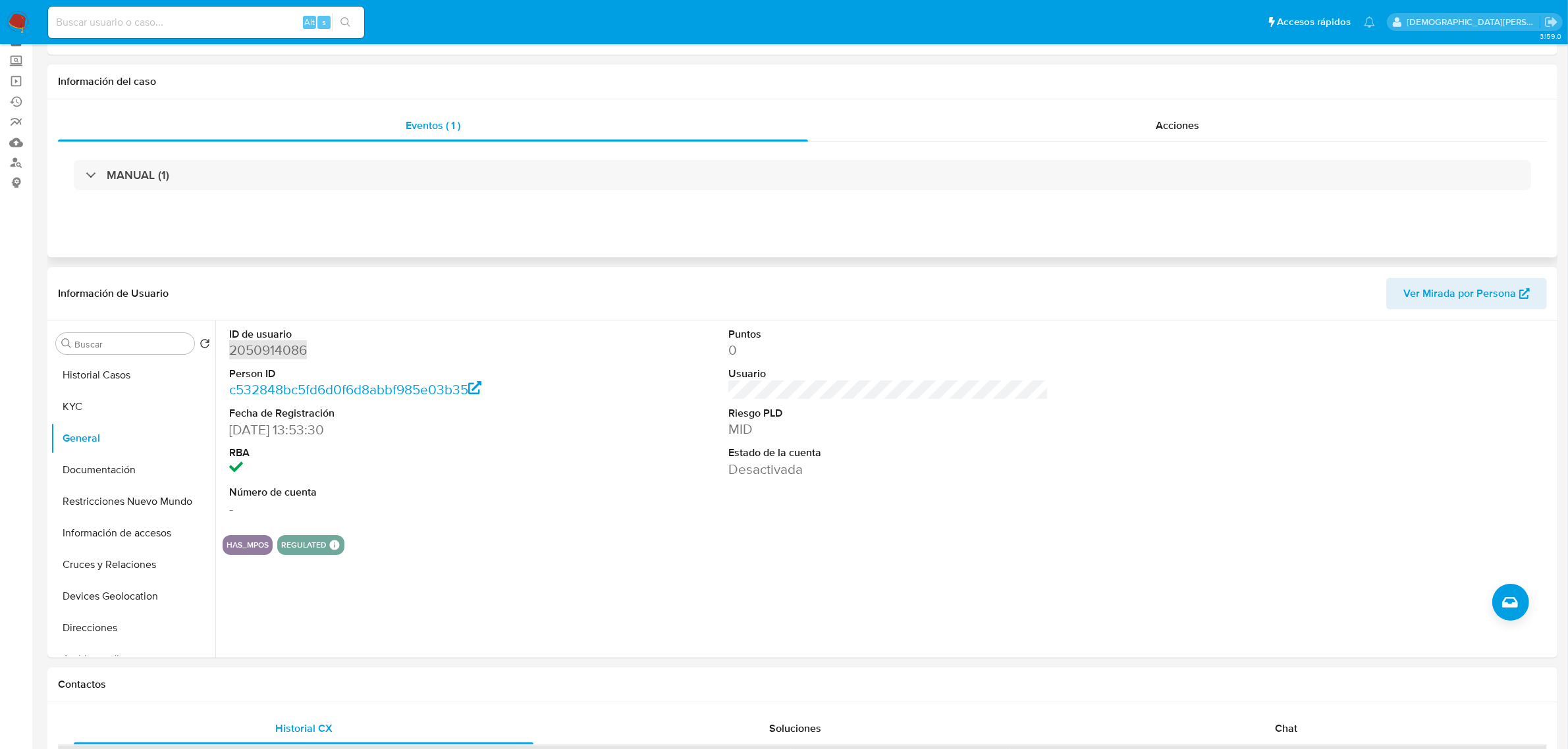
scroll to position [0, 0]
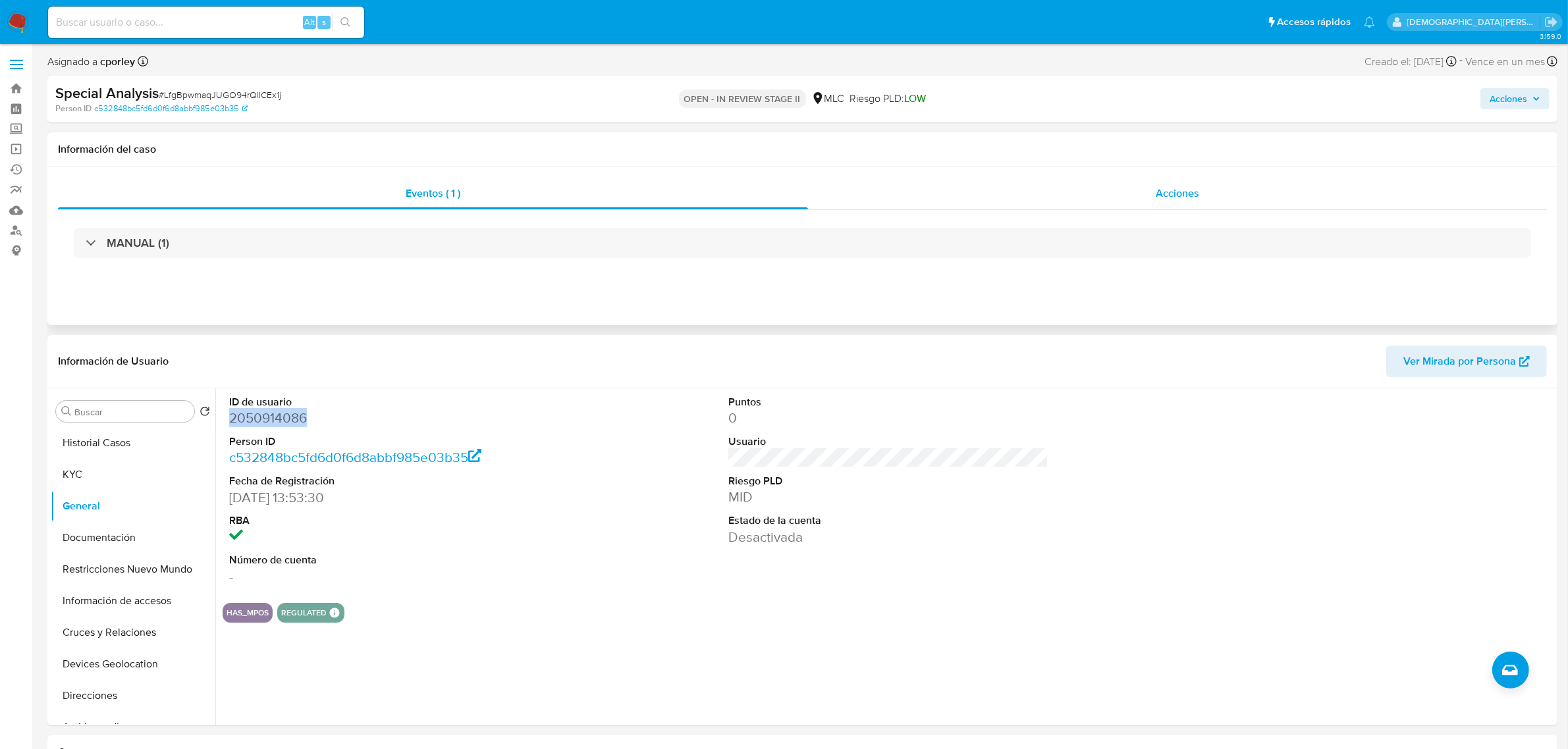
drag, startPoint x: 1131, startPoint y: 196, endPoint x: 863, endPoint y: 206, distance: 268.2
click at [1127, 194] on div "Acciones" at bounding box center [1178, 193] width 739 height 32
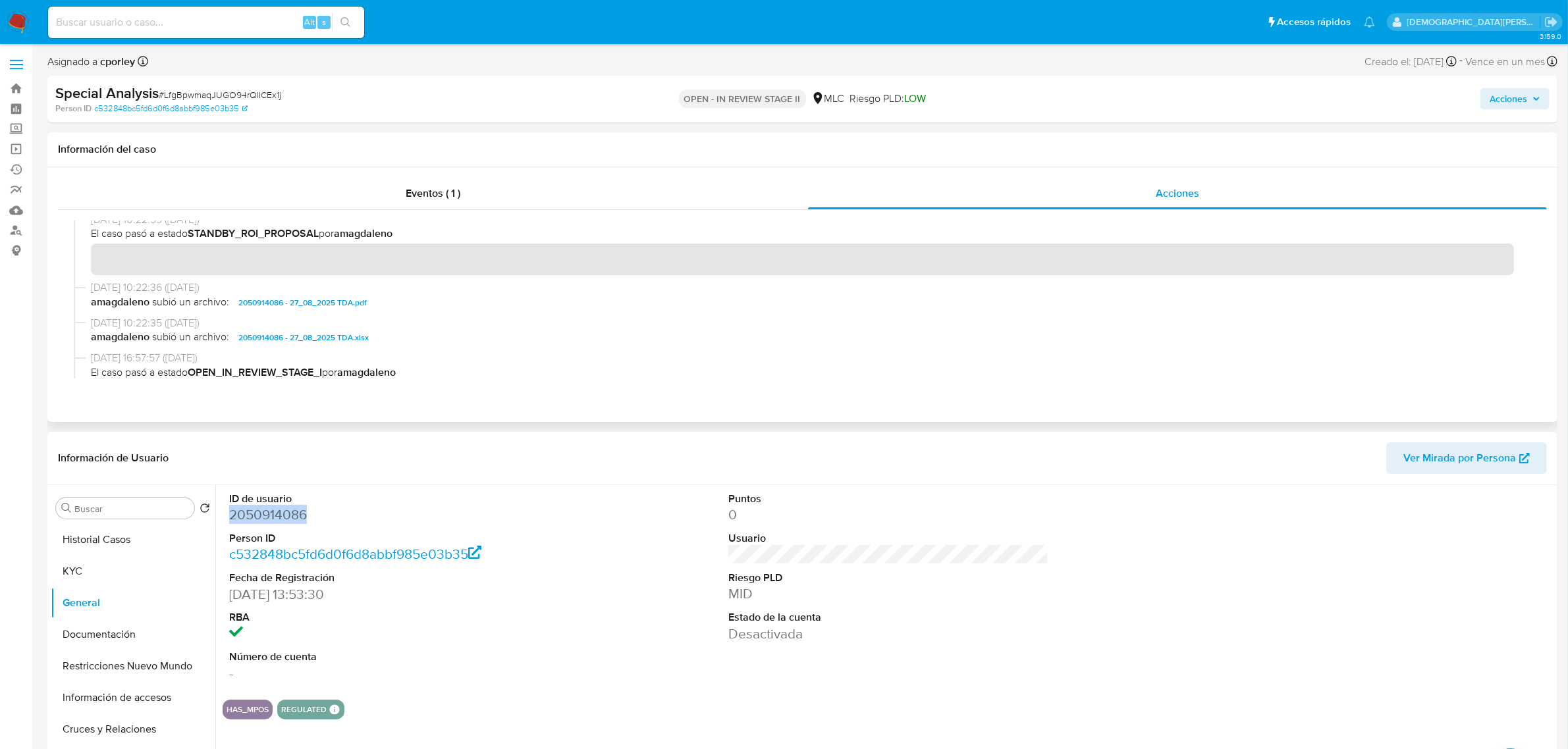
scroll to position [82, 0]
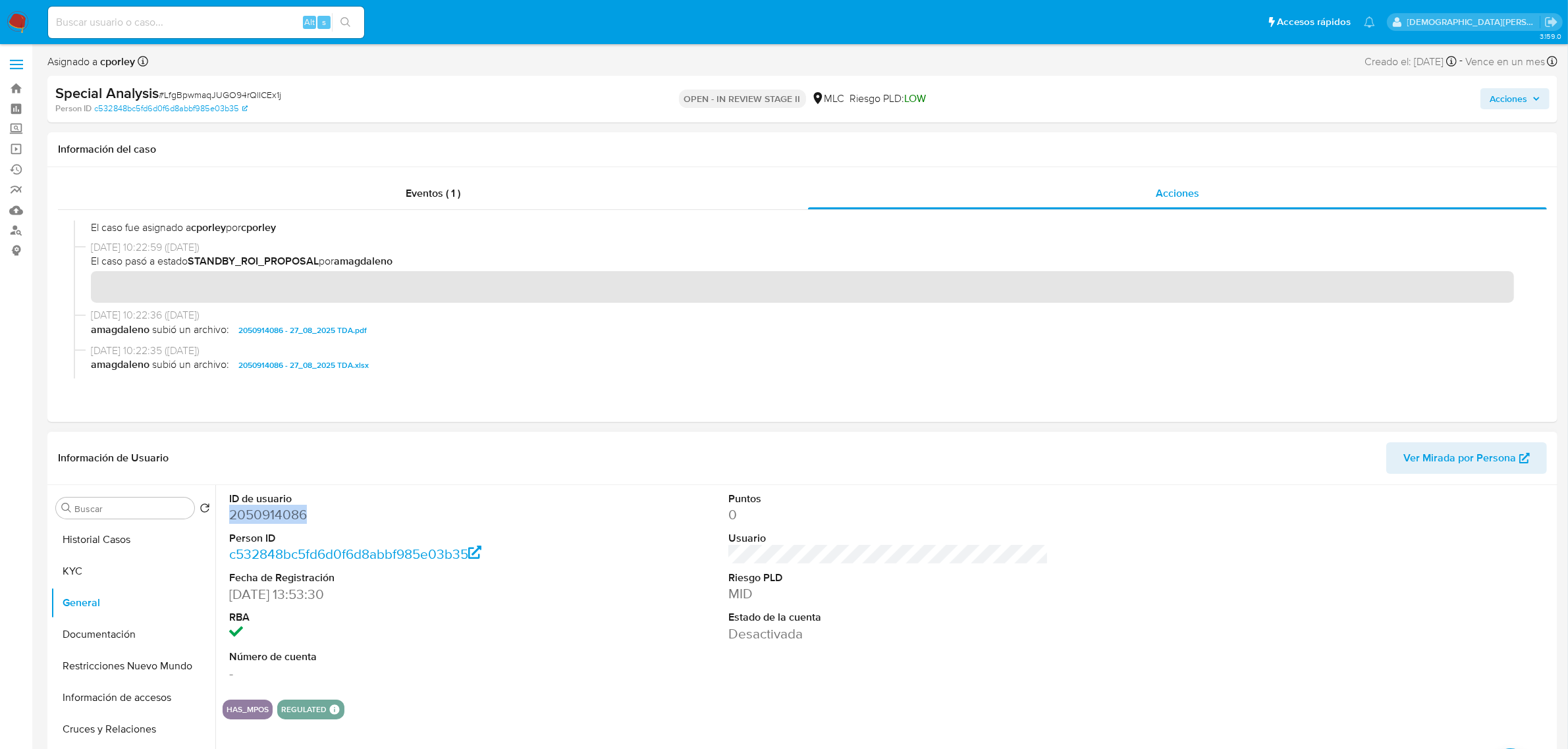
click at [242, 512] on dd "2050914086" at bounding box center [389, 514] width 320 height 18
click at [124, 574] on button "KYC" at bounding box center [128, 571] width 154 height 32
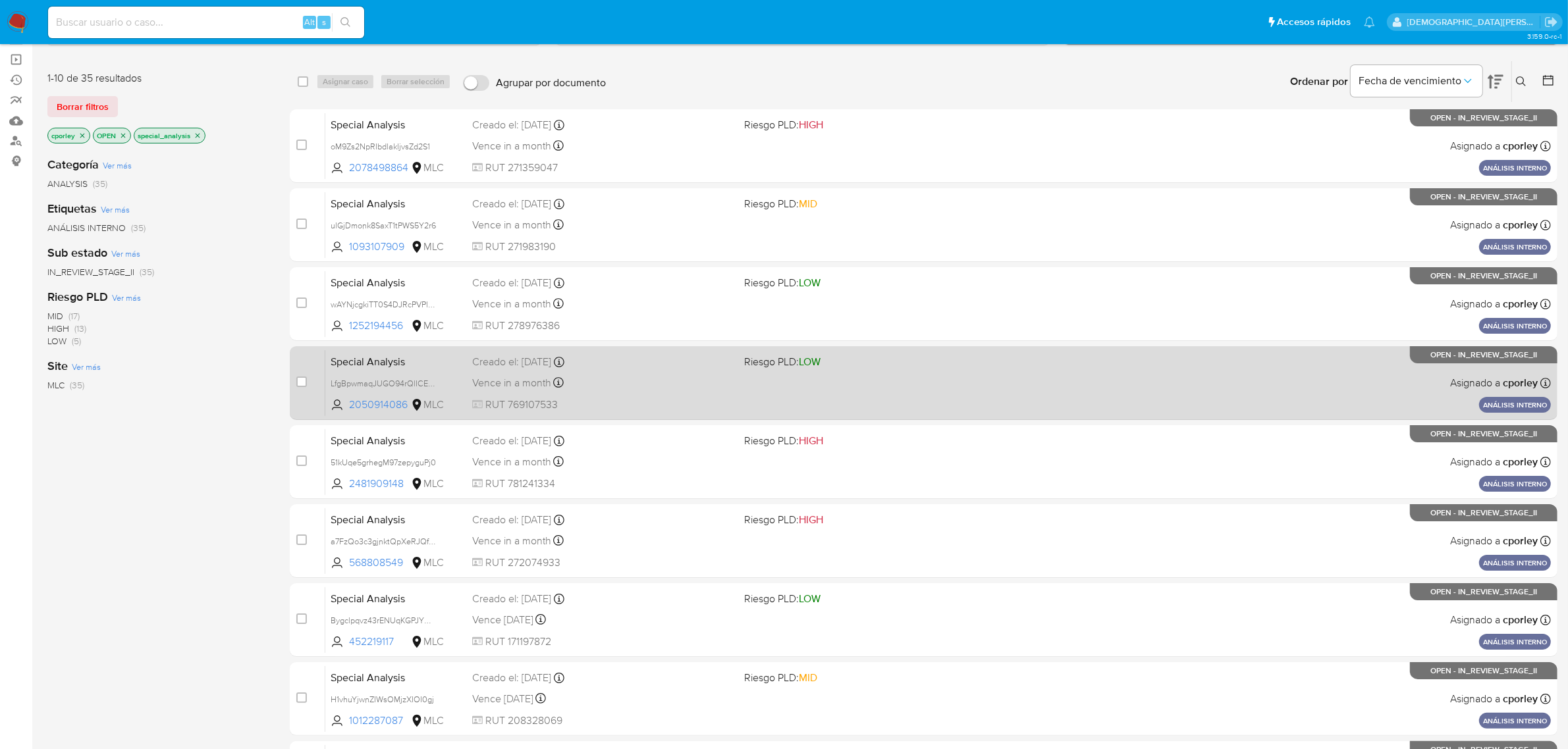
scroll to position [172, 0]
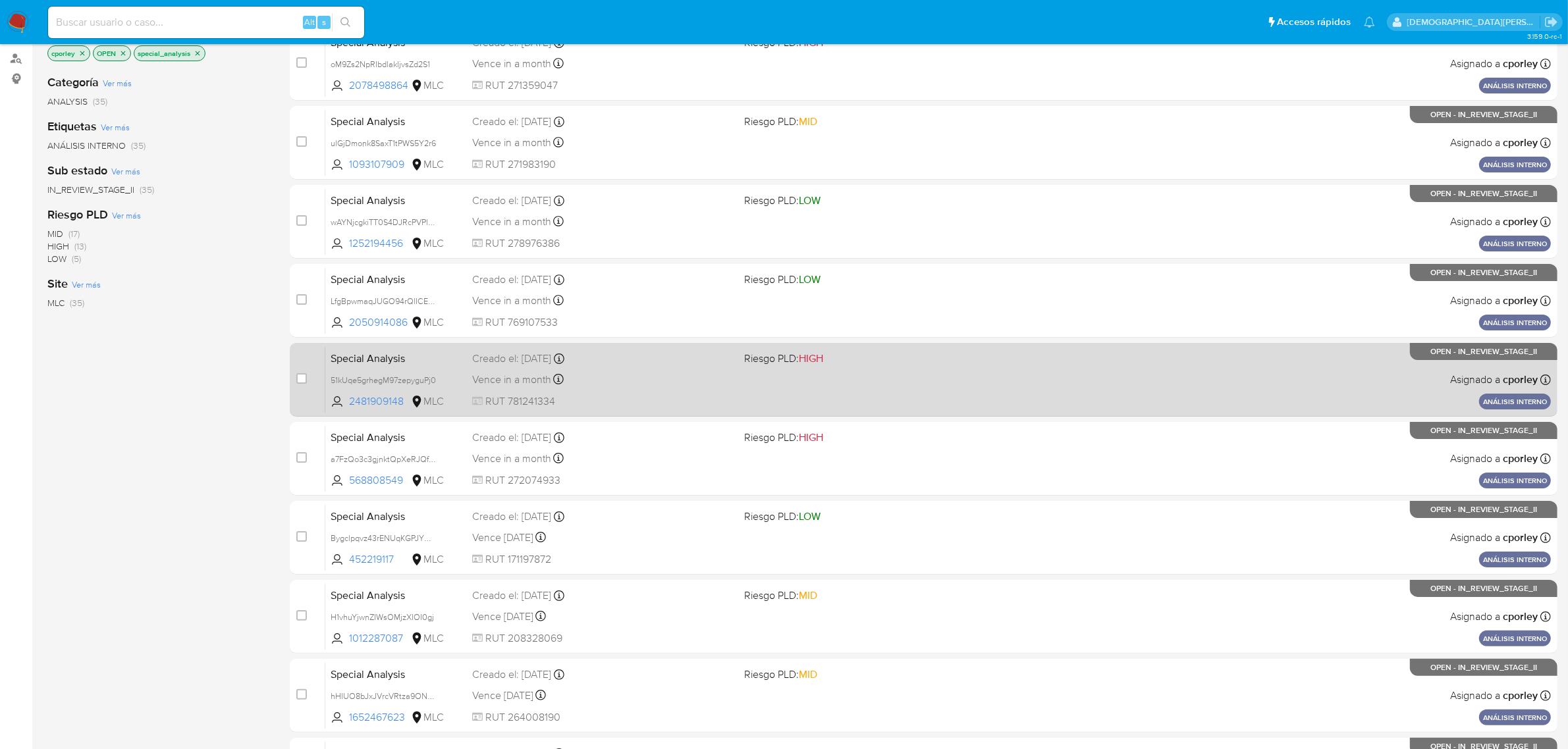
click at [638, 392] on div "Special Analysis 51kUqe5grhegM97zepyguPj0 2481909148 MLC Riesgo PLD: HIGH Cread…" at bounding box center [938, 380] width 1226 height 67
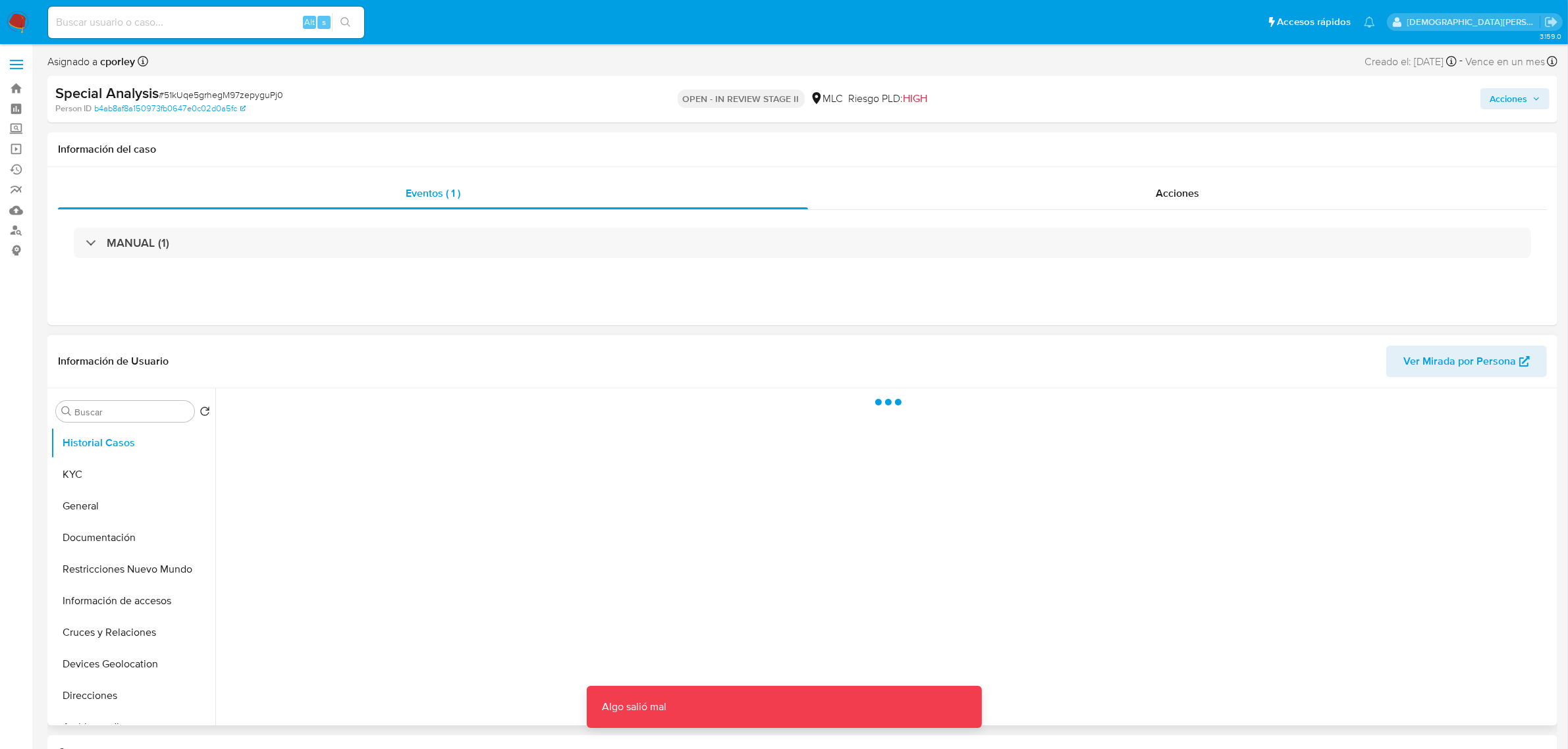
select select "10"
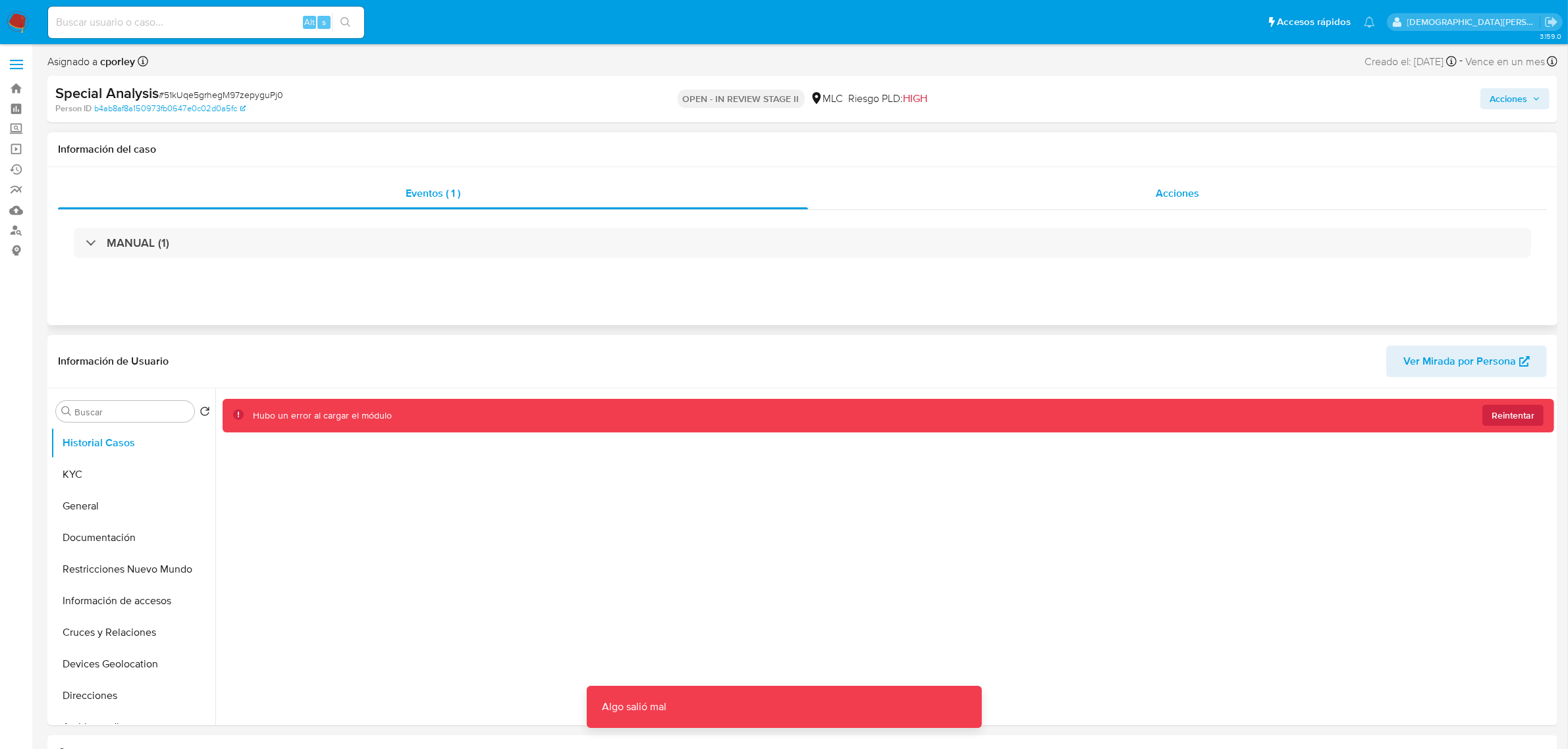
click at [1081, 186] on div "Acciones" at bounding box center [1178, 193] width 739 height 32
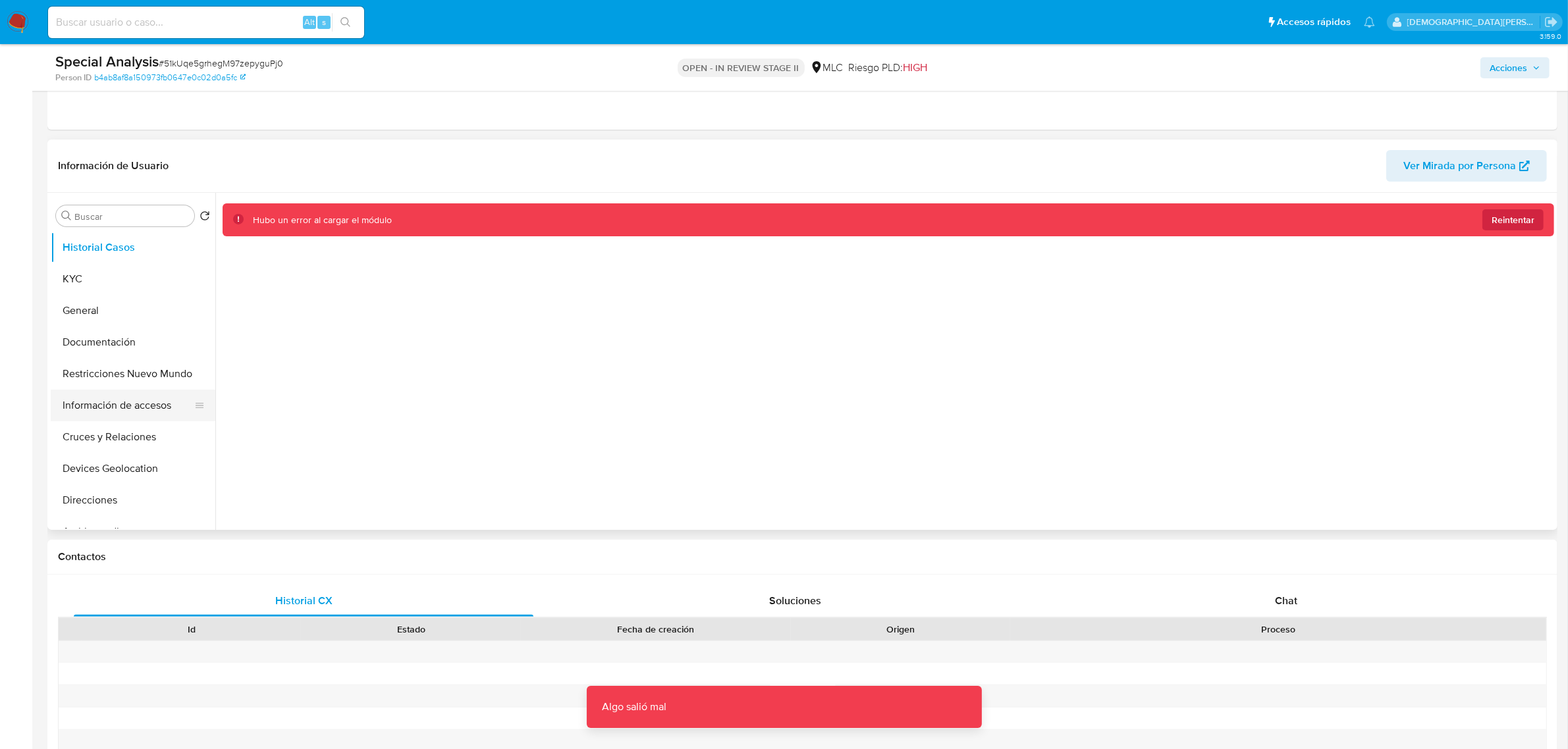
scroll to position [247, 0]
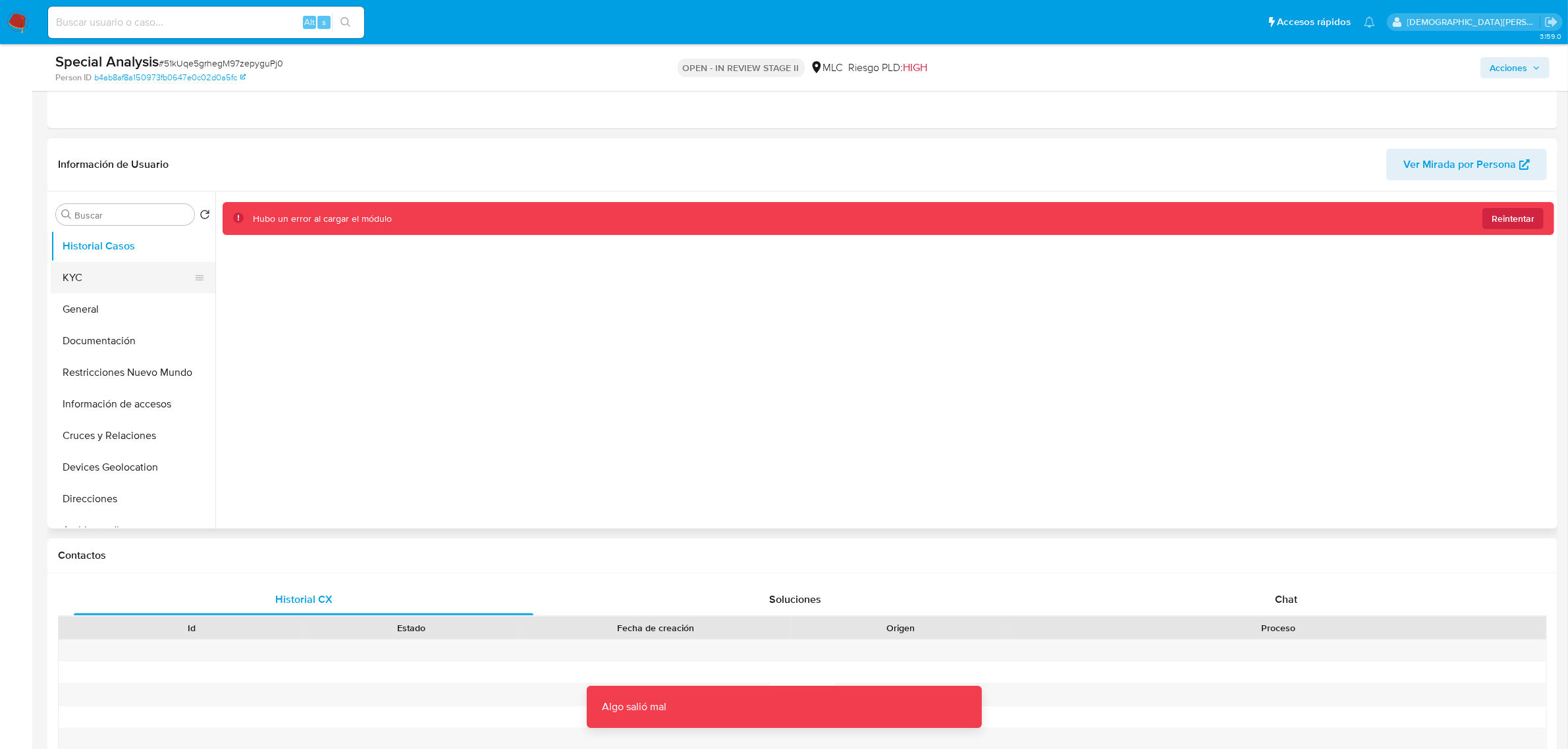
click at [91, 270] on button "KYC" at bounding box center [128, 277] width 154 height 32
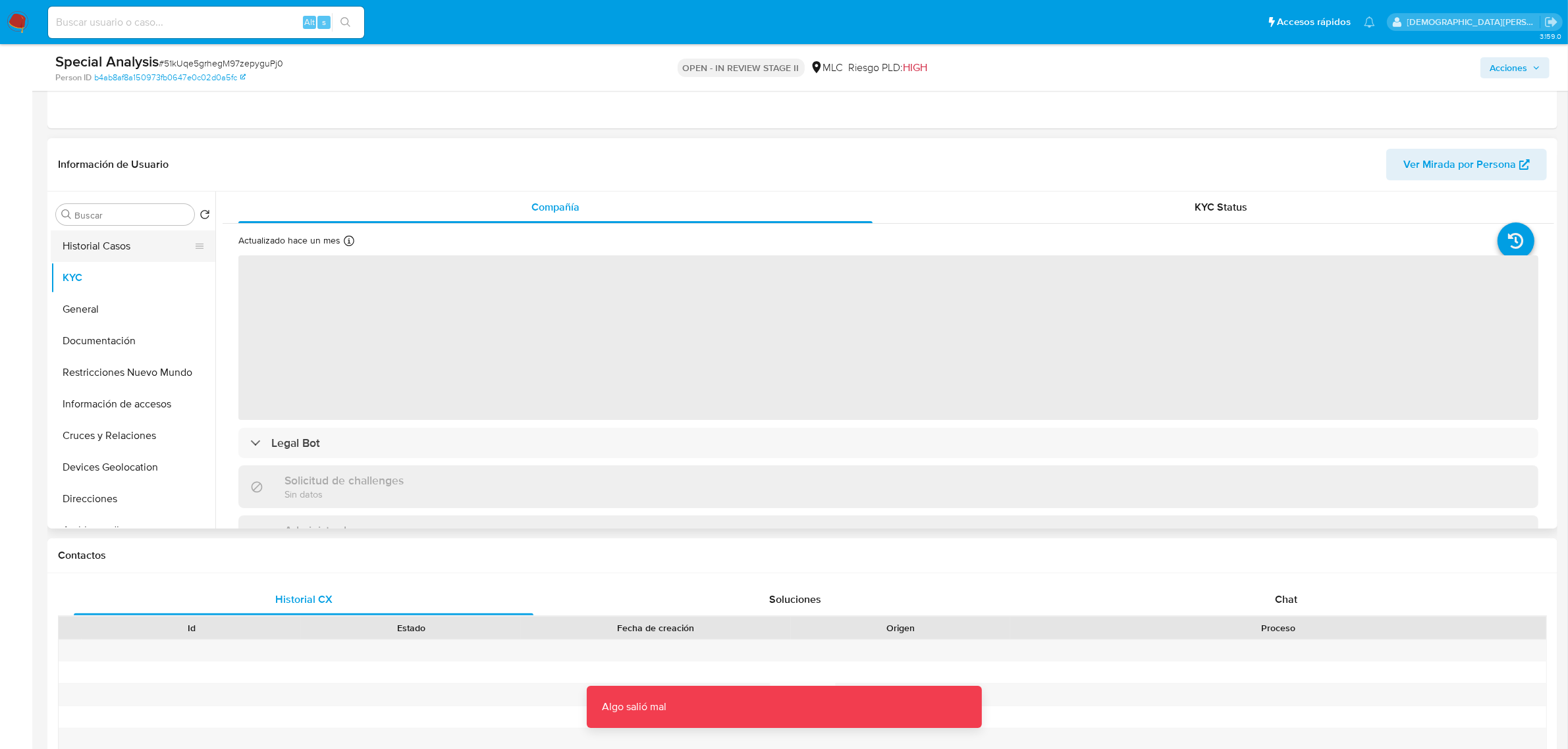
click at [136, 240] on button "Historial Casos" at bounding box center [128, 246] width 154 height 32
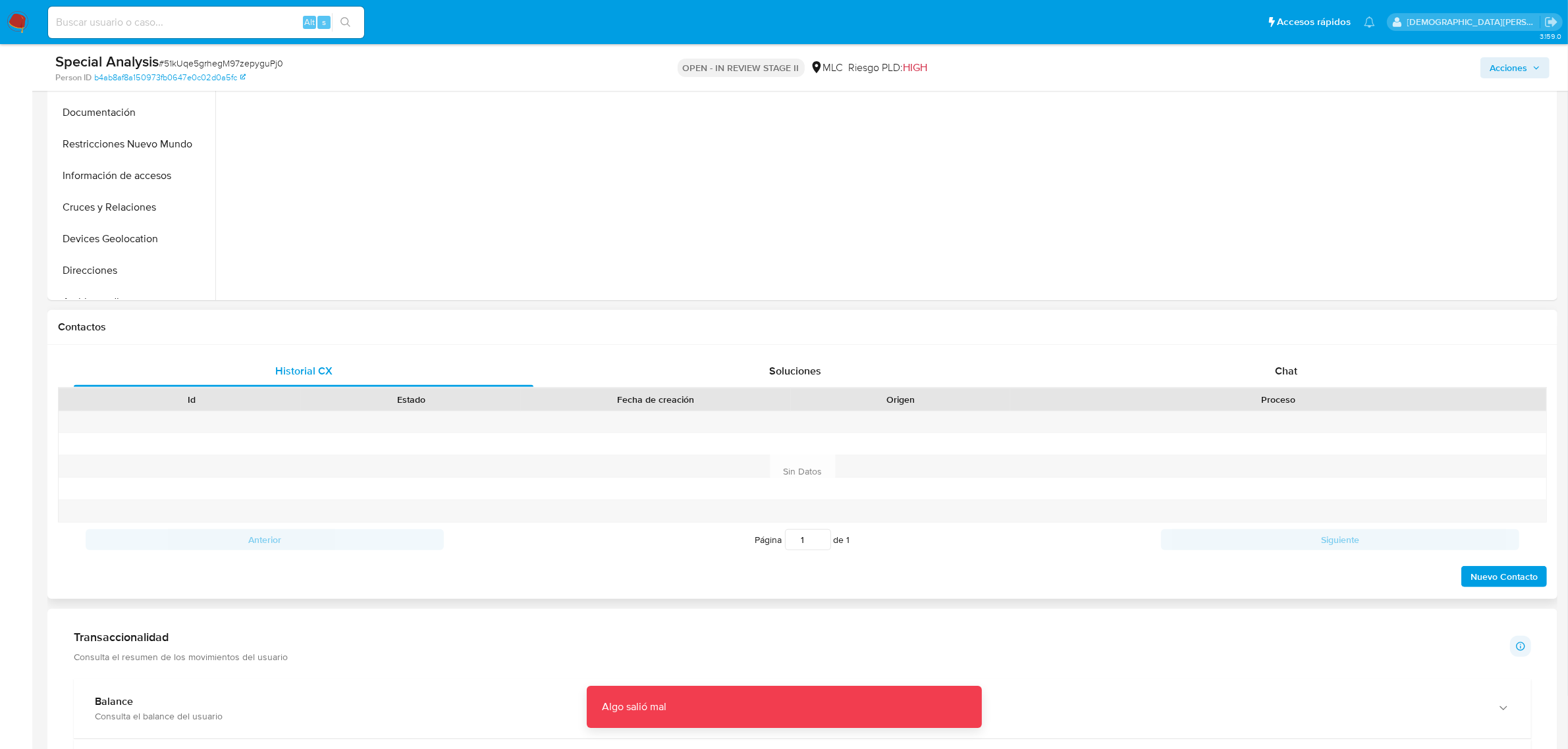
scroll to position [494, 0]
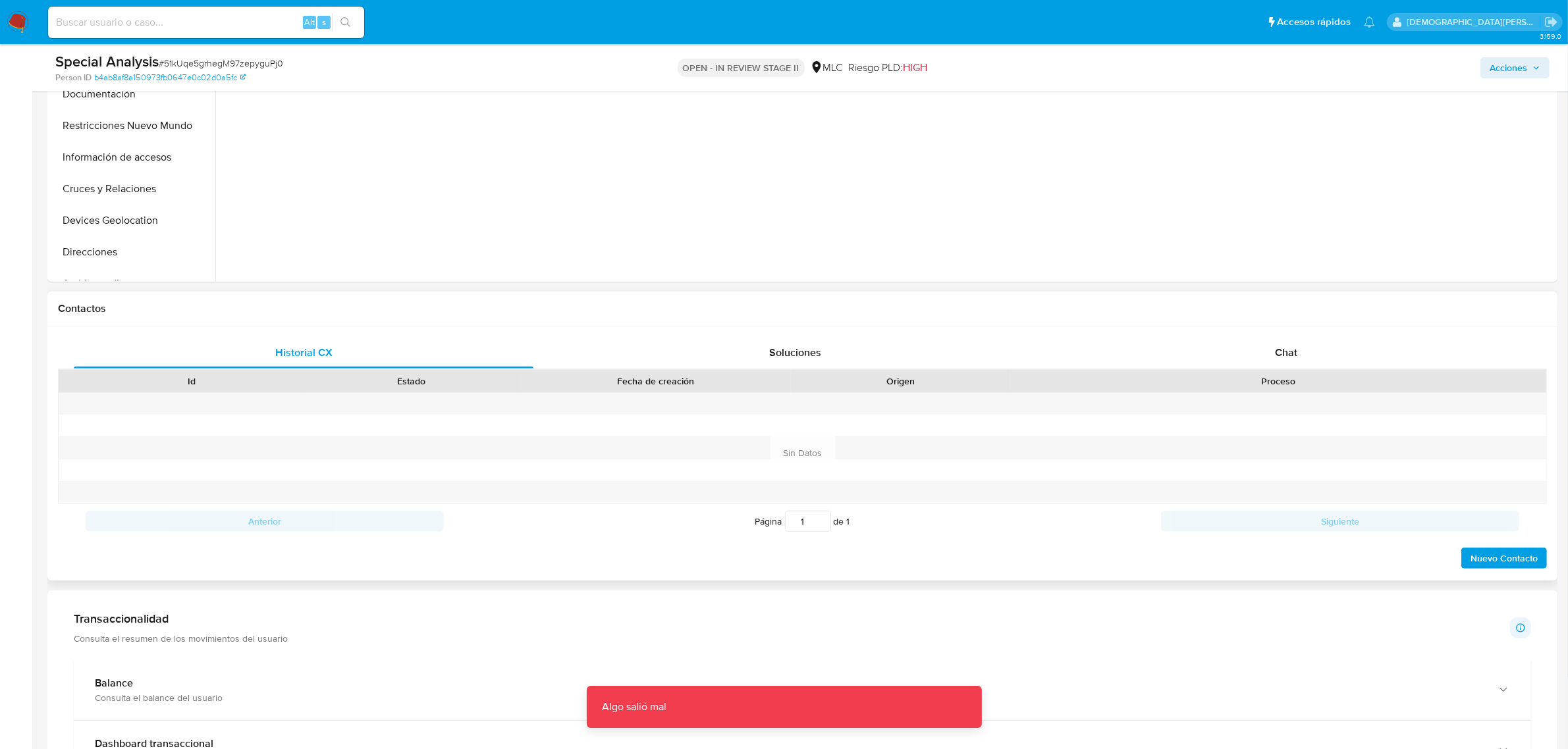
click at [764, 380] on div "Fecha de creación" at bounding box center [656, 381] width 251 height 13
click at [785, 349] on span "Soluciones" at bounding box center [795, 353] width 52 height 15
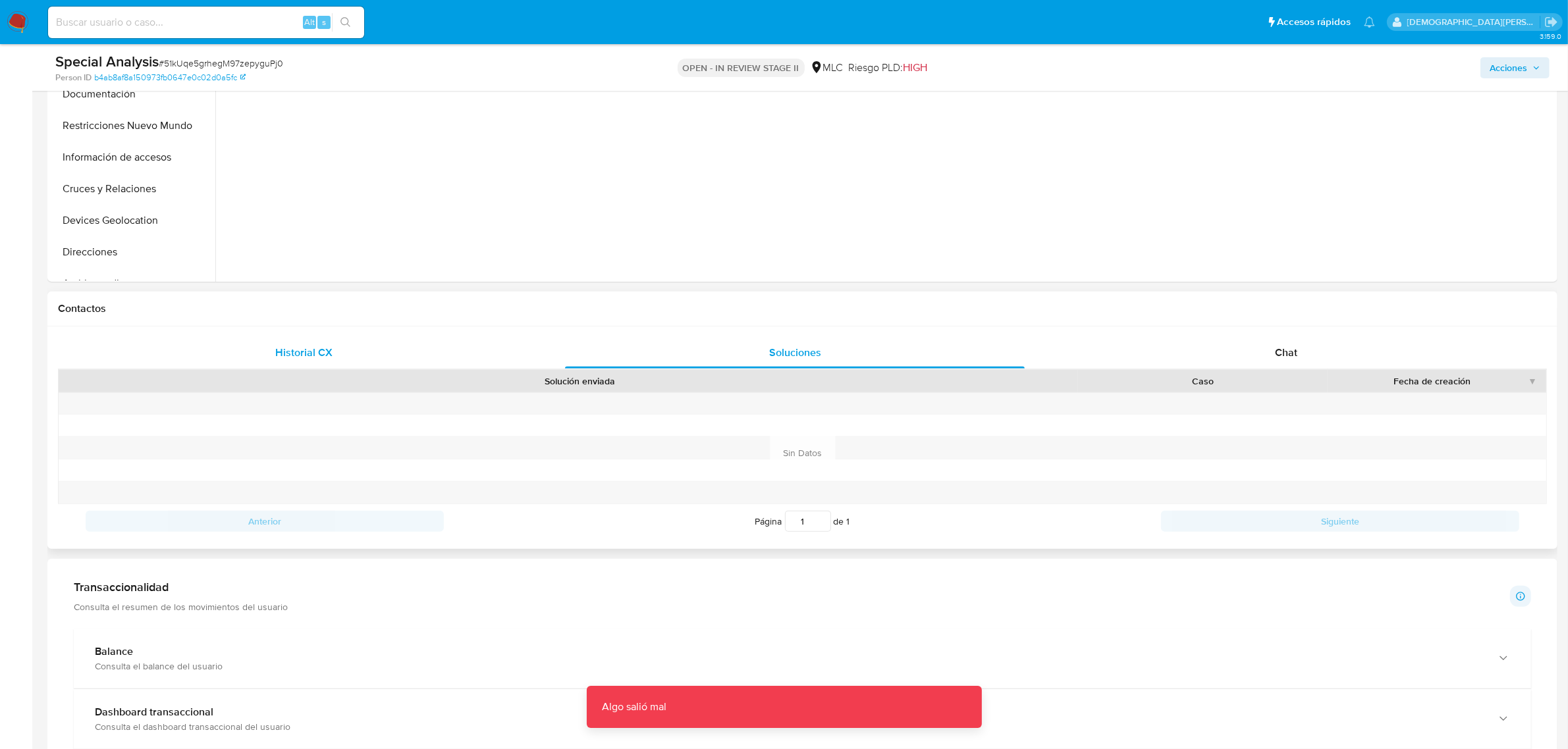
click at [385, 347] on div "Historial CX" at bounding box center [304, 353] width 460 height 32
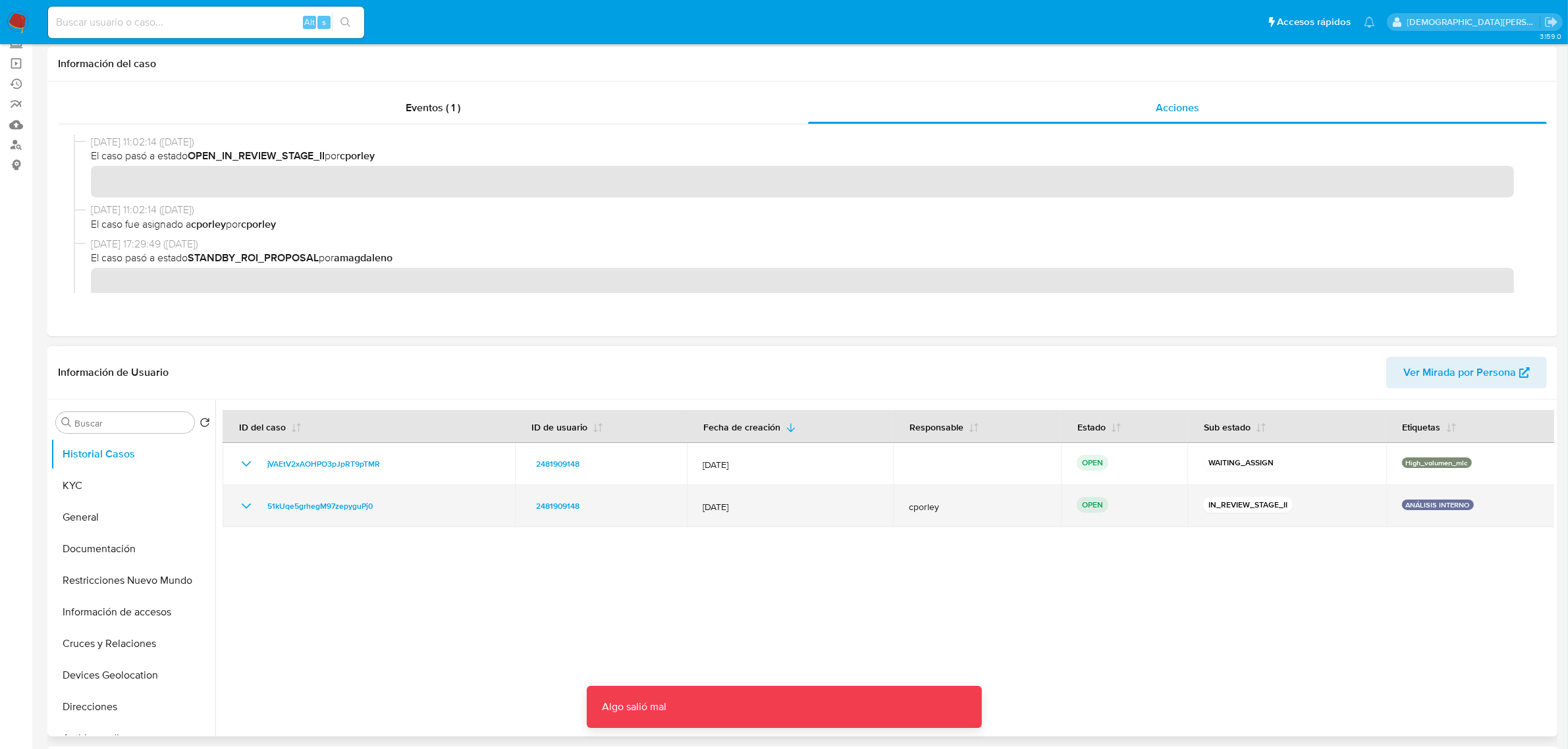
scroll to position [165, 0]
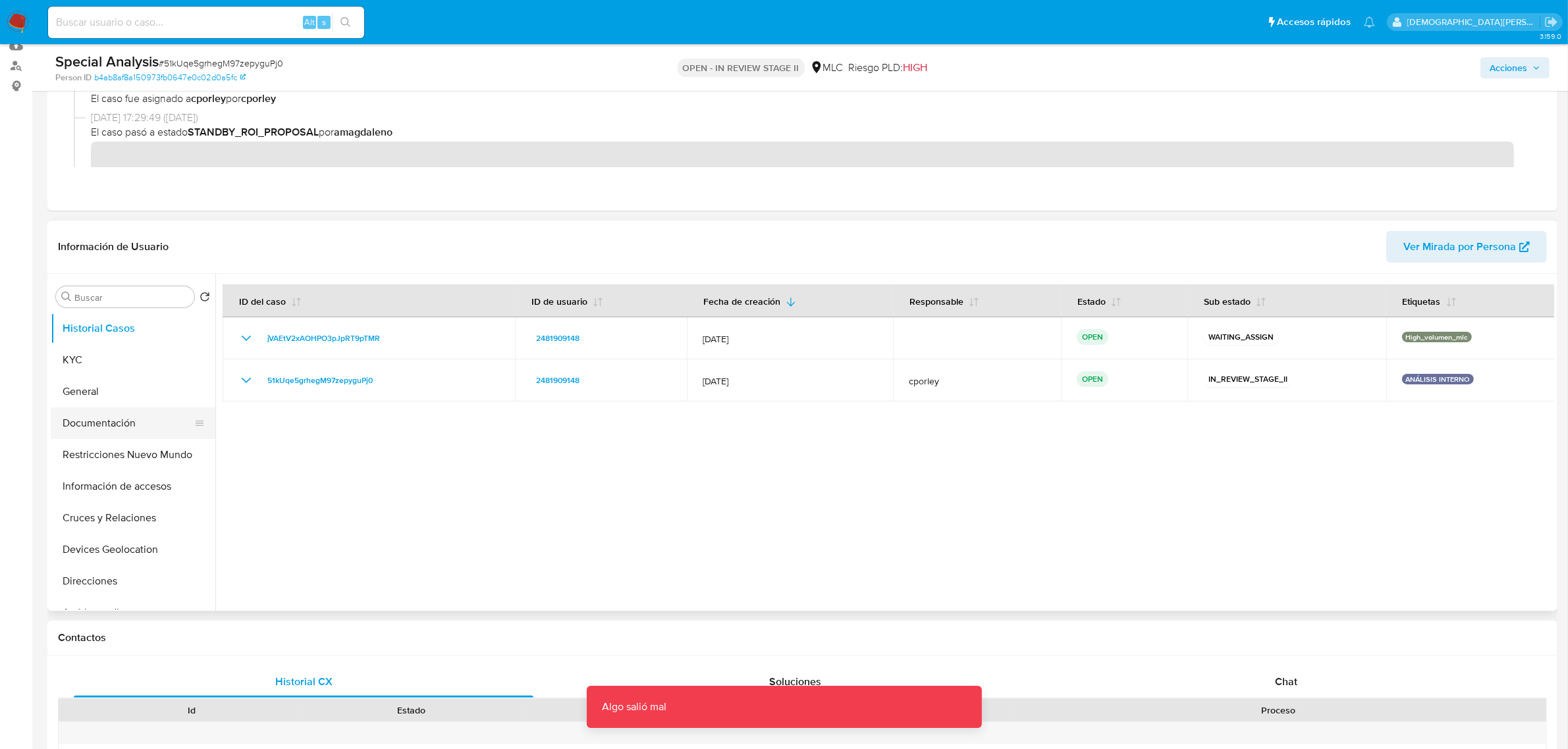
click at [118, 417] on button "Documentación" at bounding box center [128, 423] width 154 height 32
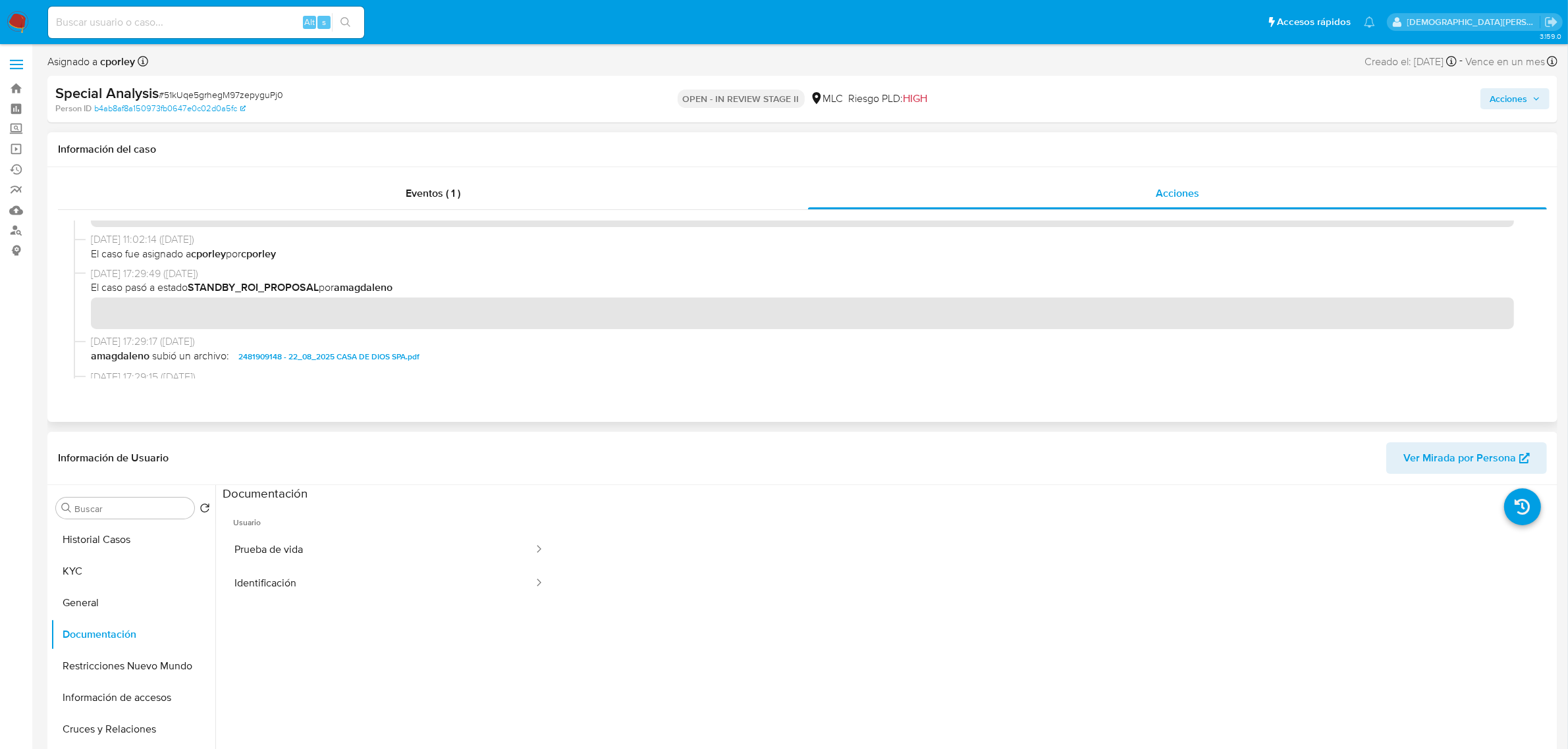
scroll to position [82, 0]
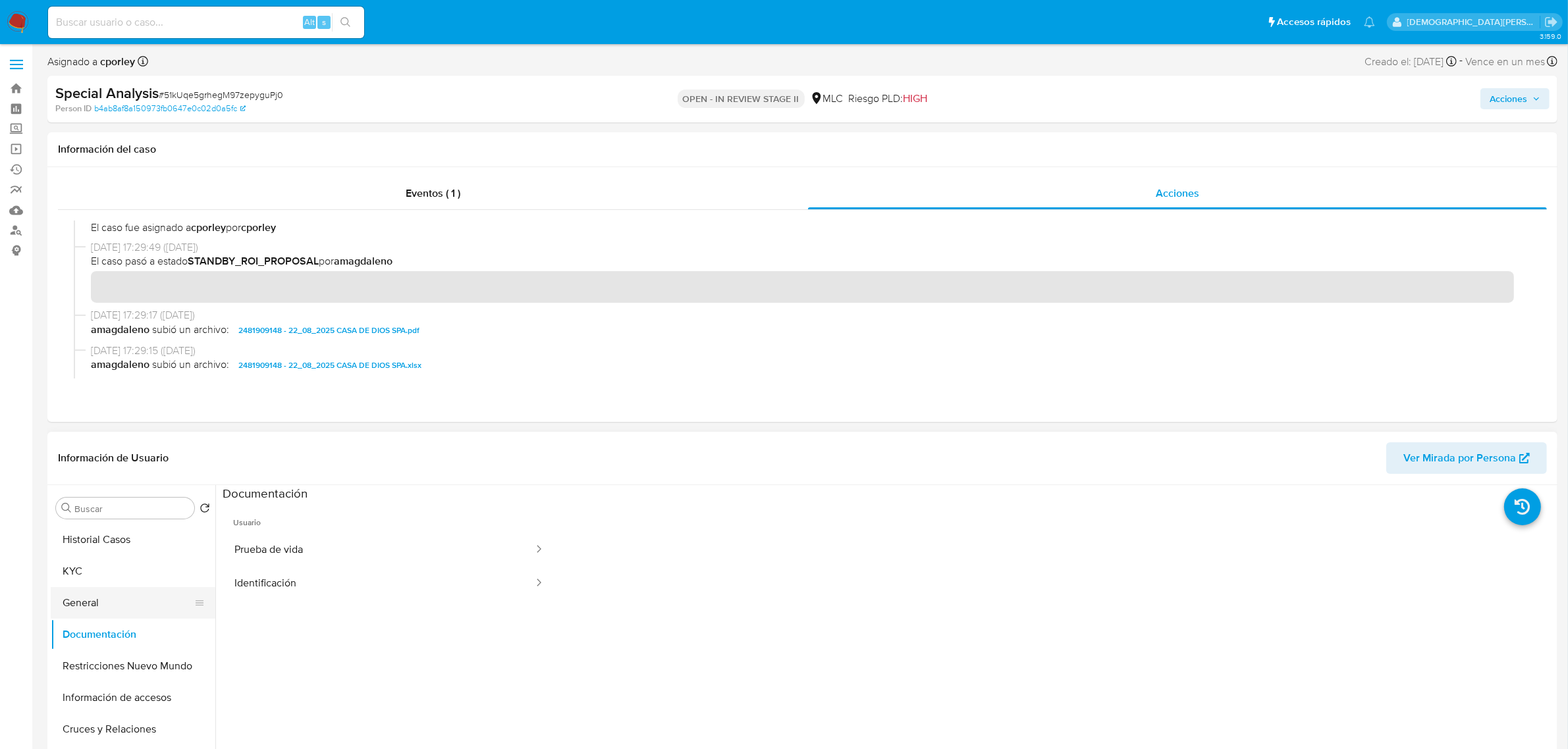
click at [136, 604] on button "General" at bounding box center [128, 603] width 154 height 32
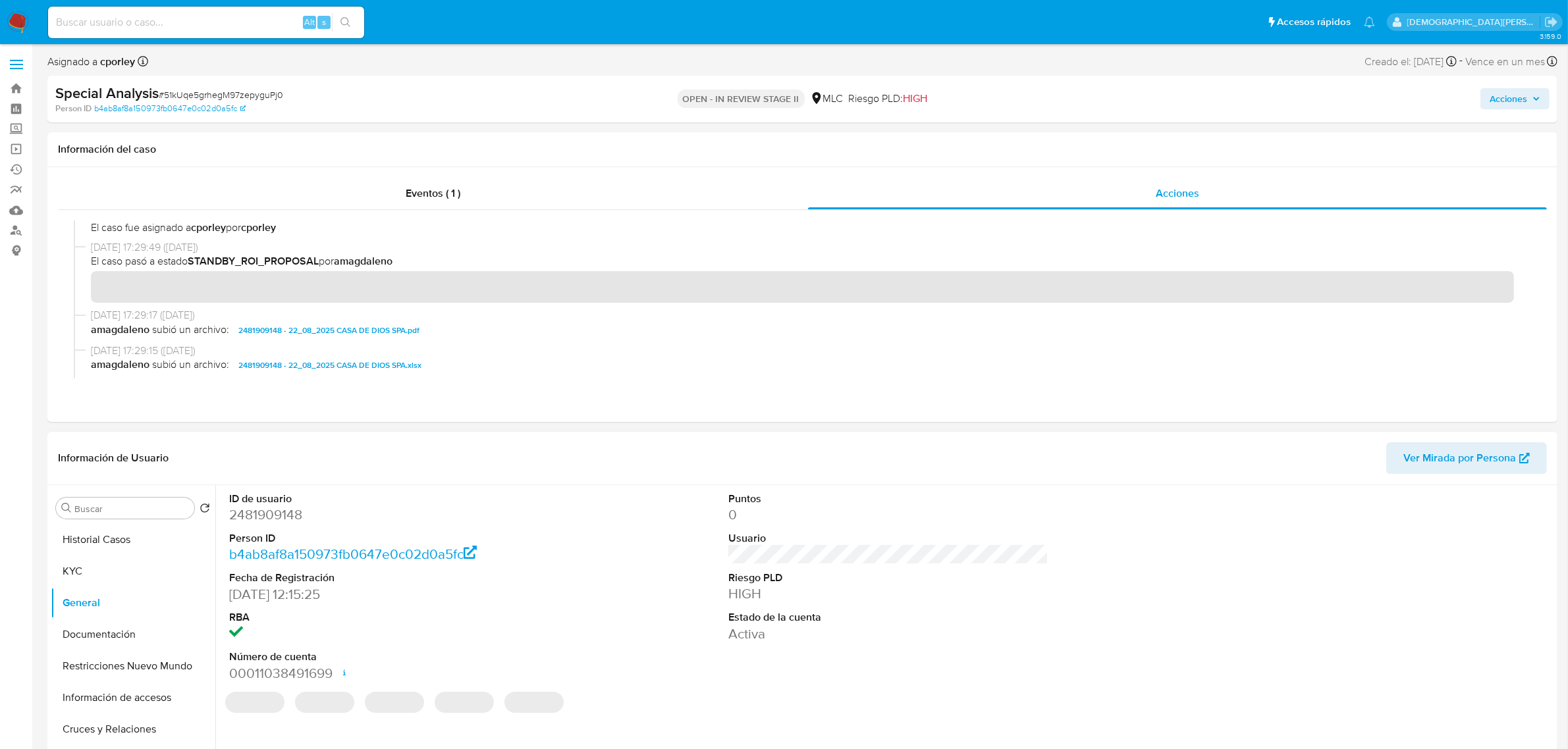
click at [292, 511] on dd "2481909148" at bounding box center [389, 514] width 320 height 18
click at [291, 511] on dd "2481909148" at bounding box center [389, 514] width 320 height 18
copy dd "2481909148"
click at [262, 515] on dd "2481909148" at bounding box center [389, 514] width 320 height 18
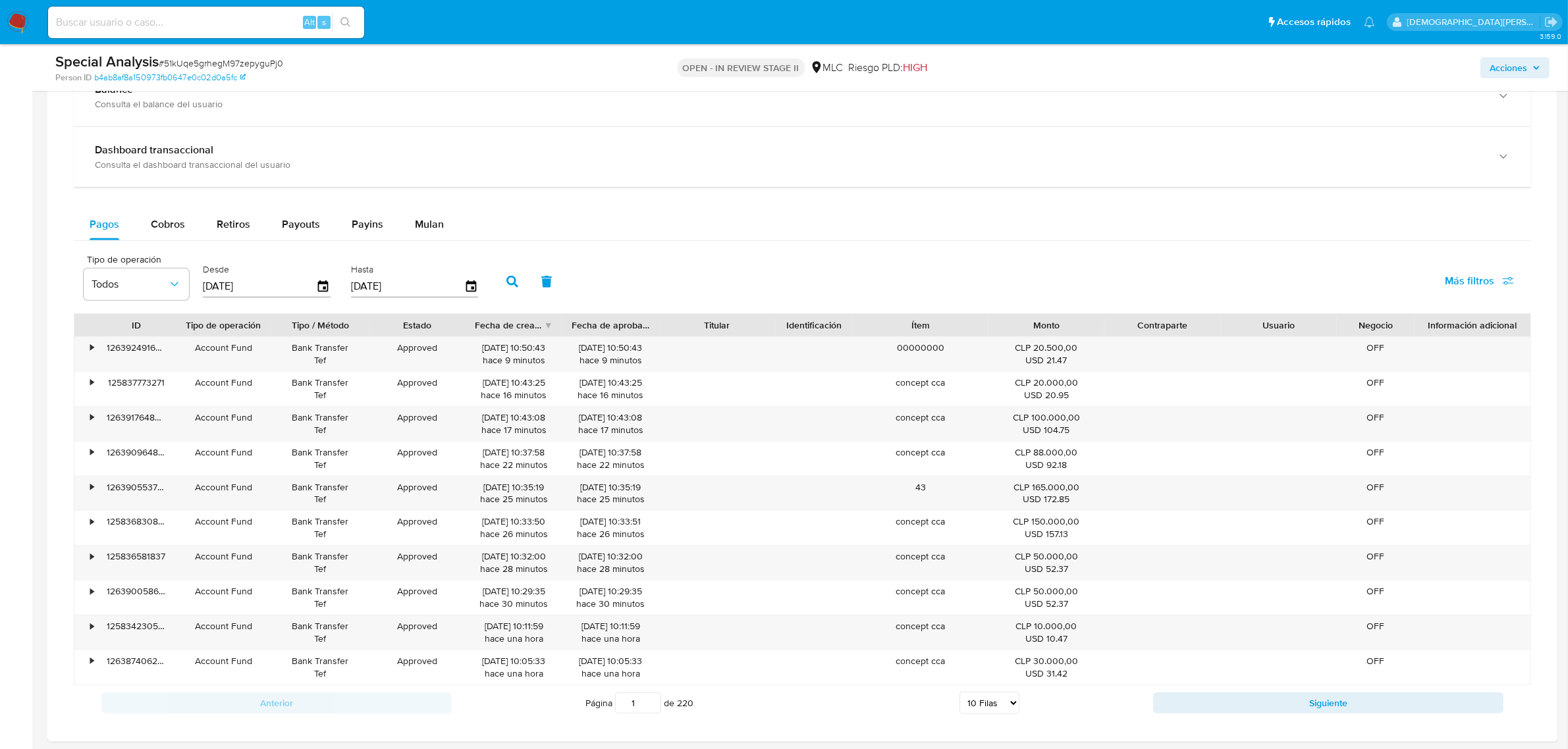
scroll to position [1091, 0]
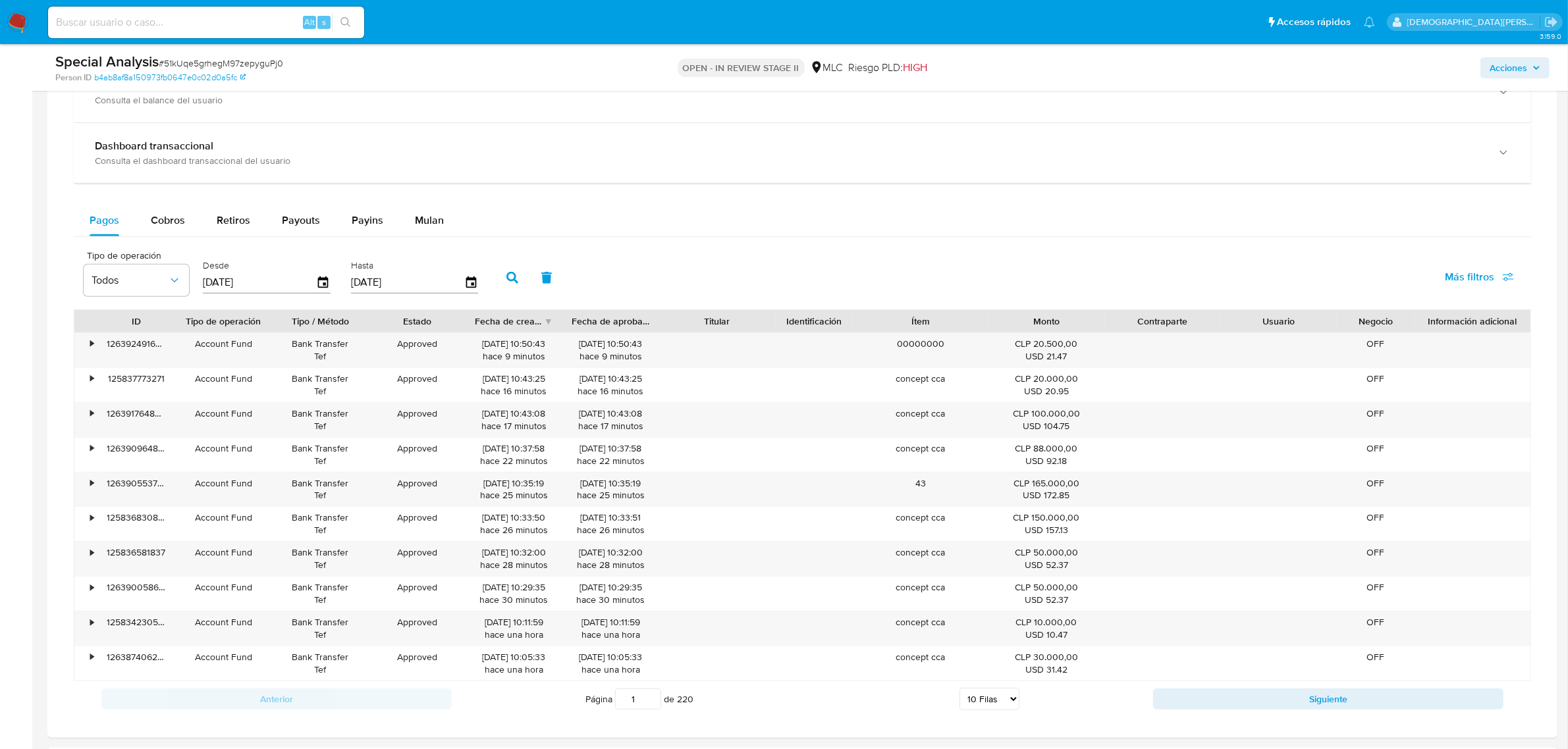
click at [534, 225] on div "Pagos Cobros Retiros Payouts Payins Mulan" at bounding box center [802, 220] width 1457 height 32
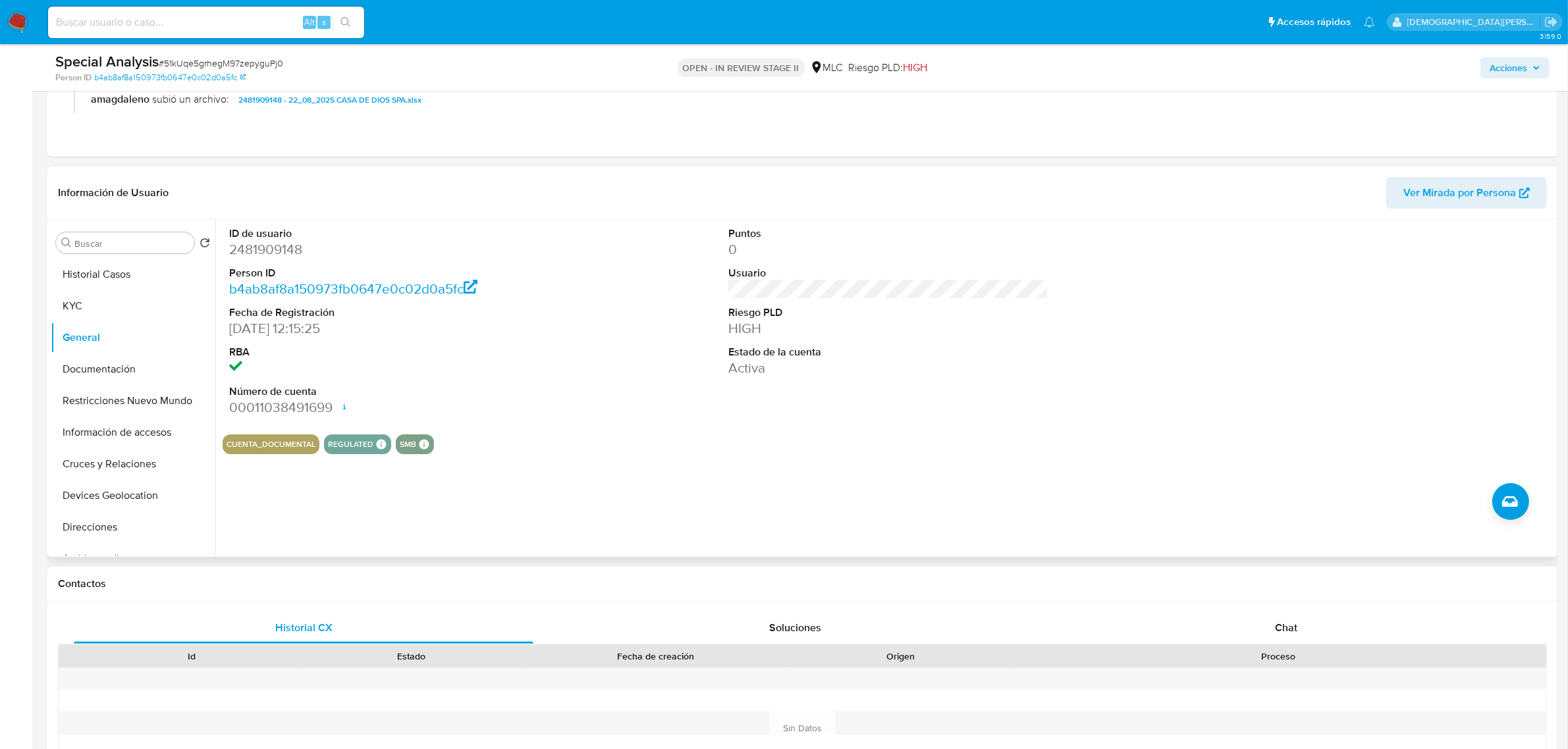
scroll to position [0, 0]
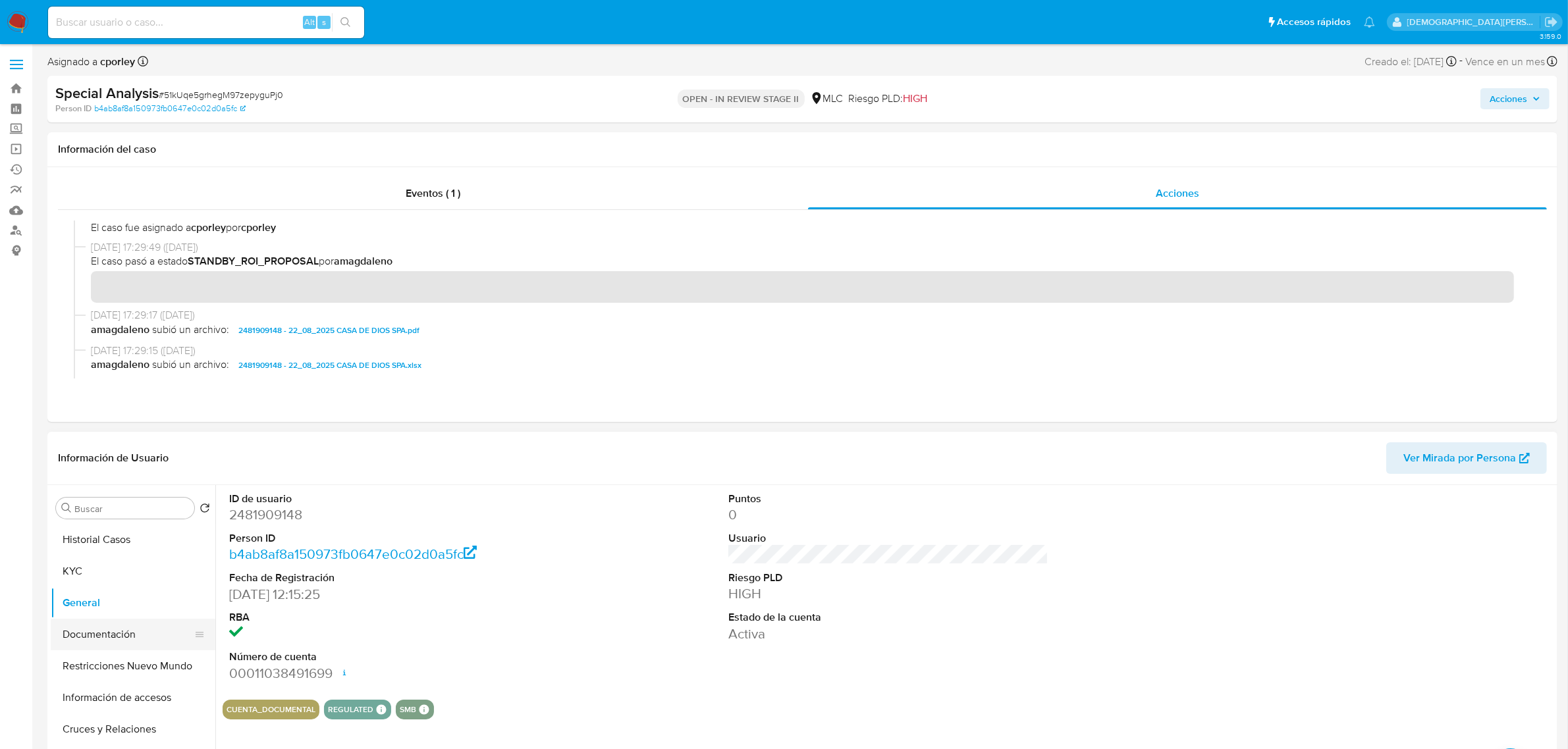
click at [158, 636] on button "Documentación" at bounding box center [128, 634] width 154 height 32
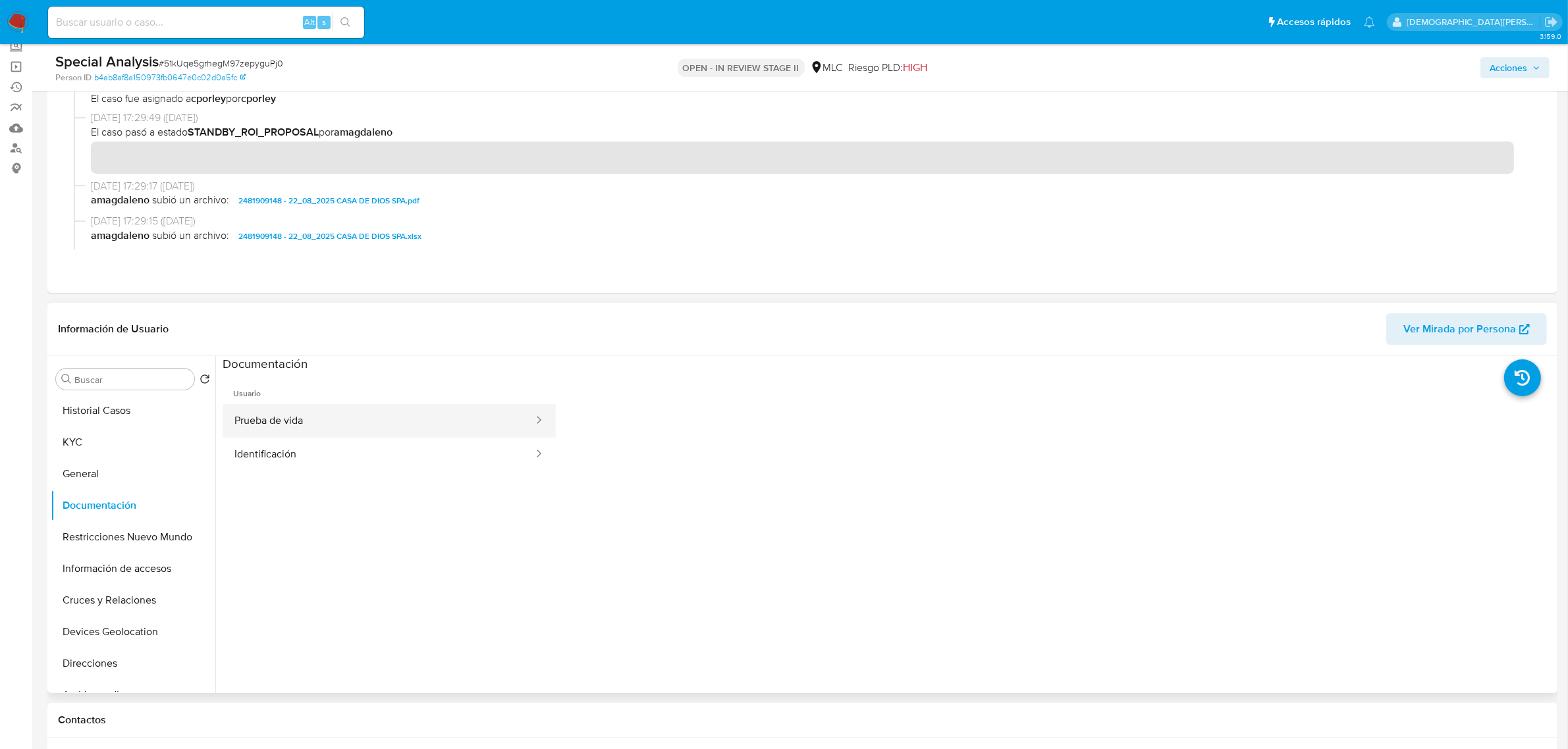
click at [427, 426] on button "Prueba de vida" at bounding box center [378, 420] width 312 height 33
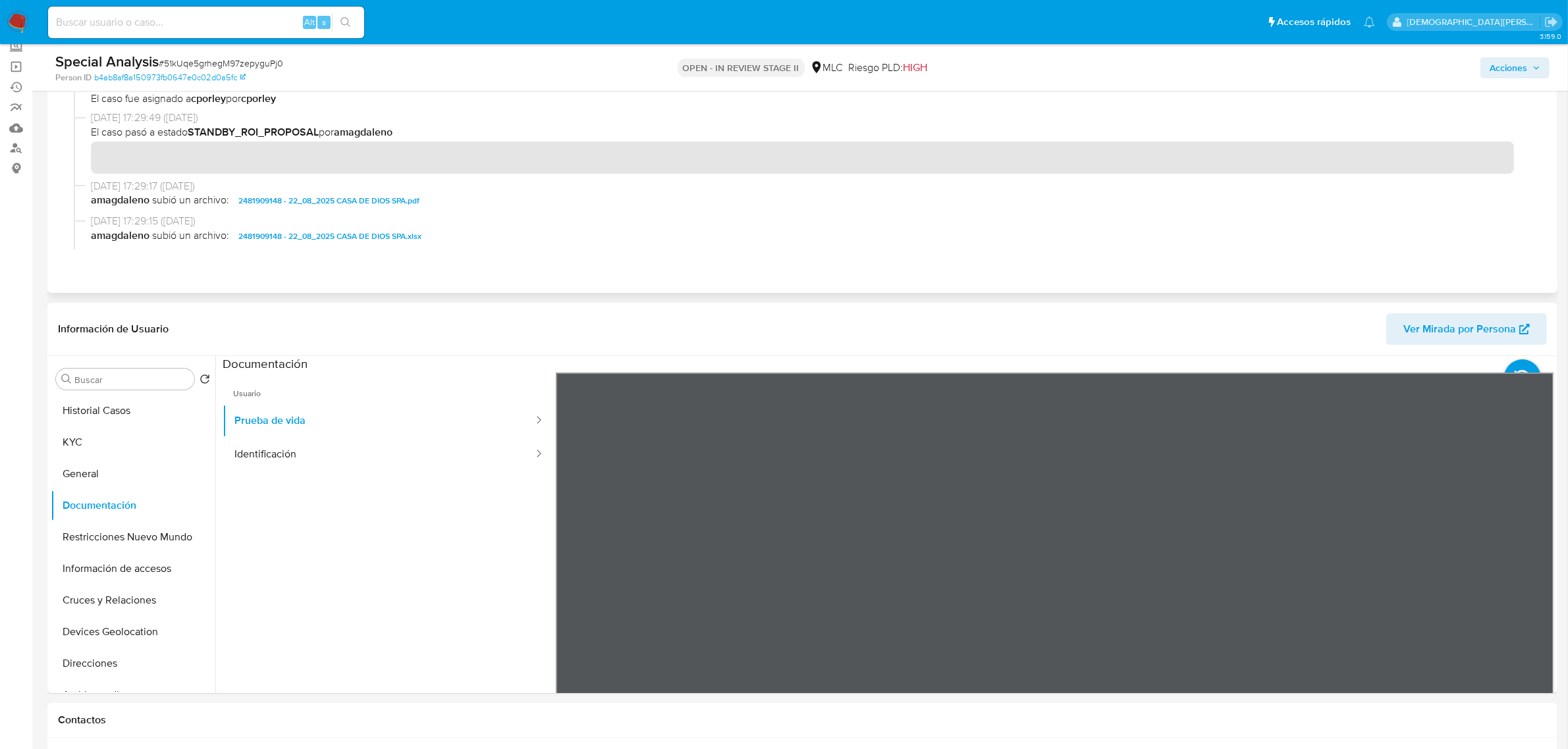
scroll to position [165, 0]
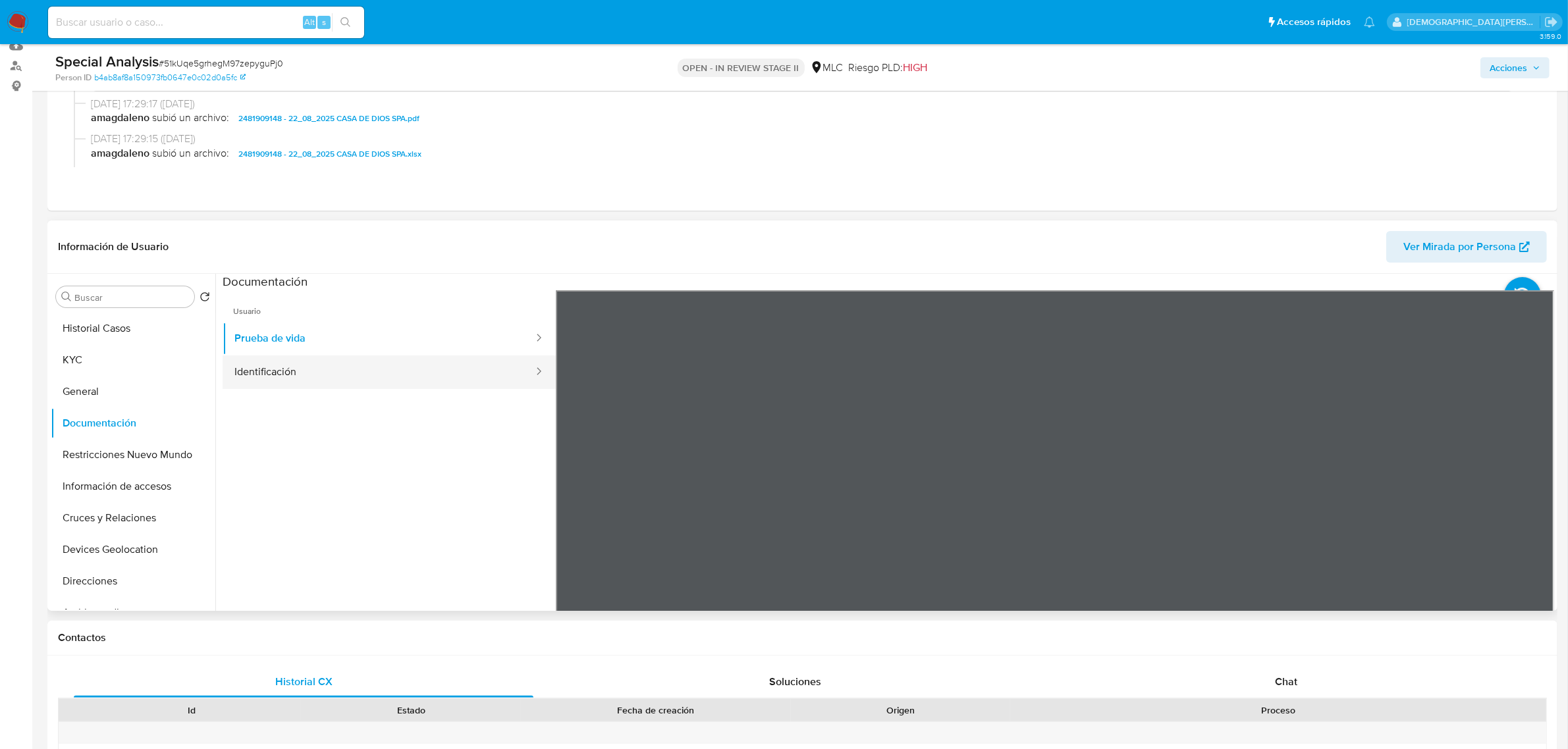
click at [301, 378] on button "Identificación" at bounding box center [378, 371] width 312 height 33
click at [96, 361] on button "KYC" at bounding box center [128, 359] width 154 height 32
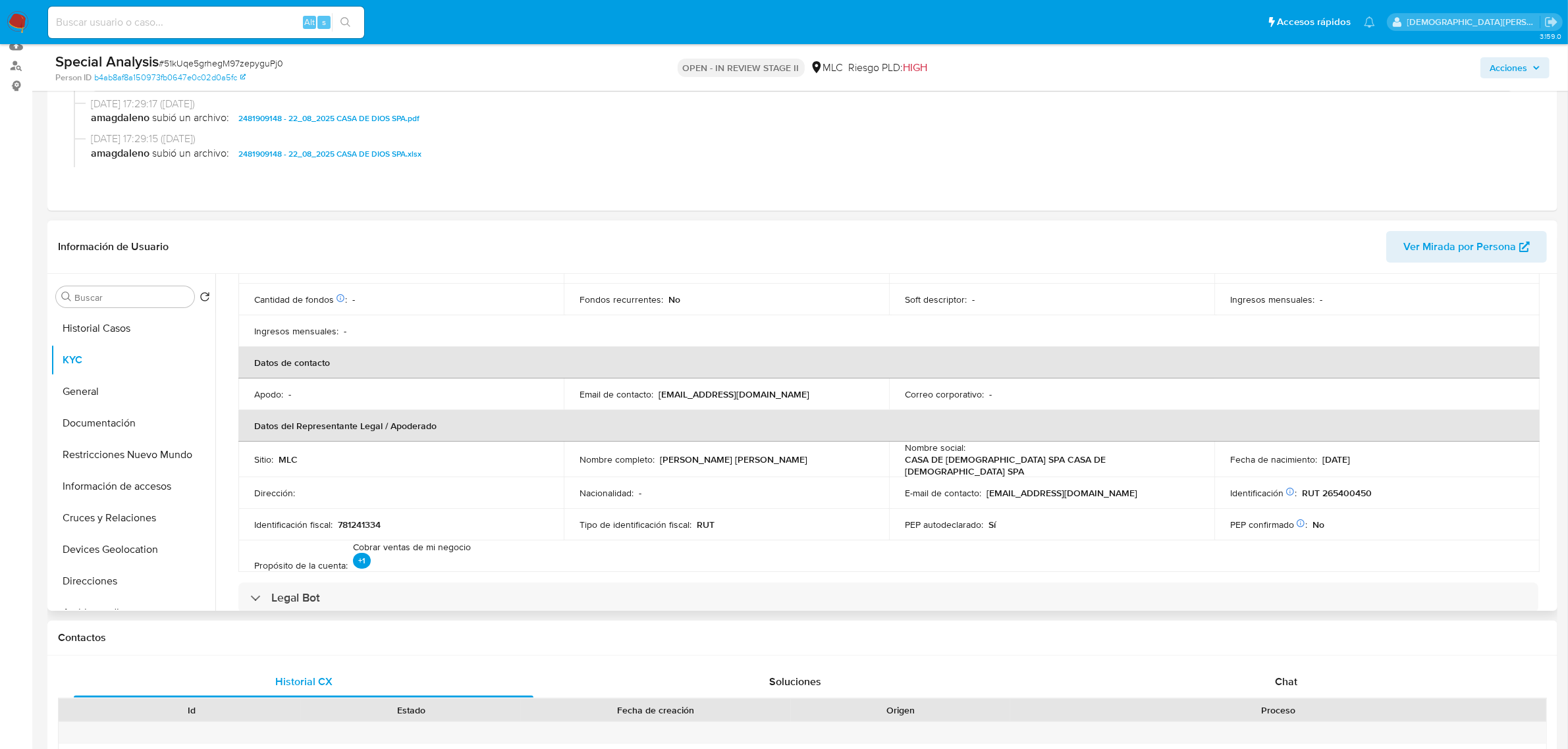
scroll to position [247, 0]
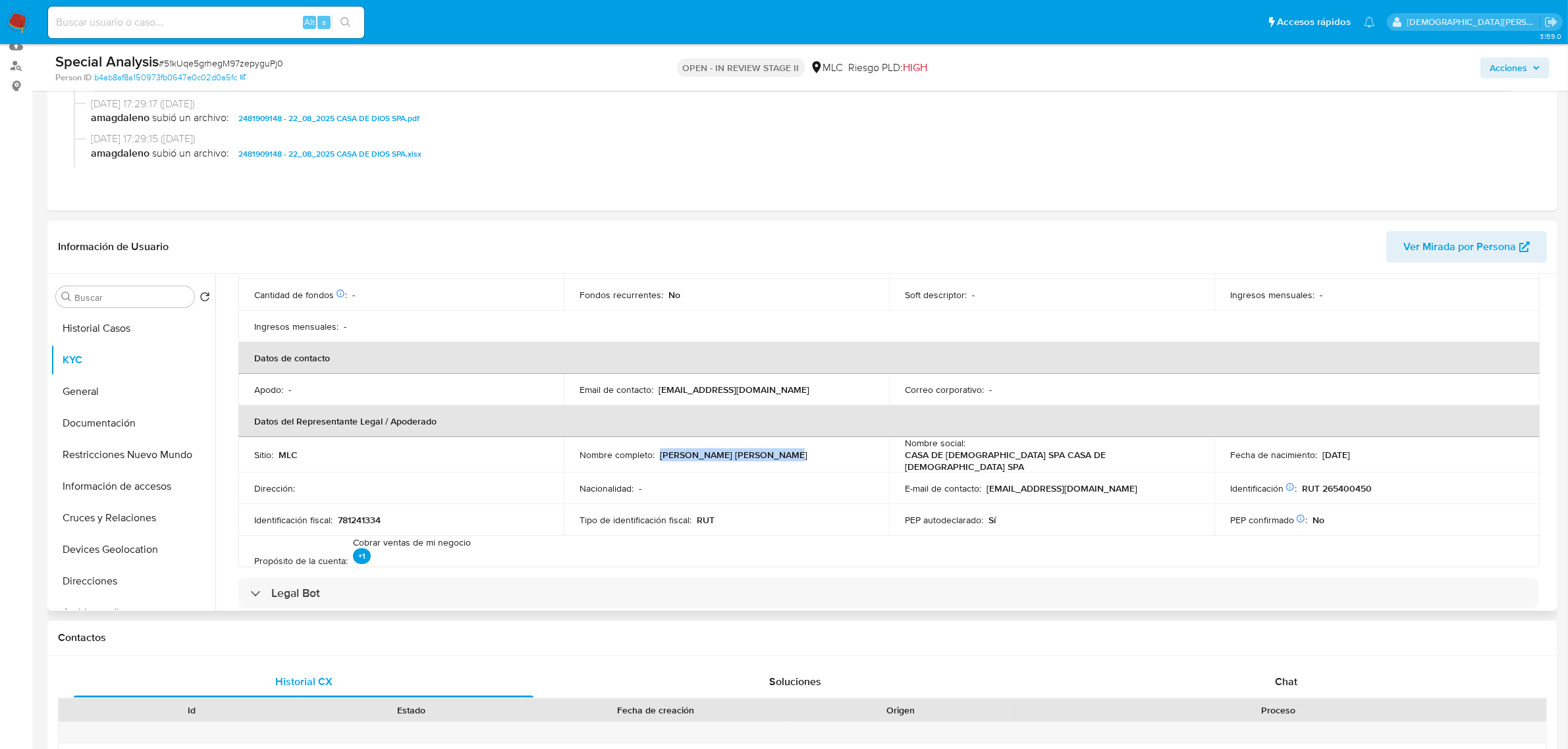
drag, startPoint x: 743, startPoint y: 446, endPoint x: 768, endPoint y: 453, distance: 26.0
click at [768, 453] on div "Nombre completo : [PERSON_NAME] [PERSON_NAME]" at bounding box center [726, 455] width 294 height 12
click at [123, 456] on button "Restricciones Nuevo Mundo" at bounding box center [128, 455] width 154 height 32
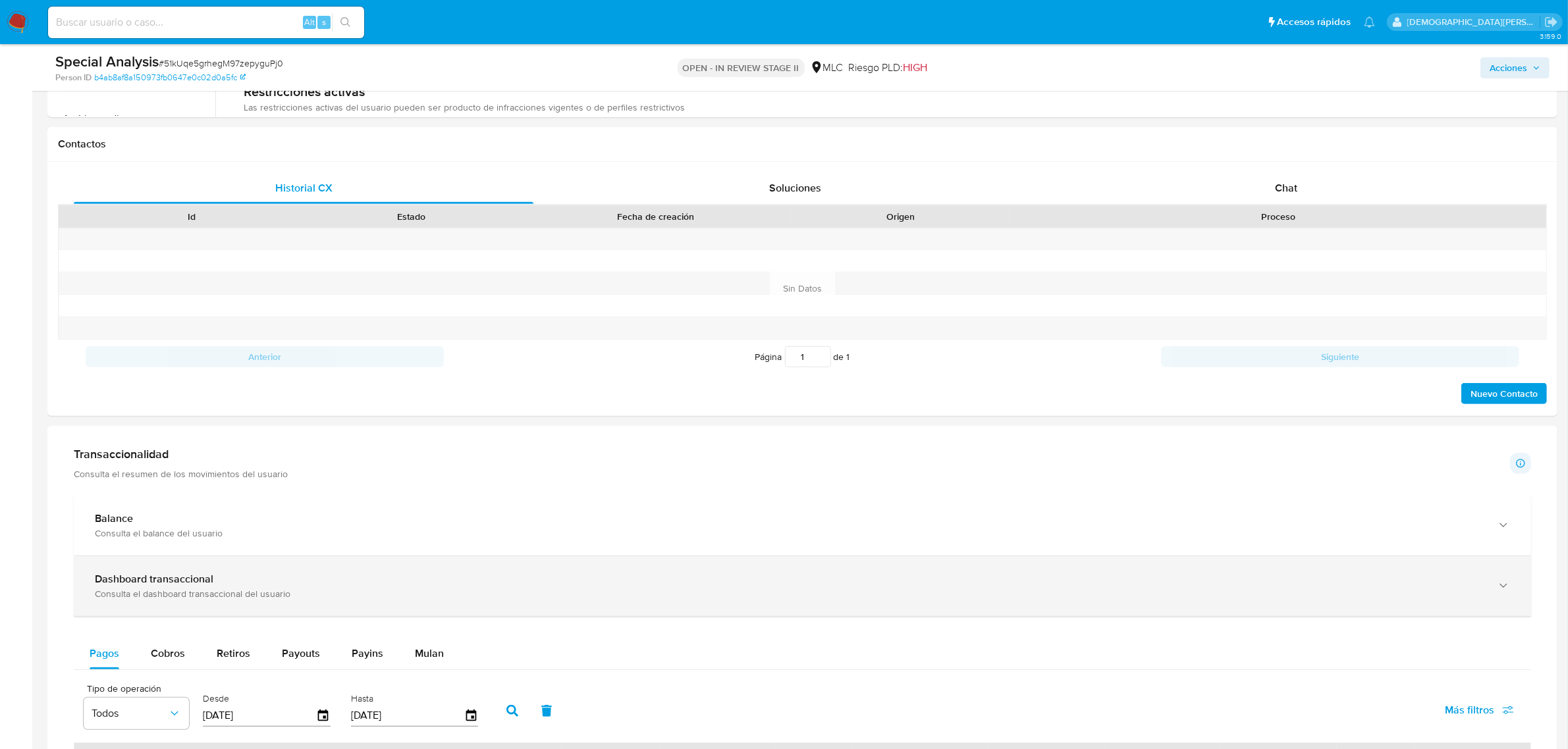
scroll to position [988, 0]
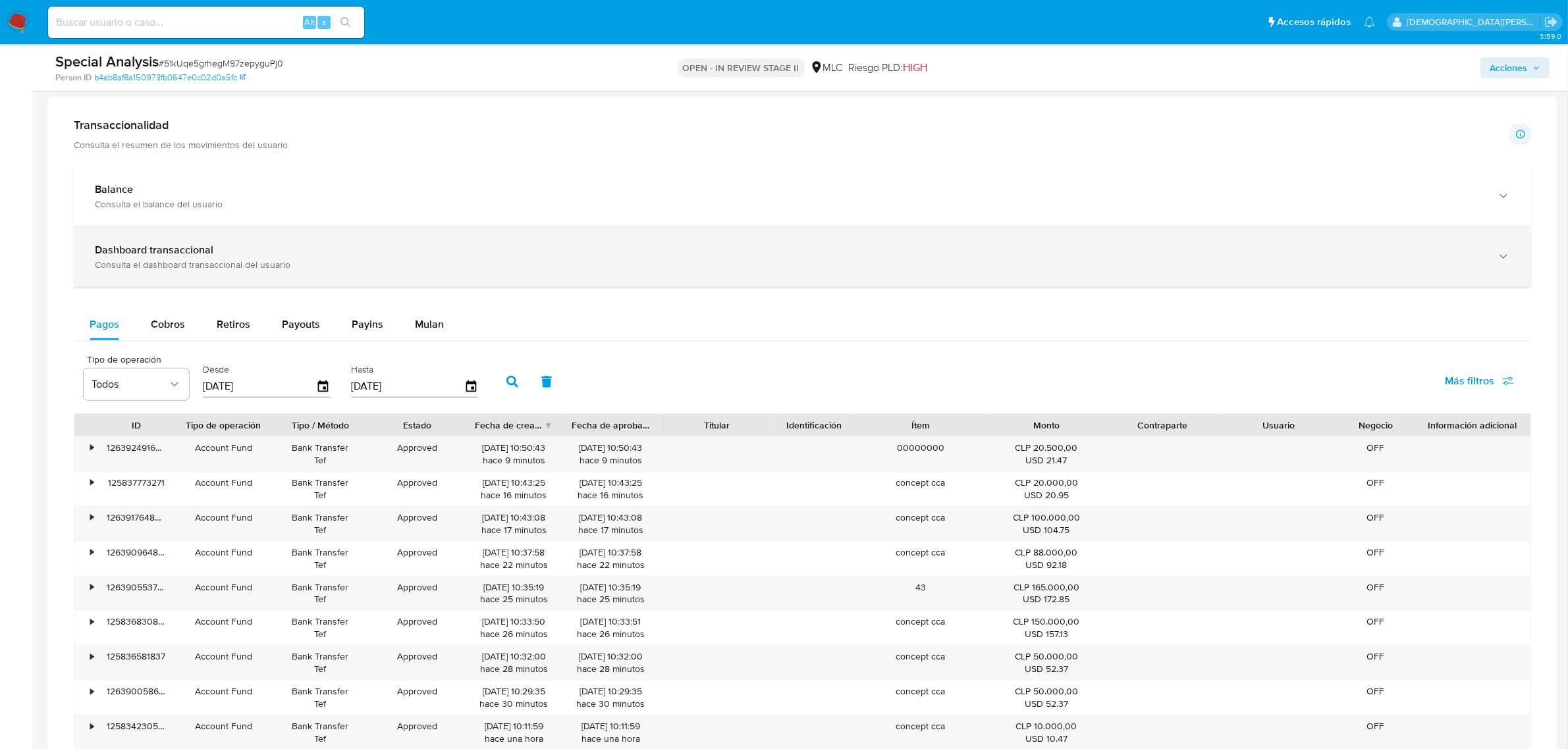
drag, startPoint x: 208, startPoint y: 262, endPoint x: 182, endPoint y: 256, distance: 26.7
click at [208, 261] on div "Consulta el dashboard transaccional del usuario" at bounding box center [790, 265] width 1389 height 12
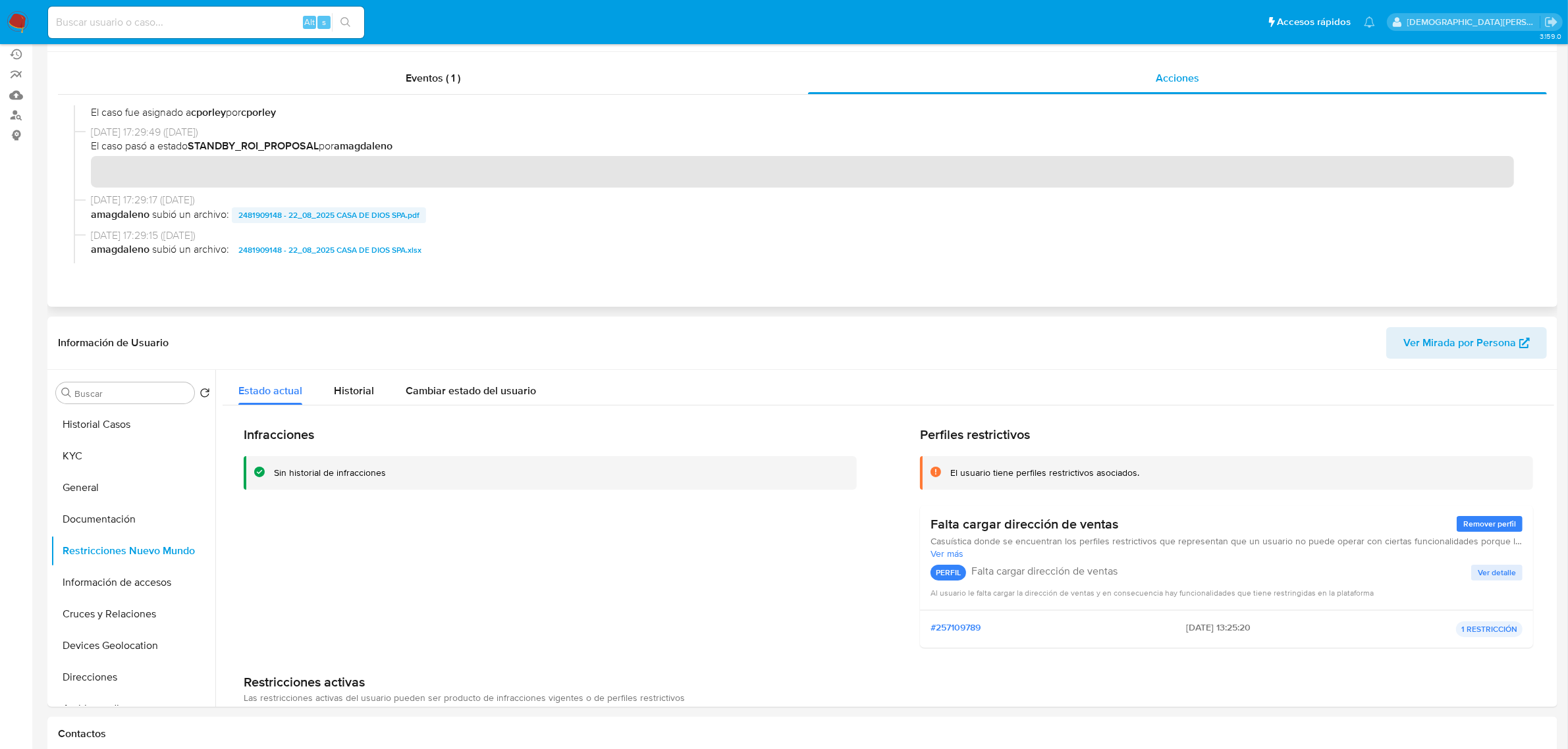
scroll to position [0, 0]
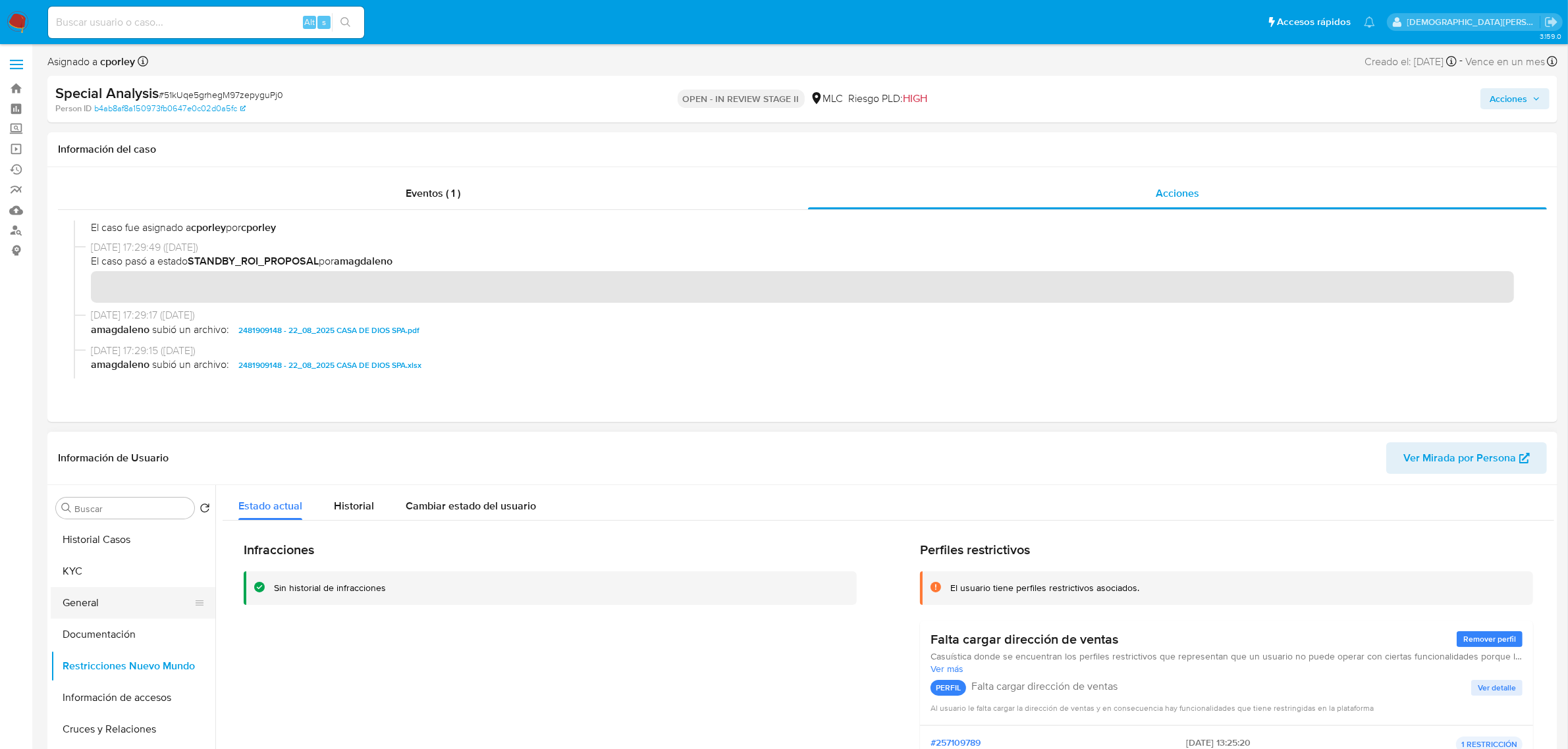
click at [120, 596] on button "General" at bounding box center [128, 603] width 154 height 32
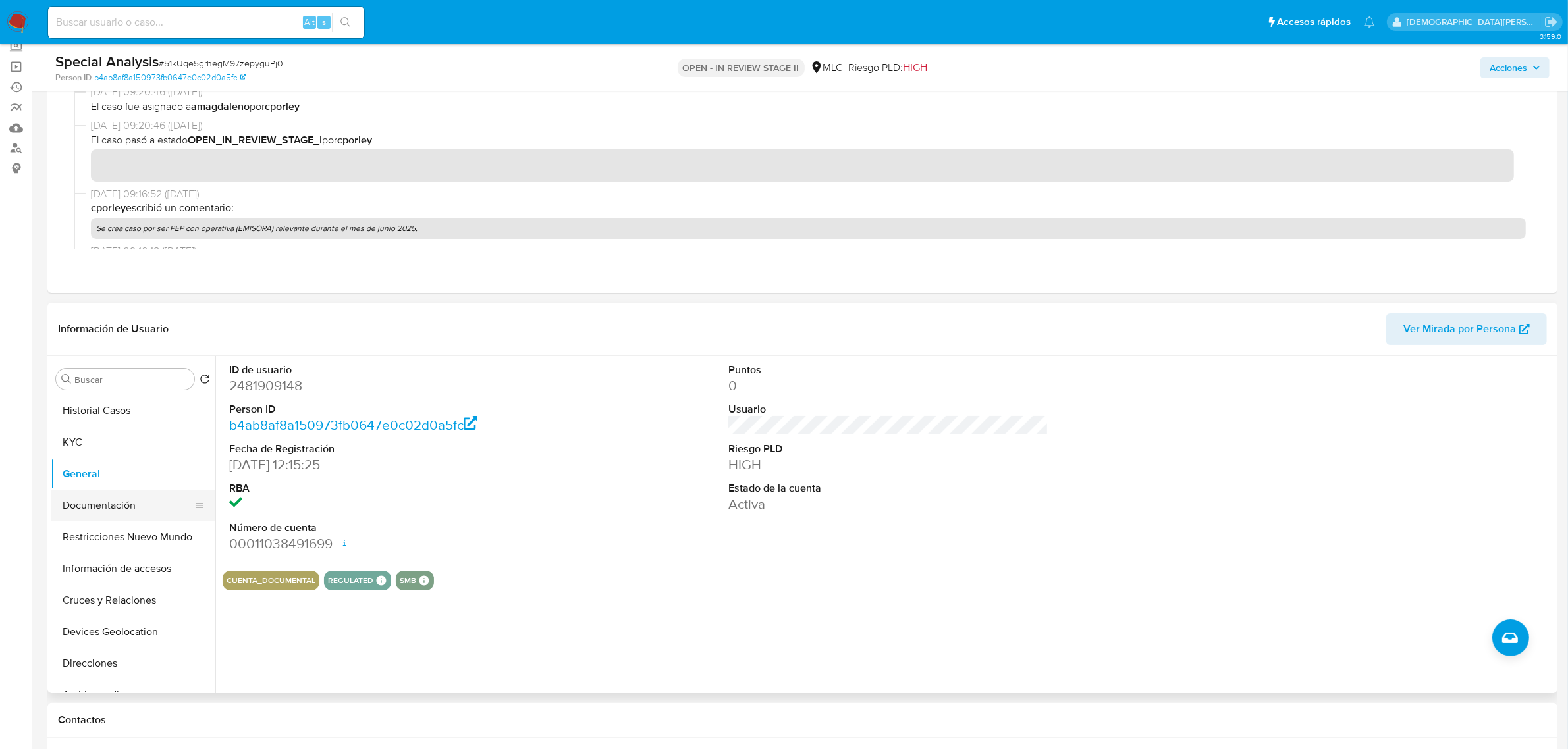
click at [132, 511] on button "Documentación" at bounding box center [128, 505] width 154 height 32
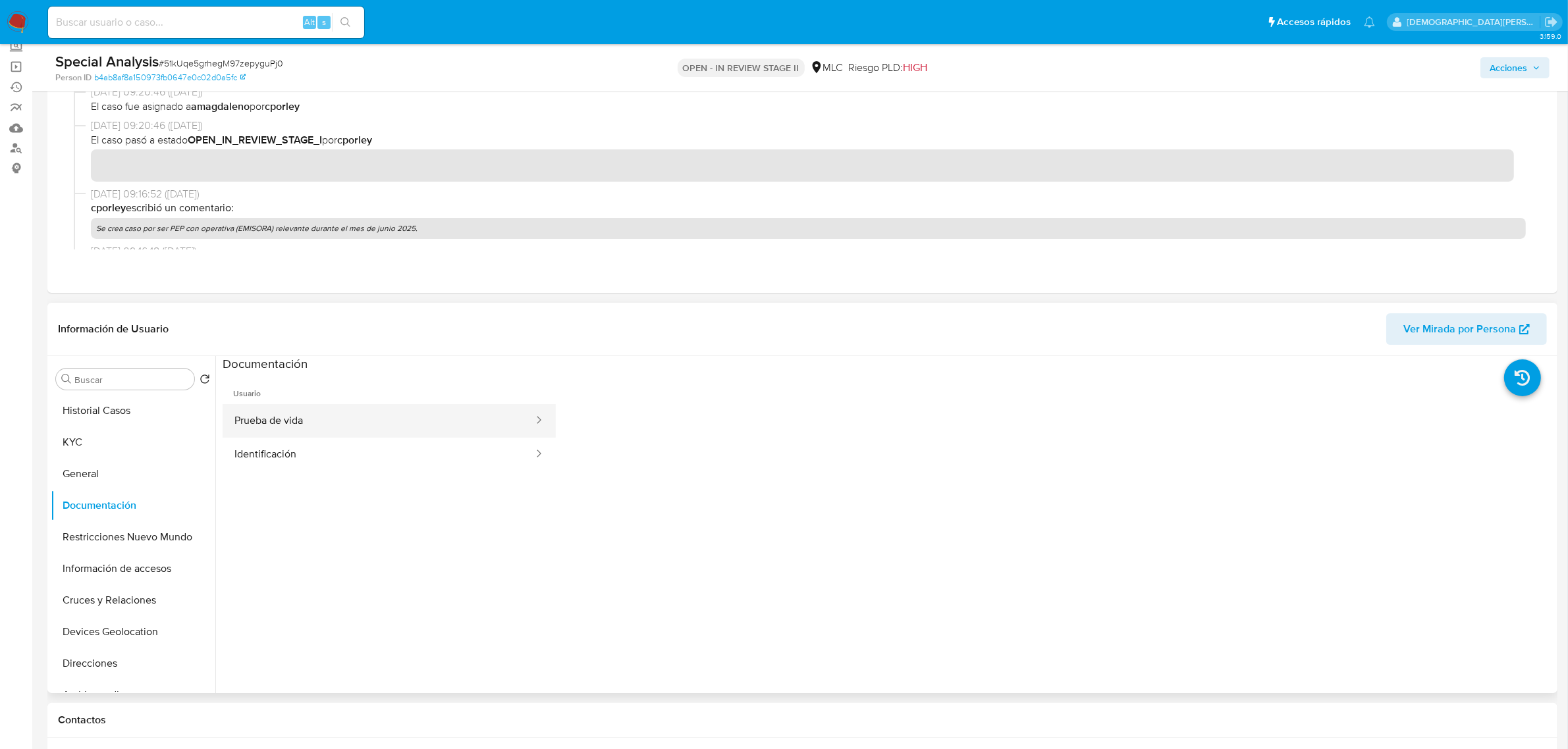
click at [359, 414] on button "Prueba de vida" at bounding box center [378, 420] width 312 height 33
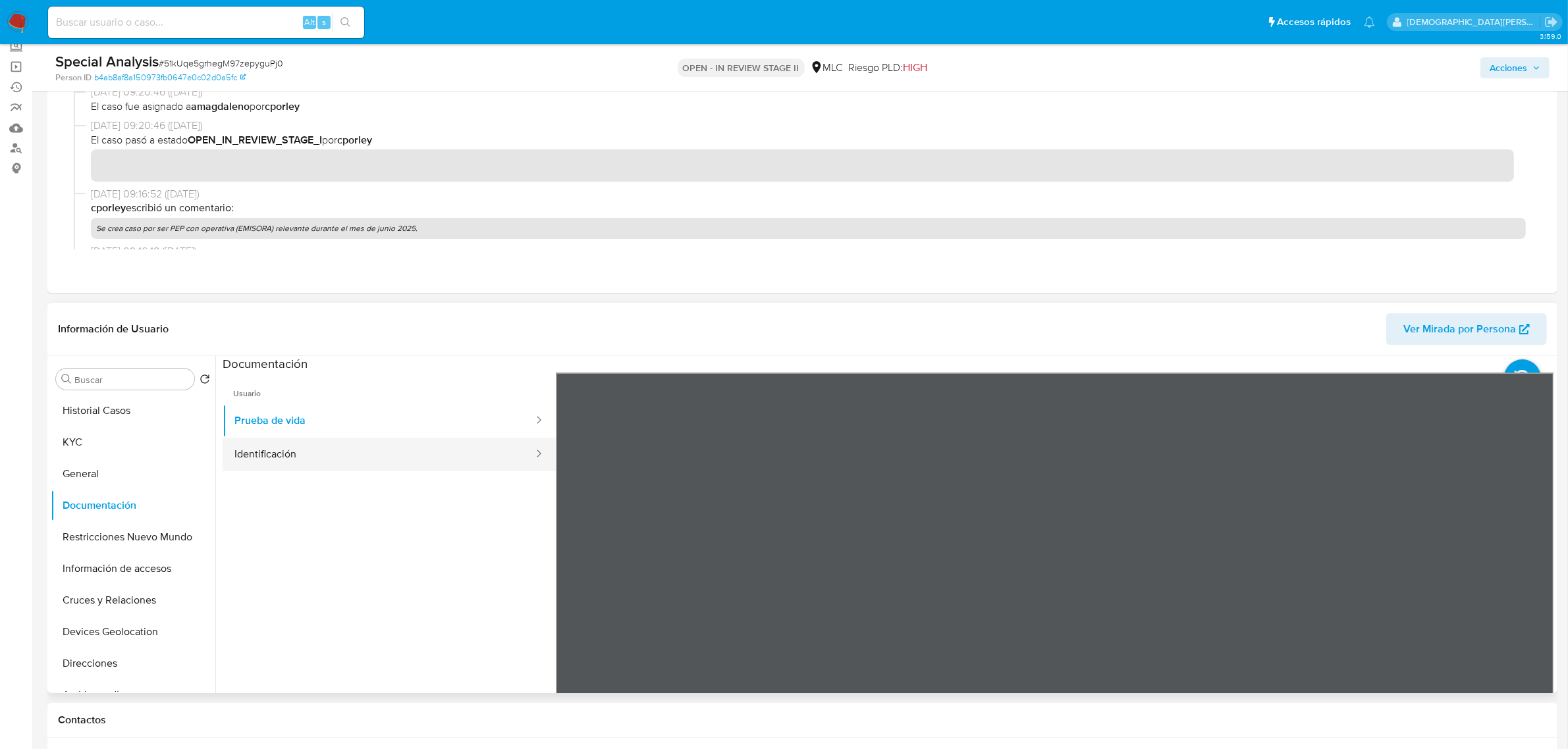
click at [364, 463] on button "Identificación" at bounding box center [378, 454] width 312 height 33
click at [106, 443] on button "KYC" at bounding box center [128, 442] width 154 height 32
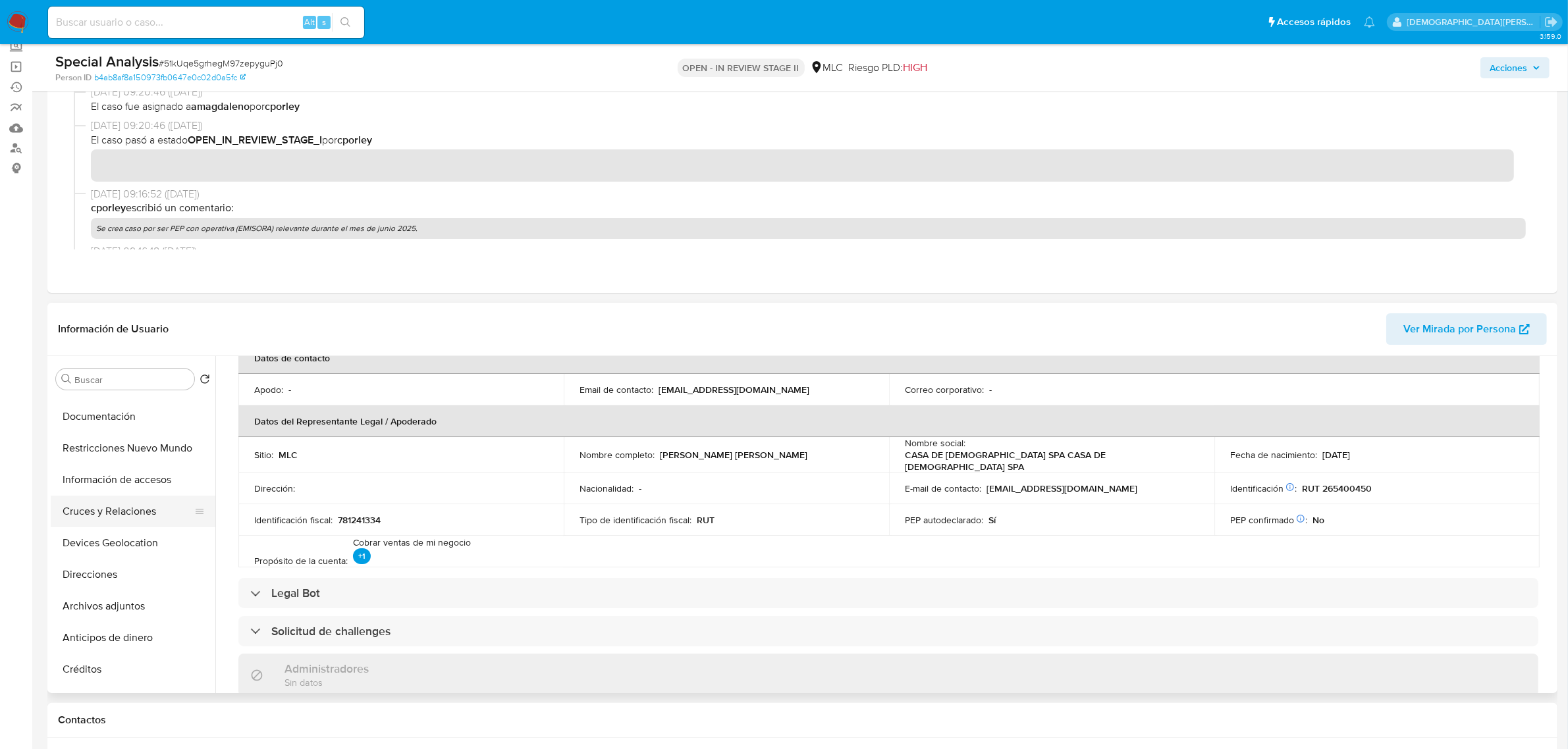
scroll to position [82, 0]
click at [122, 515] on button "Cruces y Relaciones" at bounding box center [128, 518] width 154 height 32
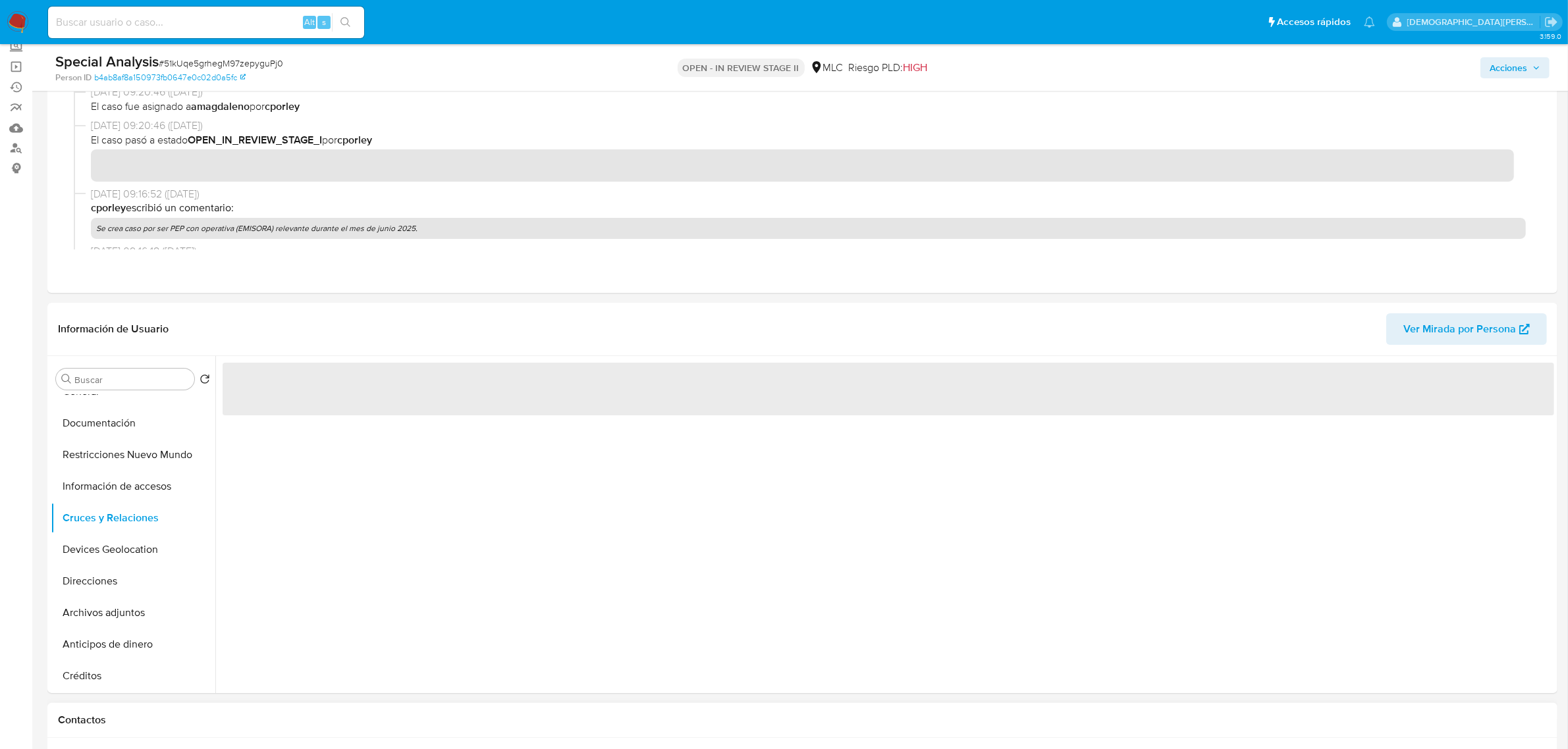
scroll to position [0, 0]
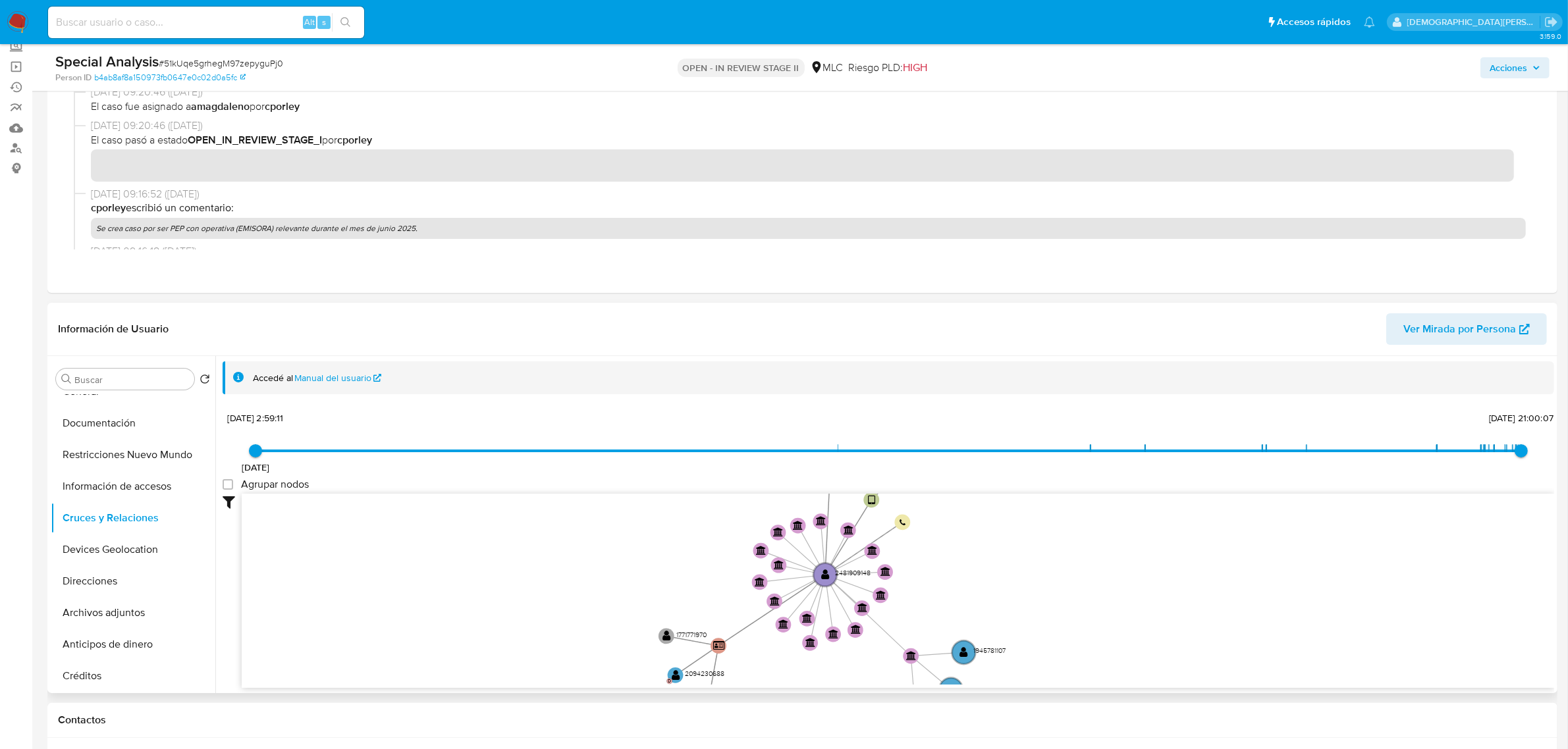
drag, startPoint x: 561, startPoint y: 543, endPoint x: 561, endPoint y: 559, distance: 16.0
click at [561, 559] on icon "device-6673138c75b7efc00f4ed5f9  user-2481909148  2481909148 user-1866200962 …" at bounding box center [899, 589] width 1313 height 191
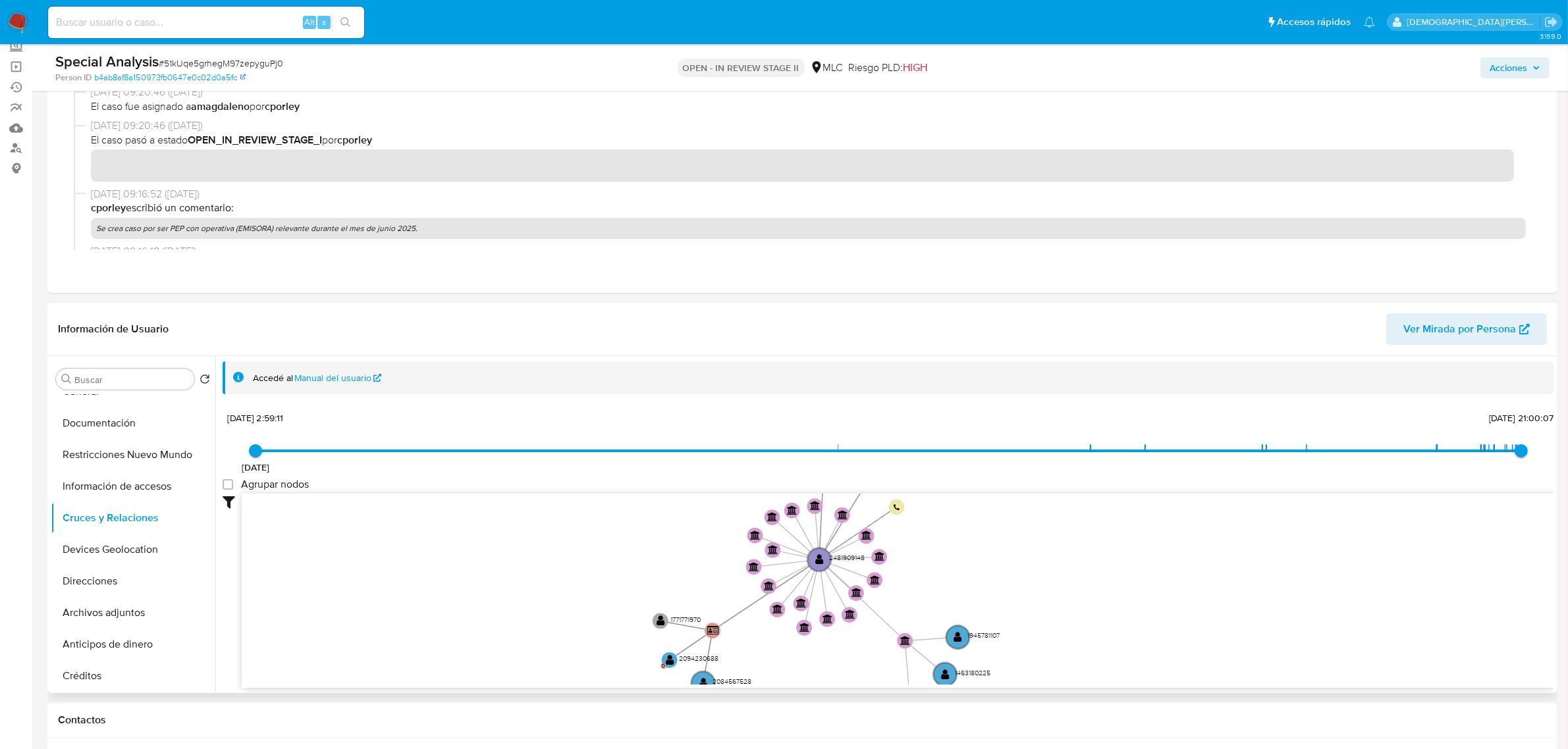
click at [463, 542] on icon "device-6673138c75b7efc00f4ed5f9  user-2481909148  2481909148 user-1866200962 …" at bounding box center [899, 589] width 1313 height 191
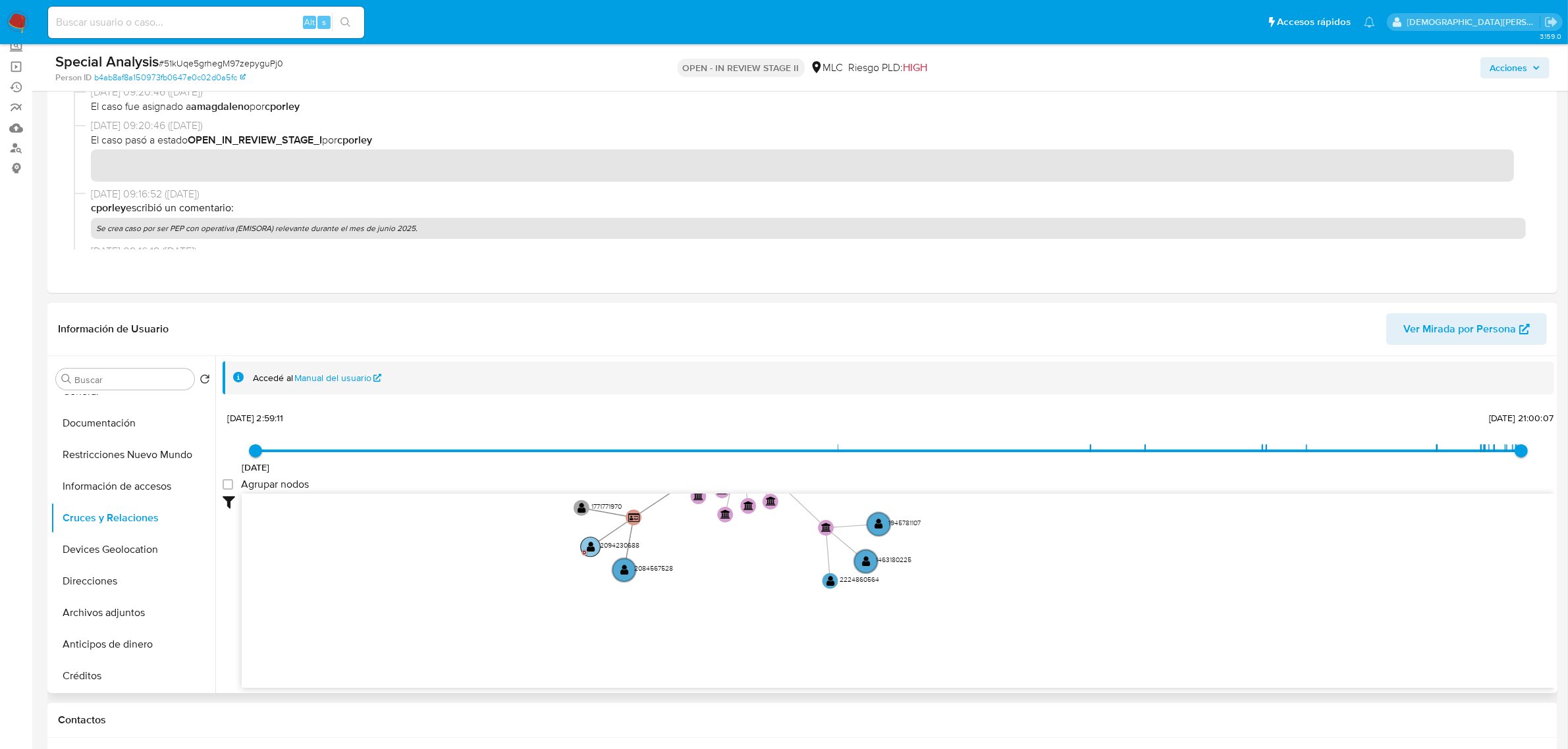
click at [593, 547] on text "" at bounding box center [591, 547] width 9 height 11
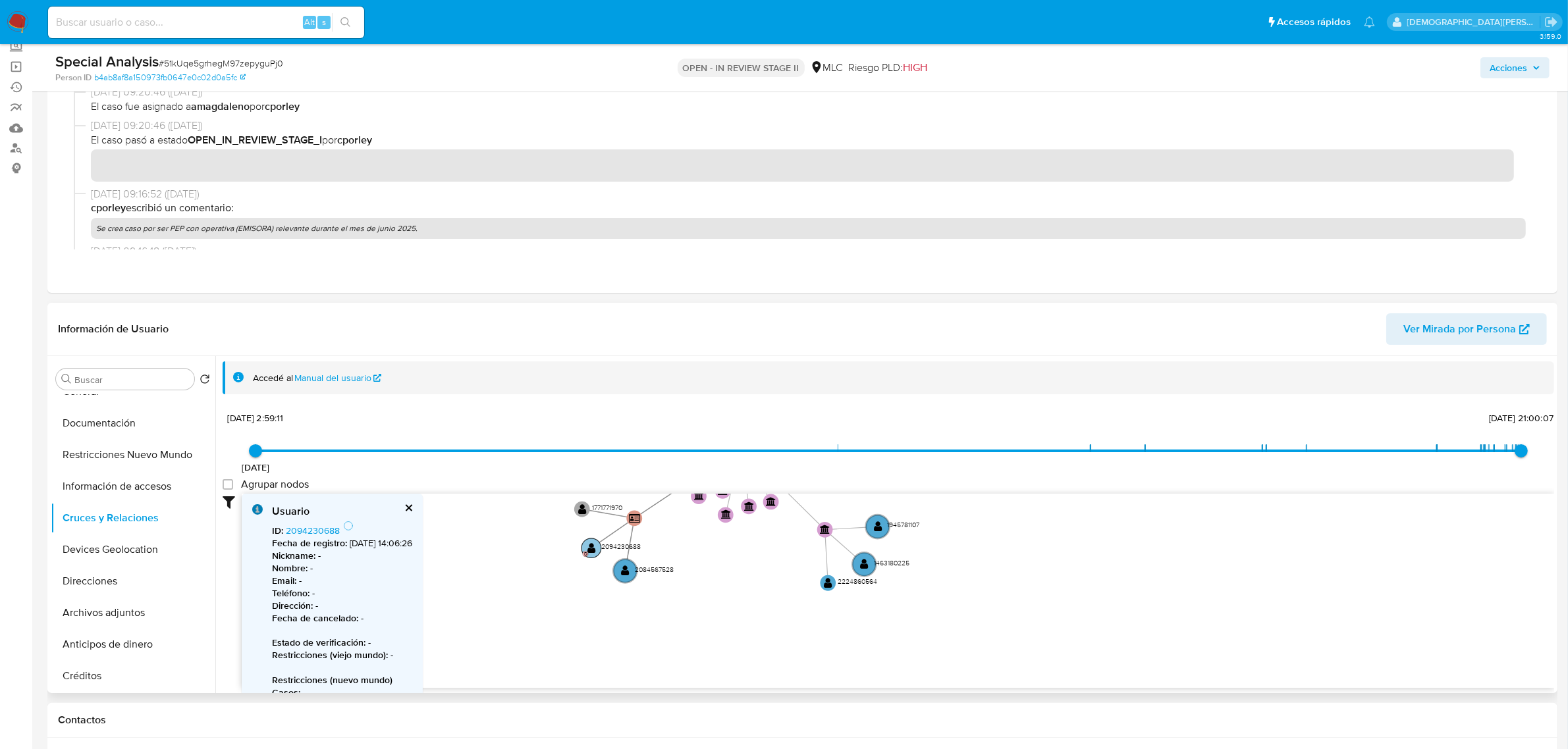
click at [593, 547] on text "" at bounding box center [592, 547] width 9 height 11
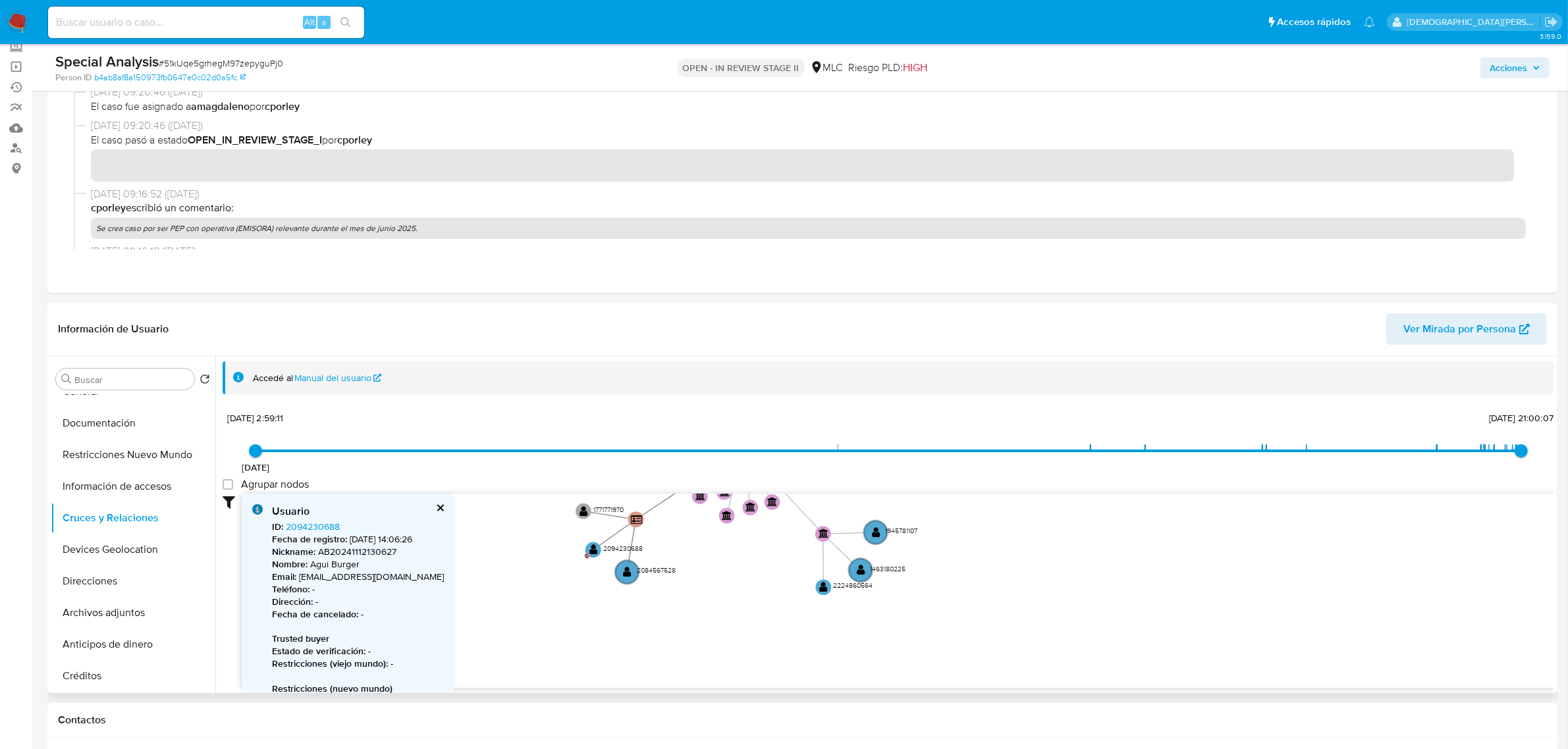
click at [435, 509] on button "cerrar" at bounding box center [439, 508] width 9 height 9
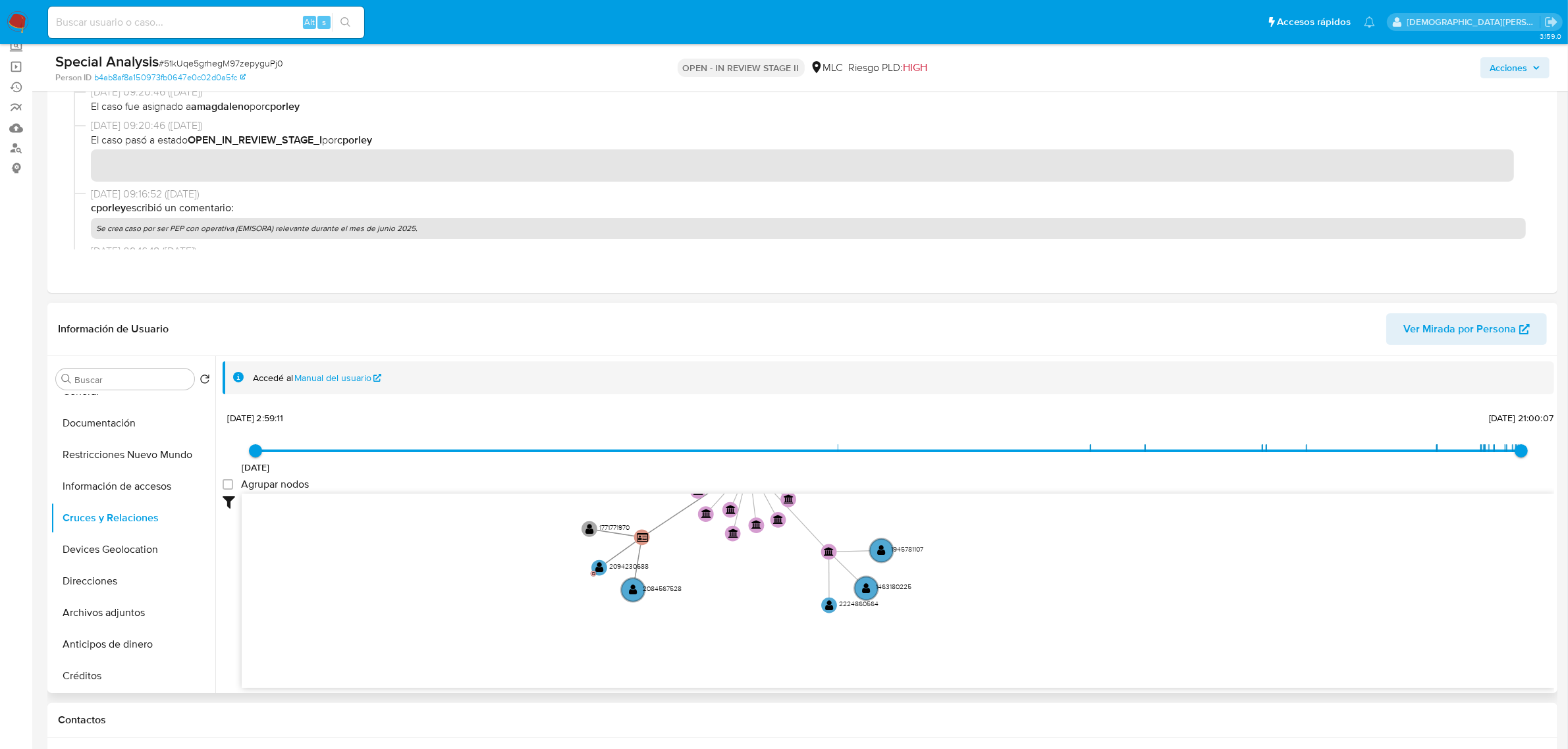
drag, startPoint x: 503, startPoint y: 556, endPoint x: 486, endPoint y: 637, distance: 82.8
click at [485, 659] on icon "device-6673138c75b7efc00f4ed5f9  user-2481909148  2481909148 user-1866200962 …" at bounding box center [899, 589] width 1313 height 191
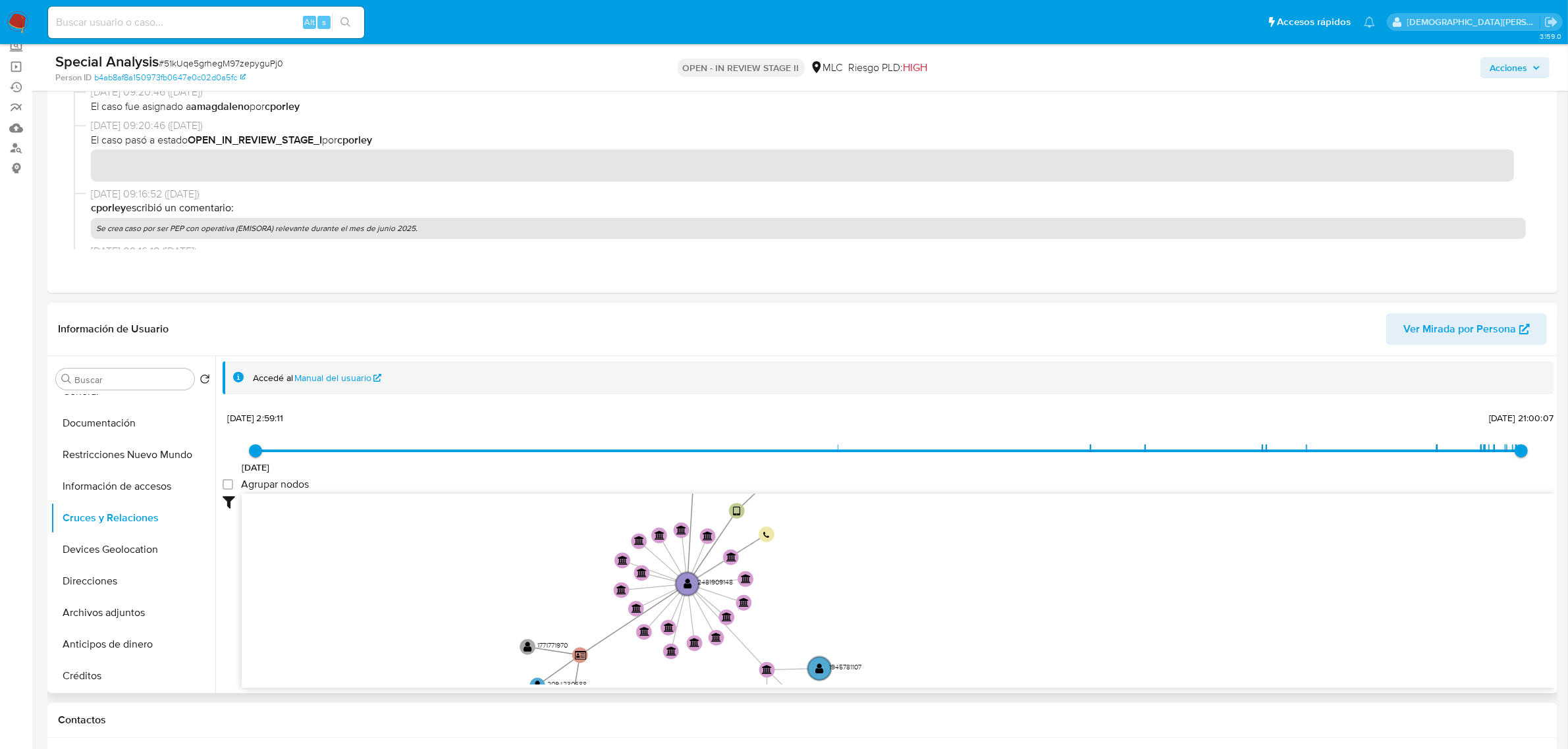
drag, startPoint x: 481, startPoint y: 589, endPoint x: 416, endPoint y: 645, distance: 85.8
click at [416, 645] on icon "device-6673138c75b7efc00f4ed5f9  user-2481909148  2481909148 user-1866200962 …" at bounding box center [899, 589] width 1313 height 191
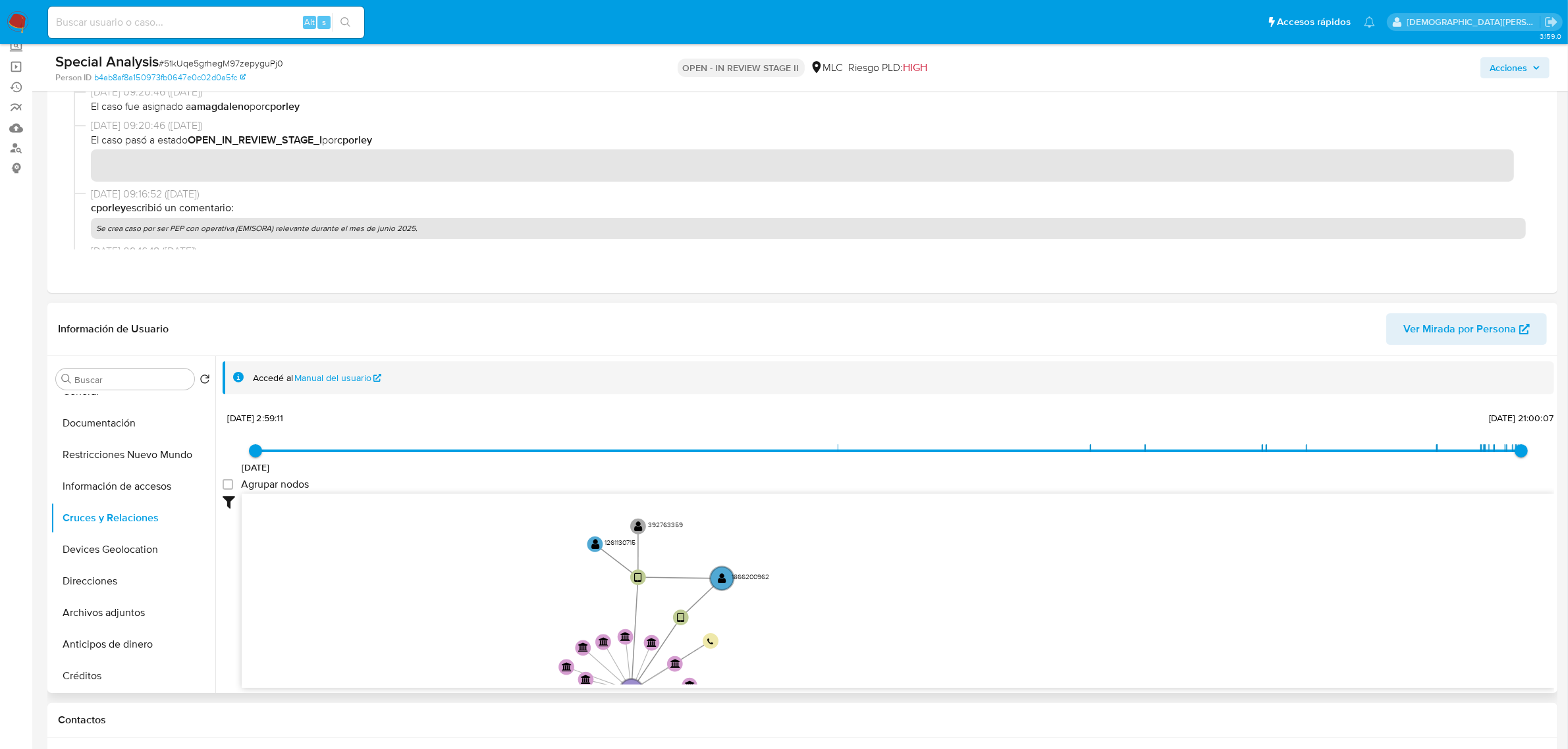
drag, startPoint x: 471, startPoint y: 619, endPoint x: 483, endPoint y: 645, distance: 28.6
click at [483, 645] on icon "device-6673138c75b7efc00f4ed5f9  user-2481909148  2481909148 user-1866200962 …" at bounding box center [899, 589] width 1313 height 191
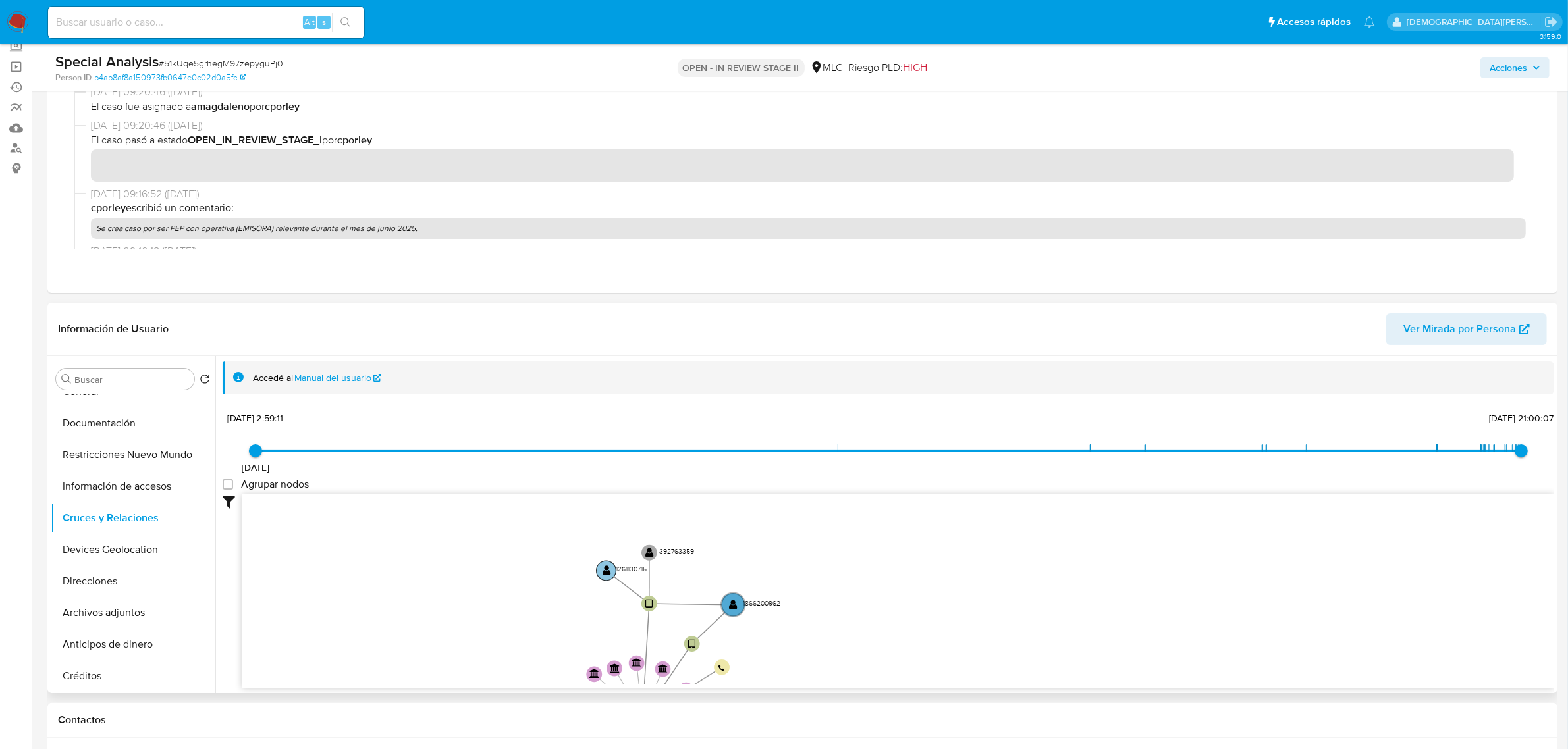
click at [603, 571] on text "" at bounding box center [607, 570] width 9 height 11
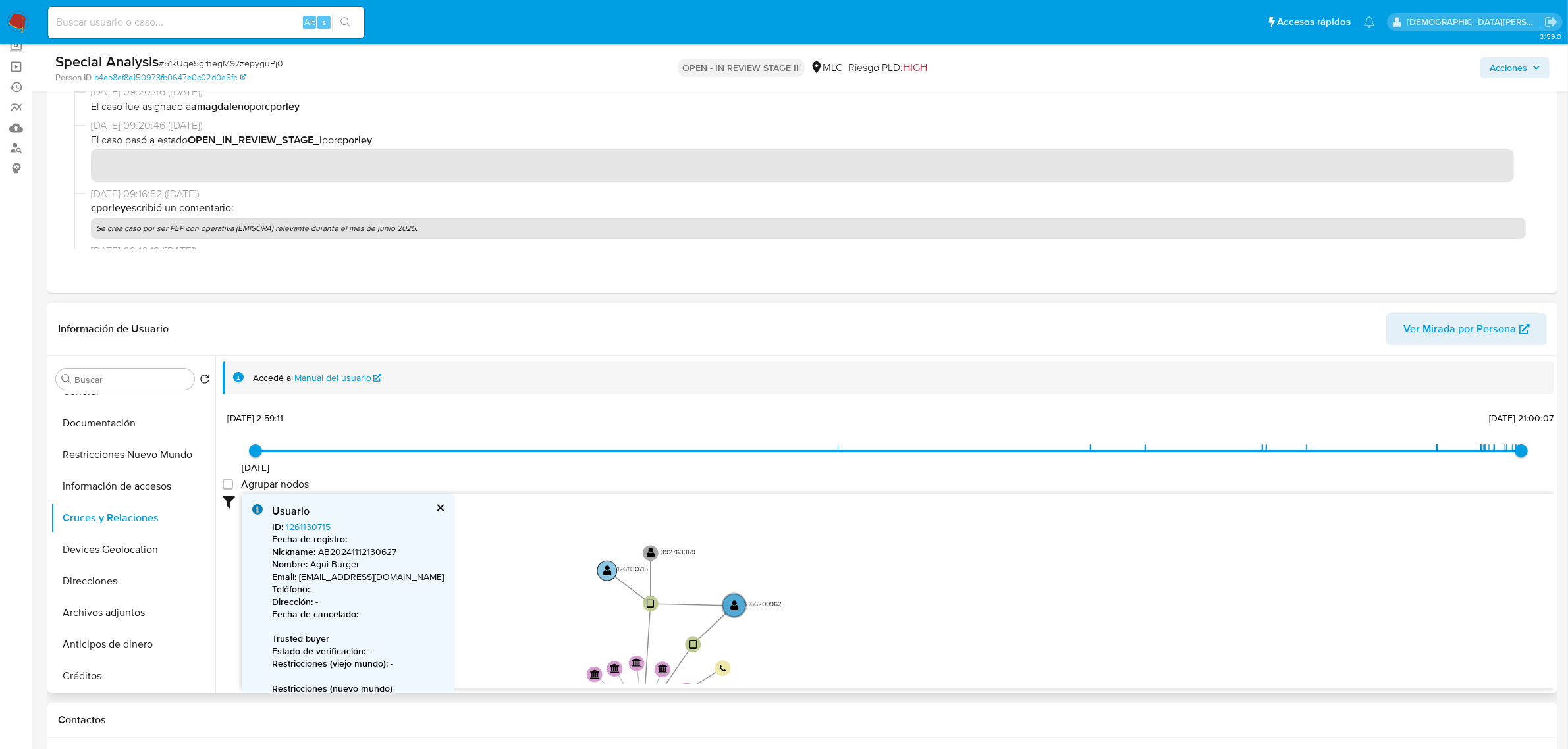
click at [603, 571] on text "" at bounding box center [608, 570] width 9 height 11
click at [736, 607] on text "" at bounding box center [739, 608] width 9 height 11
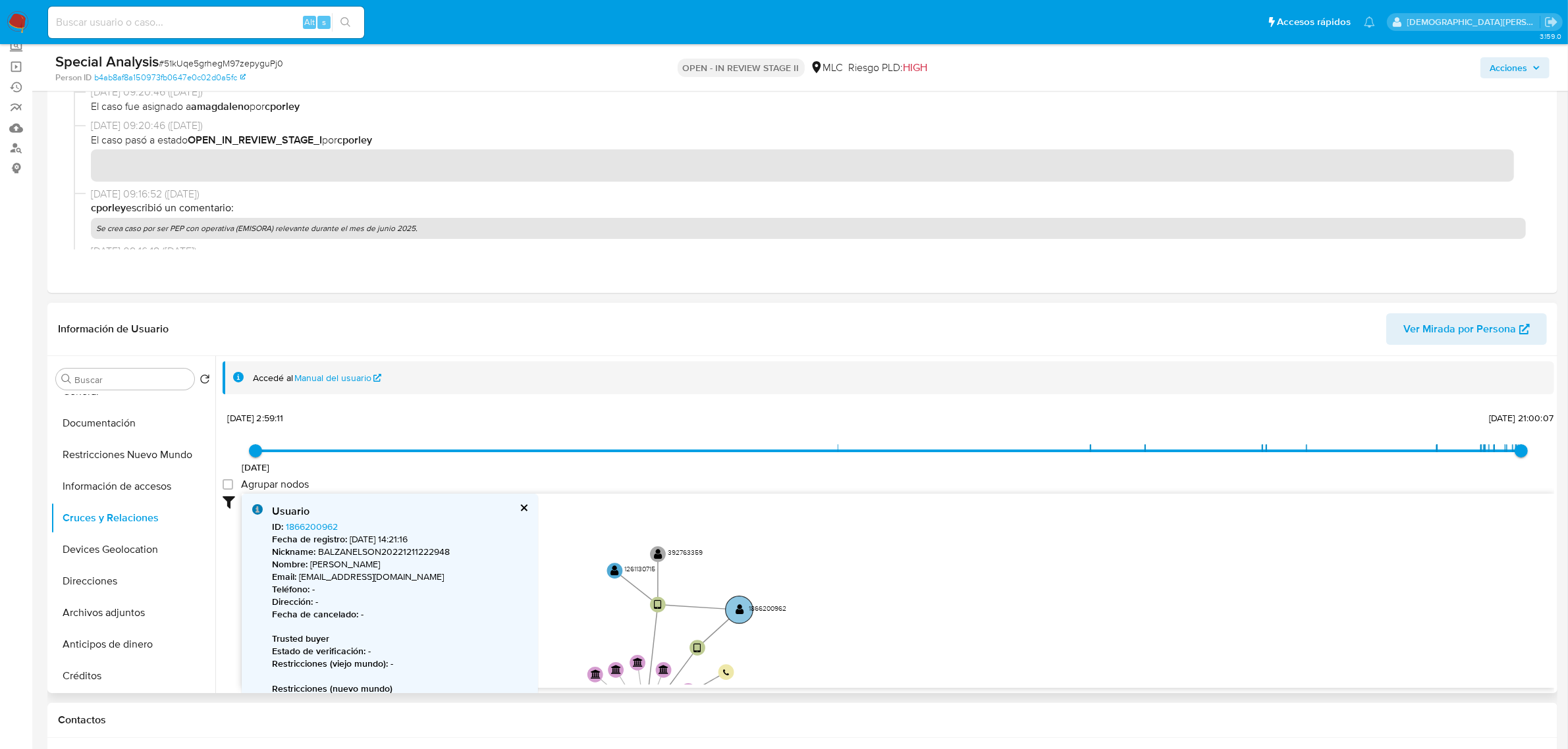
click at [739, 607] on text "" at bounding box center [740, 609] width 9 height 11
drag, startPoint x: 310, startPoint y: 565, endPoint x: 423, endPoint y: 567, distance: 113.0
click at [423, 567] on p "Nombre : [PERSON_NAME] [PERSON_NAME]" at bounding box center [400, 565] width 256 height 13
copy p "[PERSON_NAME] [PERSON_NAME]"
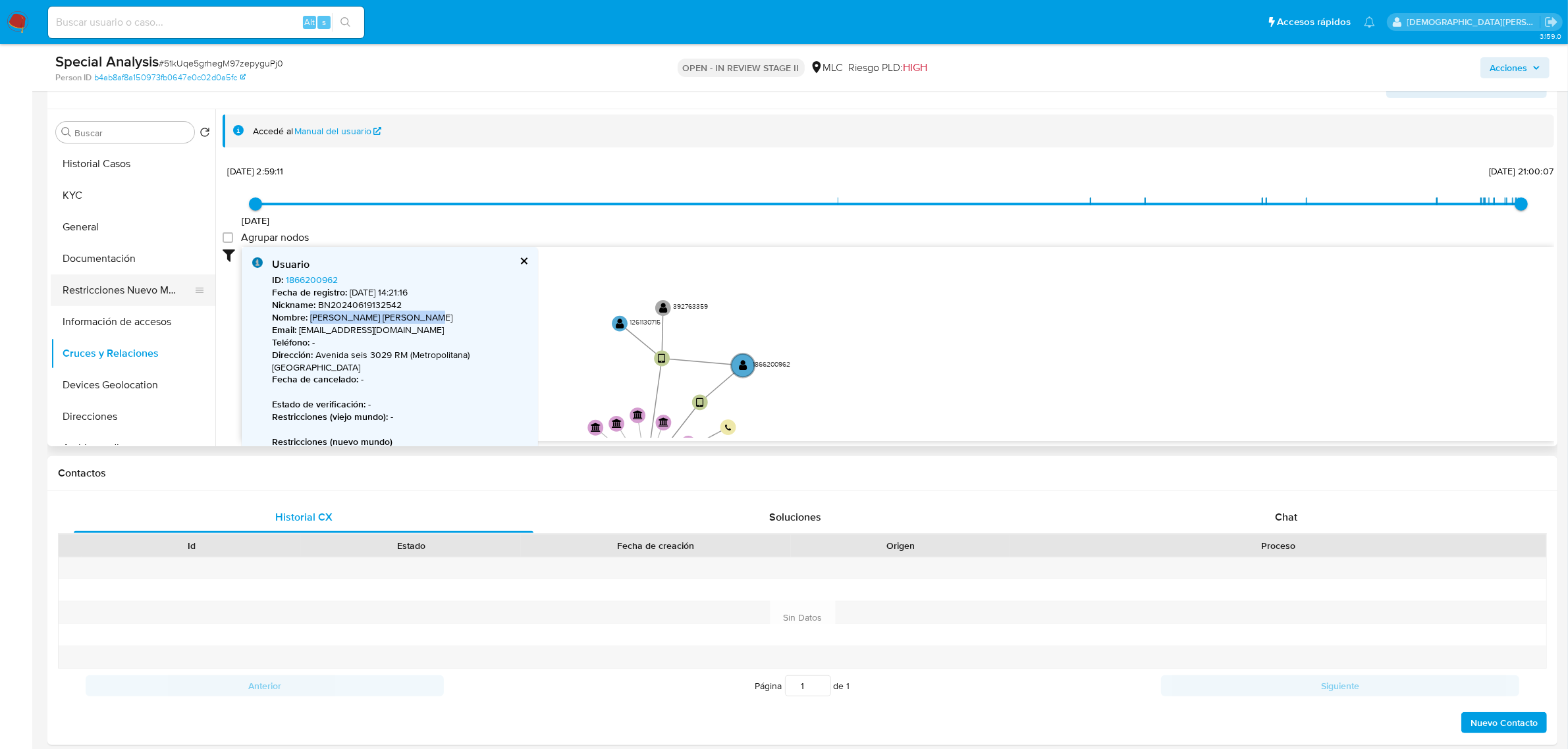
click at [113, 295] on button "Restricciones Nuevo Mundo" at bounding box center [128, 290] width 154 height 32
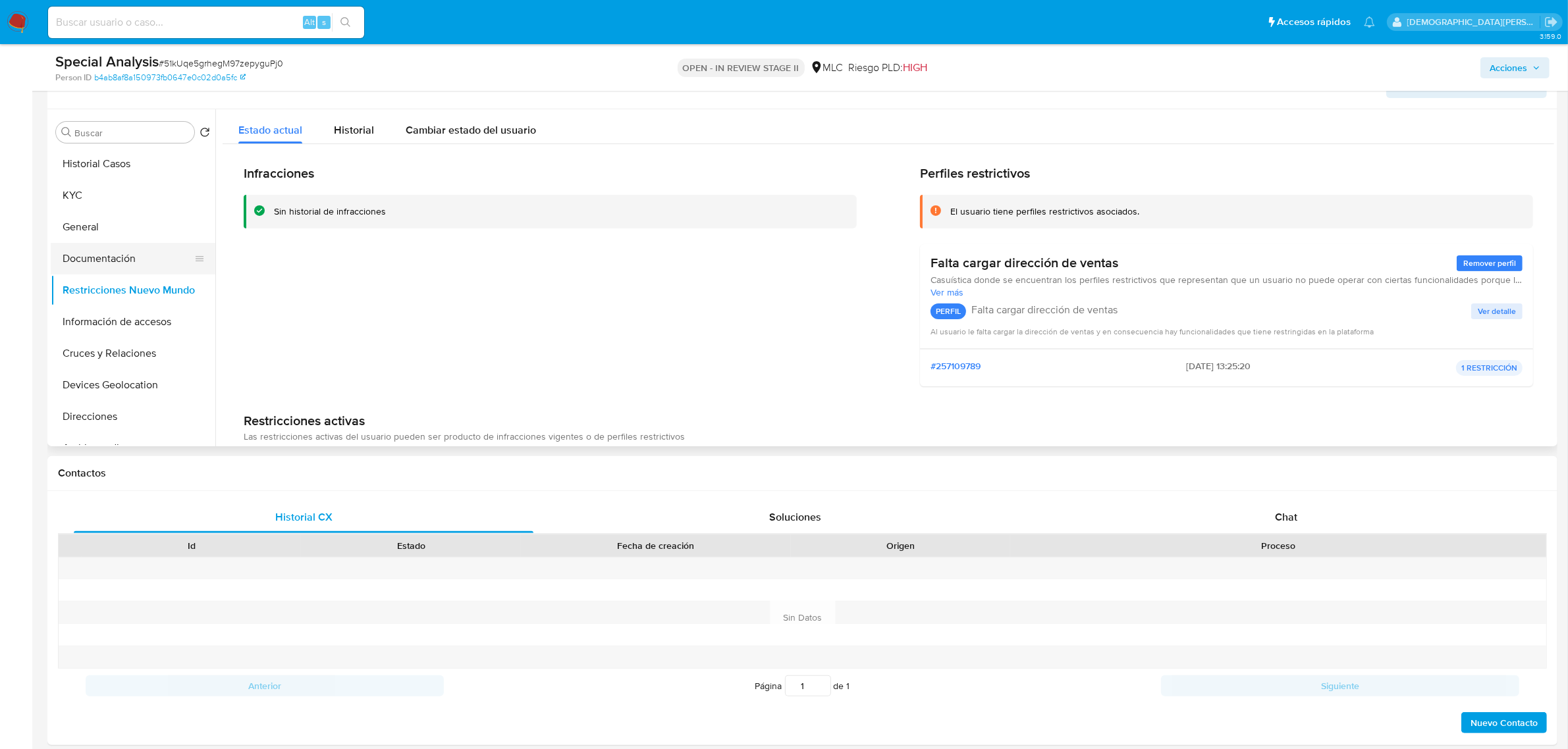
click at [111, 259] on button "Documentación" at bounding box center [128, 258] width 154 height 32
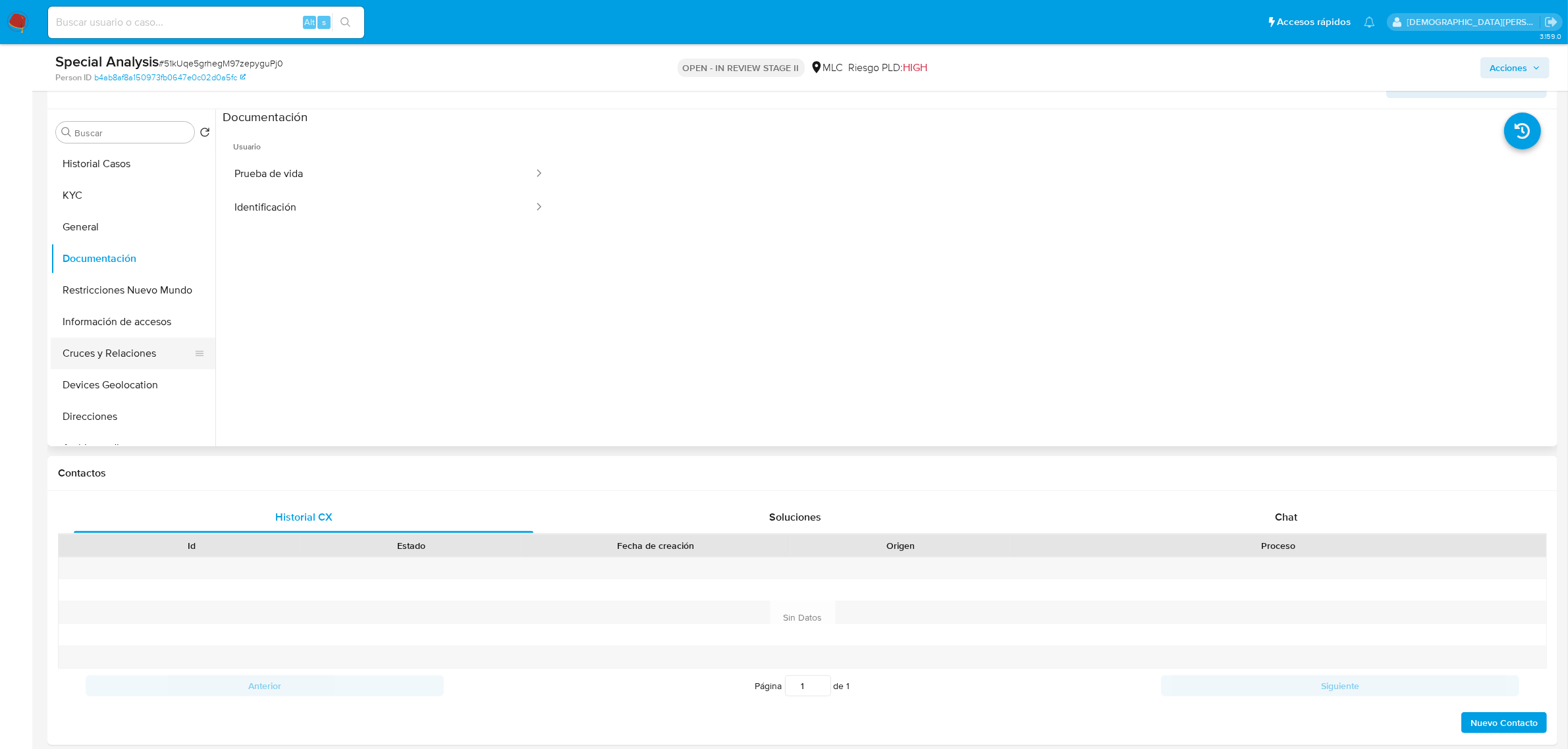
click at [97, 353] on button "Cruces y Relaciones" at bounding box center [128, 353] width 154 height 32
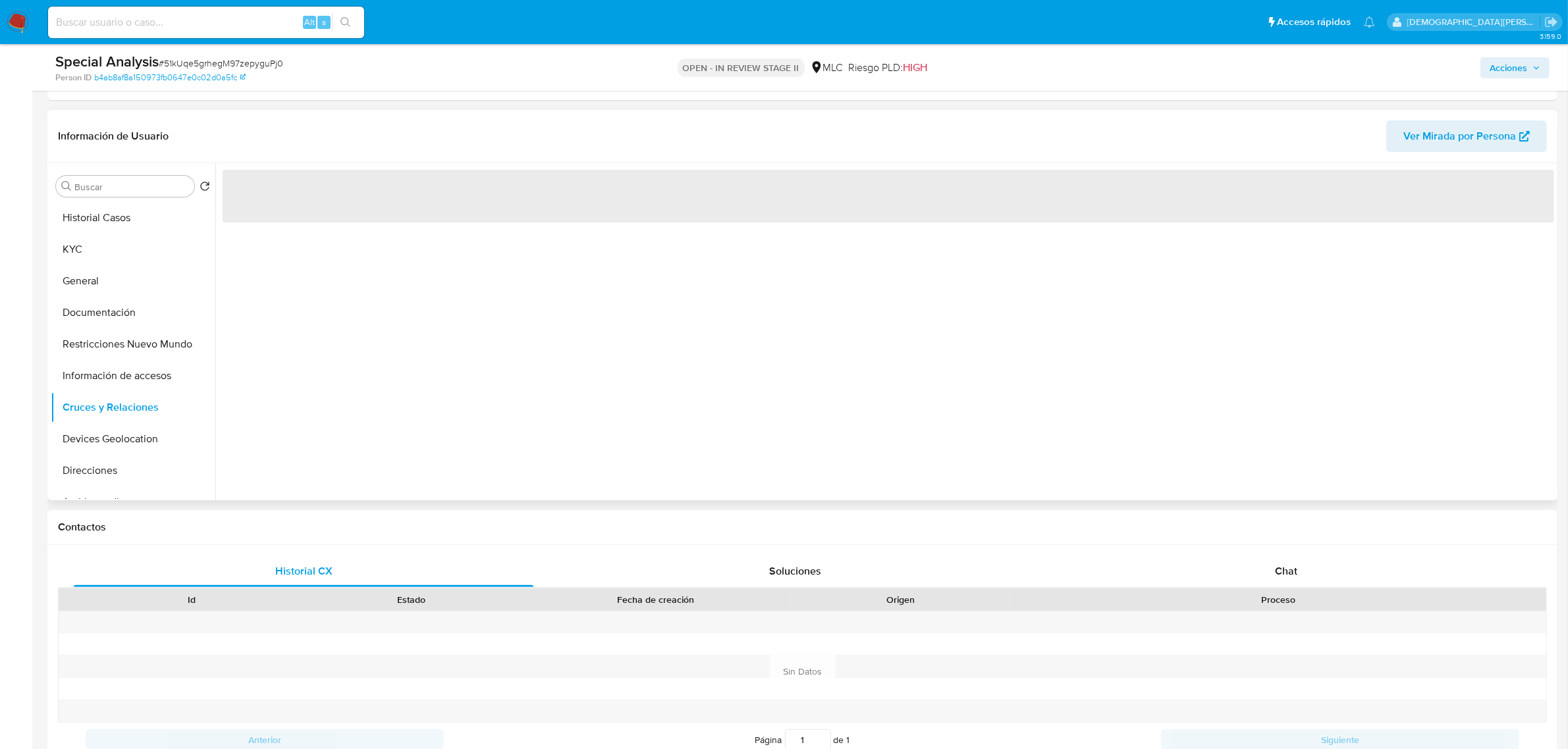
scroll to position [247, 0]
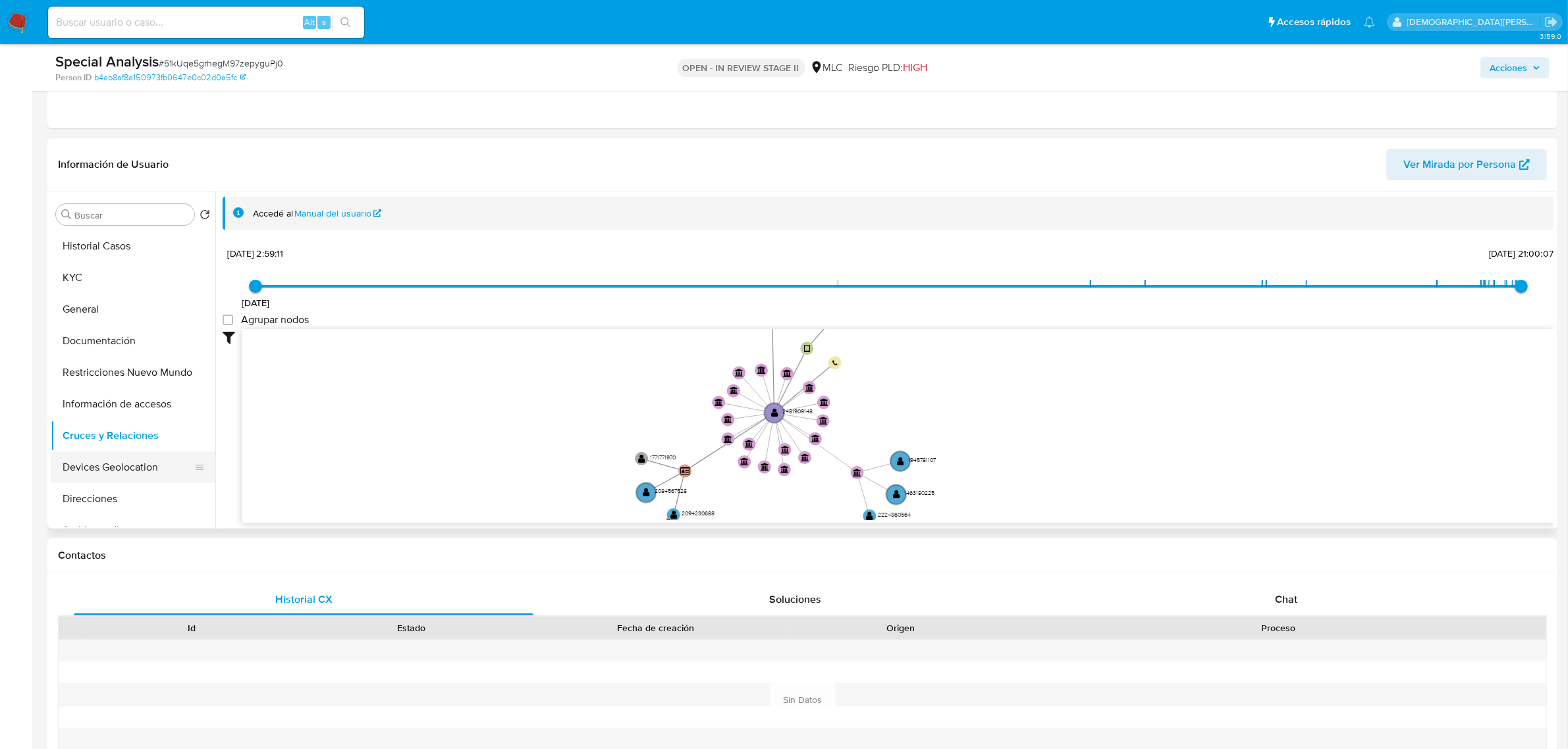
click at [130, 459] on button "Devices Geolocation" at bounding box center [128, 467] width 154 height 32
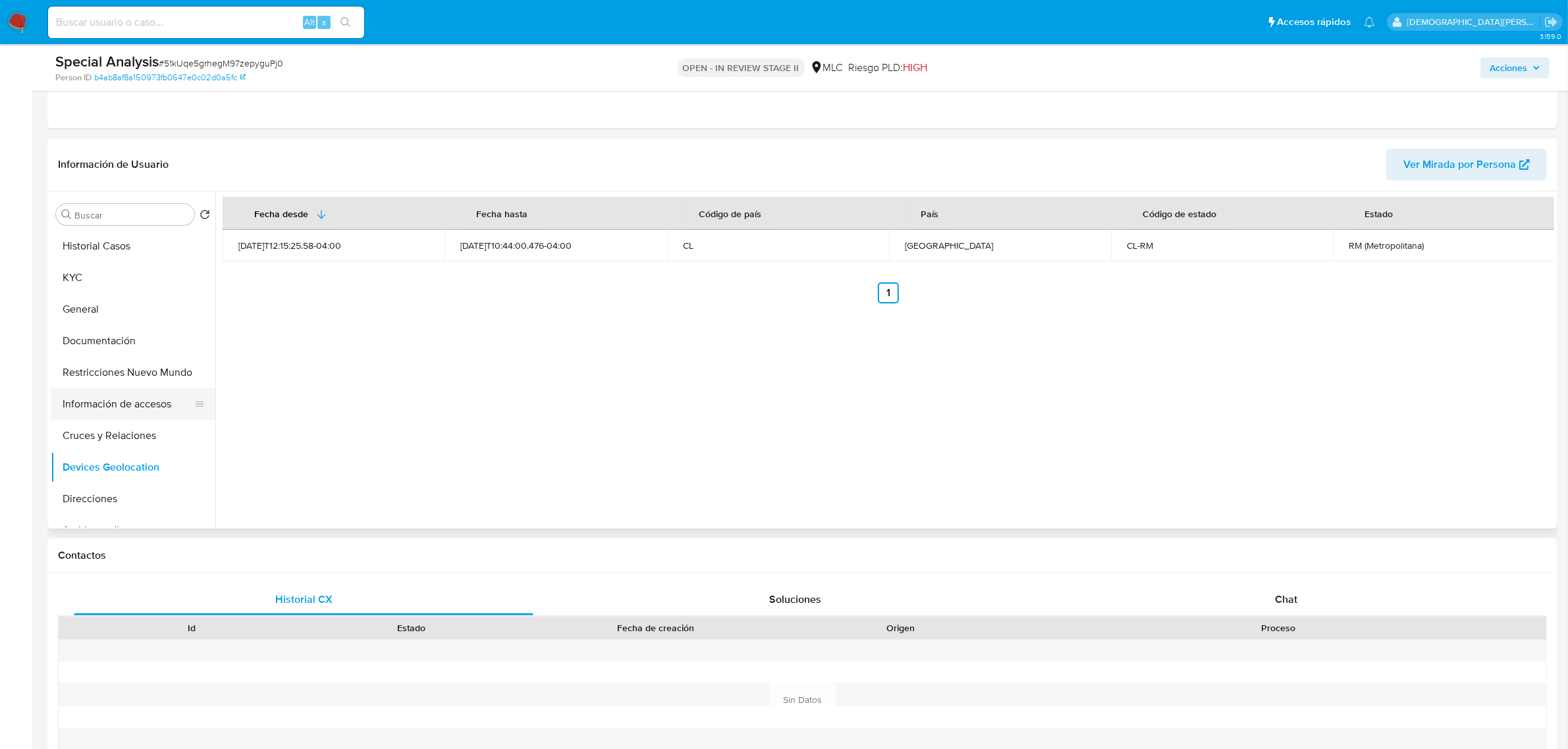
click at [127, 417] on button "Información de accesos" at bounding box center [128, 404] width 154 height 32
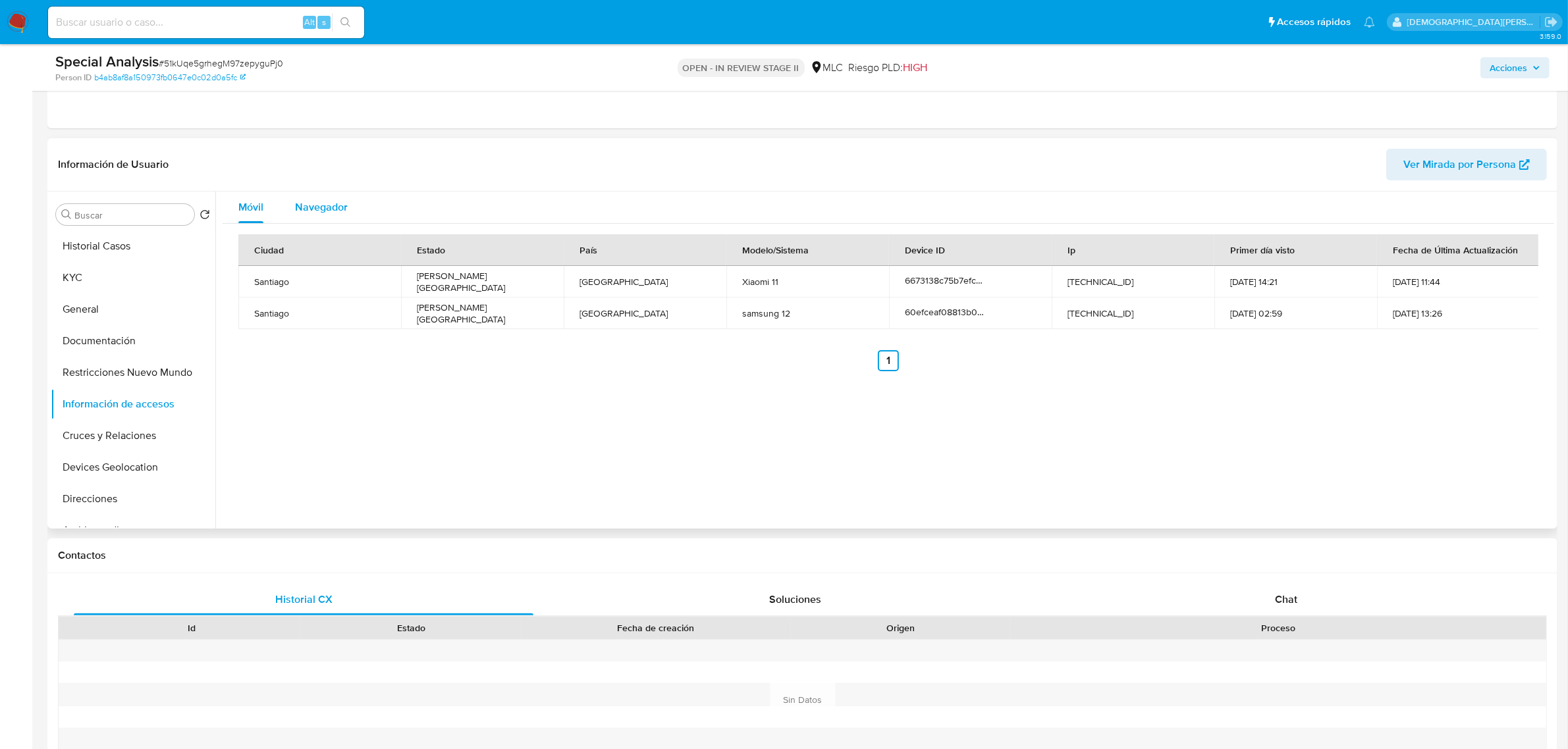
click at [308, 219] on div "Navegador" at bounding box center [321, 207] width 52 height 32
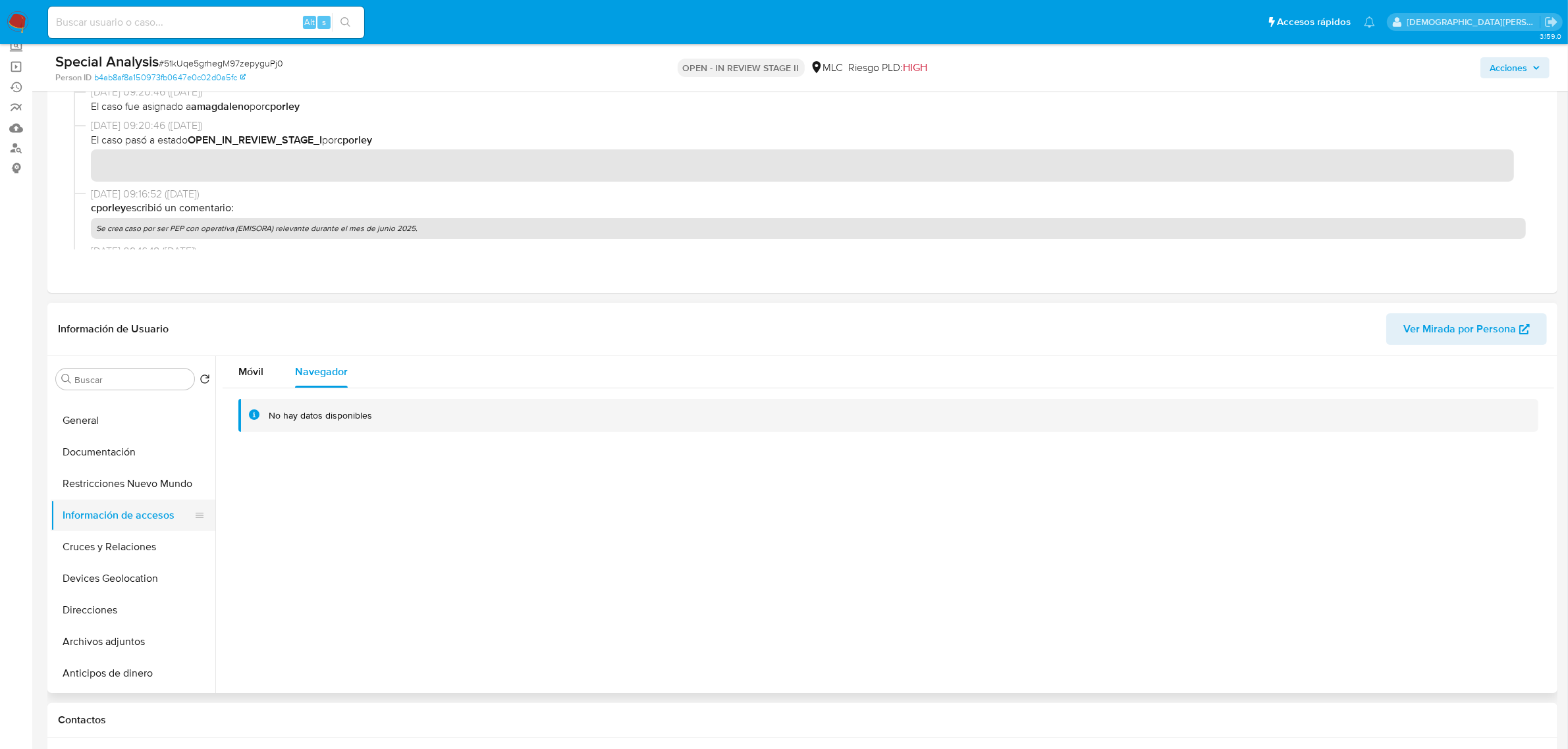
scroll to position [82, 0]
click at [140, 616] on button "Archivos adjuntos" at bounding box center [128, 613] width 154 height 32
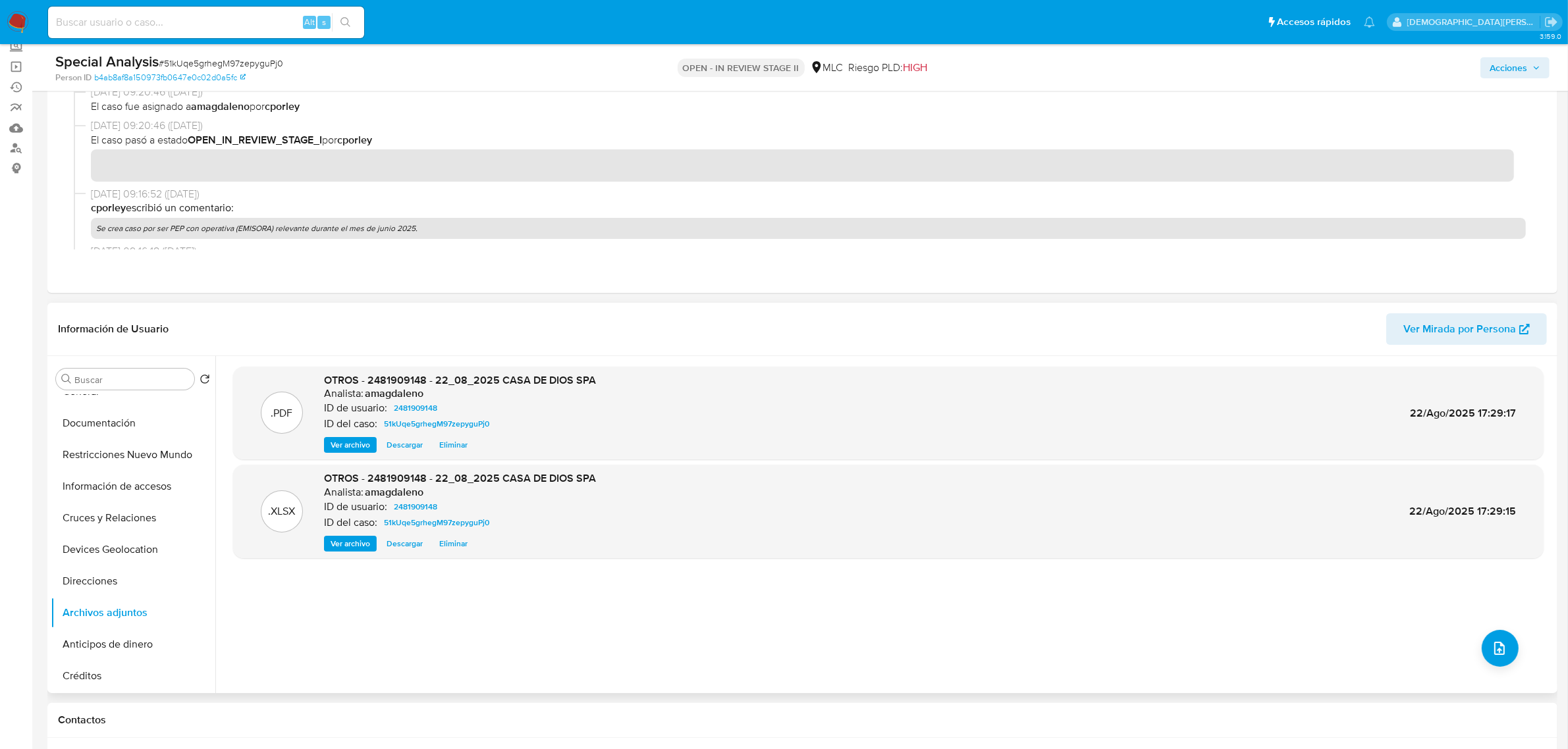
click at [355, 441] on span "Ver archivo" at bounding box center [350, 444] width 39 height 13
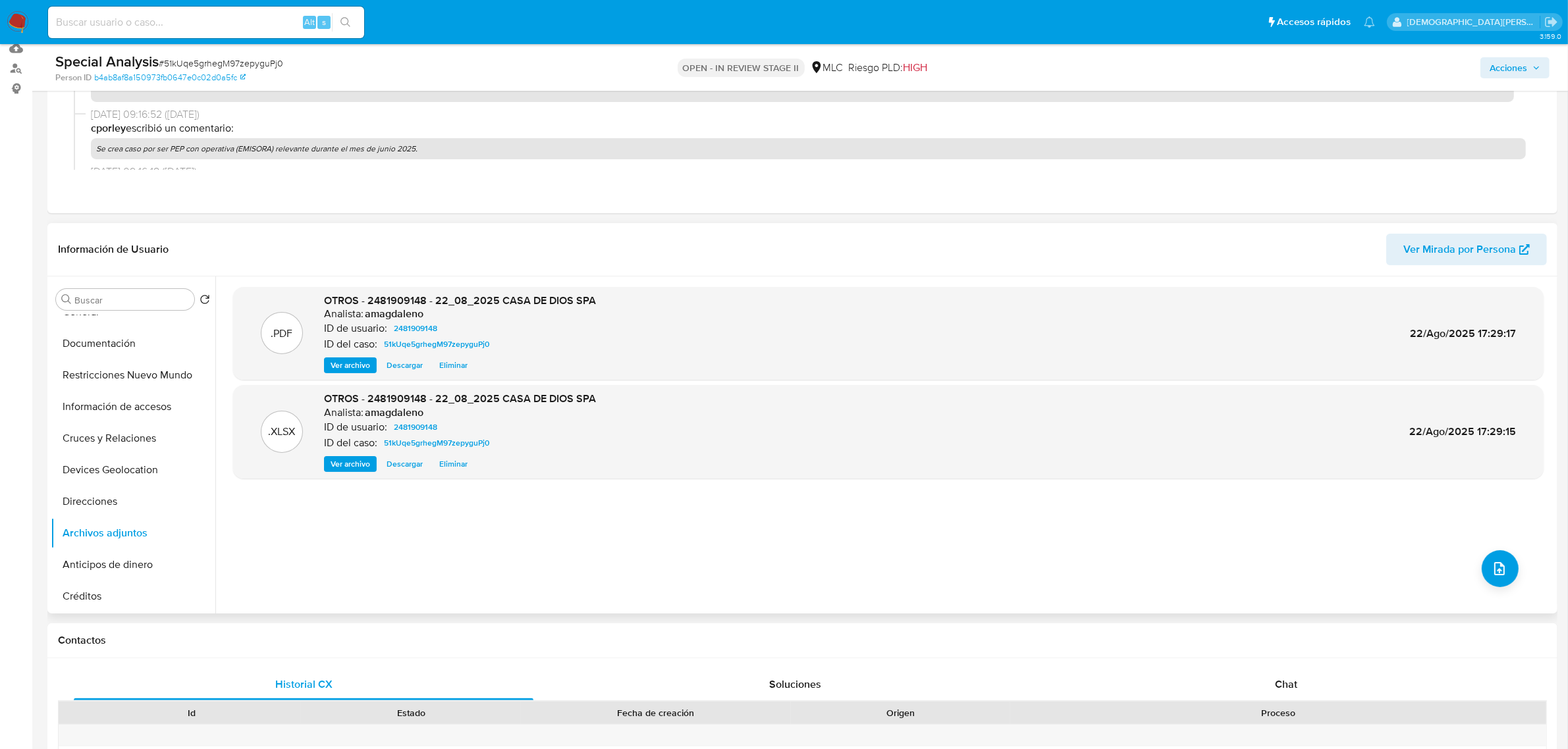
scroll to position [165, 0]
click at [346, 367] on span "Ver archivo" at bounding box center [350, 362] width 39 height 13
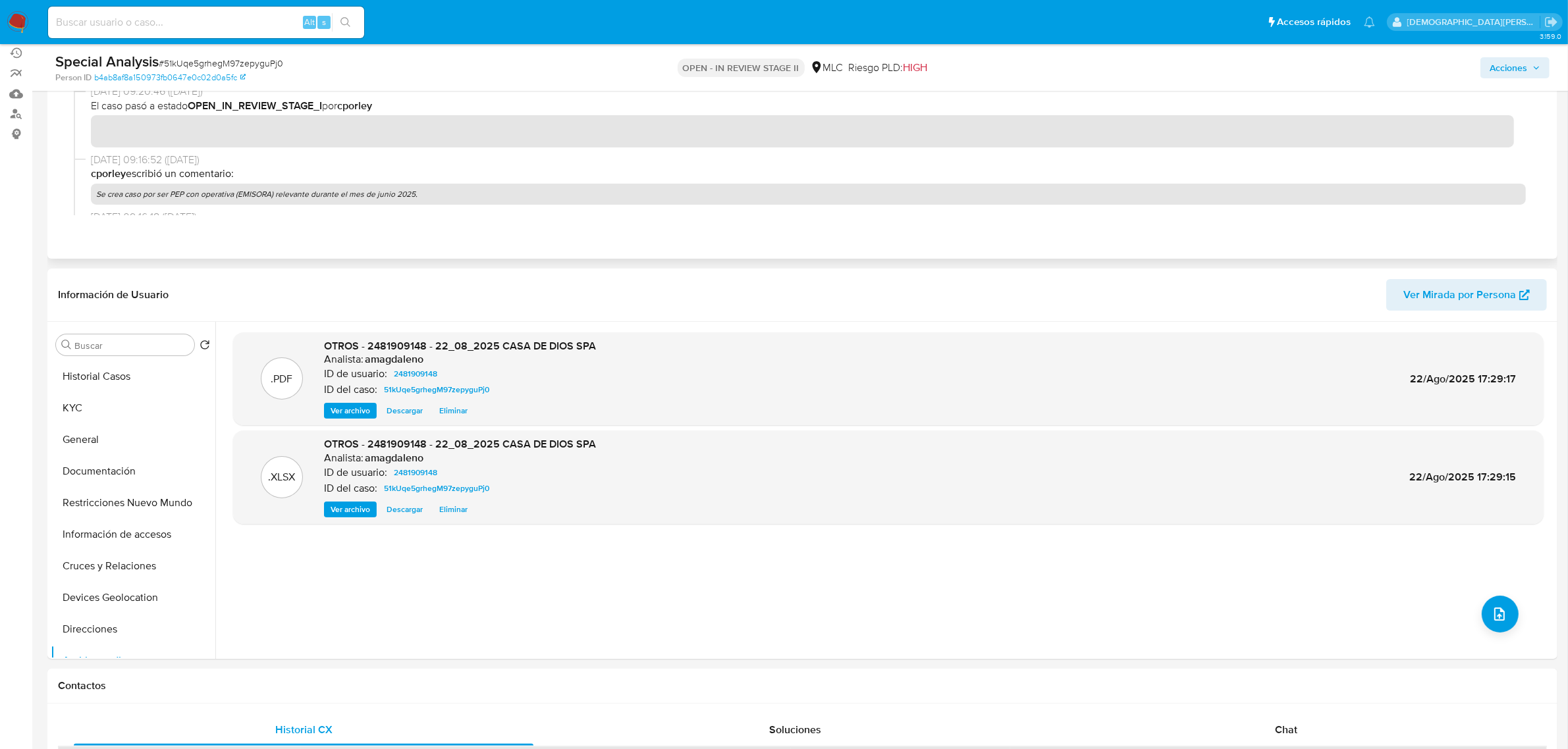
scroll to position [0, 0]
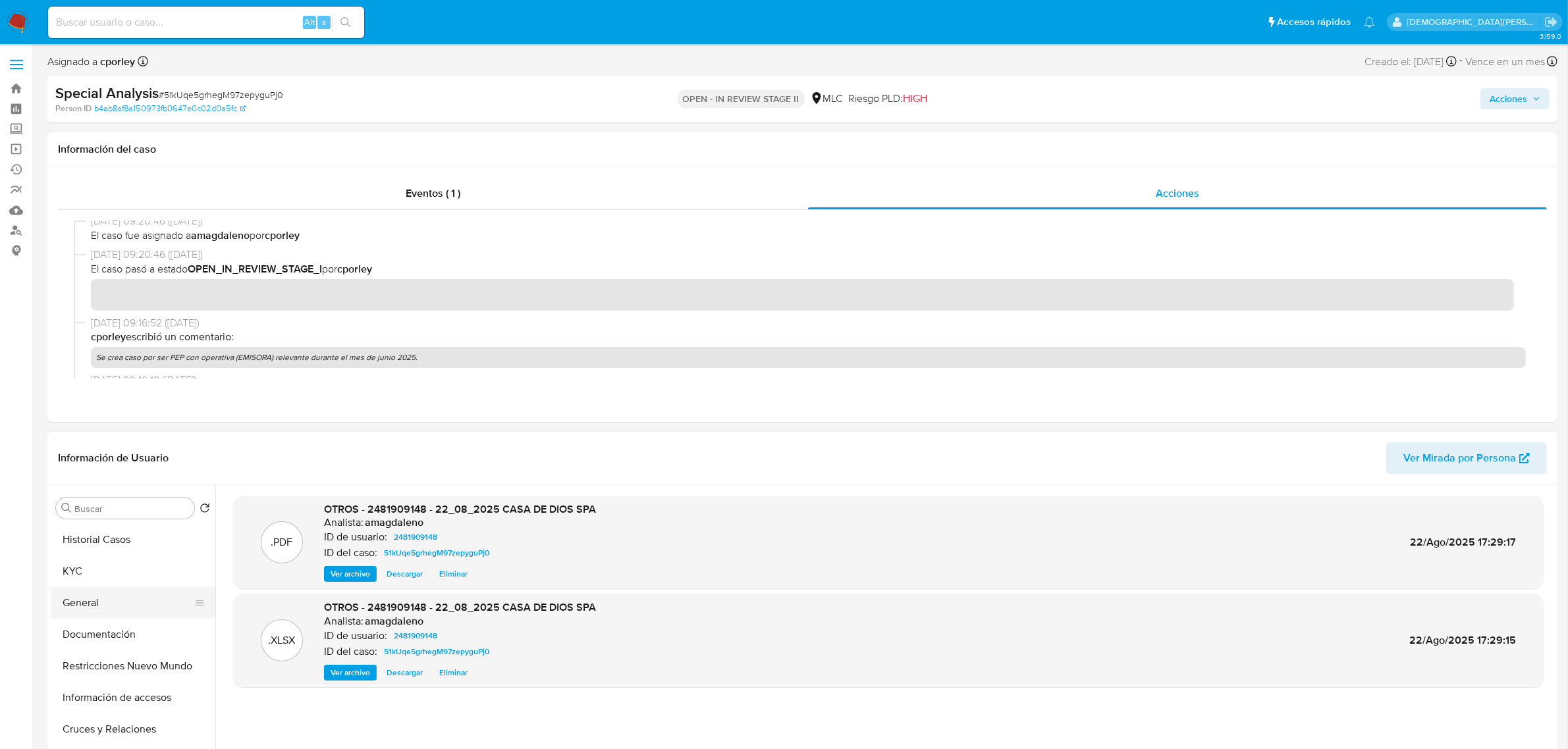
click at [130, 599] on button "General" at bounding box center [128, 603] width 154 height 32
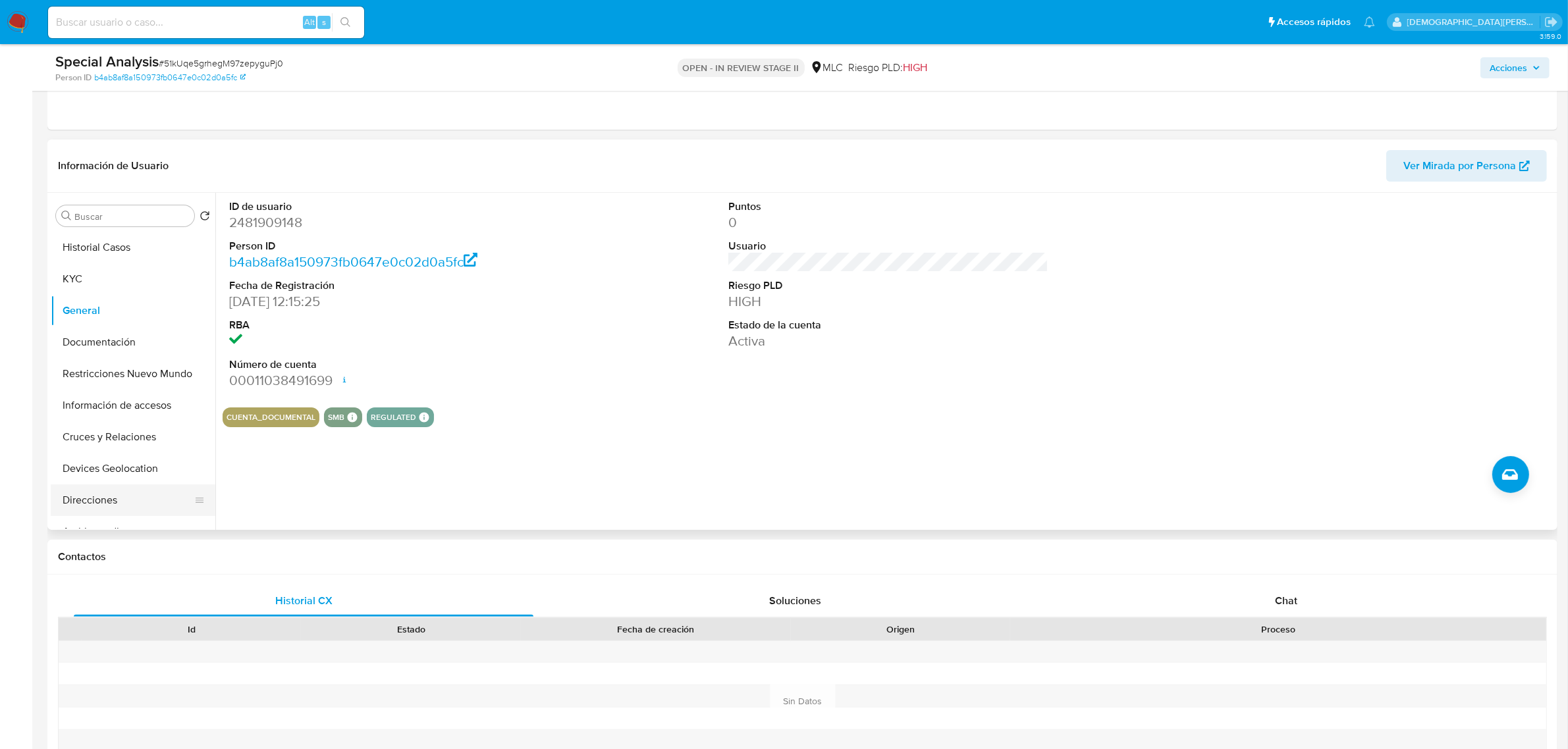
scroll to position [247, 0]
click at [83, 326] on button "Documentación" at bounding box center [128, 341] width 154 height 32
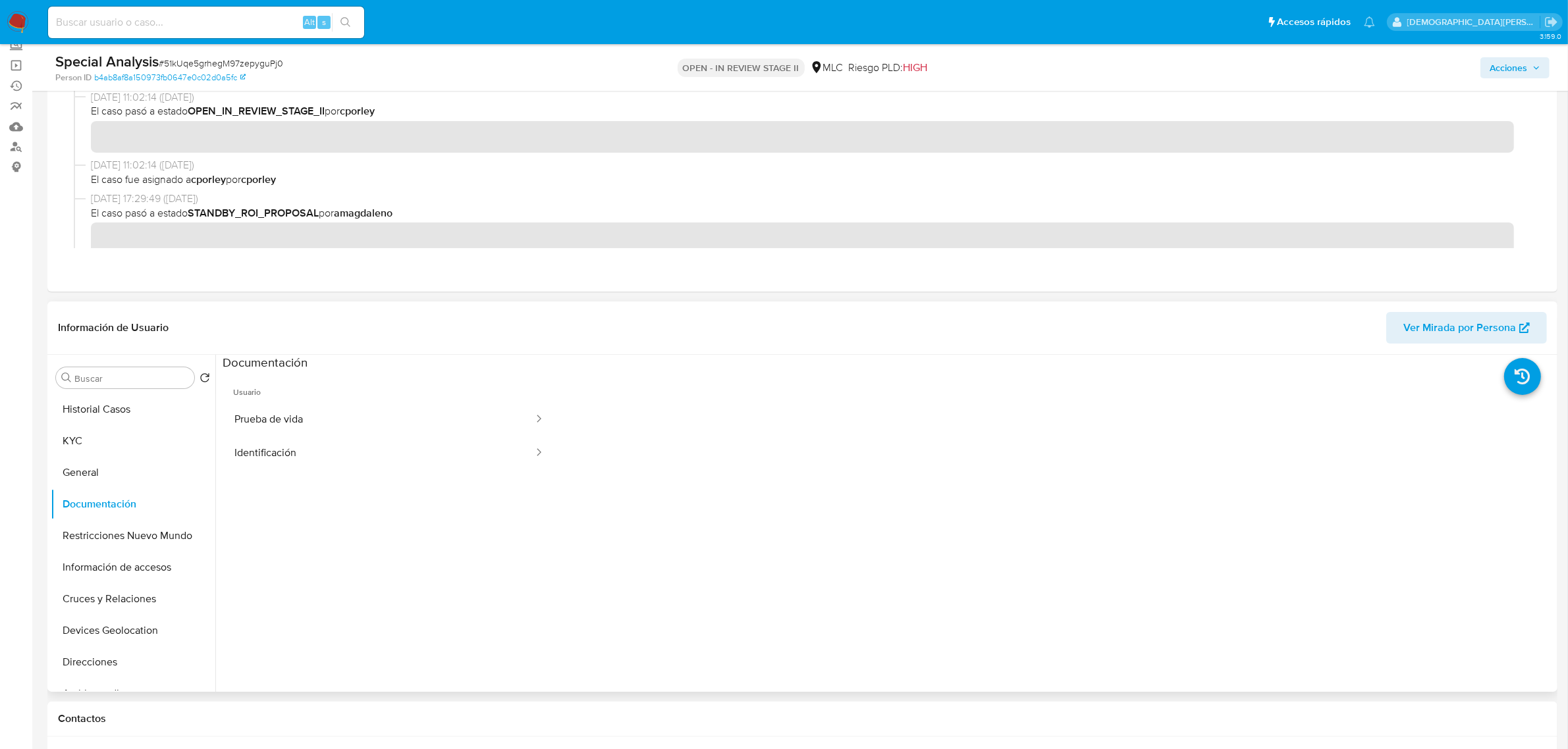
scroll to position [82, 0]
click at [366, 426] on button "Prueba de vida" at bounding box center [378, 420] width 312 height 33
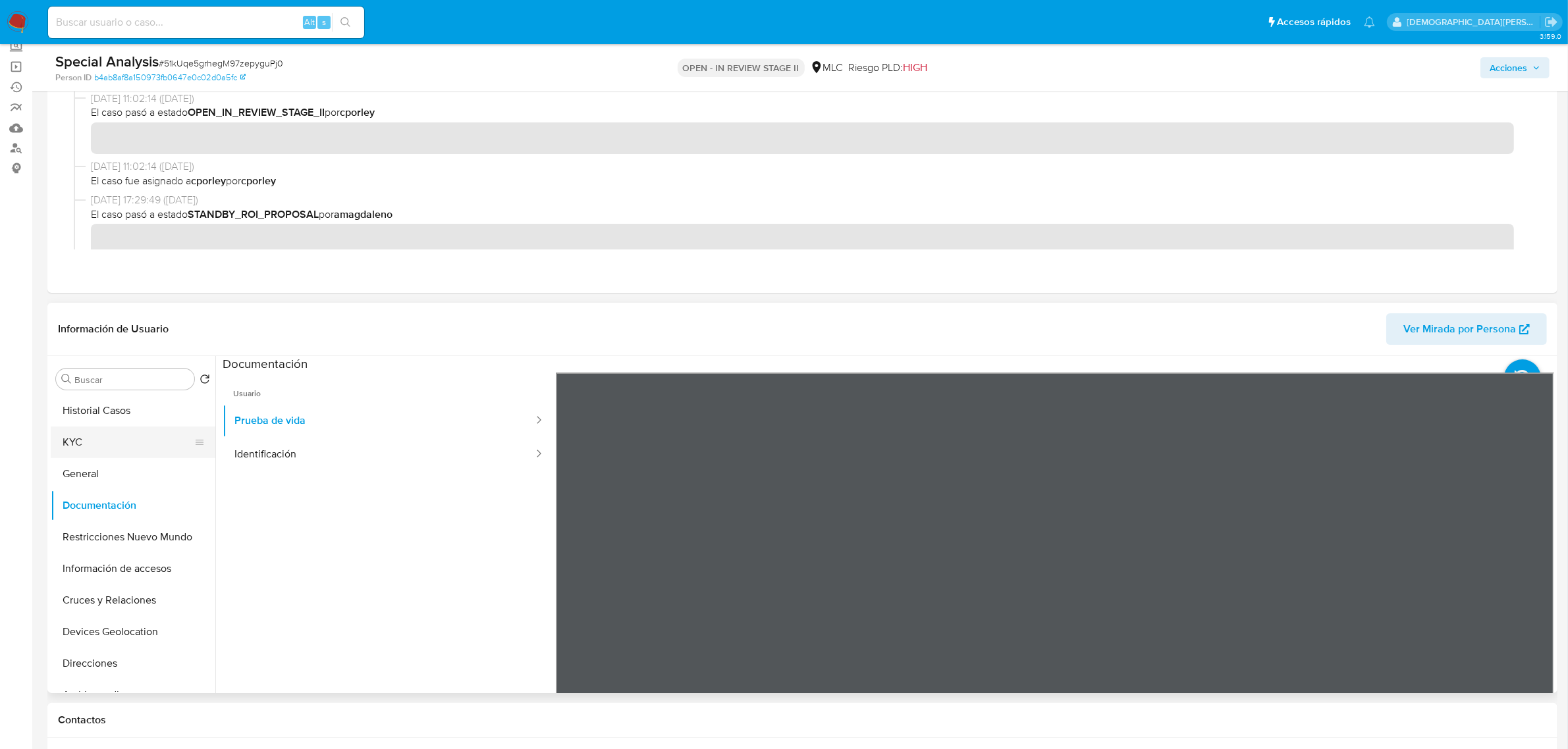
click at [131, 443] on button "KYC" at bounding box center [128, 442] width 154 height 32
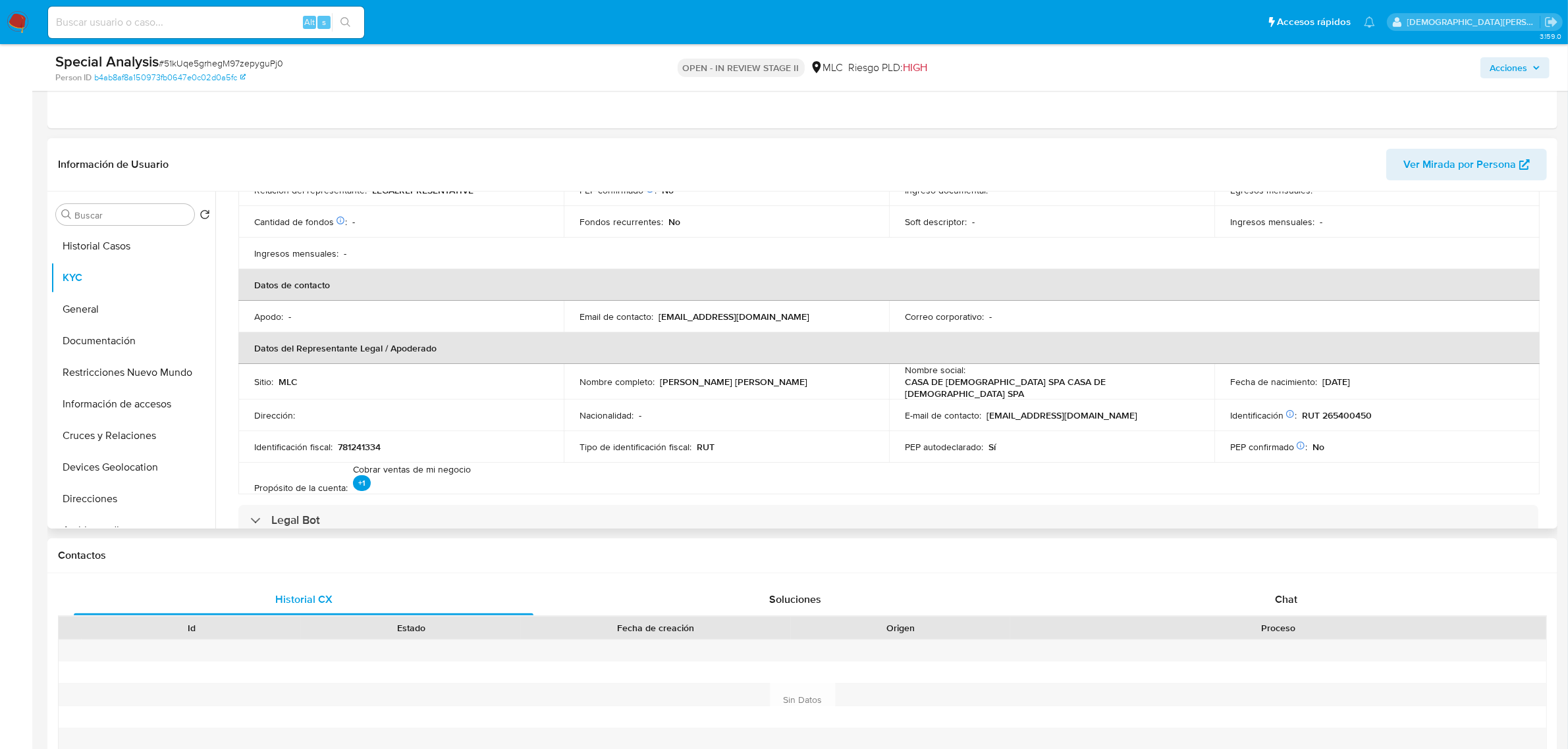
scroll to position [329, 0]
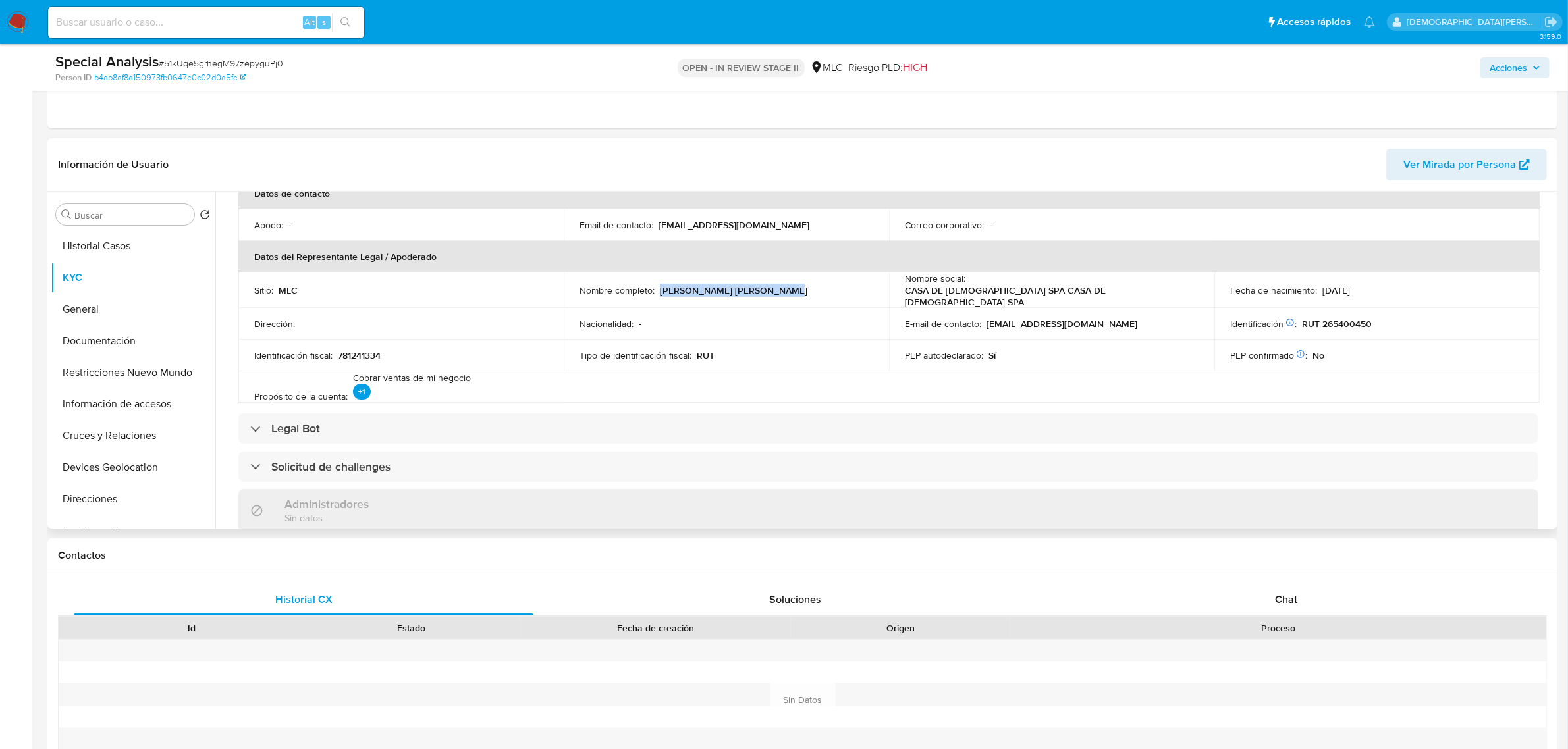
drag, startPoint x: 657, startPoint y: 293, endPoint x: 772, endPoint y: 290, distance: 115.0
click at [772, 290] on div "Nombre completo : [PERSON_NAME] [PERSON_NAME]" at bounding box center [726, 291] width 294 height 12
copy p "[PERSON_NAME] [PERSON_NAME]"
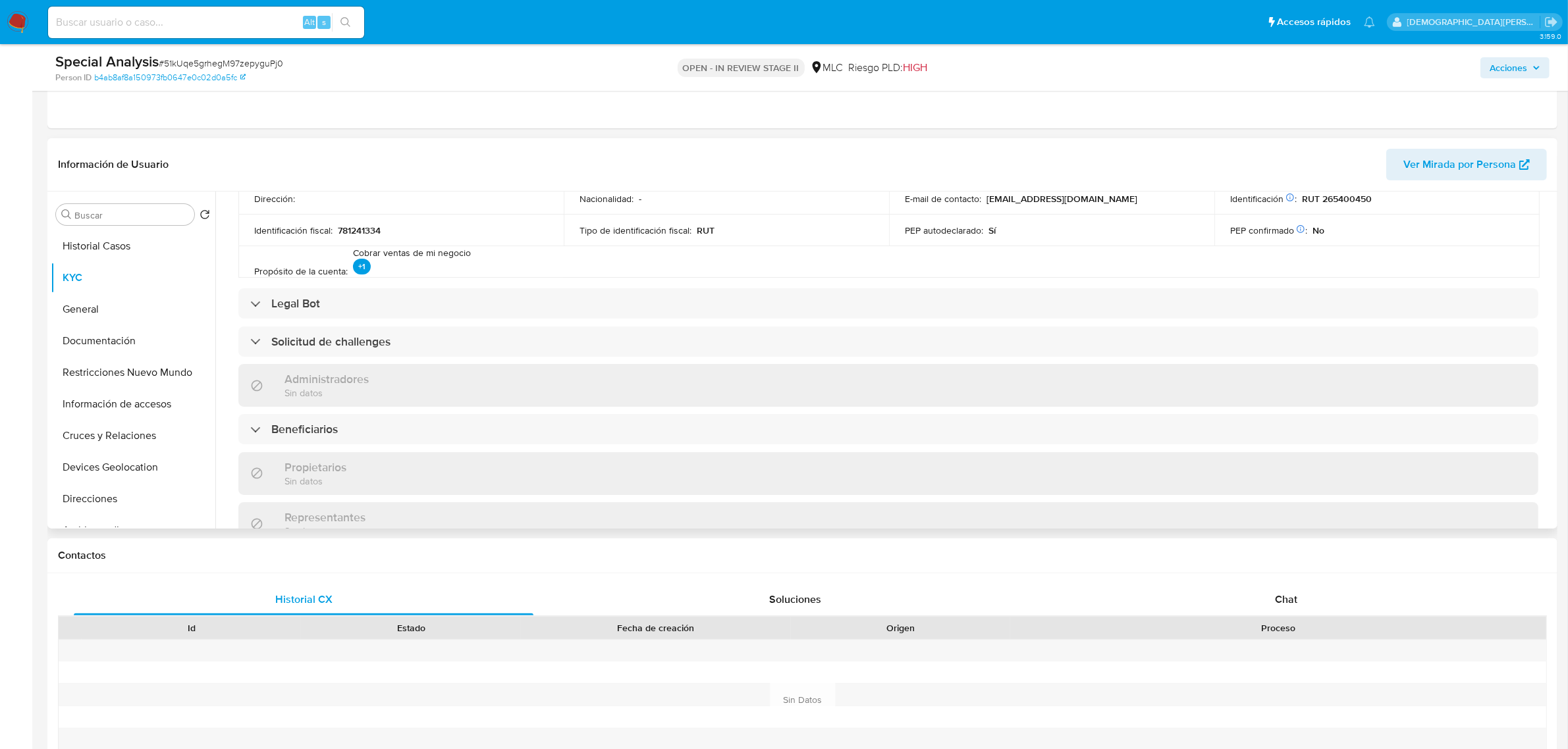
scroll to position [494, 0]
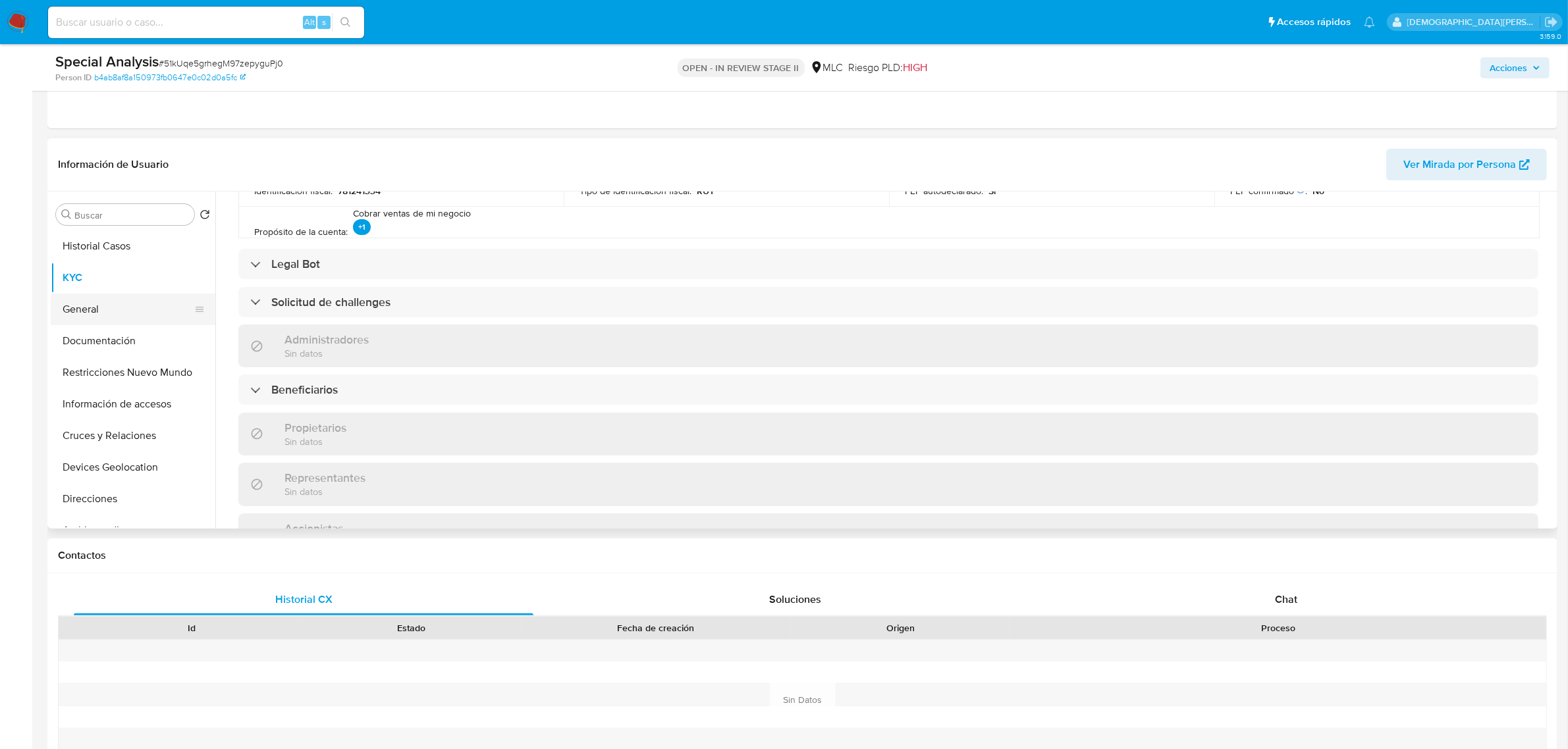
click at [113, 313] on button "General" at bounding box center [128, 309] width 154 height 32
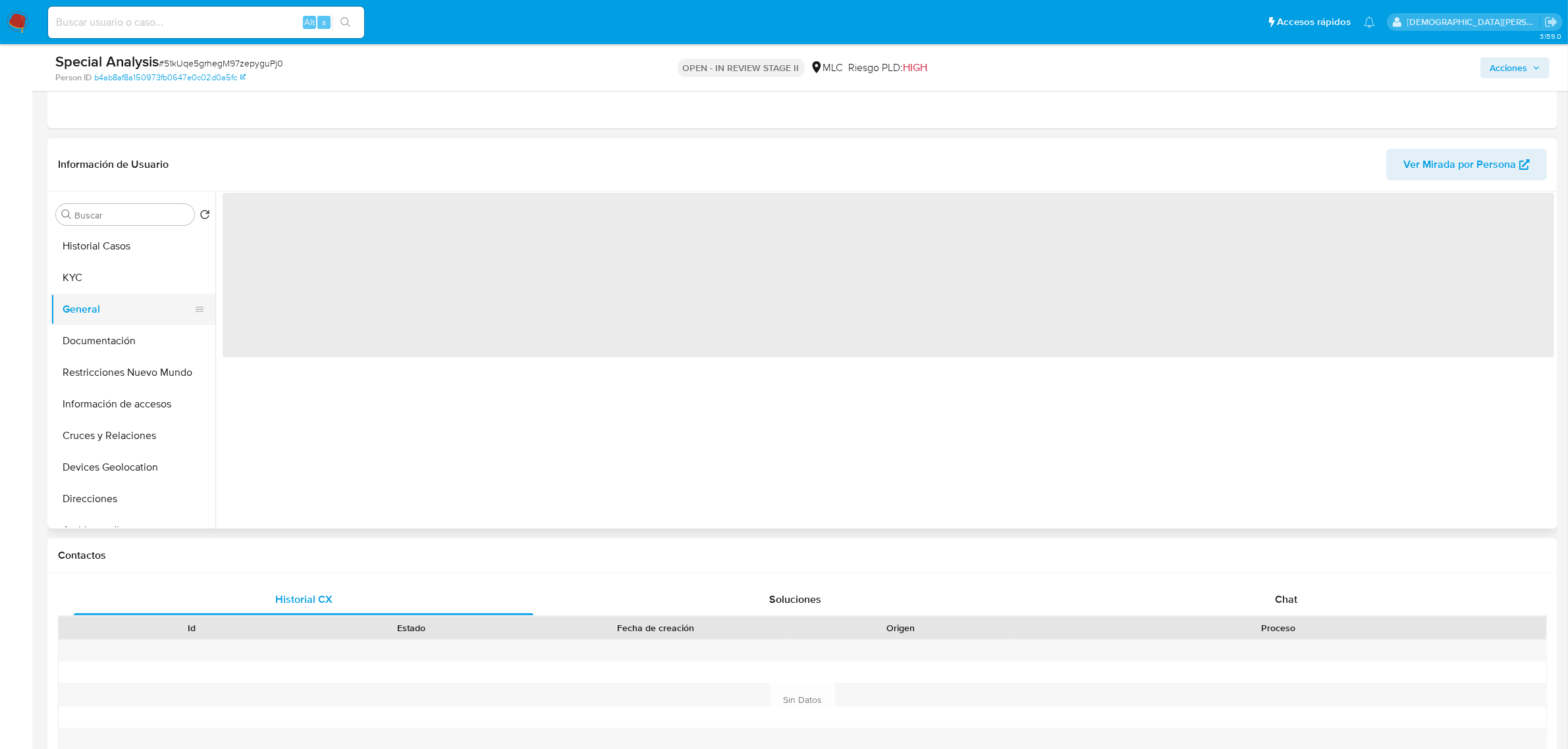
scroll to position [0, 0]
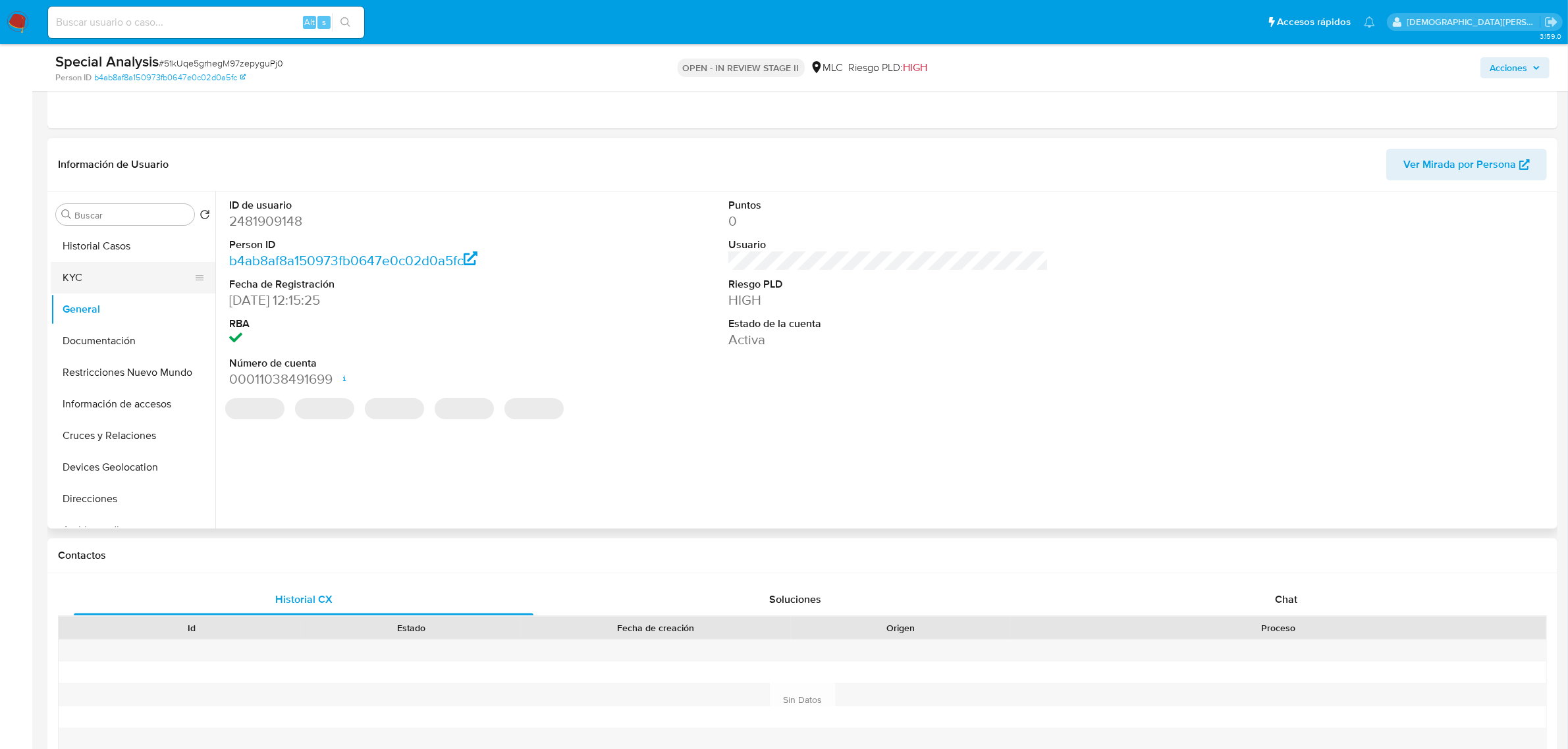
click at [102, 273] on button "KYC" at bounding box center [128, 277] width 154 height 32
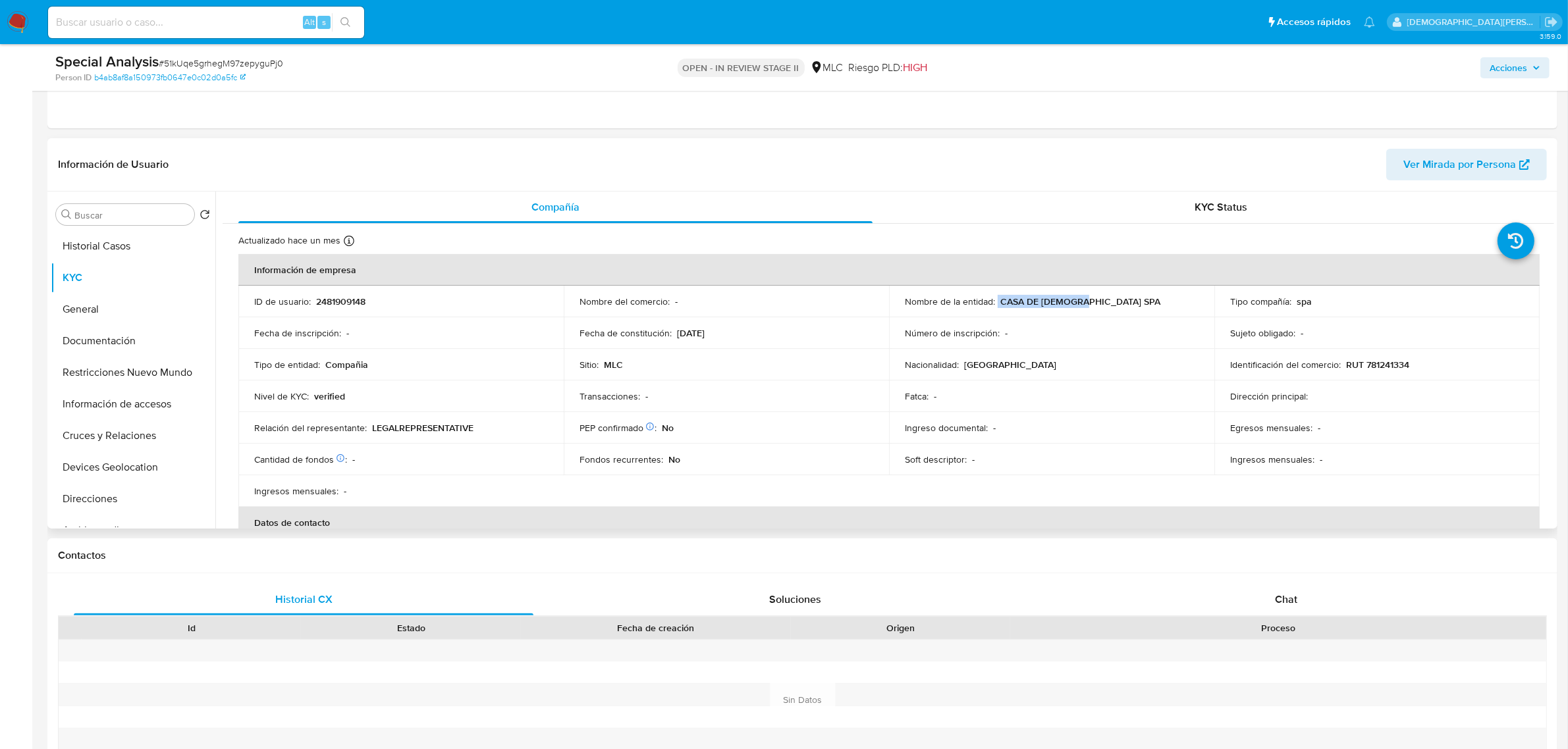
drag, startPoint x: 996, startPoint y: 301, endPoint x: 1110, endPoint y: 301, distance: 114.0
click at [1110, 301] on div "Nombre de la entidad : CASA DE [DEMOGRAPHIC_DATA] SPA" at bounding box center [1051, 302] width 294 height 12
click at [125, 347] on button "Documentación" at bounding box center [128, 341] width 154 height 32
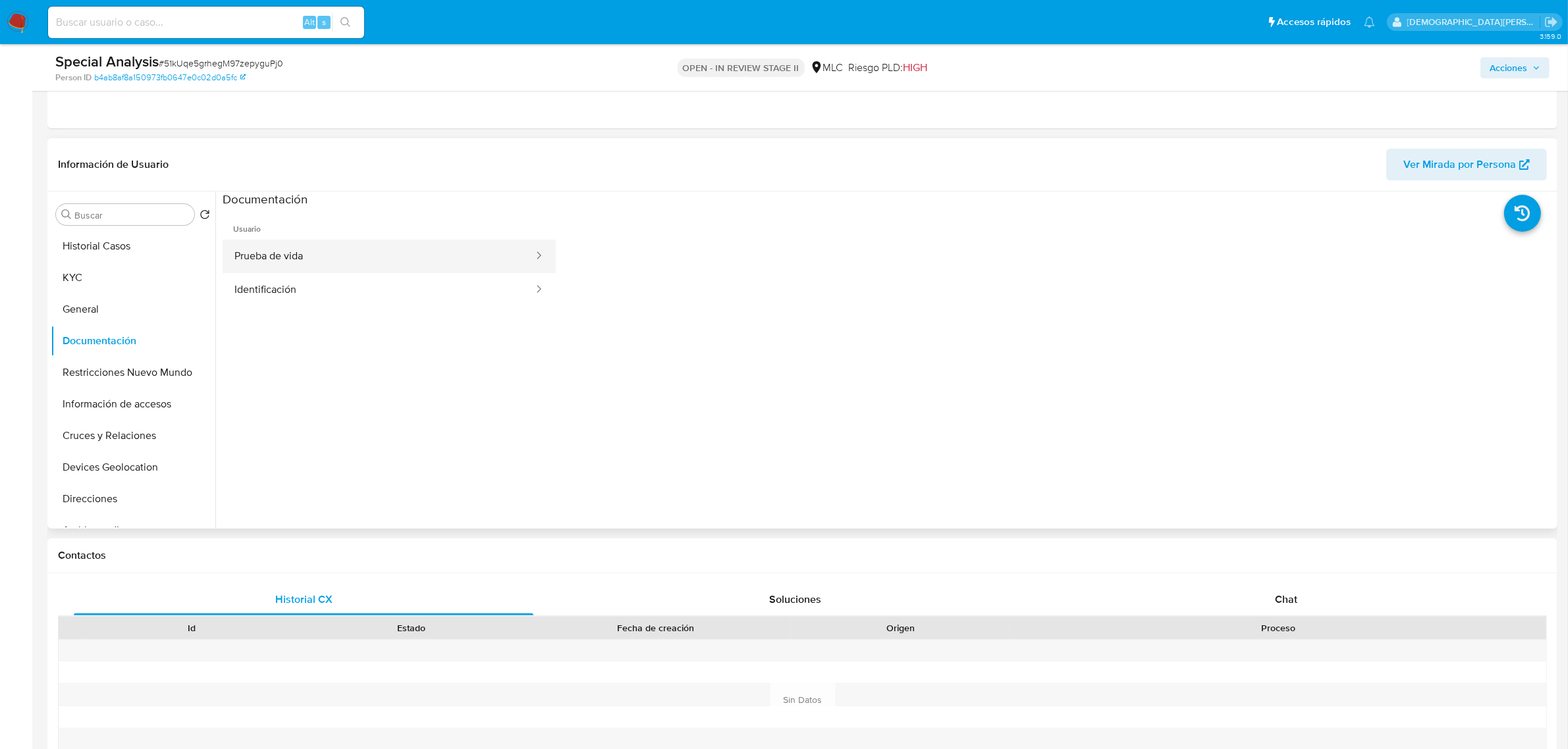
click at [418, 261] on button "Prueba de vida" at bounding box center [378, 256] width 312 height 33
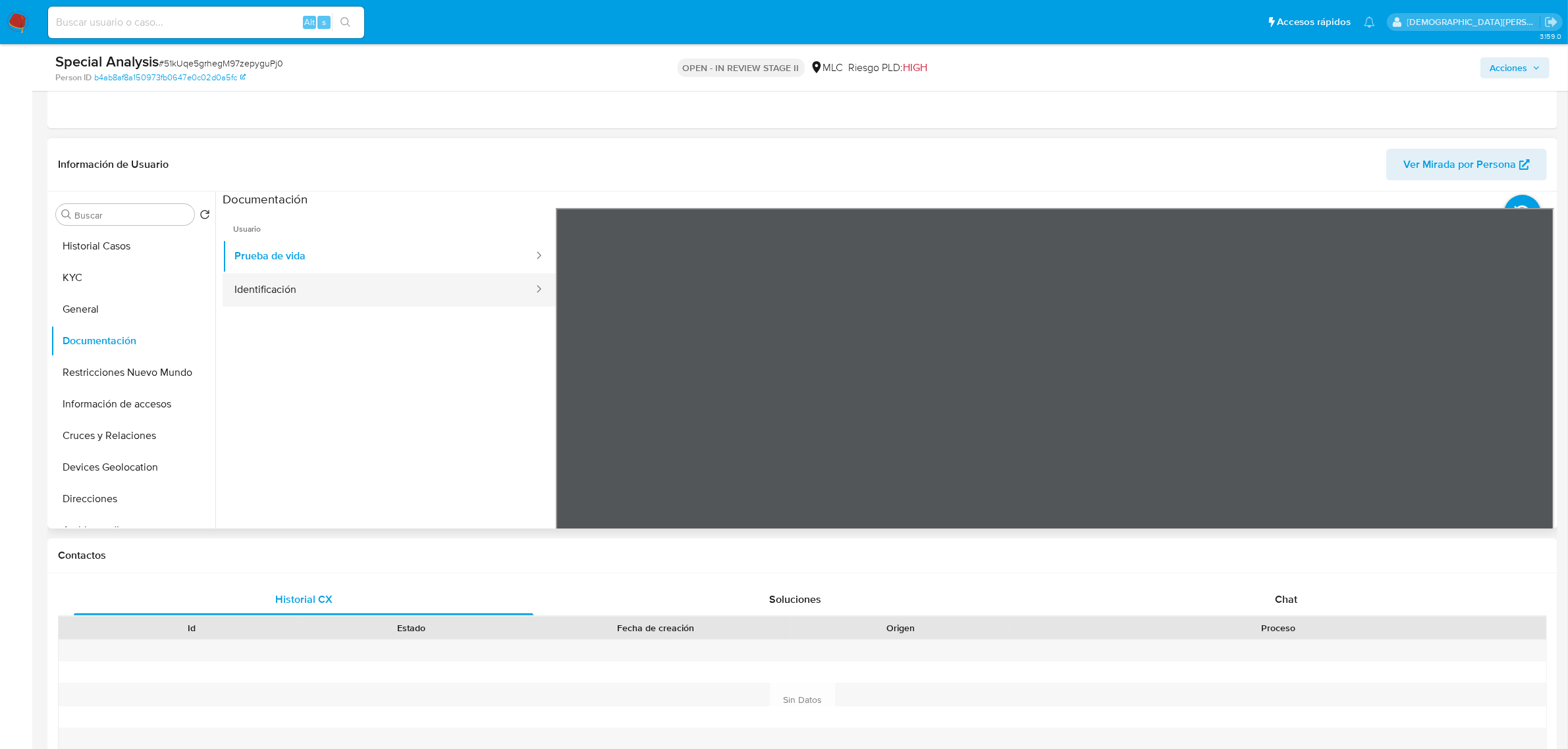
click at [456, 285] on button "Identificación" at bounding box center [378, 289] width 312 height 33
